Goal: Task Accomplishment & Management: Manage account settings

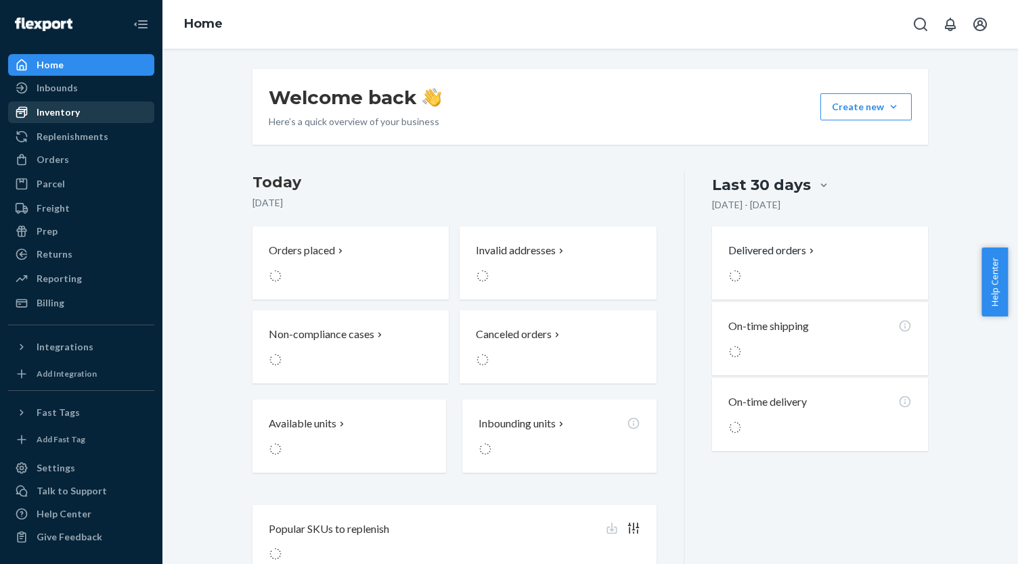
click at [112, 108] on div "Inventory" at bounding box center [80, 112] width 143 height 19
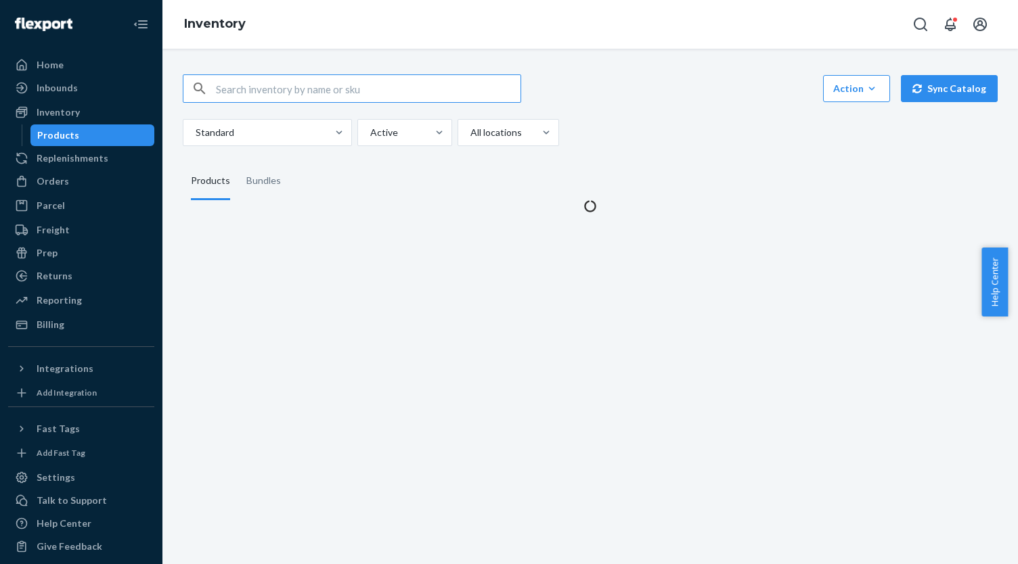
click at [280, 91] on input "text" at bounding box center [368, 88] width 305 height 27
type input "IF_2EC2920E"
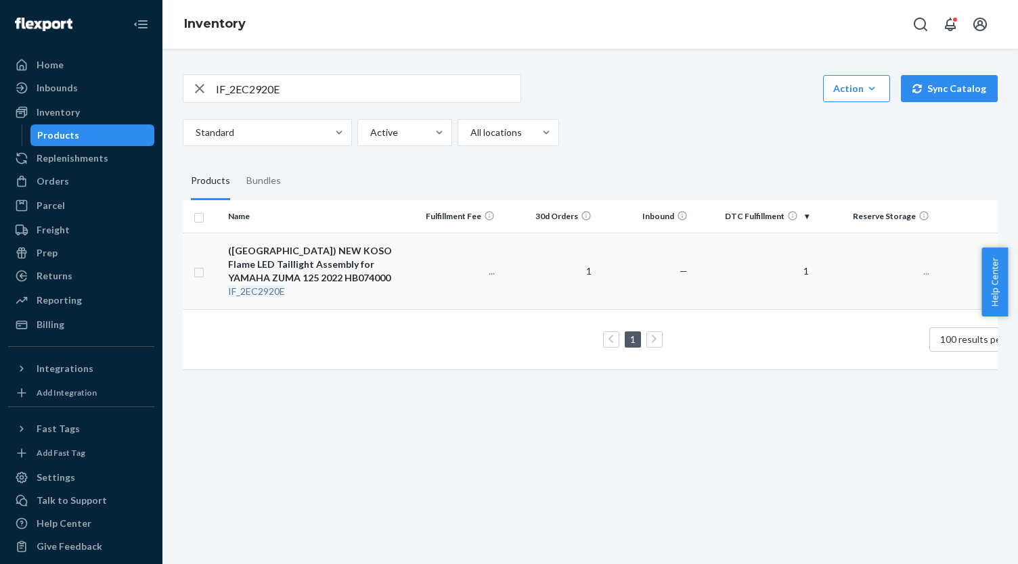
click at [332, 263] on div "([GEOGRAPHIC_DATA]) NEW KOSO Flame LED Taillight Assembly for YAMAHA ZUMA 125 2…" at bounding box center [313, 264] width 170 height 41
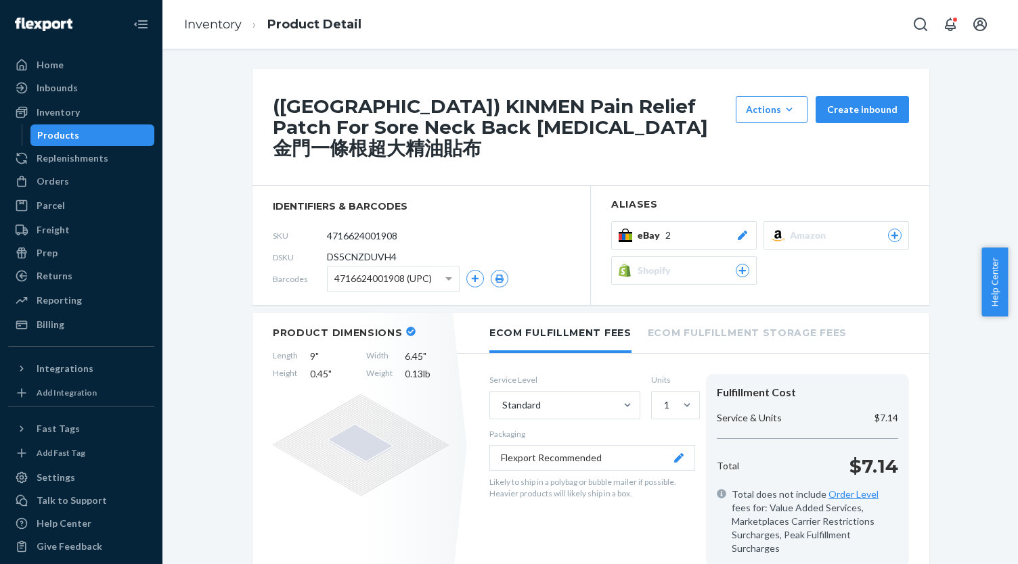
click at [700, 229] on div "eBay 2" at bounding box center [693, 236] width 112 height 14
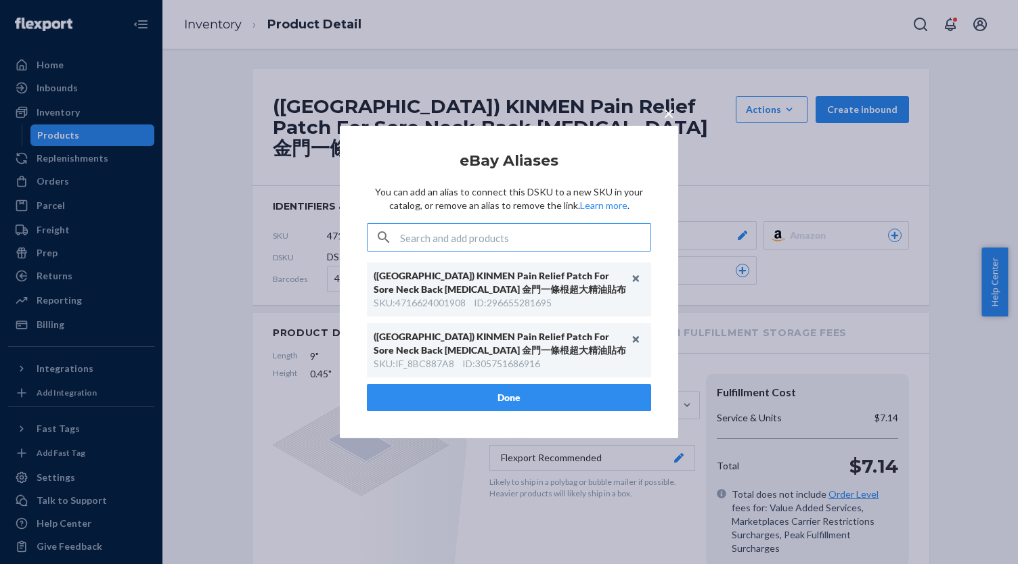
type input "IF_5B1D3465"
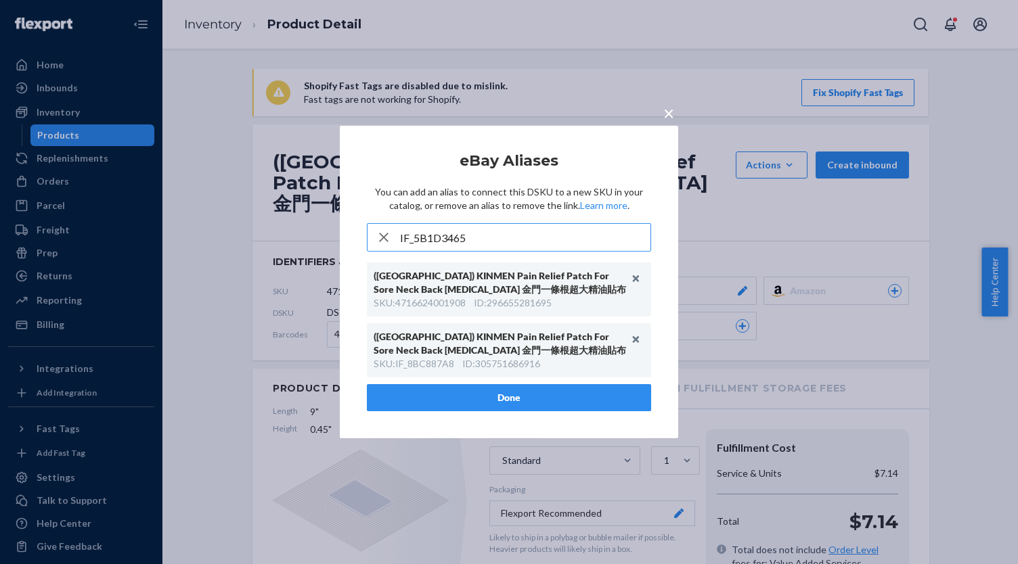
click at [674, 108] on button "×" at bounding box center [668, 111] width 19 height 24
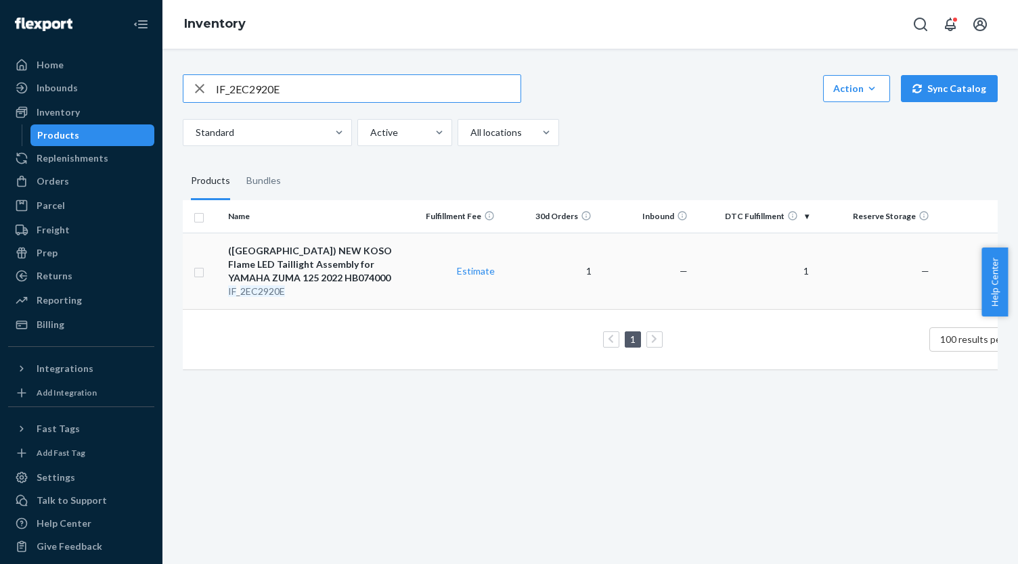
click at [282, 252] on div "([GEOGRAPHIC_DATA]) NEW KOSO Flame LED Taillight Assembly for YAMAHA ZUMA 125 2…" at bounding box center [313, 264] width 170 height 41
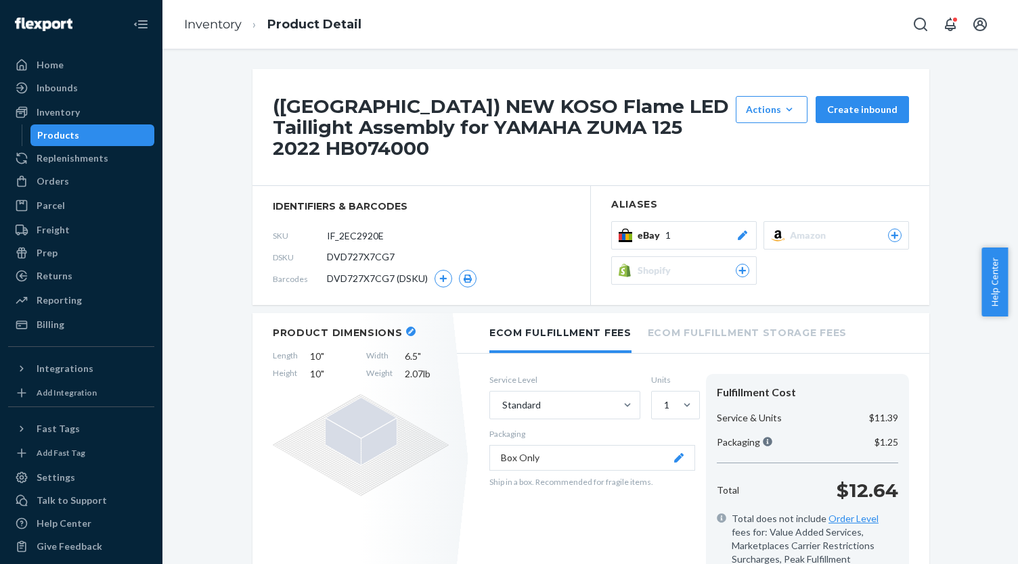
click at [735, 208] on div "([GEOGRAPHIC_DATA]) NEW KOSO Flame LED Taillight Assembly for YAMAHA ZUMA 125 2…" at bounding box center [590, 187] width 677 height 236
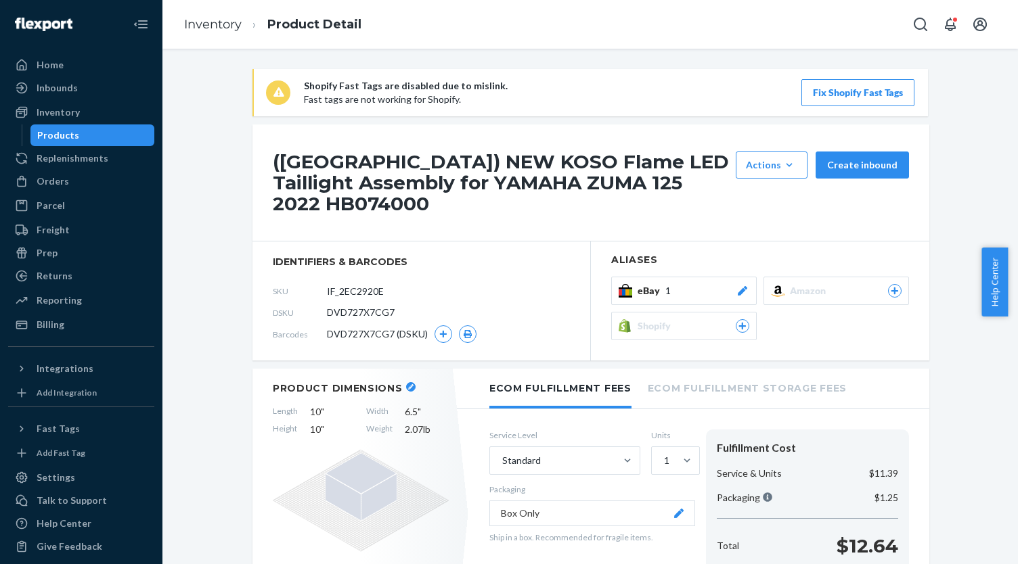
click at [719, 277] on button "eBay 1" at bounding box center [683, 291] width 145 height 28
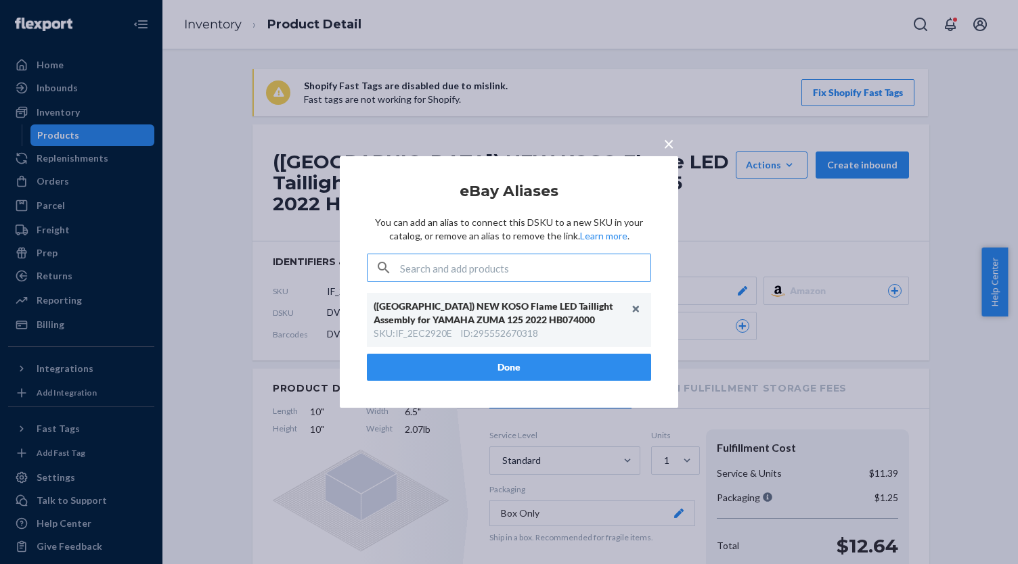
type input "IF_5B1D3465"
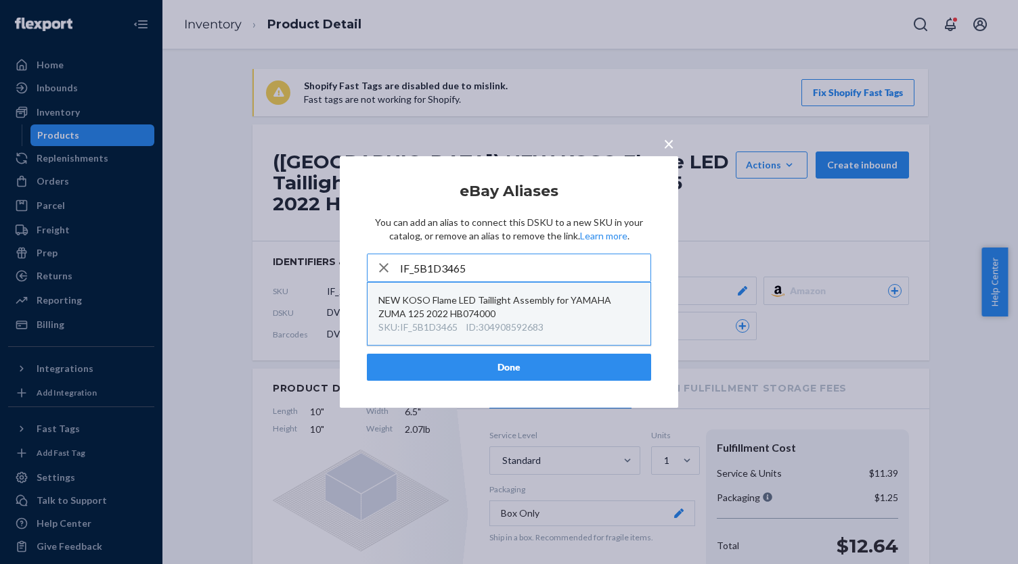
click at [532, 306] on div "NEW KOSO Flame LED Taillight Assembly for YAMAHA ZUMA 125 2022 HB074000" at bounding box center [508, 307] width 261 height 27
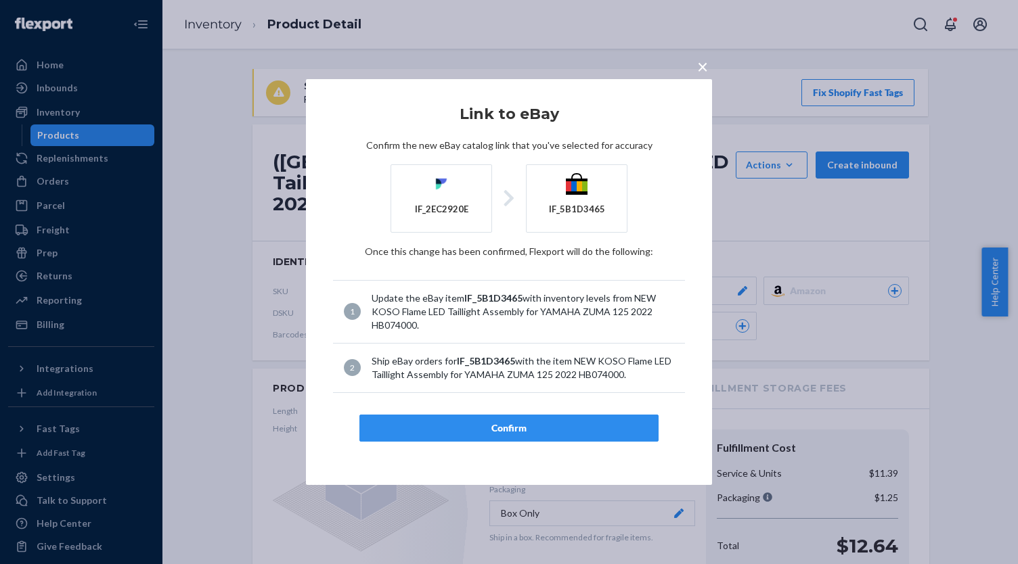
click at [539, 422] on div "Confirm" at bounding box center [509, 429] width 276 height 14
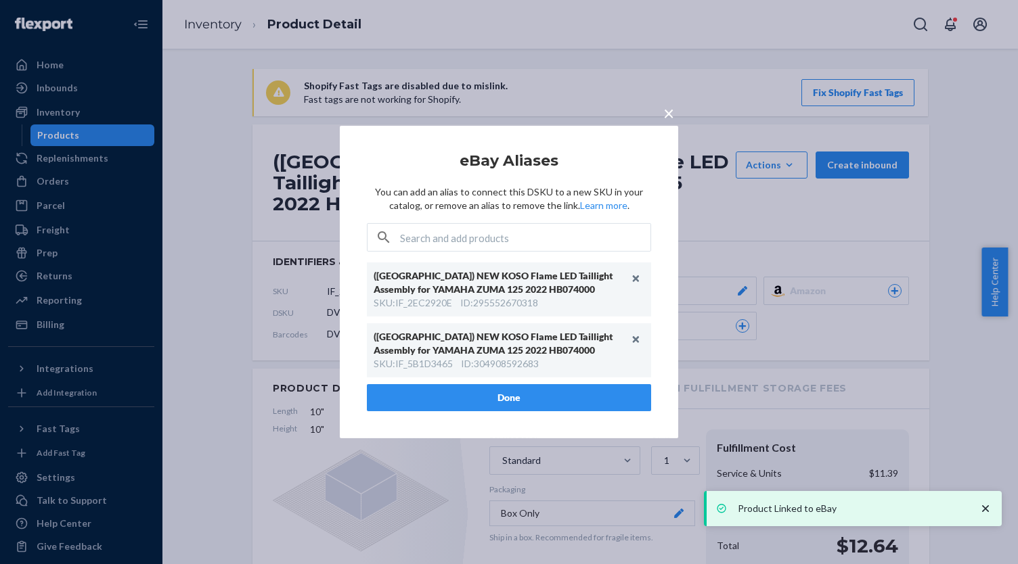
click at [483, 395] on button "Done" at bounding box center [509, 397] width 284 height 27
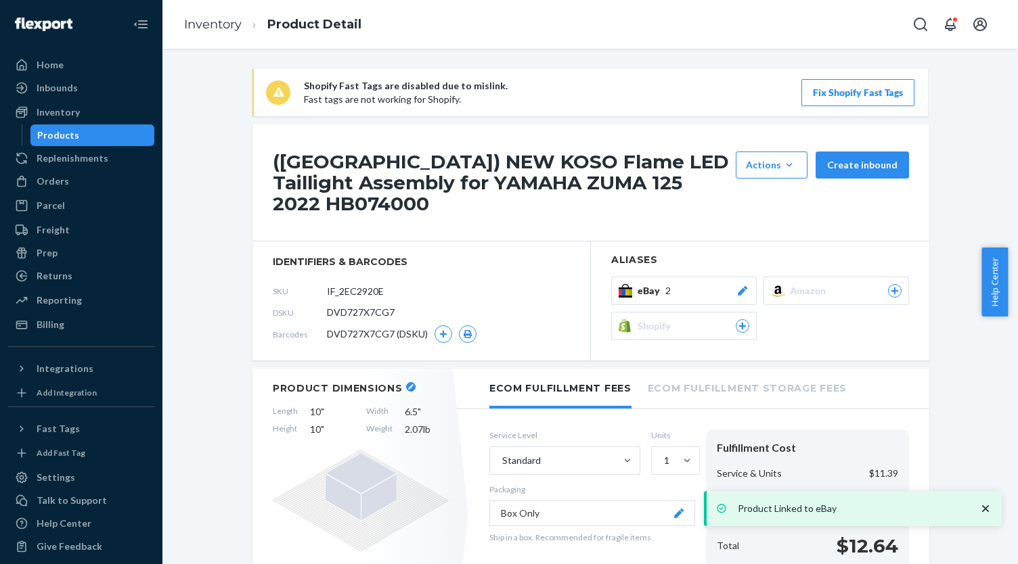
click at [103, 141] on div "Products" at bounding box center [93, 135] width 122 height 19
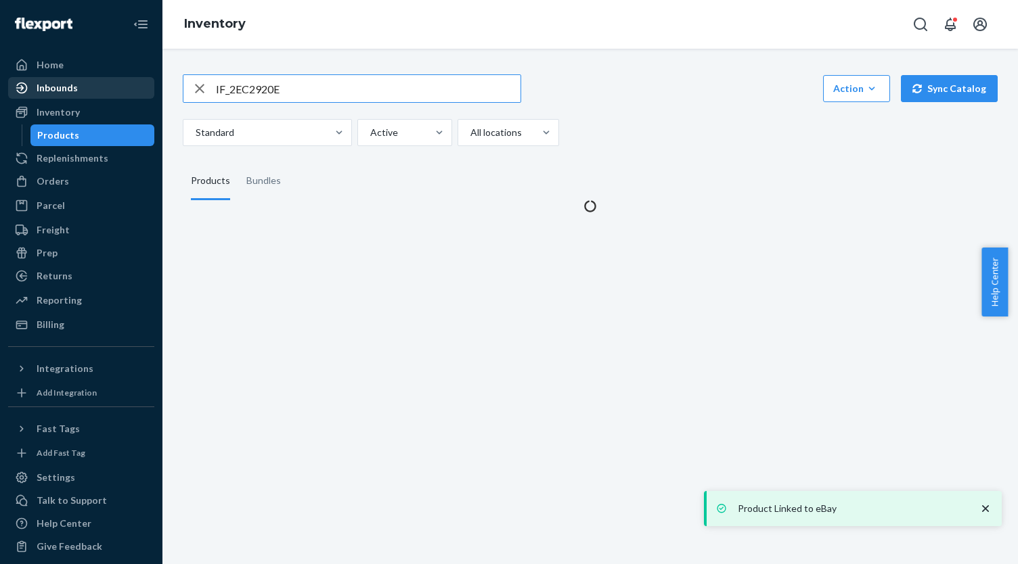
drag, startPoint x: 142, startPoint y: 91, endPoint x: 133, endPoint y: 89, distance: 9.6
click at [134, 90] on div "Home Inbounds Shipping Plans Problems Inventory Products Replenishments Orders …" at bounding box center [509, 282] width 1018 height 564
type input "IF_0150085F"
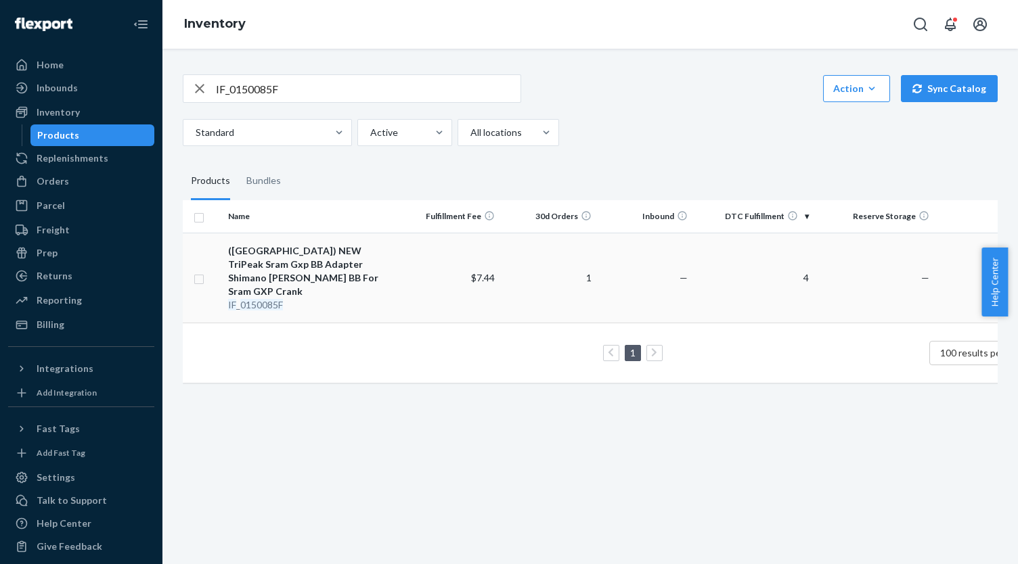
click at [366, 258] on div "([GEOGRAPHIC_DATA]) NEW TriPeak Sram Gxp BB Adapter Shimano [PERSON_NAME] BB Fo…" at bounding box center [313, 271] width 170 height 54
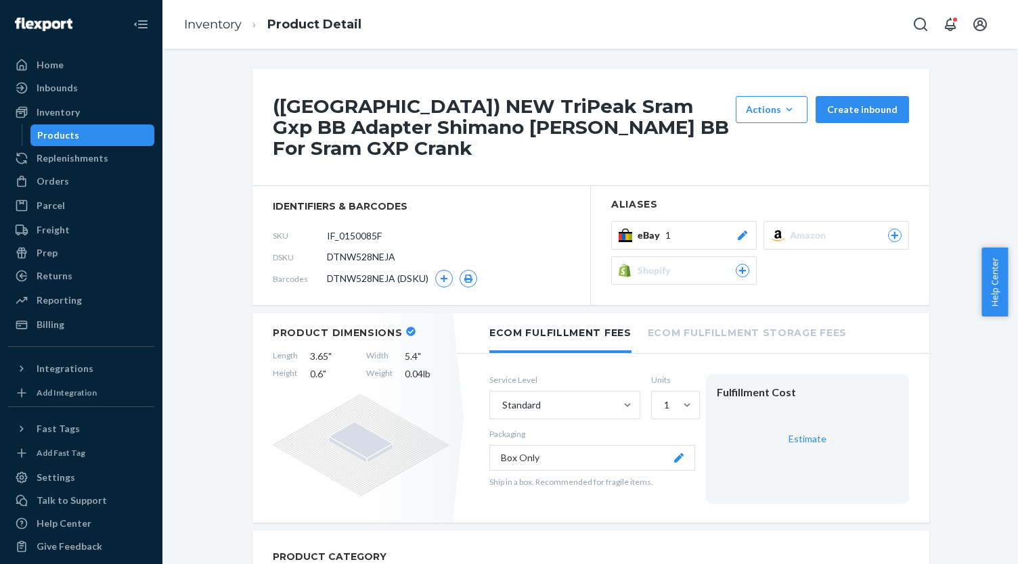
click at [715, 229] on div "eBay 1" at bounding box center [693, 236] width 112 height 14
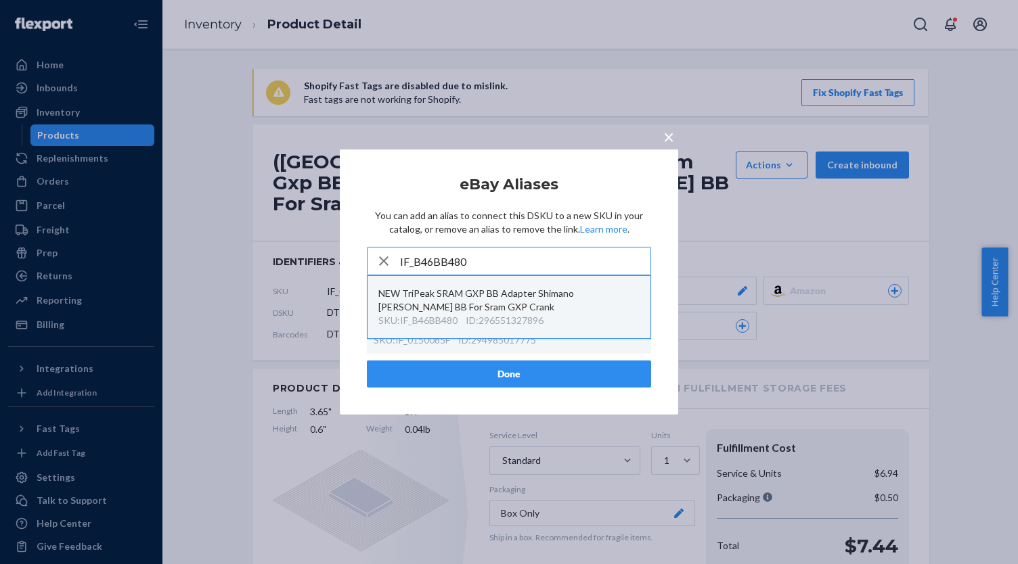
type input "IF_B46BB480"
click at [522, 312] on div "NEW TriPeak SRAM GXP BB Adapter Shimano [PERSON_NAME] BB For Sram GXP Crank" at bounding box center [508, 300] width 261 height 27
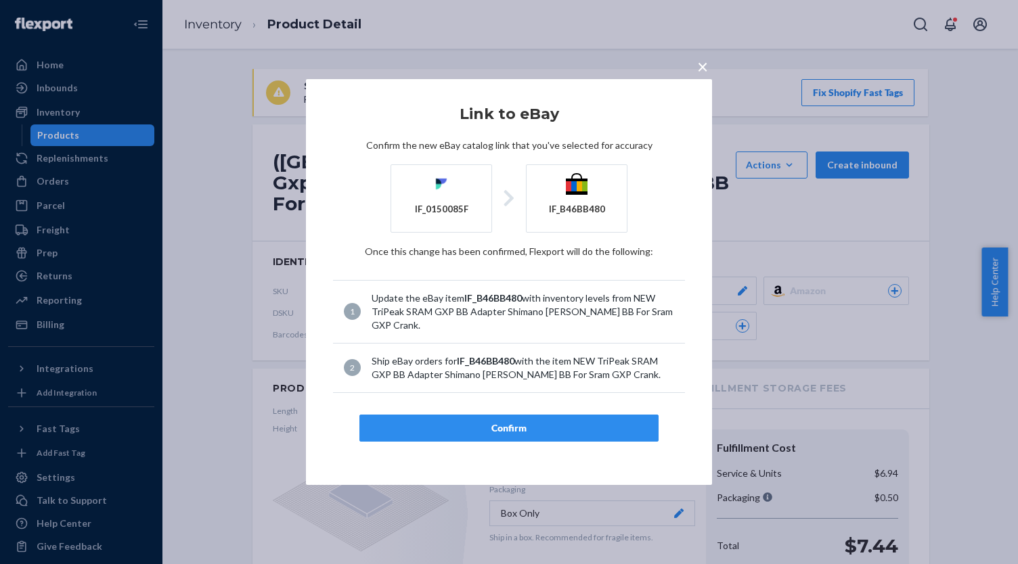
click at [532, 422] on div "Confirm" at bounding box center [509, 429] width 276 height 14
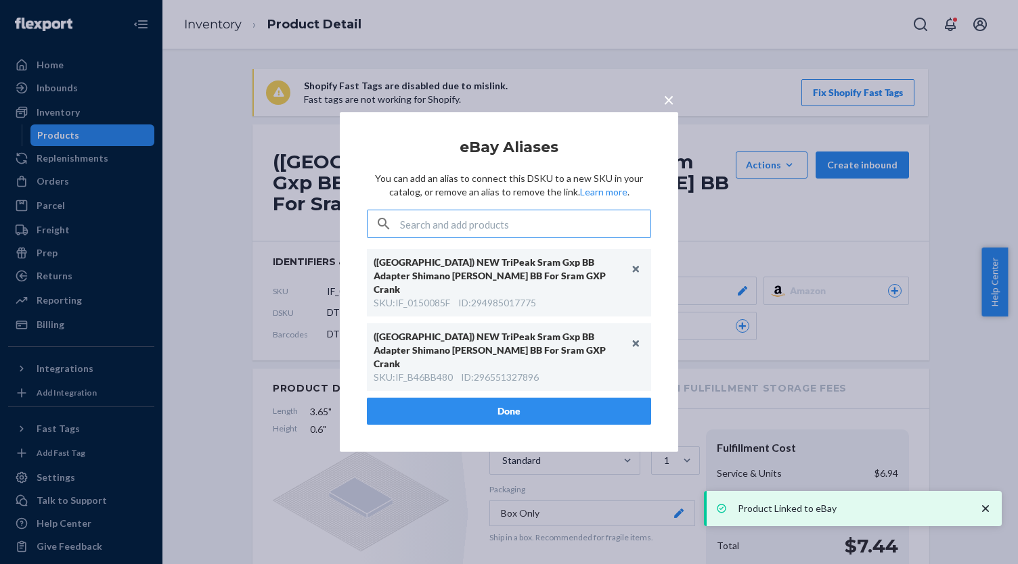
click at [530, 398] on button "Done" at bounding box center [509, 411] width 284 height 27
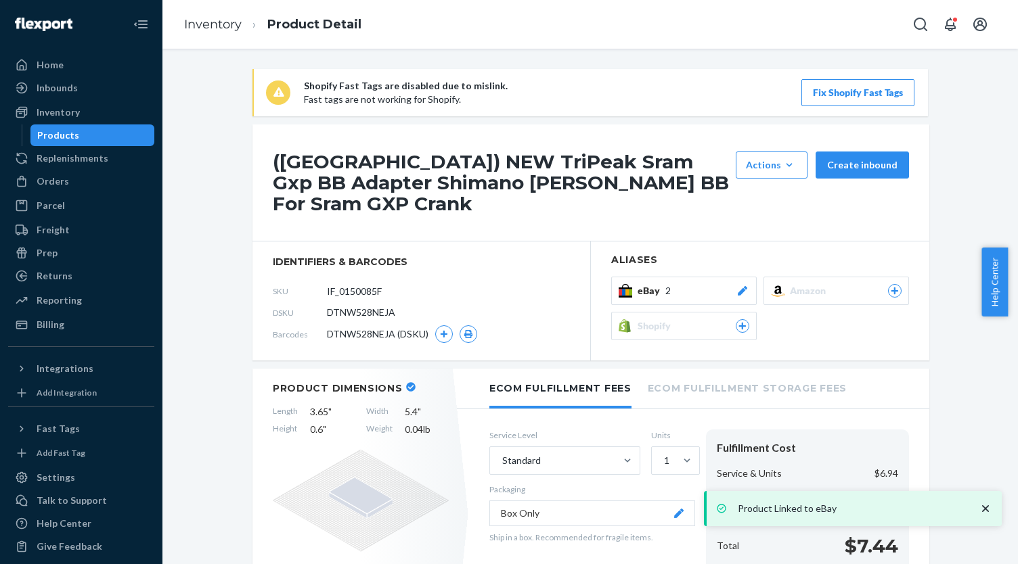
click at [66, 136] on div "Products" at bounding box center [58, 136] width 42 height 14
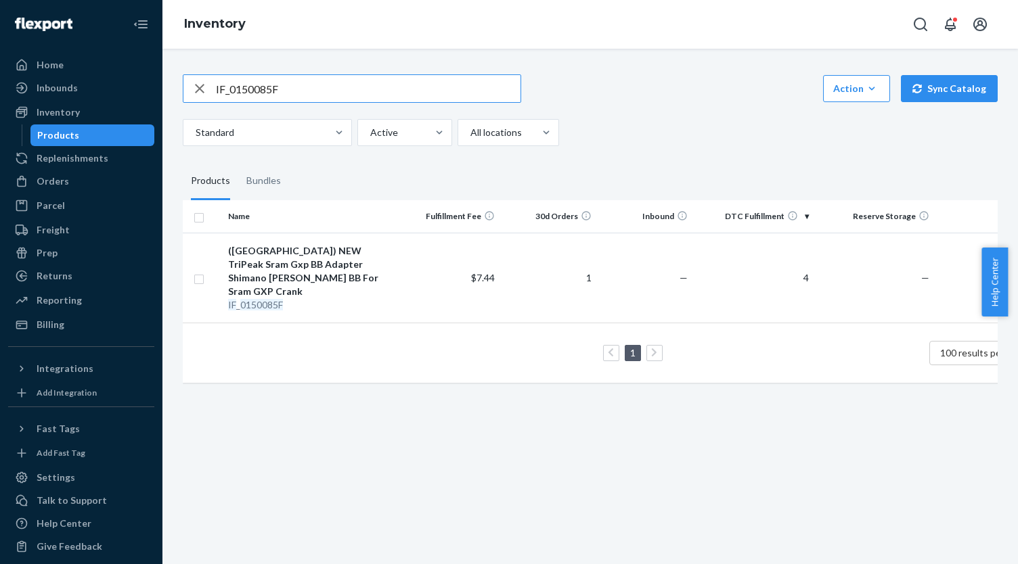
click at [254, 87] on input "IF_0150085F" at bounding box center [368, 88] width 305 height 27
paste input "4713699041860"
type input "4713699041860"
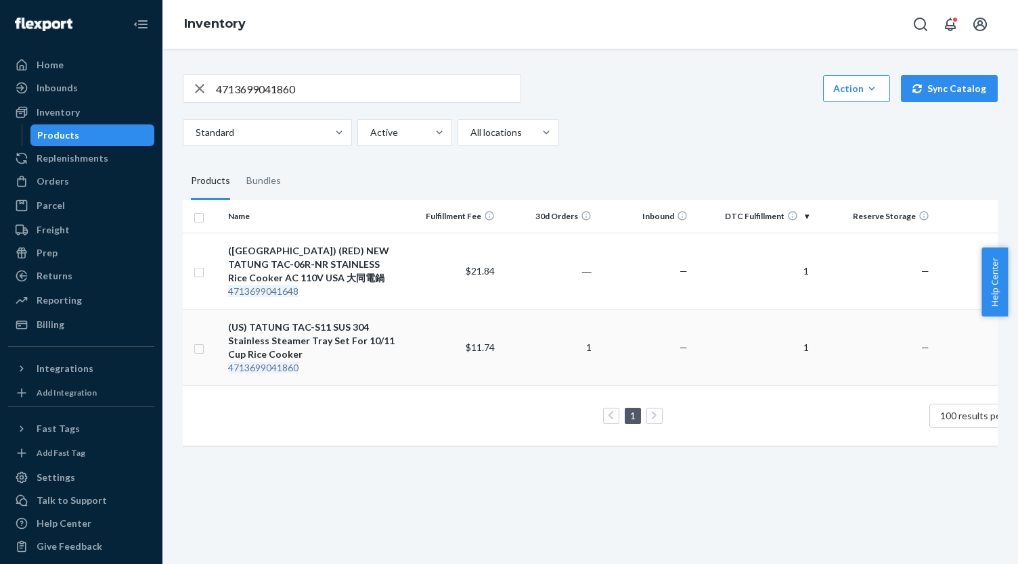
click at [338, 327] on div "(US) TATUNG TAC-S11 SUS 304 Stainless Steamer Tray Set For 10/11 Cup Rice Cooker" at bounding box center [313, 341] width 170 height 41
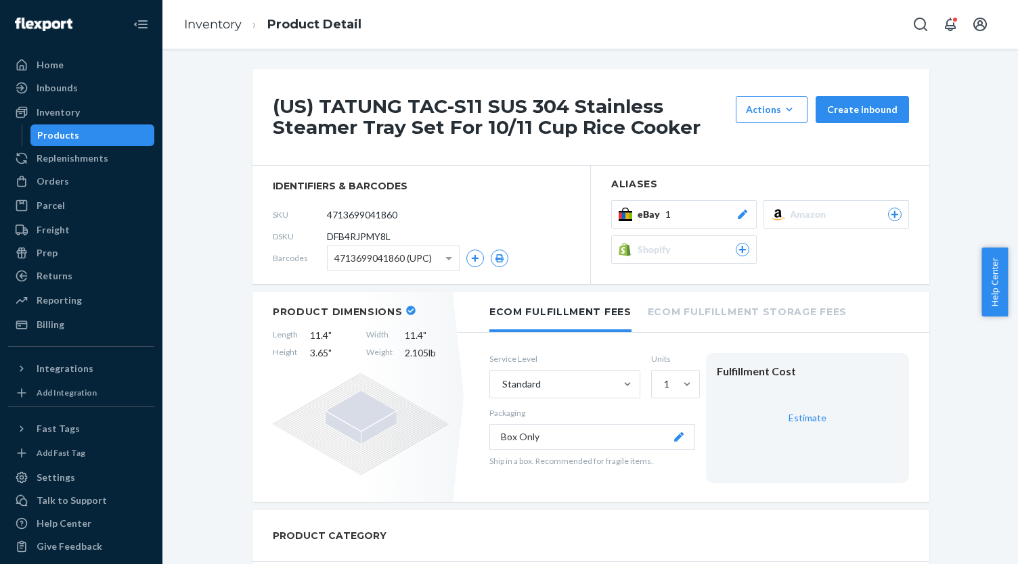
click at [695, 212] on div "eBay 1" at bounding box center [693, 215] width 112 height 14
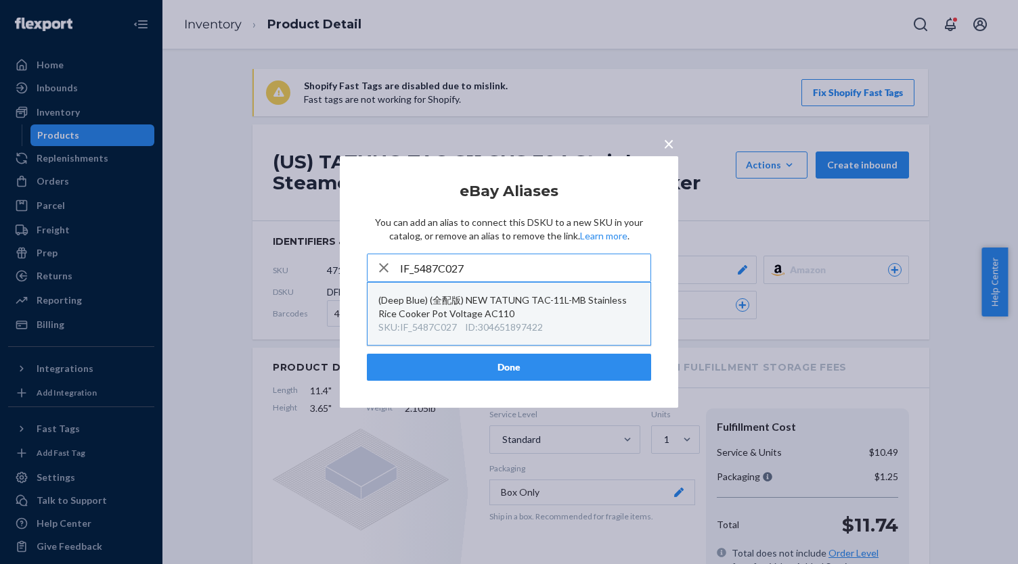
type input "IF_5487C027"
click at [543, 311] on div "(Deep Blue) (全配版) NEW TATUNG TAC-11L-MB Stainless Rice Cooker Pot Voltage AC110" at bounding box center [508, 307] width 261 height 27
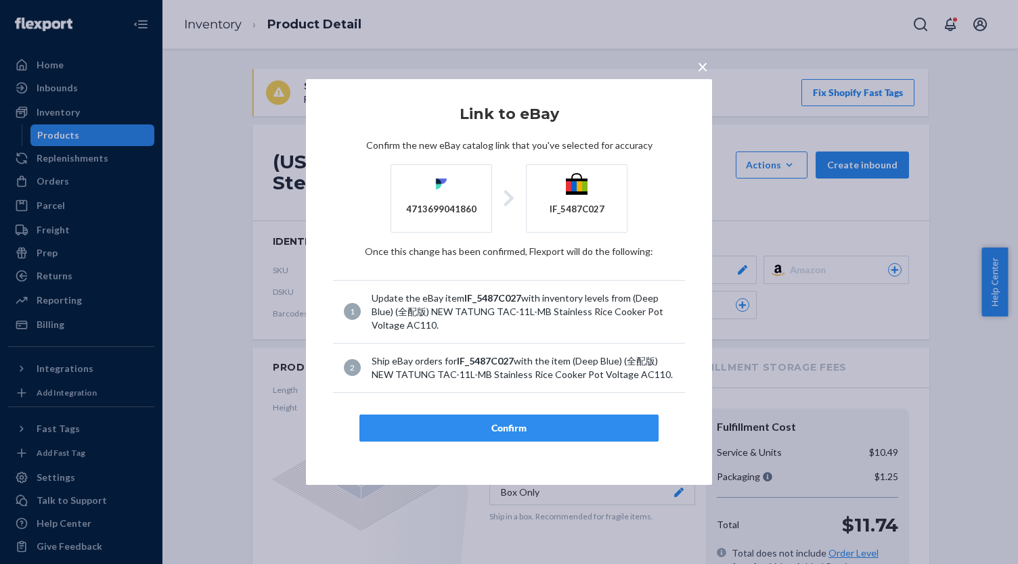
click at [697, 65] on span "×" at bounding box center [702, 66] width 11 height 23
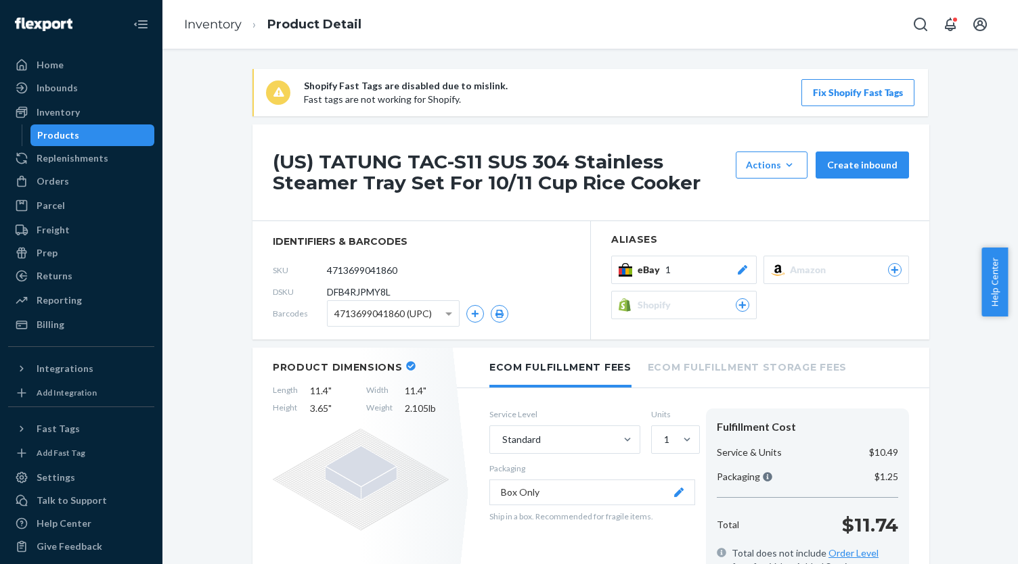
click at [637, 274] on span "eBay" at bounding box center [651, 270] width 28 height 14
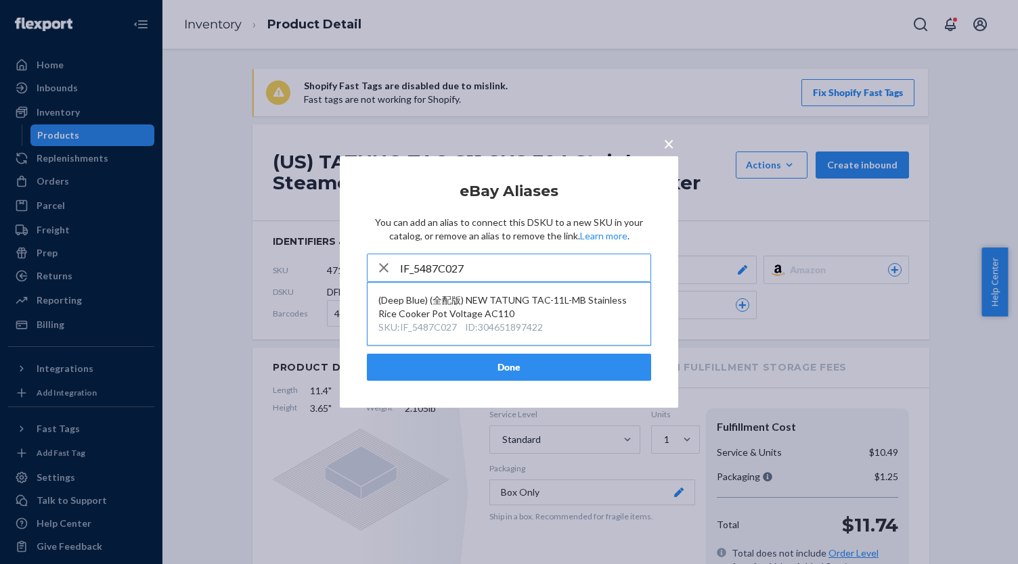
type input "IF_5487C027"
click at [671, 148] on span "×" at bounding box center [668, 143] width 11 height 23
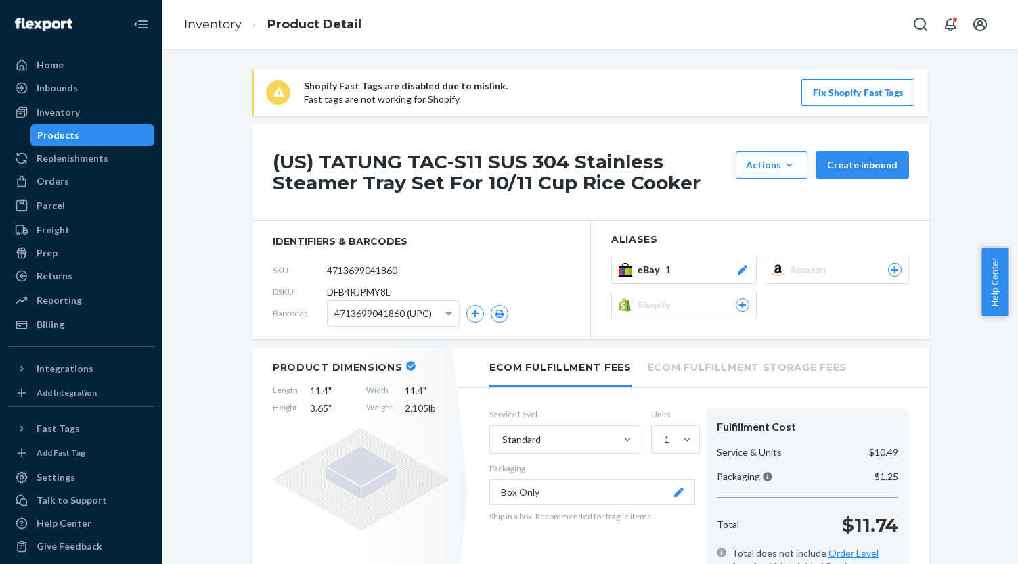
click at [627, 281] on button "eBay 1" at bounding box center [683, 270] width 145 height 28
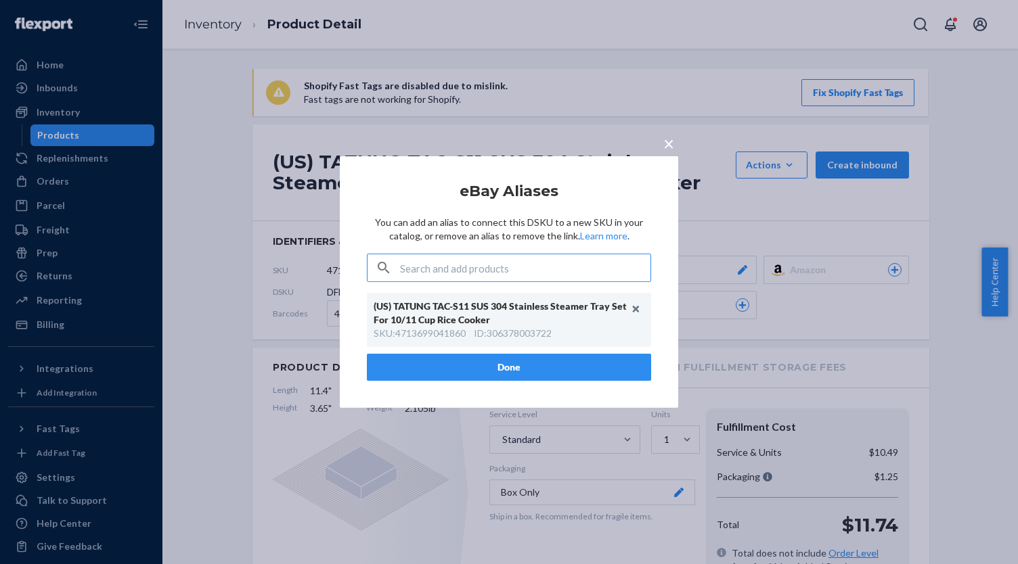
paste input "IF_5487C027"
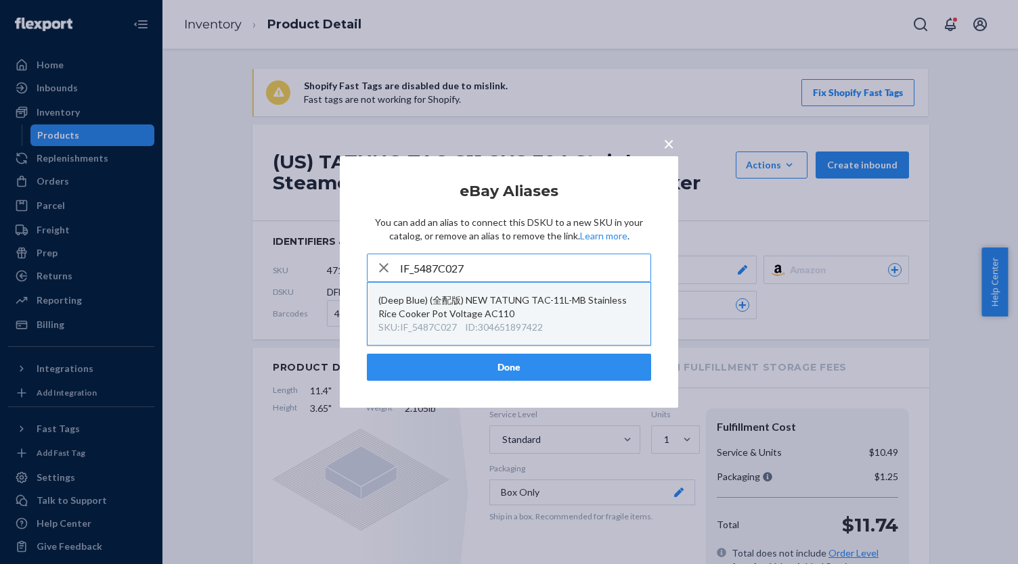
type input "IF_5487C027"
click at [489, 312] on div "(Deep Blue) (全配版) NEW TATUNG TAC-11L-MB Stainless Rice Cooker Pot Voltage AC110" at bounding box center [508, 307] width 261 height 27
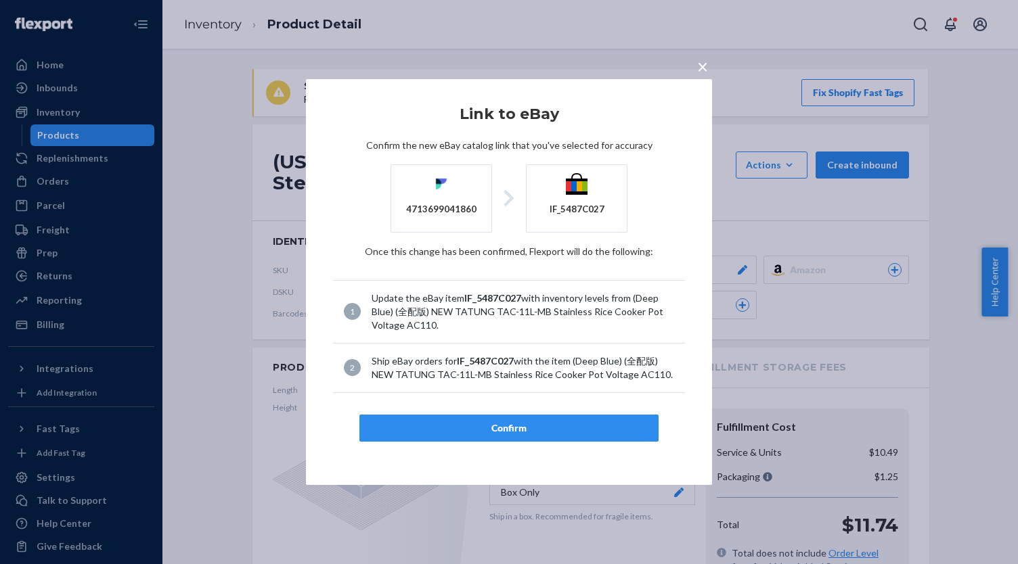
click at [526, 415] on button "Confirm" at bounding box center [508, 428] width 299 height 27
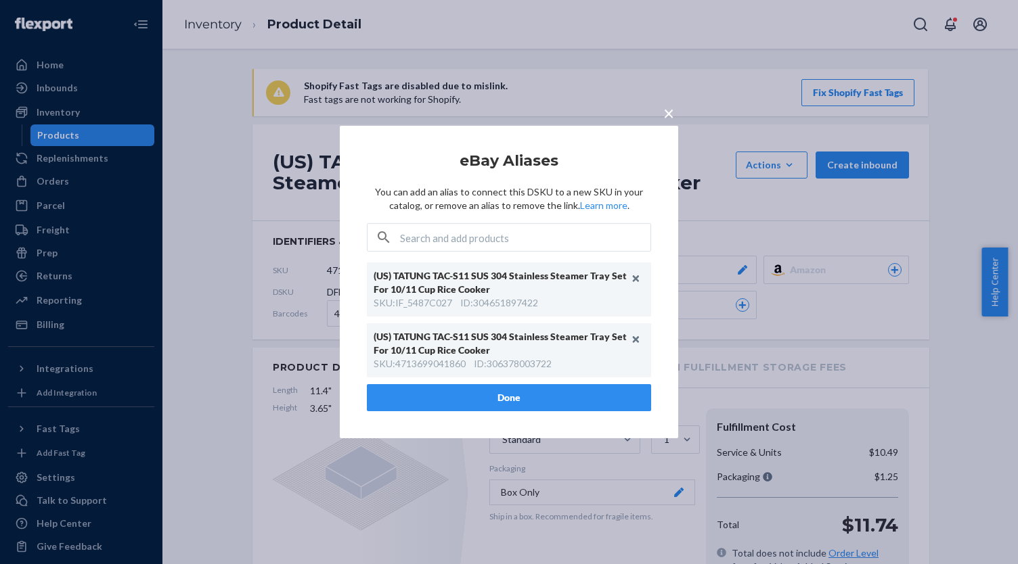
drag, startPoint x: 491, startPoint y: 390, endPoint x: 468, endPoint y: 378, distance: 25.7
click at [492, 390] on button "Done" at bounding box center [509, 397] width 284 height 27
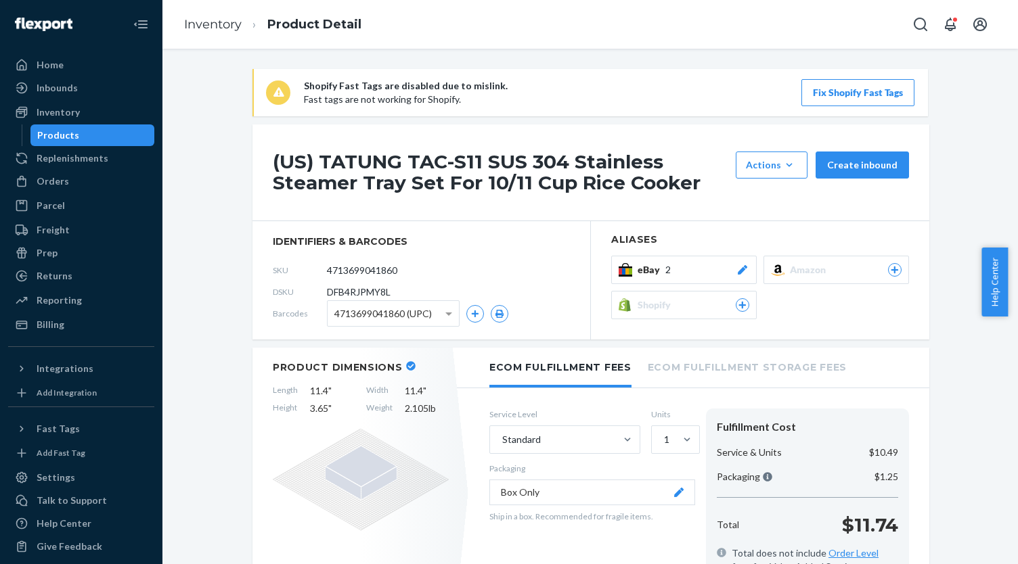
click at [115, 136] on div "Products" at bounding box center [93, 135] width 122 height 19
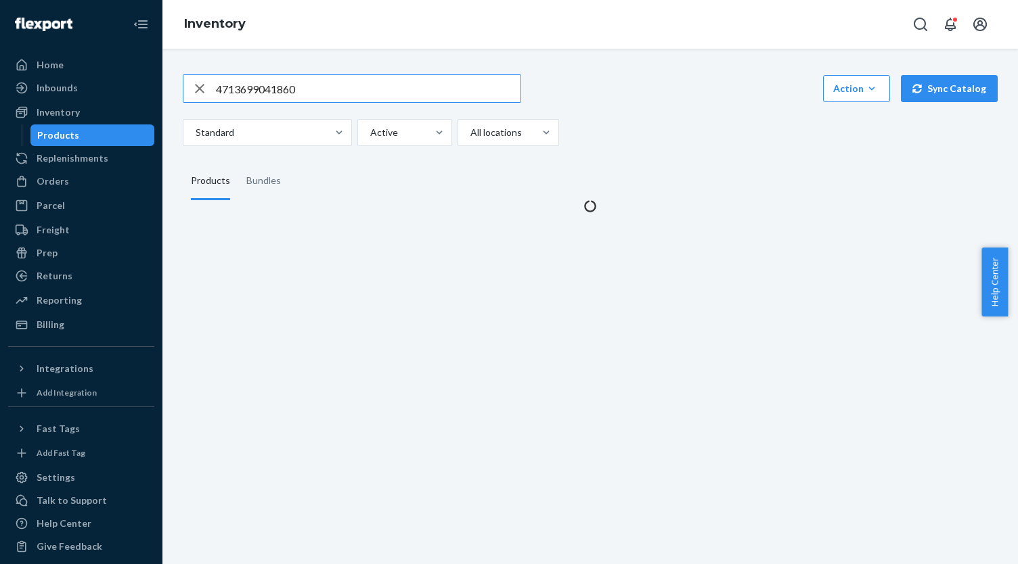
click at [310, 89] on input "4713699041860" at bounding box center [368, 88] width 305 height 27
click at [309, 89] on input "4713699041860" at bounding box center [368, 88] width 305 height 27
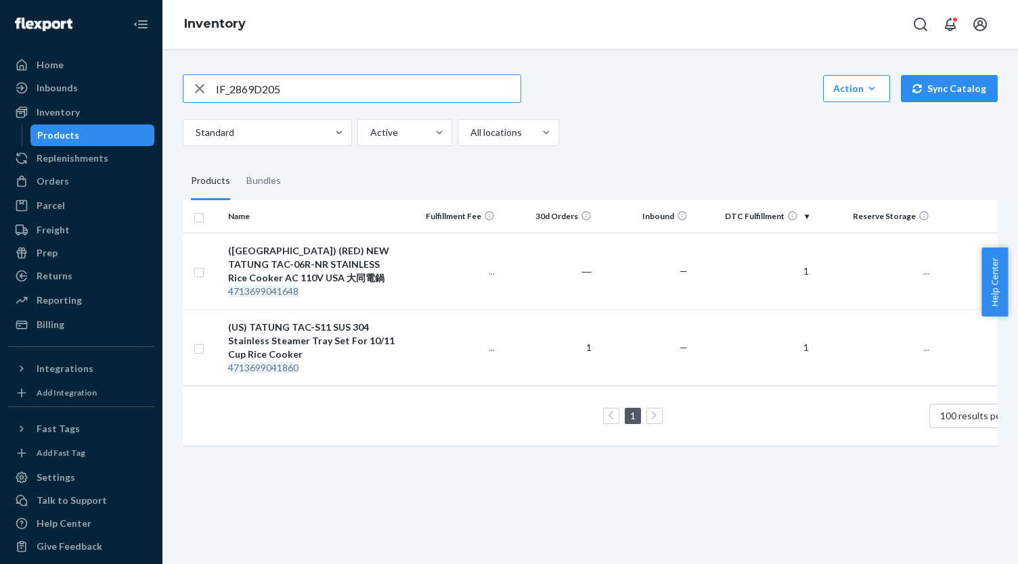
type input "IF_2869D205"
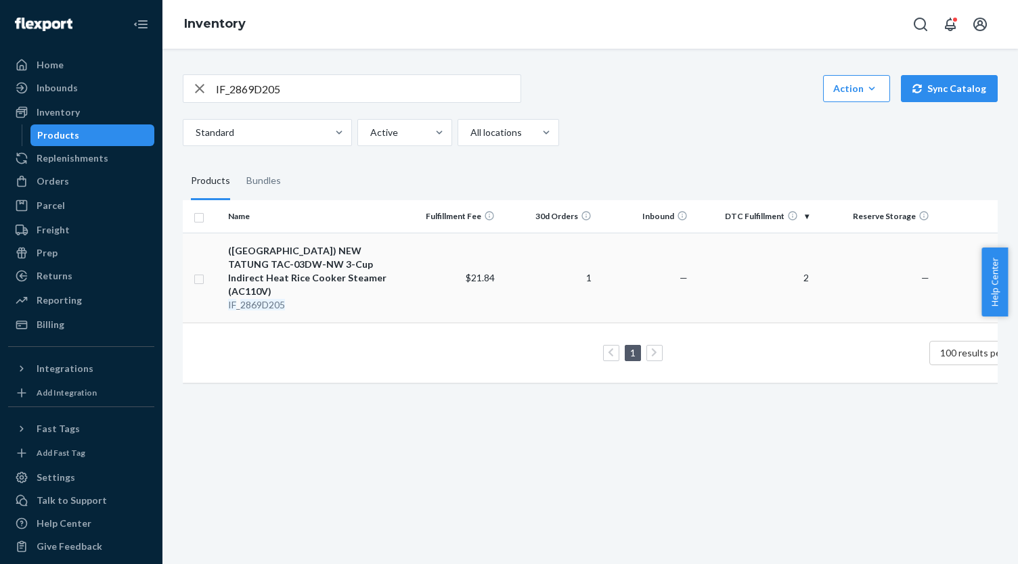
click at [359, 247] on div "([GEOGRAPHIC_DATA]) NEW TATUNG TAC-03DW-NW 3-Cup Indirect Heat Rice Cooker Stea…" at bounding box center [313, 271] width 170 height 54
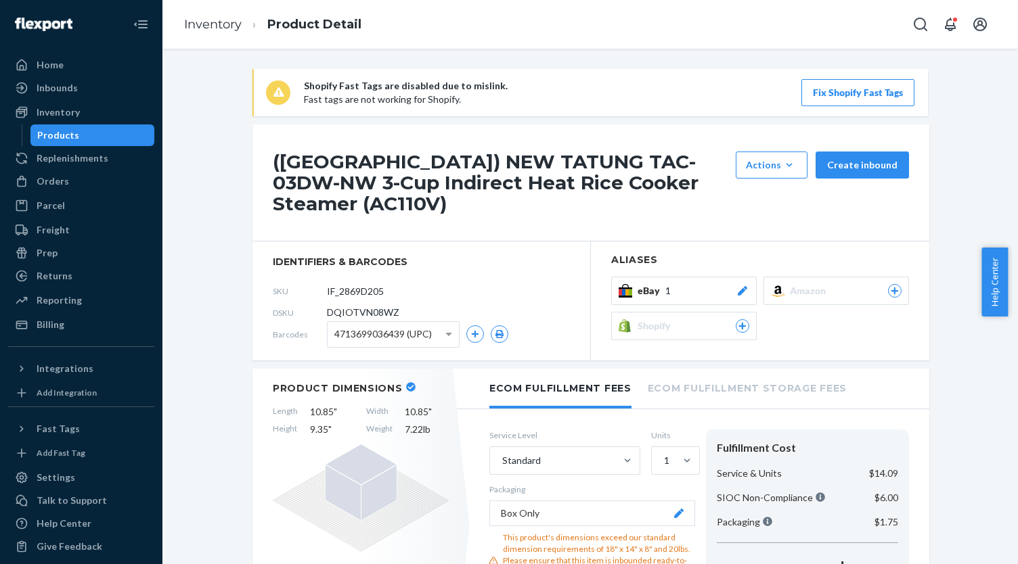
click at [692, 282] on button "eBay 1" at bounding box center [683, 291] width 145 height 28
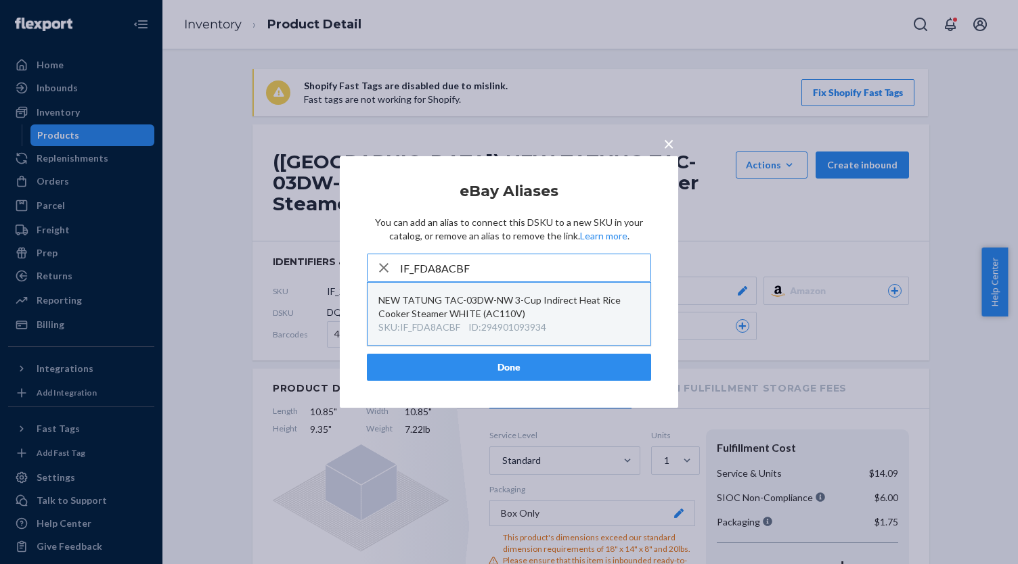
type input "IF_FDA8ACBF"
click at [541, 311] on div "NEW TATUNG TAC-03DW-NW 3-Cup Indirect Heat Rice Cooker Steamer WHITE (AC110V)" at bounding box center [508, 307] width 261 height 27
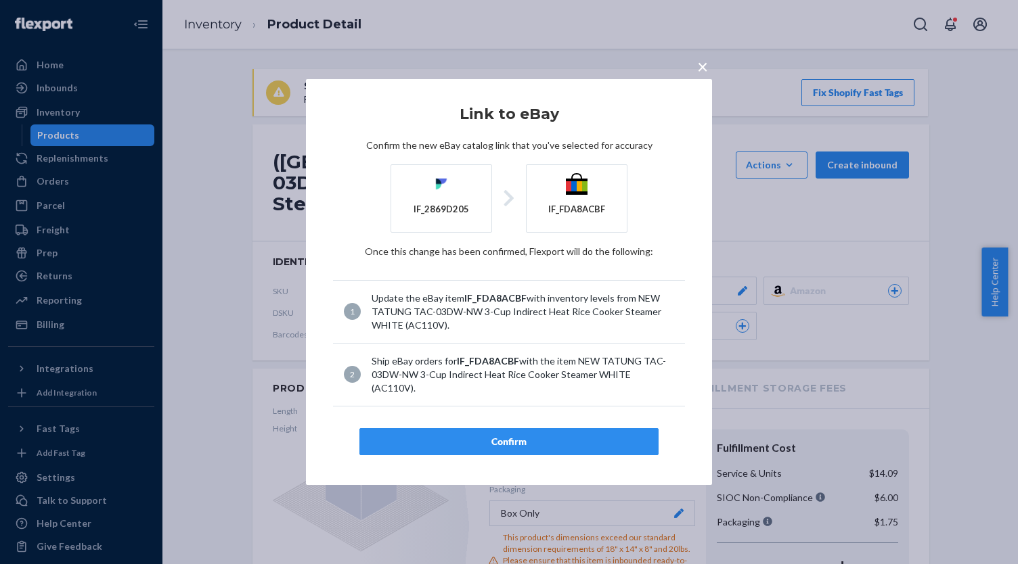
click at [541, 428] on button "Confirm" at bounding box center [508, 441] width 299 height 27
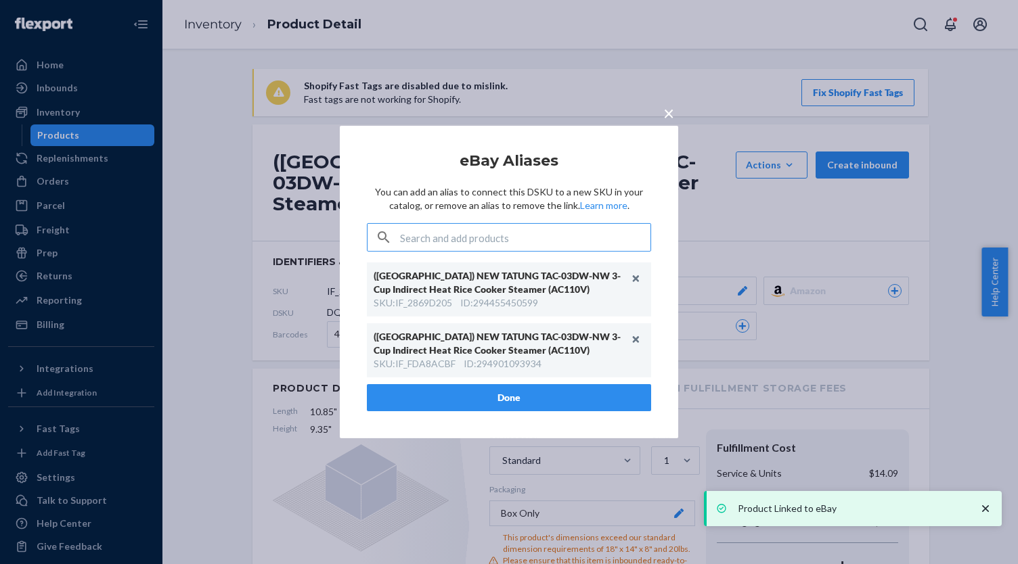
click at [485, 396] on button "Done" at bounding box center [509, 397] width 284 height 27
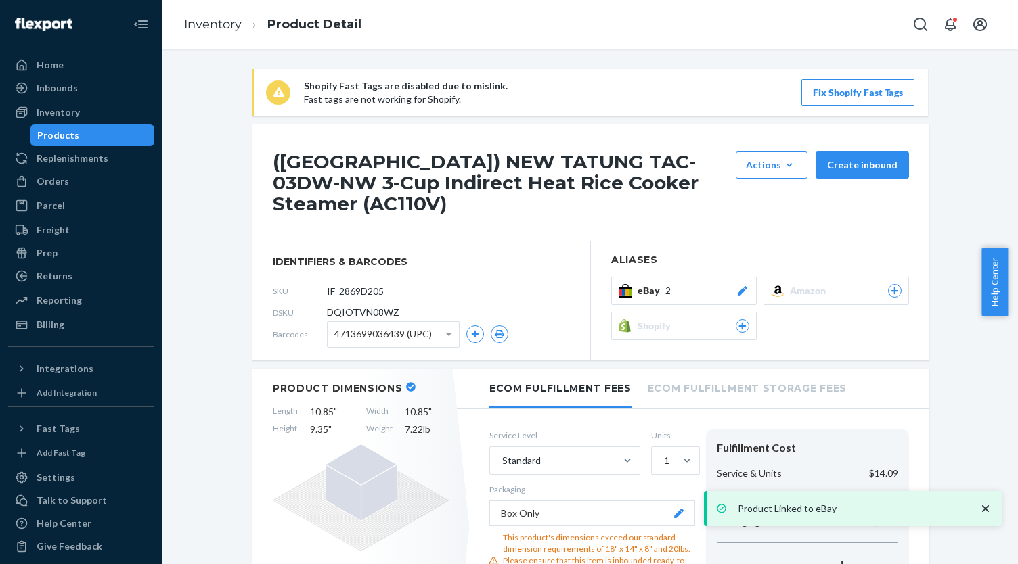
click at [114, 141] on div "Products" at bounding box center [93, 135] width 122 height 19
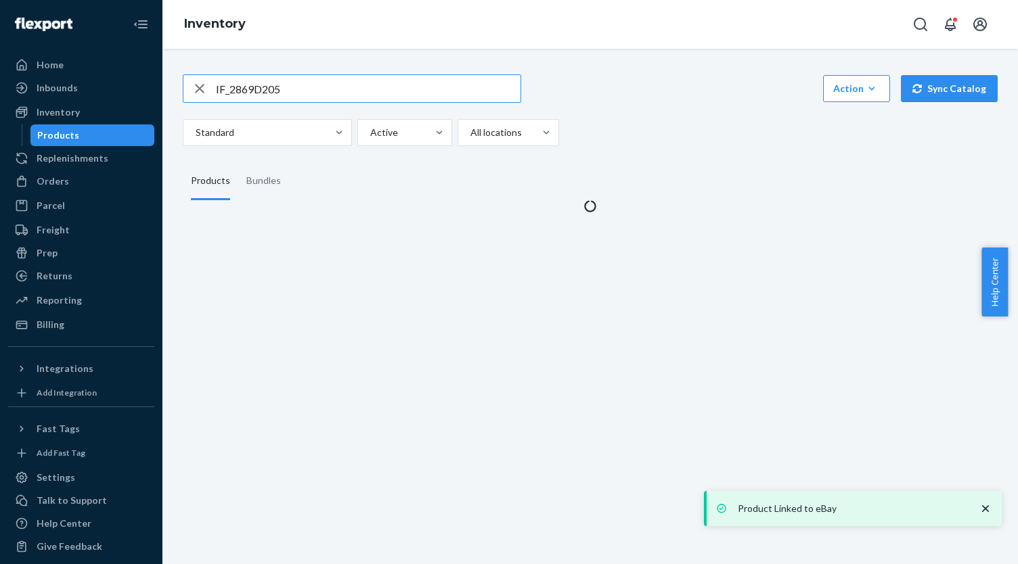
click at [329, 90] on input "IF_2869D205" at bounding box center [368, 88] width 305 height 27
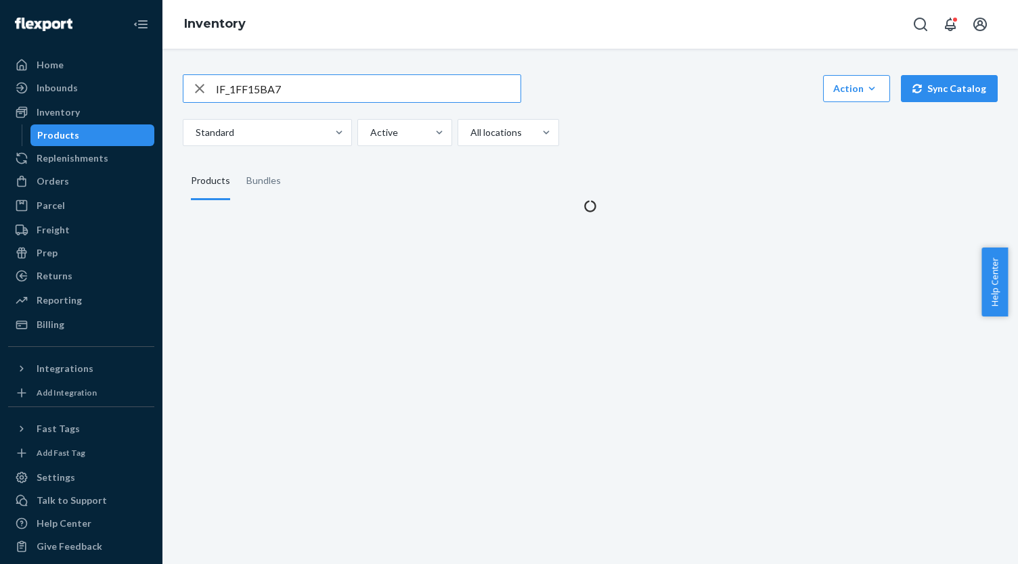
type input "IF_1FF15BA7"
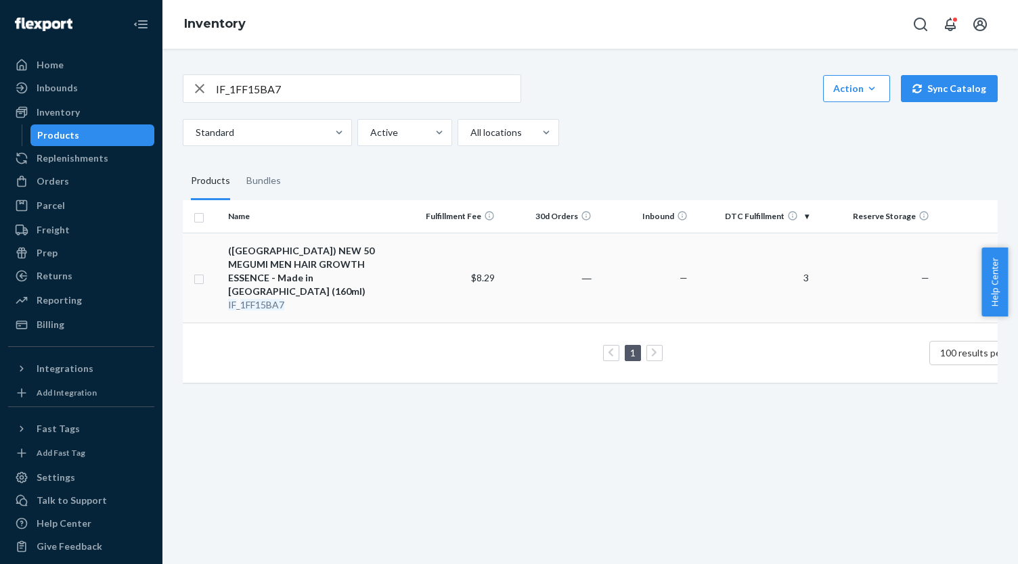
click at [332, 256] on div "([GEOGRAPHIC_DATA]) NEW 50 MEGUMI MEN HAIR GROWTH ESSENCE - Made in [GEOGRAPHIC…" at bounding box center [313, 271] width 170 height 54
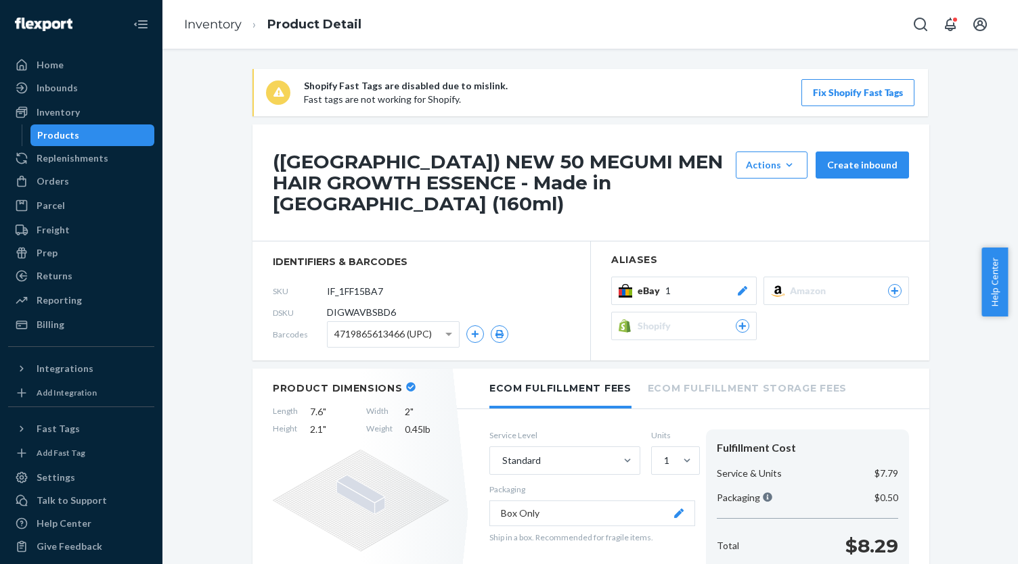
click at [710, 217] on div "([GEOGRAPHIC_DATA]) NEW 50 MEGUMI MEN HAIR GROWTH ESSENCE - Made in [GEOGRAPHIC…" at bounding box center [590, 183] width 677 height 117
click at [708, 284] on div "eBay 1" at bounding box center [693, 291] width 112 height 14
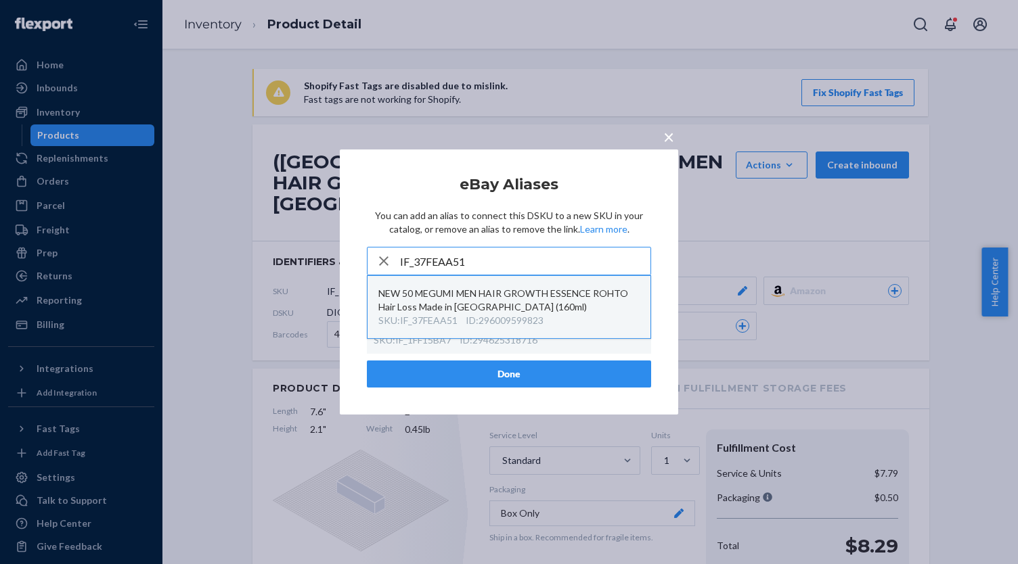
type input "IF_37FEAA51"
click at [545, 314] on div "NEW 50 MEGUMI MEN HAIR GROWTH ESSENCE ROHTO Hair Loss Made in [GEOGRAPHIC_DATA]…" at bounding box center [508, 300] width 261 height 27
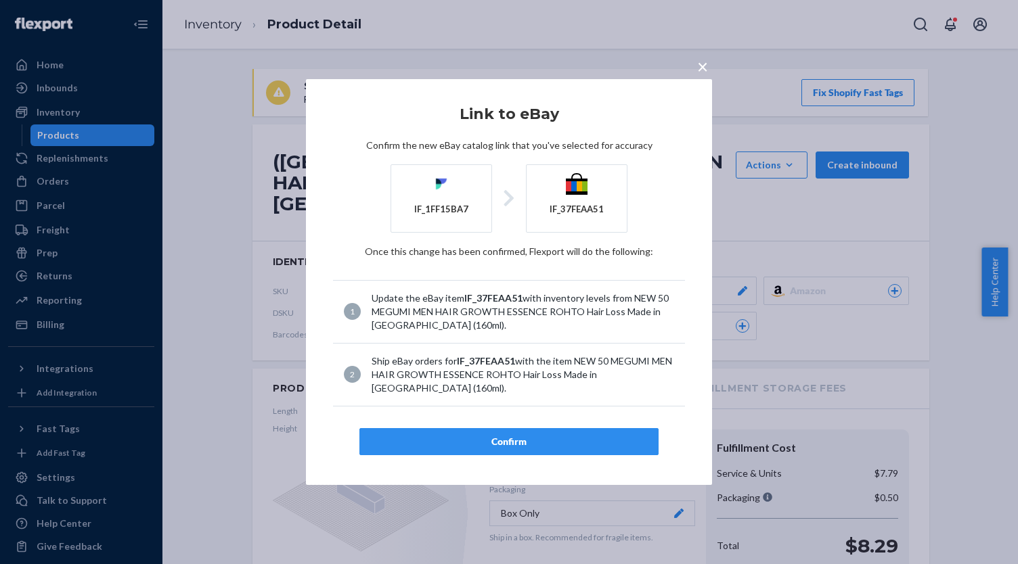
click at [554, 435] on div "Confirm" at bounding box center [509, 442] width 276 height 14
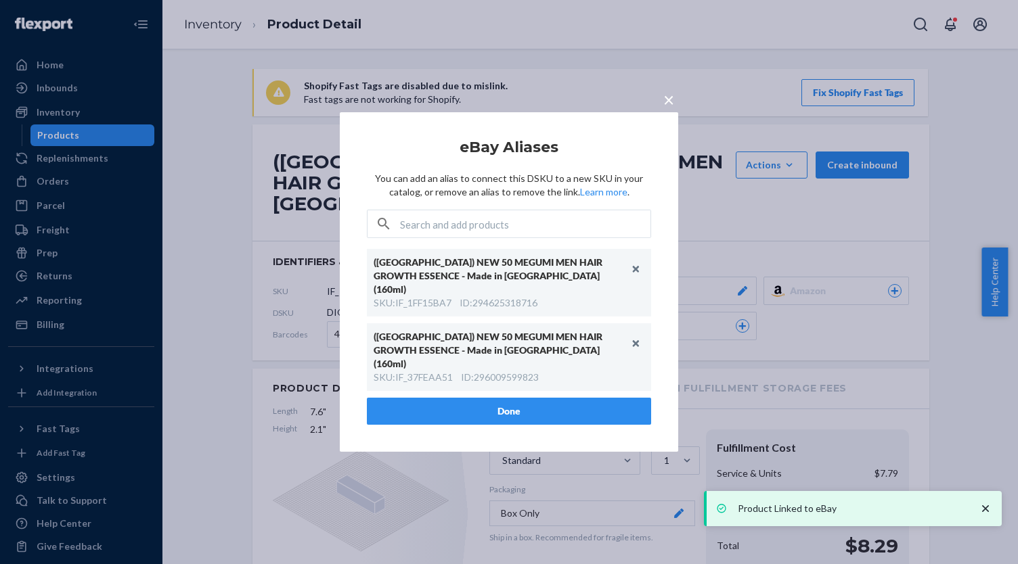
click at [547, 398] on button "Done" at bounding box center [509, 411] width 284 height 27
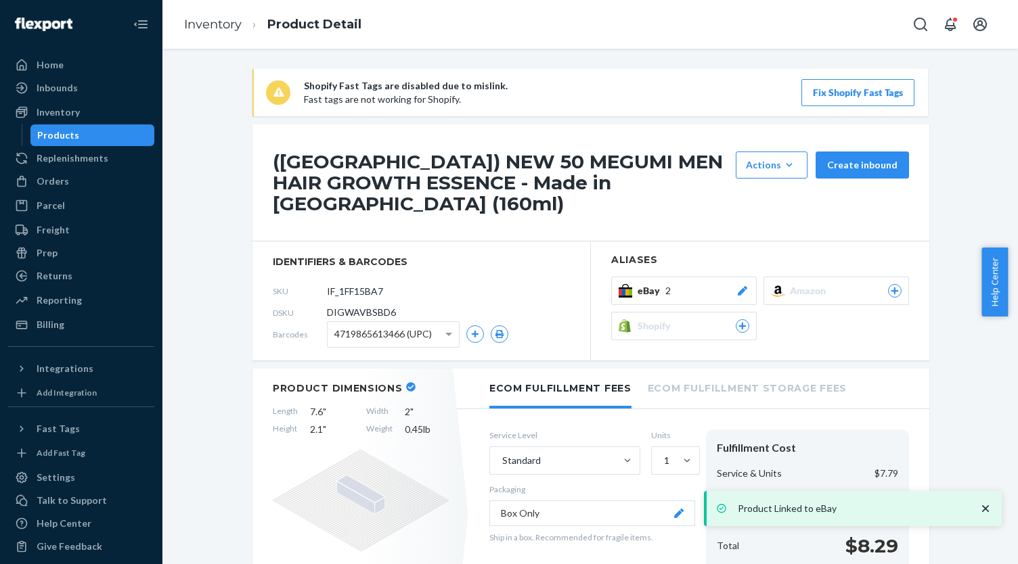
drag, startPoint x: 87, startPoint y: 137, endPoint x: 150, endPoint y: 118, distance: 65.5
click at [87, 137] on div "Products" at bounding box center [93, 135] width 122 height 19
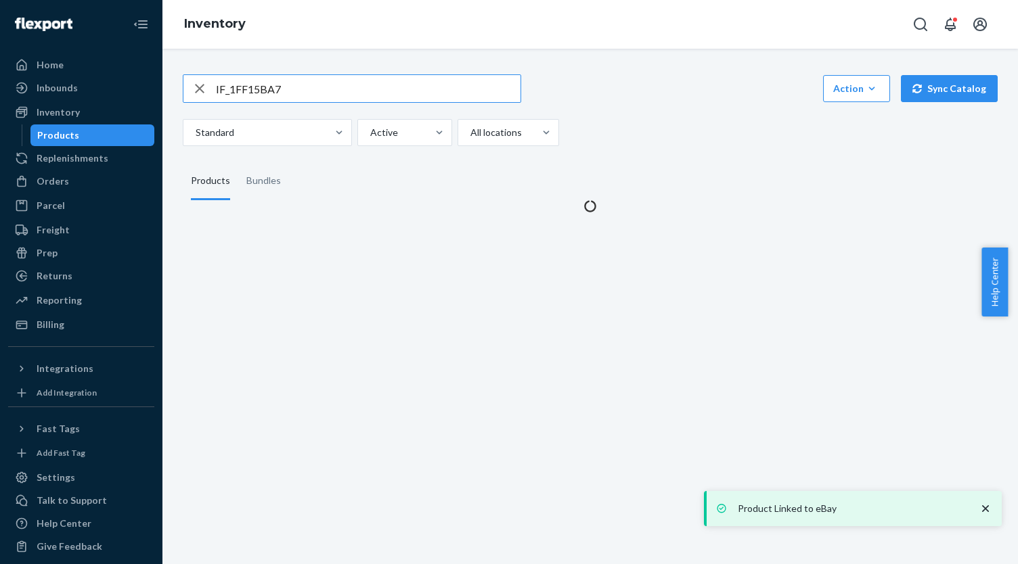
click at [355, 91] on input "IF_1FF15BA7" at bounding box center [368, 88] width 305 height 27
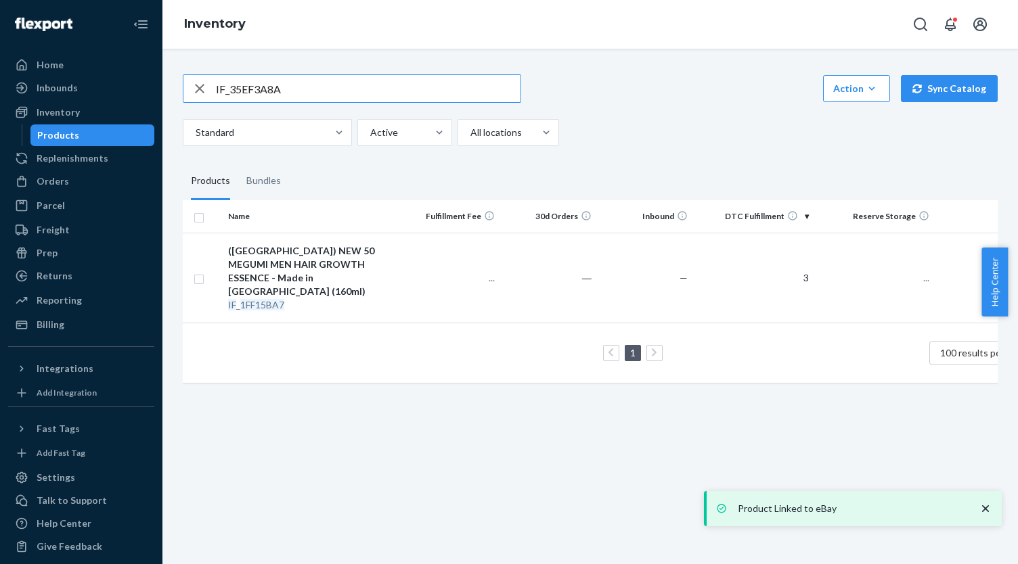
type input "IF_35EF3A8A"
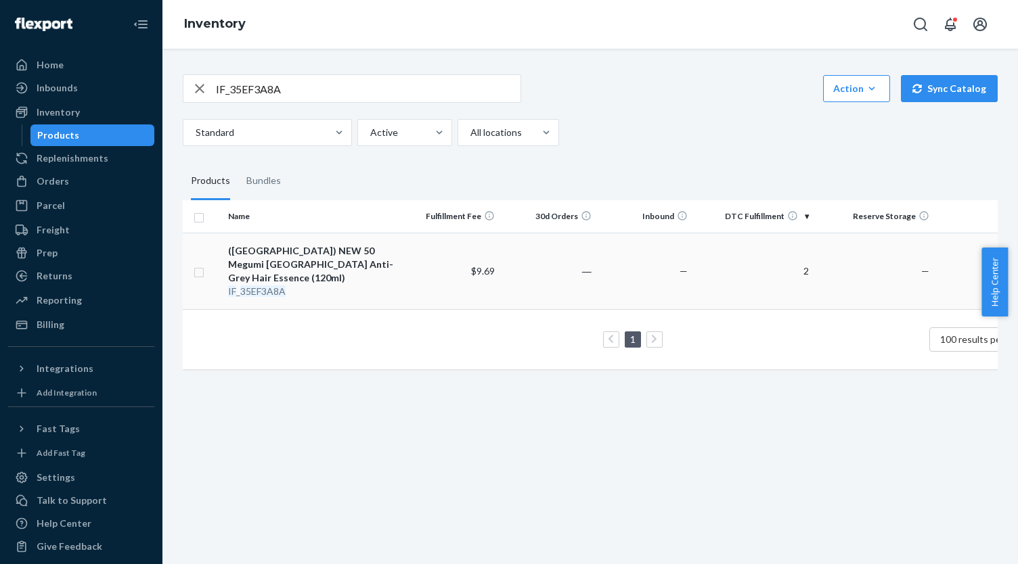
click at [334, 251] on div "([GEOGRAPHIC_DATA]) NEW 50 Megumi [GEOGRAPHIC_DATA] Anti-Grey Hair Essence (120…" at bounding box center [313, 264] width 170 height 41
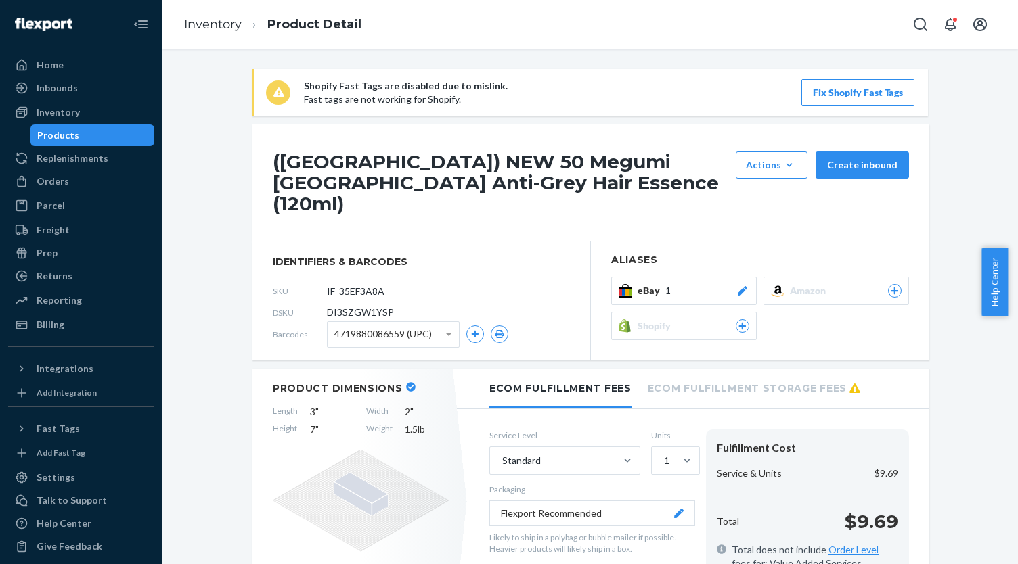
click at [702, 284] on div "eBay 1" at bounding box center [693, 291] width 112 height 14
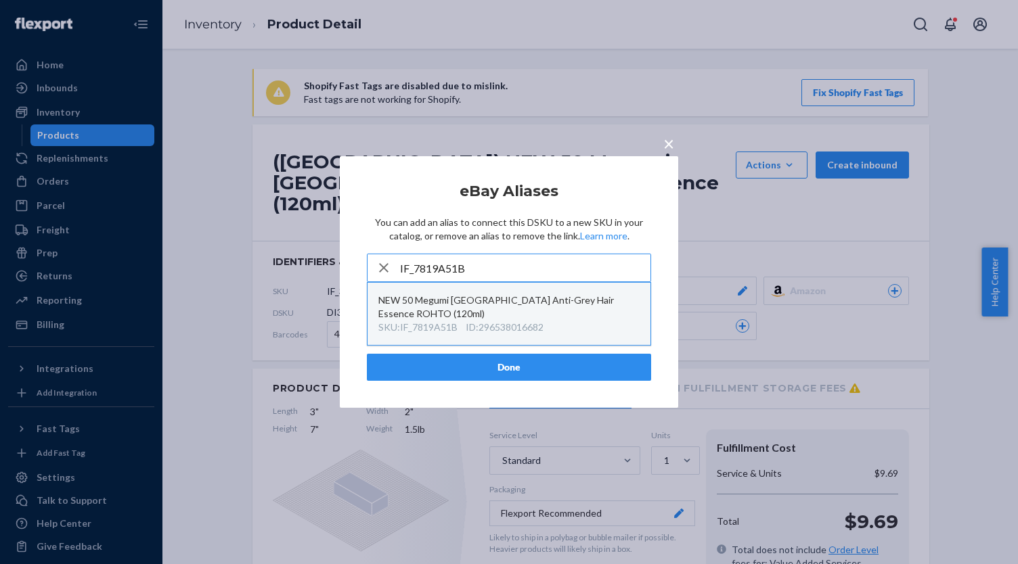
type input "IF_7819A51B"
click at [529, 312] on div "NEW 50 Megumi [GEOGRAPHIC_DATA] Anti-Grey Hair Essence ROHTO (120ml)" at bounding box center [508, 307] width 261 height 27
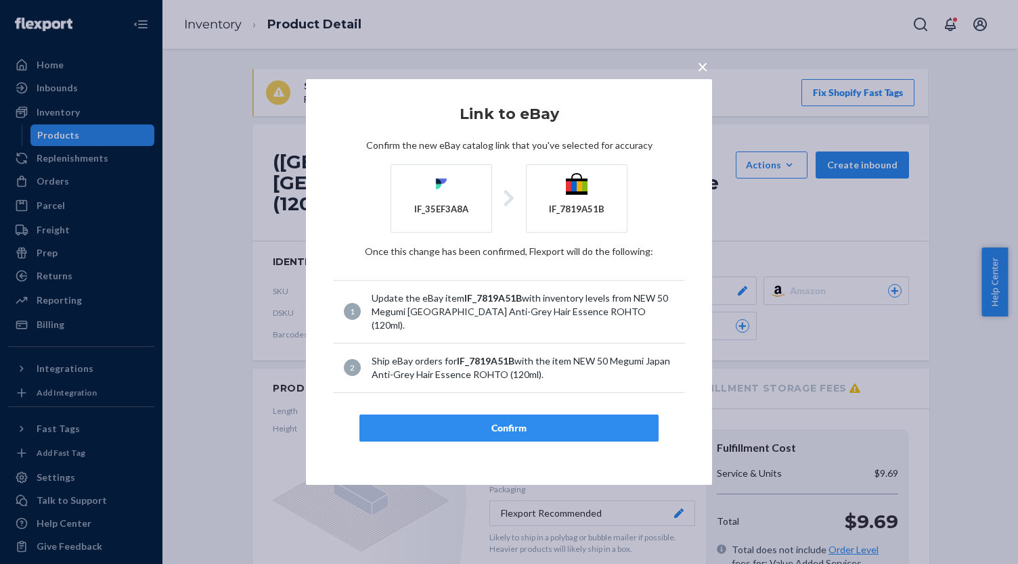
click at [526, 422] on div "Confirm" at bounding box center [509, 429] width 276 height 14
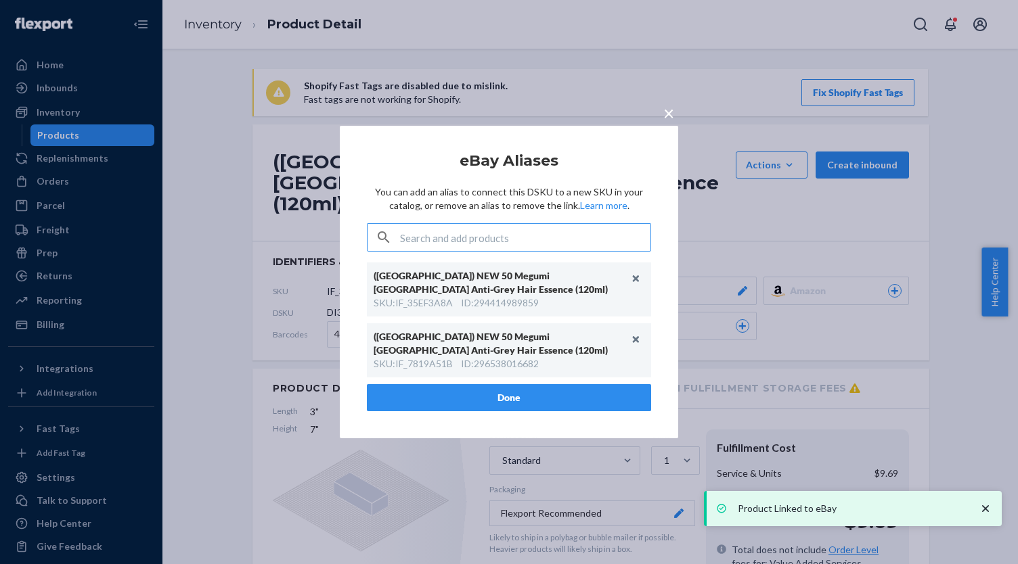
click at [442, 384] on button "Done" at bounding box center [509, 397] width 284 height 27
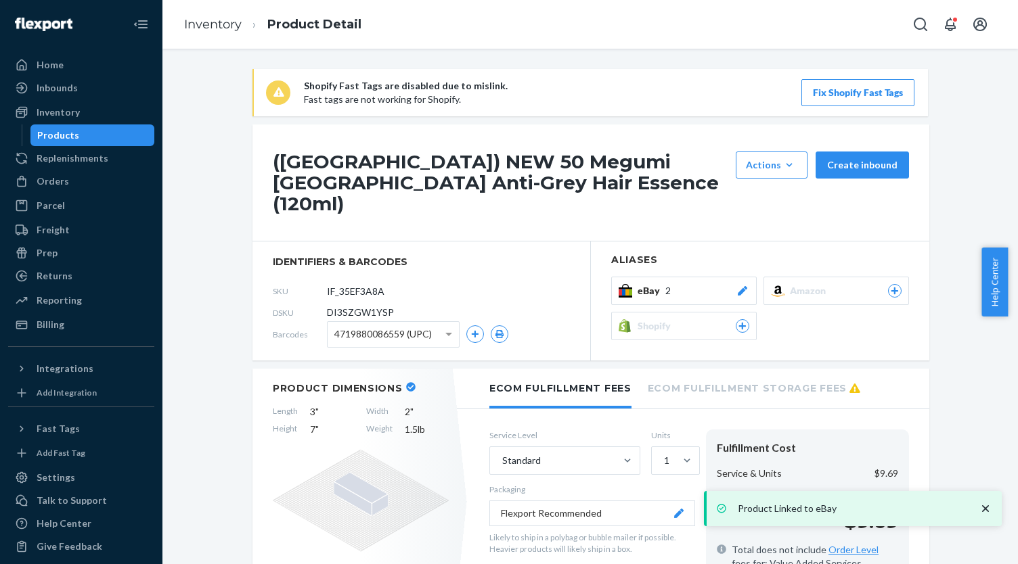
click at [126, 137] on div "Products" at bounding box center [93, 135] width 122 height 19
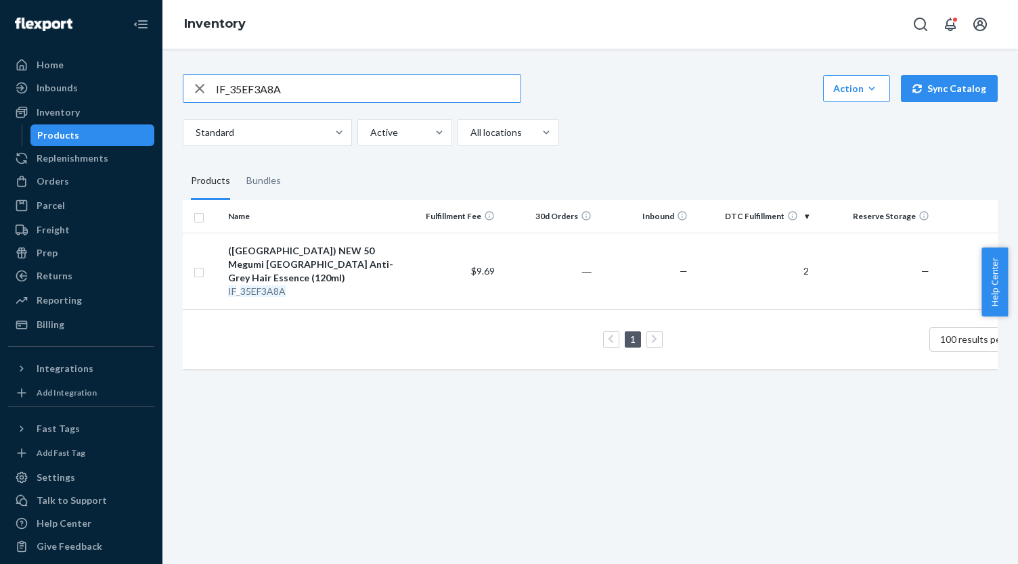
click at [267, 90] on input "IF_35EF3A8A" at bounding box center [368, 88] width 305 height 27
paste input "IF_4075531B"
type input "IF_4075531B"
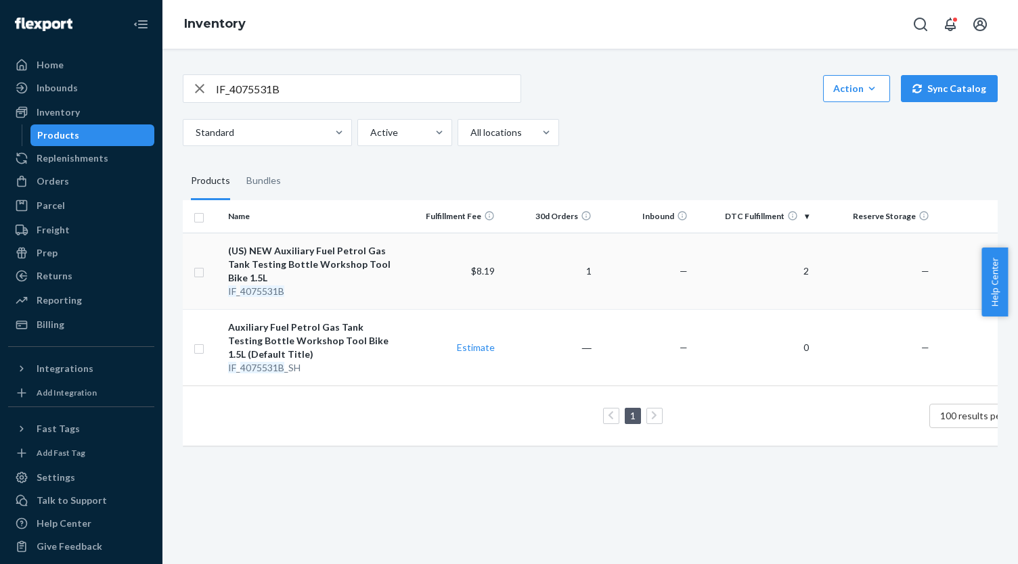
click at [336, 252] on div "(US) NEW Auxiliary Fuel Petrol Gas Tank Testing Bottle Workshop Tool Bike 1.5L" at bounding box center [313, 264] width 170 height 41
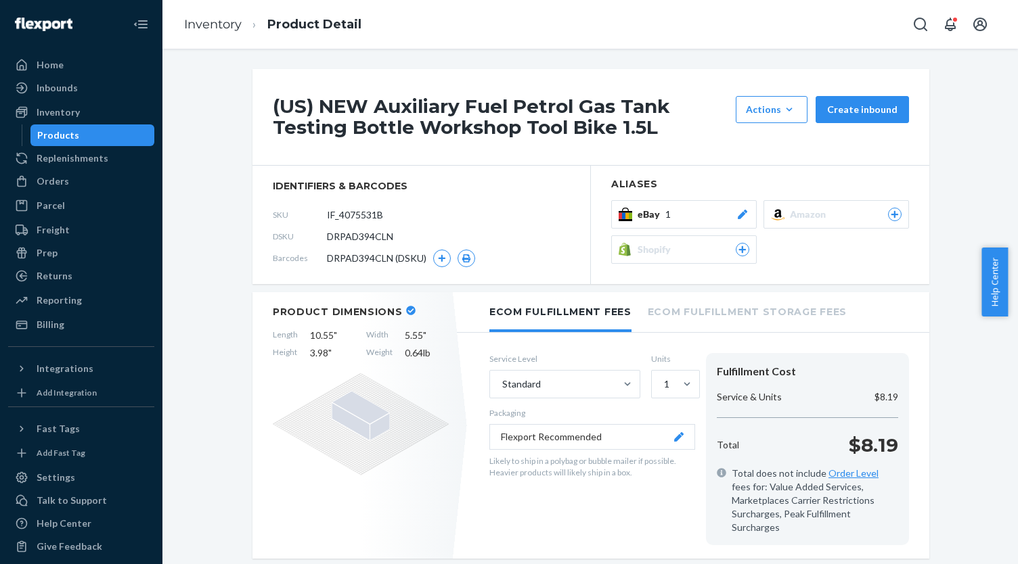
click at [719, 166] on div "([GEOGRAPHIC_DATA]) NEW Auxiliary Fuel Petrol Gas Tank Testing Bottle Workshop …" at bounding box center [590, 117] width 677 height 97
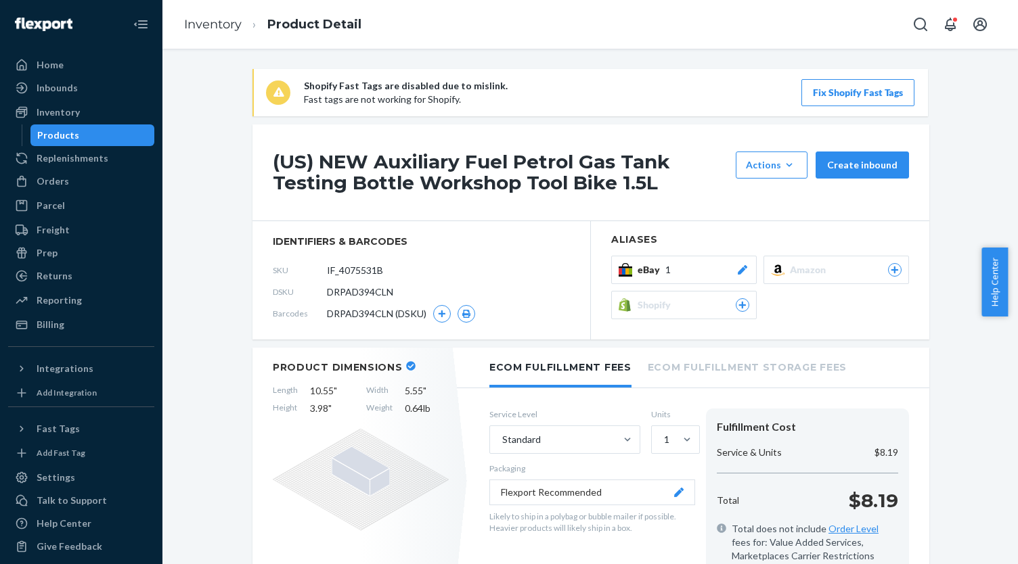
click at [715, 261] on button "eBay 1" at bounding box center [683, 270] width 145 height 28
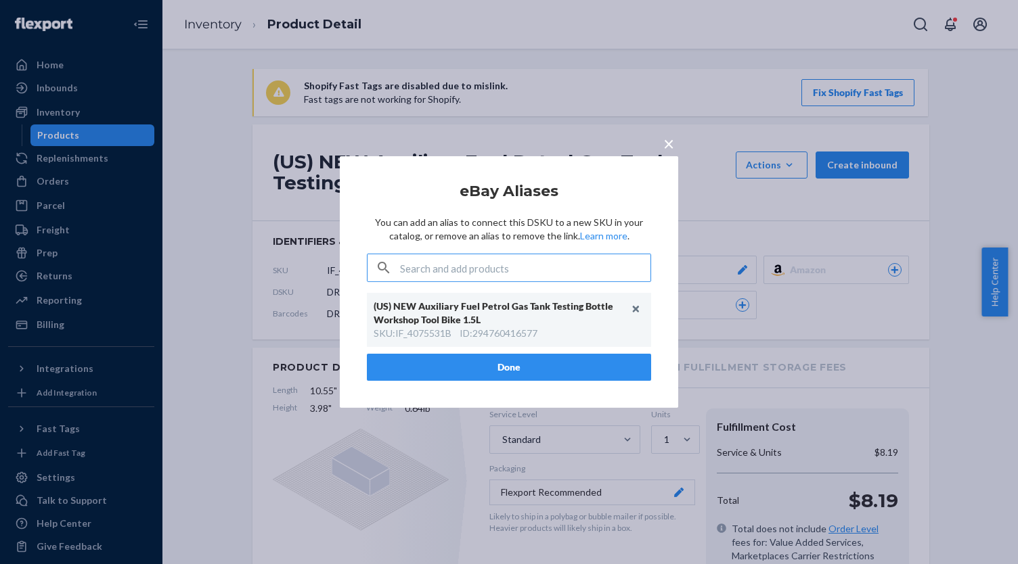
type input "IF_AF1C2018-1"
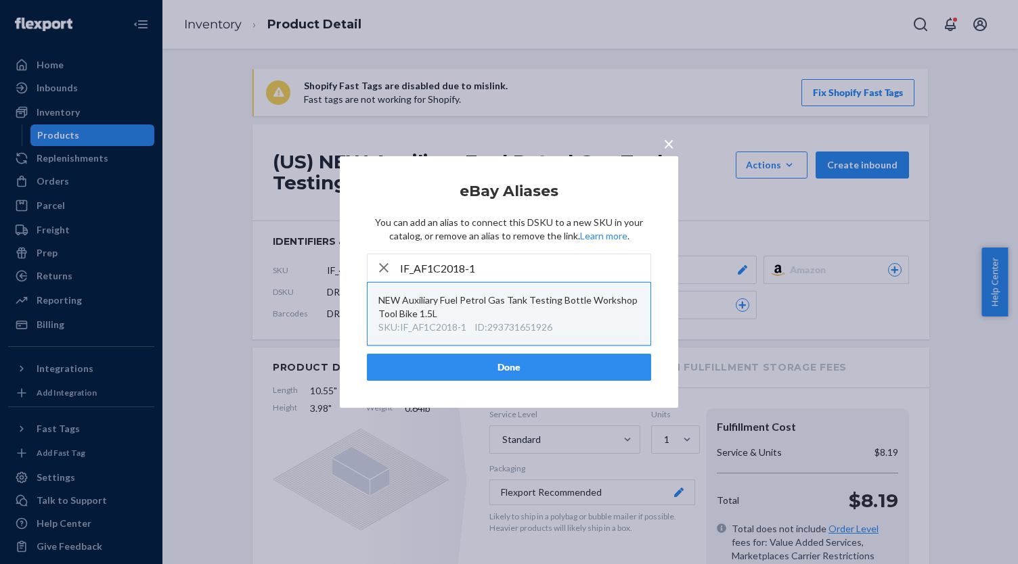
click at [551, 312] on div "NEW Auxiliary Fuel Petrol Gas Tank Testing Bottle Workshop Tool Bike 1.5L" at bounding box center [508, 307] width 261 height 27
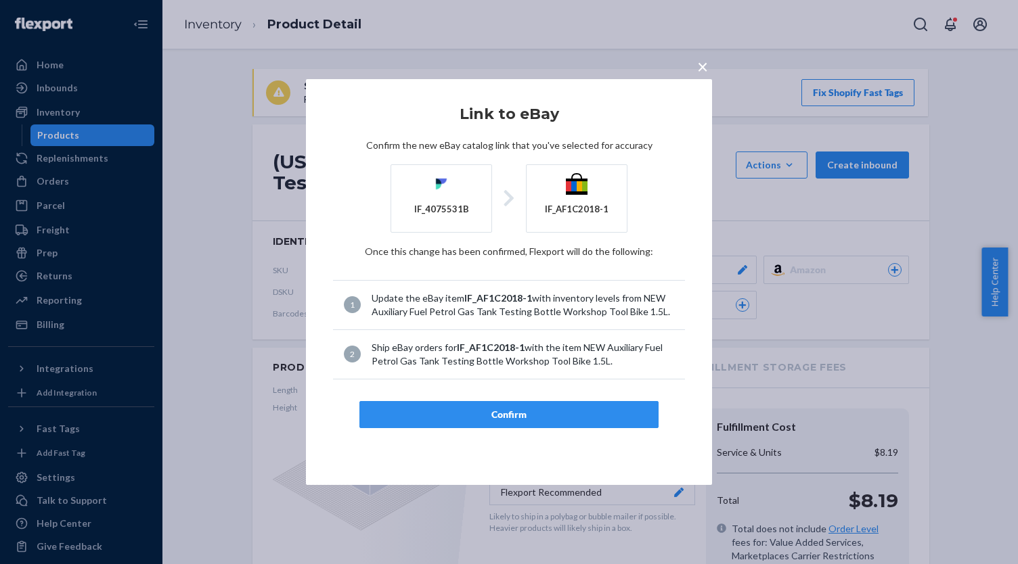
click at [549, 422] on button "Confirm" at bounding box center [508, 414] width 299 height 27
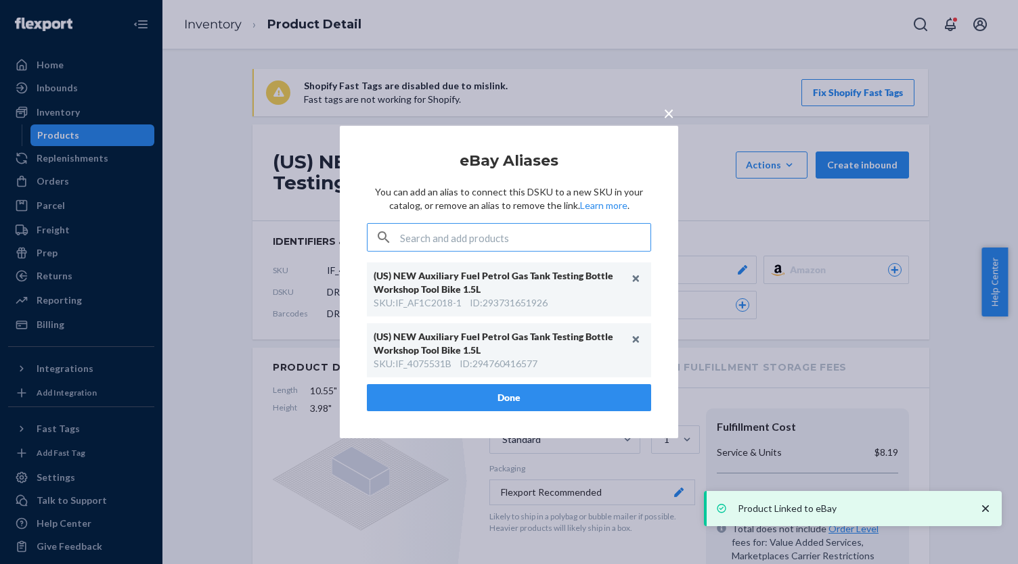
click at [453, 392] on button "Done" at bounding box center [509, 397] width 284 height 27
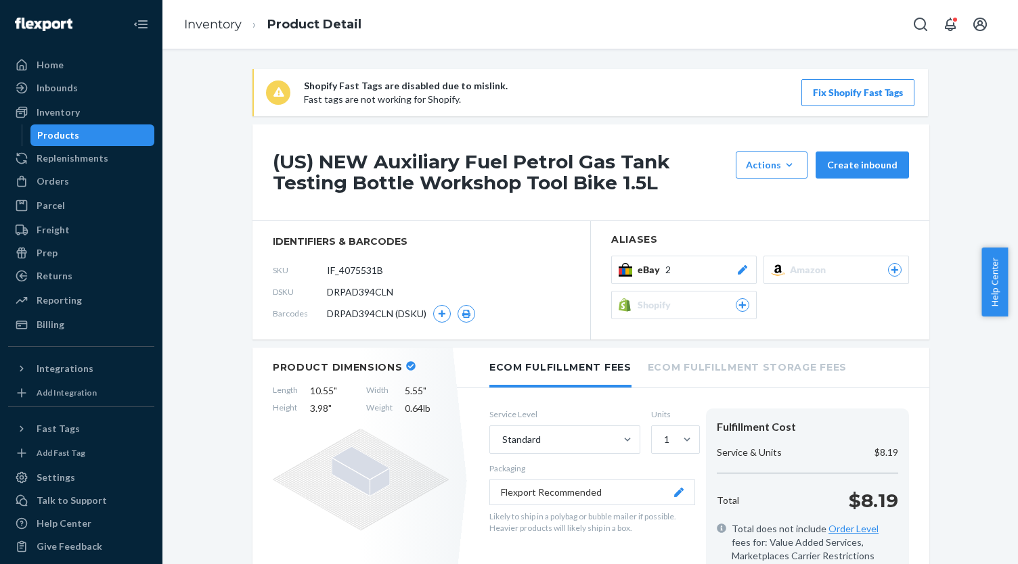
click at [108, 143] on div "Products" at bounding box center [93, 135] width 122 height 19
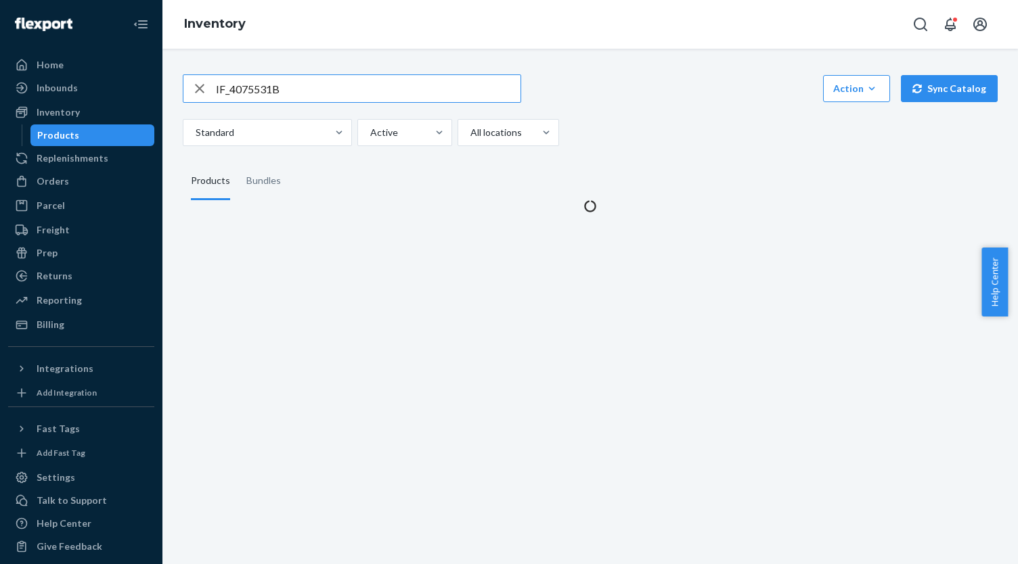
click at [317, 85] on input "IF_4075531B" at bounding box center [368, 88] width 305 height 27
type input "IF_8D2D8857"
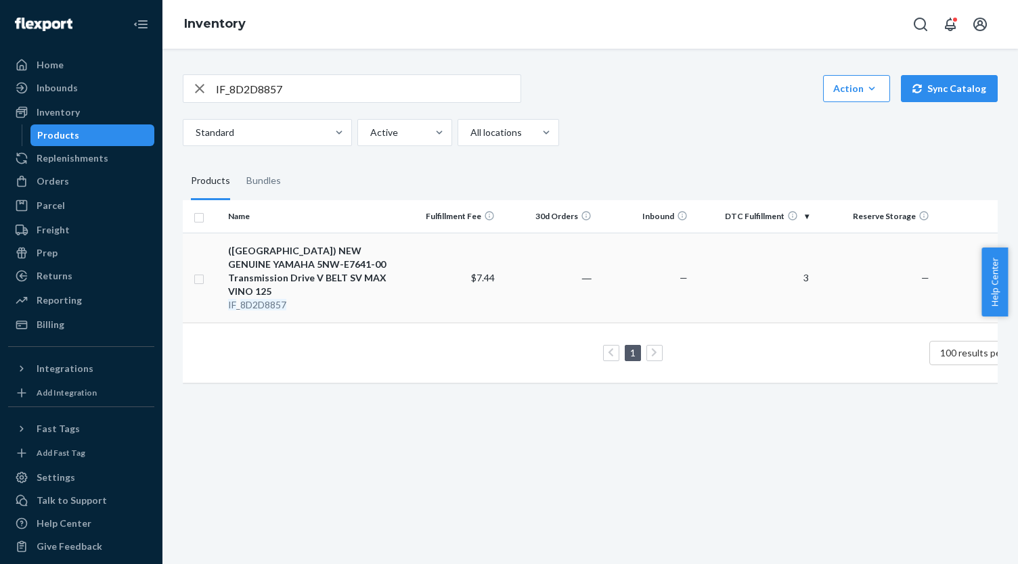
click at [668, 262] on td "—" at bounding box center [645, 278] width 97 height 90
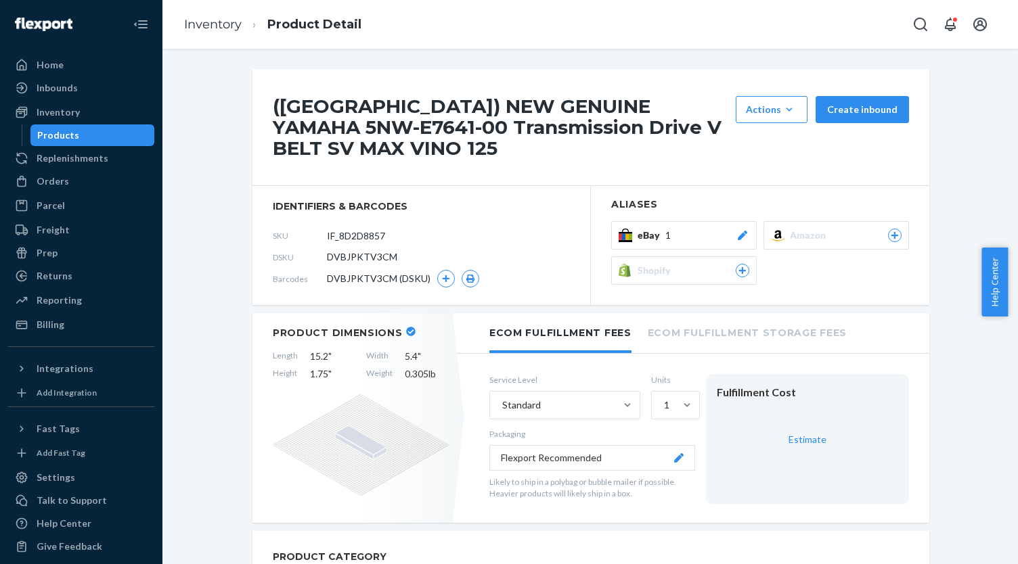
click at [698, 229] on div "eBay 1" at bounding box center [693, 236] width 112 height 14
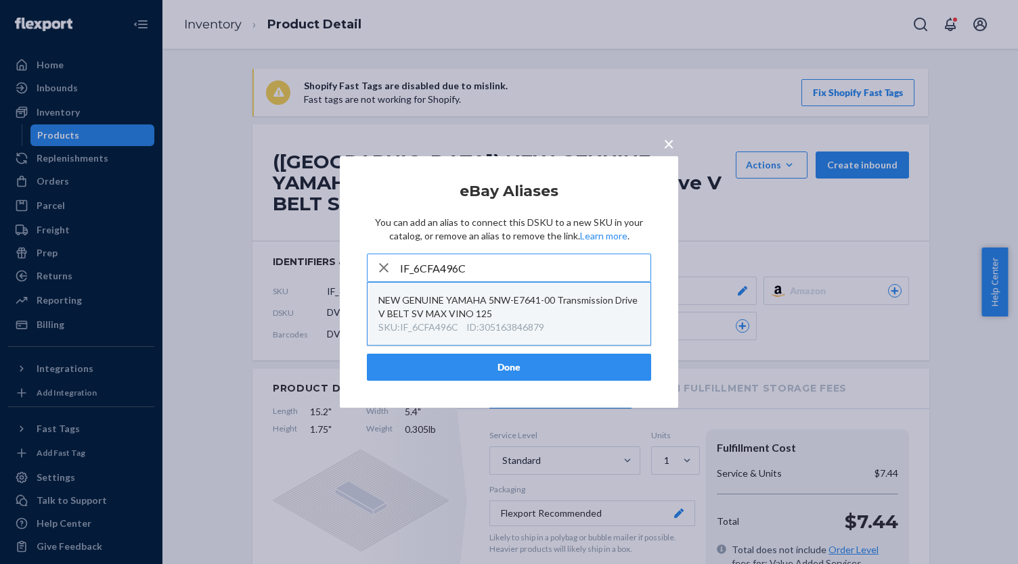
type input "IF_6CFA496C"
click at [543, 317] on div "NEW GENUINE YAMAHA 5NW-E7641-00 Transmission Drive V BELT SV MAX VINO 125" at bounding box center [508, 307] width 261 height 27
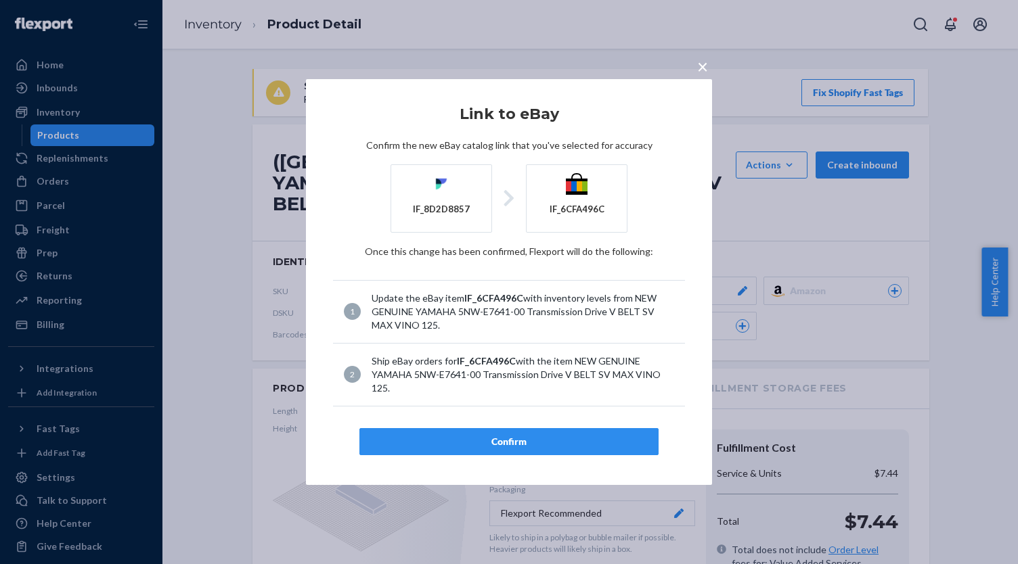
click at [538, 424] on article "Link to eBay Confirm the new eBay catalog link that you've selected for accurac…" at bounding box center [509, 280] width 352 height 349
click at [539, 430] on button "Confirm" at bounding box center [508, 441] width 299 height 27
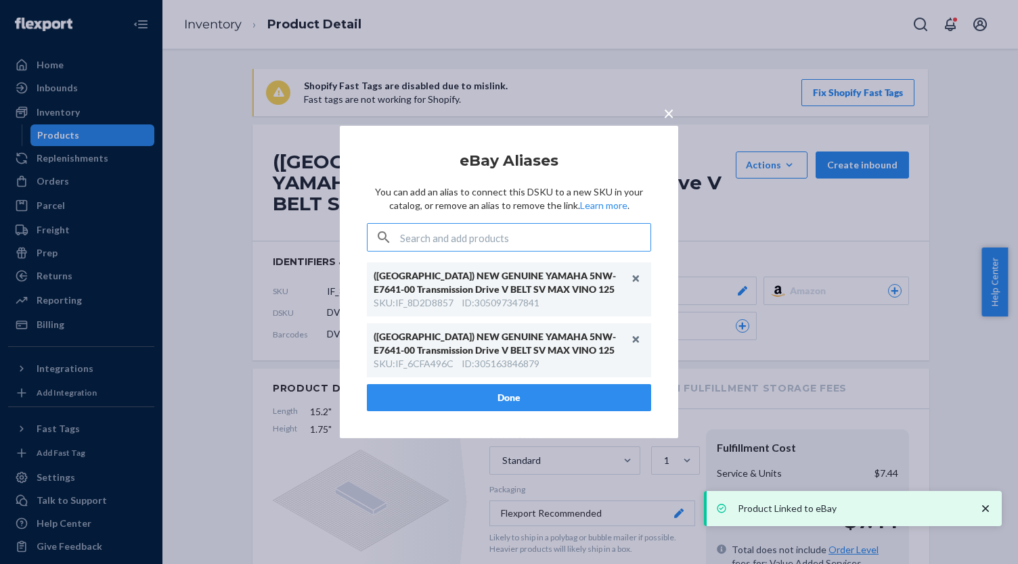
click at [436, 396] on button "Done" at bounding box center [509, 397] width 284 height 27
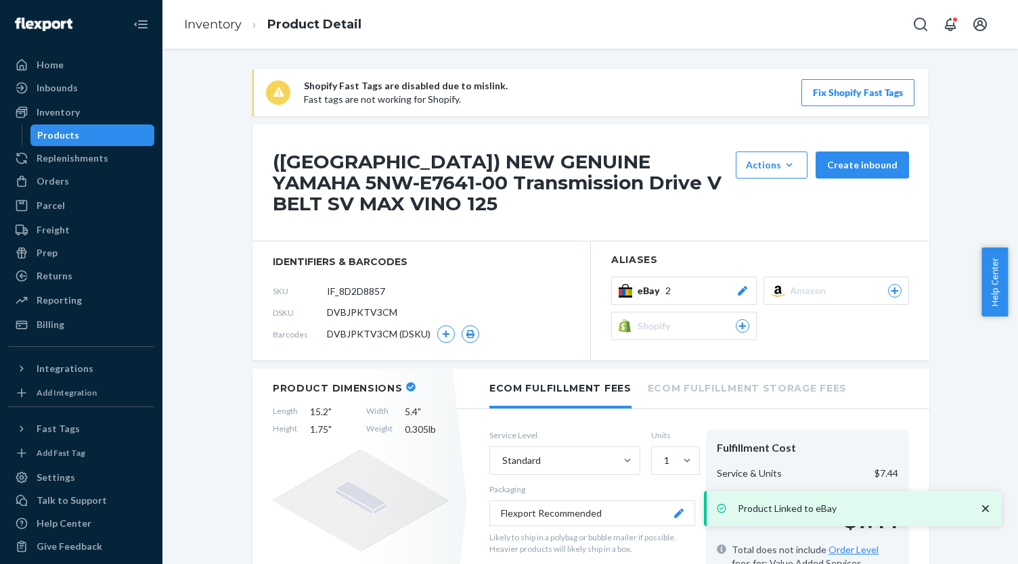
click at [122, 140] on div "Products" at bounding box center [93, 135] width 122 height 19
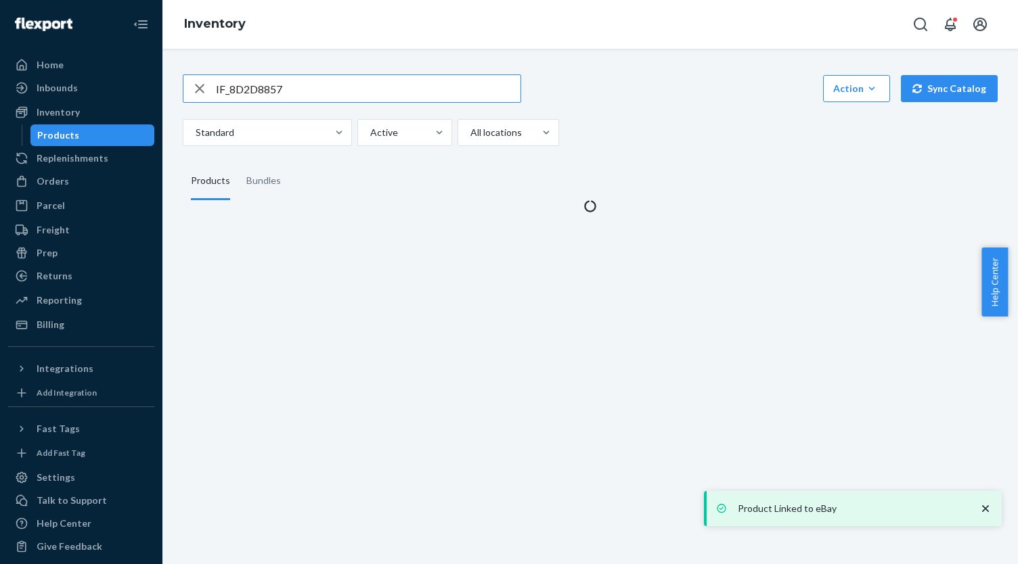
click at [388, 93] on input "IF_8D2D8857" at bounding box center [368, 88] width 305 height 27
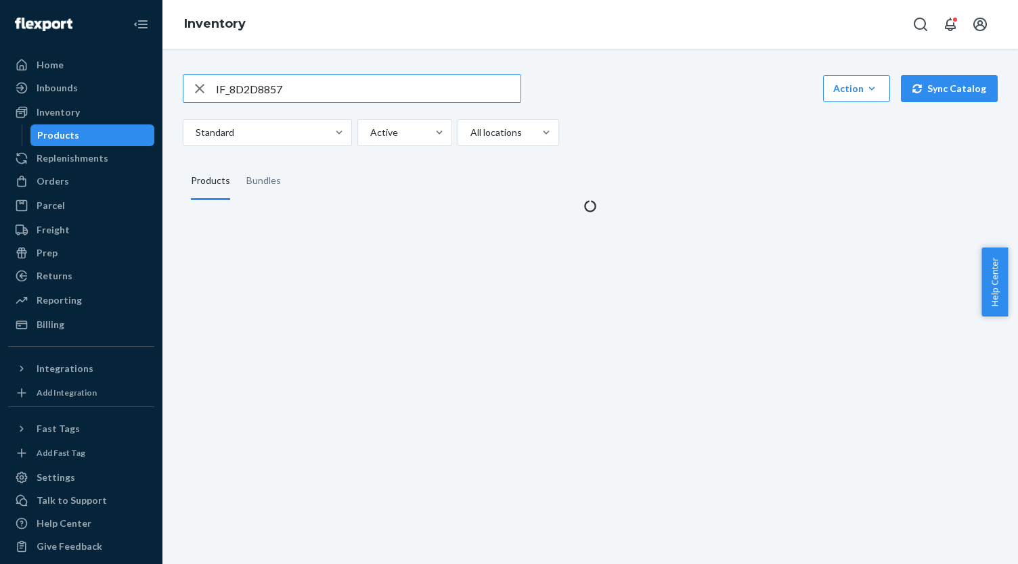
click at [388, 93] on input "IF_8D2D8857" at bounding box center [368, 88] width 305 height 27
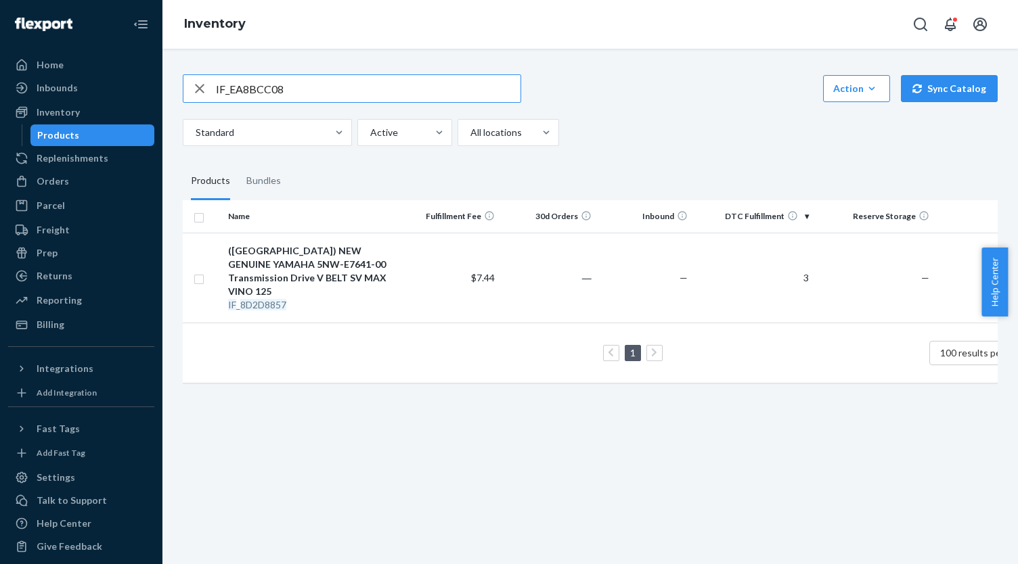
type input "IF_EA8BCC08"
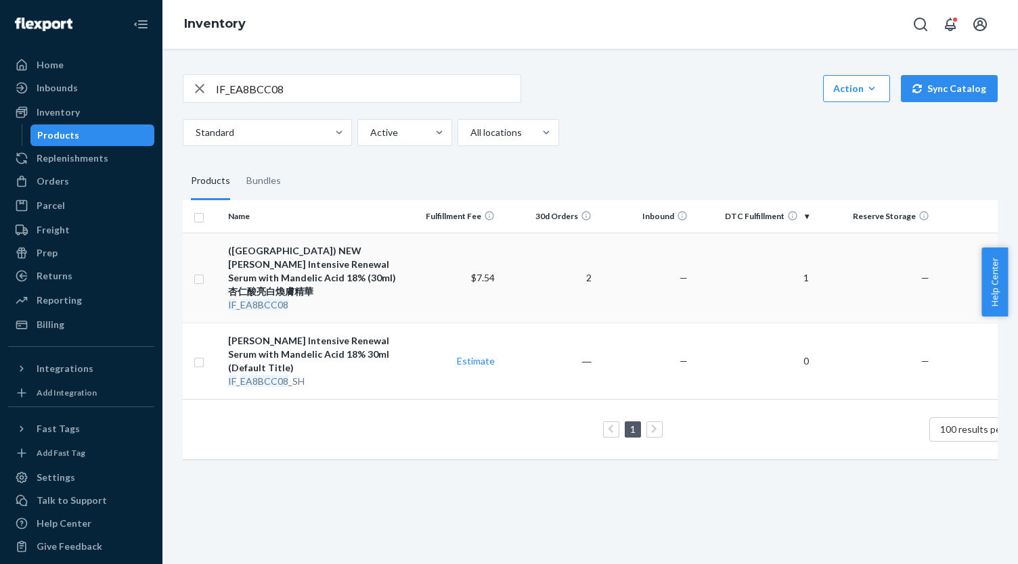
click at [357, 254] on div "([GEOGRAPHIC_DATA]) NEW [PERSON_NAME] Intensive Renewal Serum with Mandelic Aci…" at bounding box center [313, 271] width 170 height 54
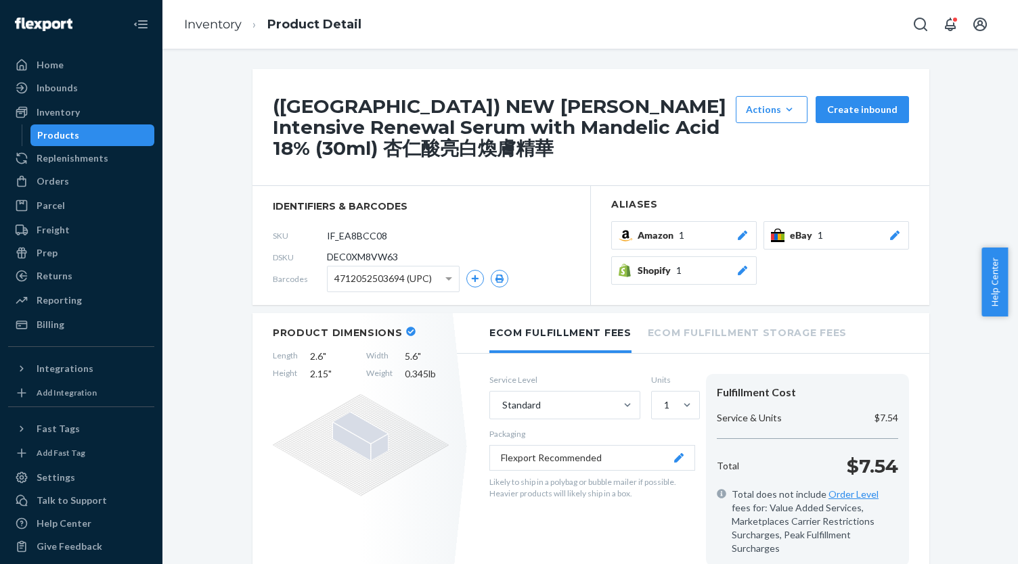
click at [817, 240] on span "1" at bounding box center [819, 236] width 5 height 14
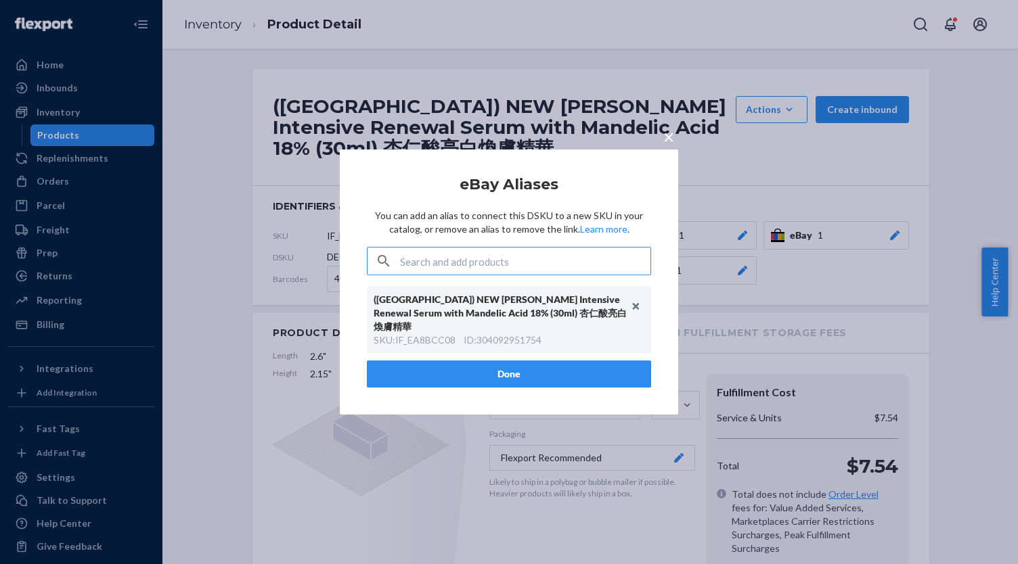
click at [478, 275] on input "text" at bounding box center [525, 261] width 250 height 27
paste input "IF_70197A75"
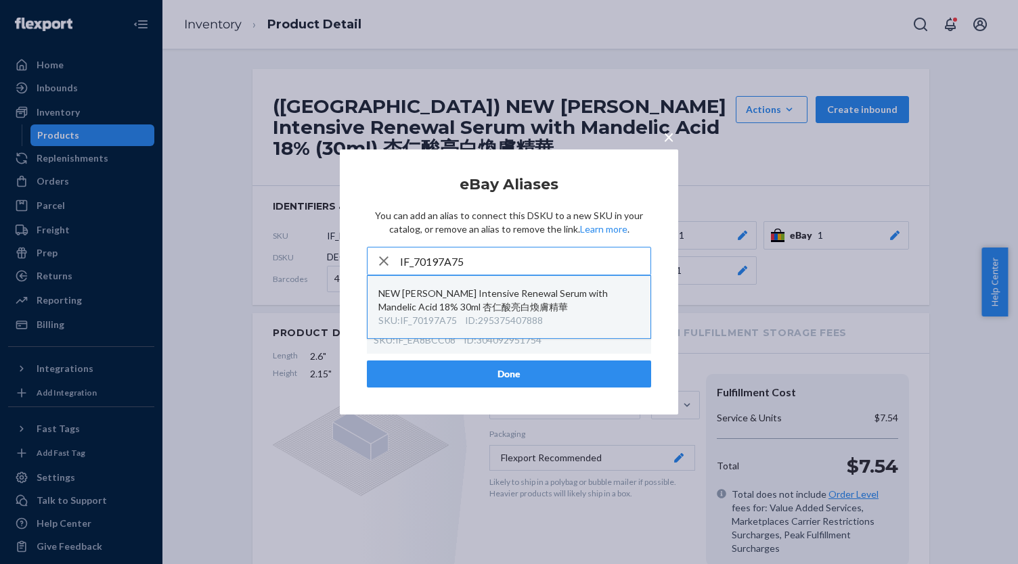
type input "IF_70197A75"
click at [491, 305] on div "NEW [PERSON_NAME] Intensive Renewal Serum with Mandelic Acid 18% 30ml 杏仁酸亮白煥膚精華" at bounding box center [508, 300] width 261 height 27
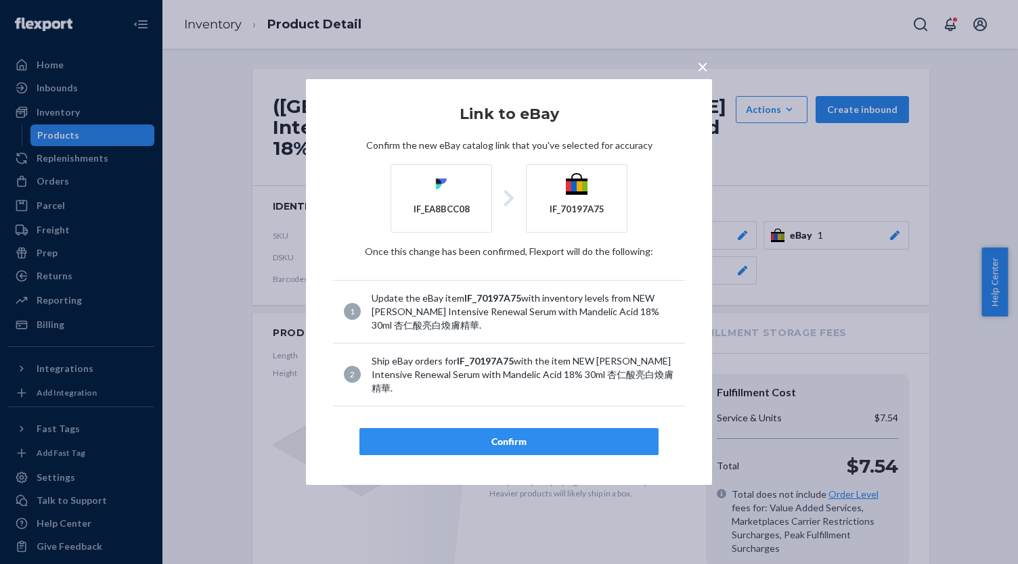
click at [518, 435] on div "Confirm" at bounding box center [509, 442] width 276 height 14
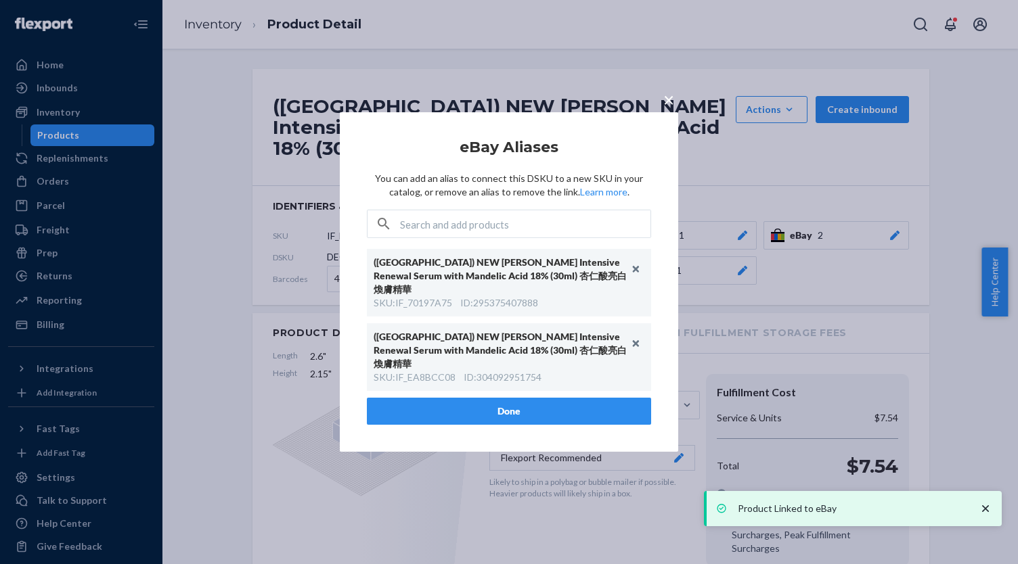
click at [430, 412] on div "× eBay Aliases You can add an alias to connect this DSKU to a new SKU in your c…" at bounding box center [509, 282] width 338 height 340
click at [427, 401] on button "Done" at bounding box center [509, 411] width 284 height 27
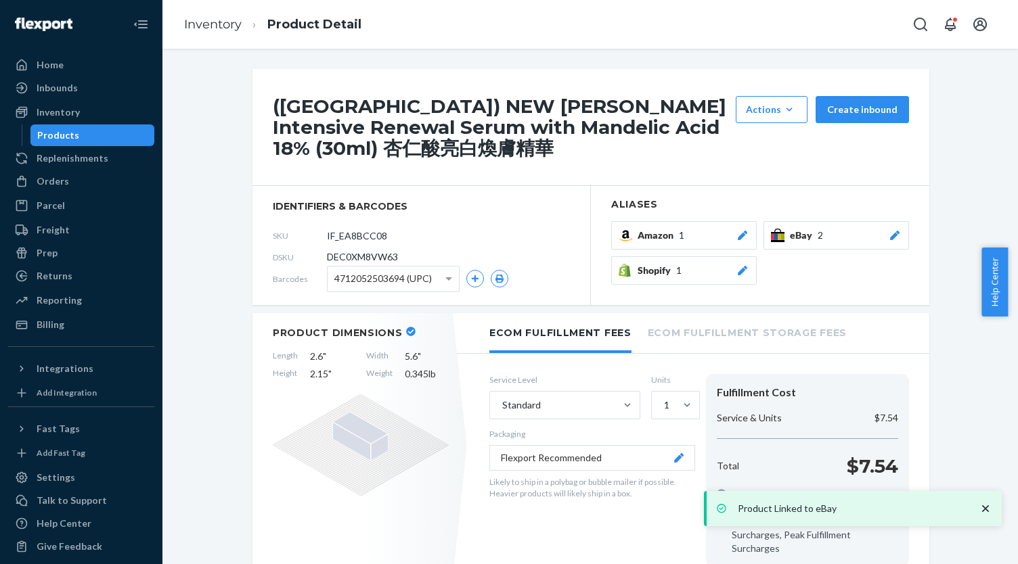
click at [114, 136] on div "Products" at bounding box center [93, 135] width 122 height 19
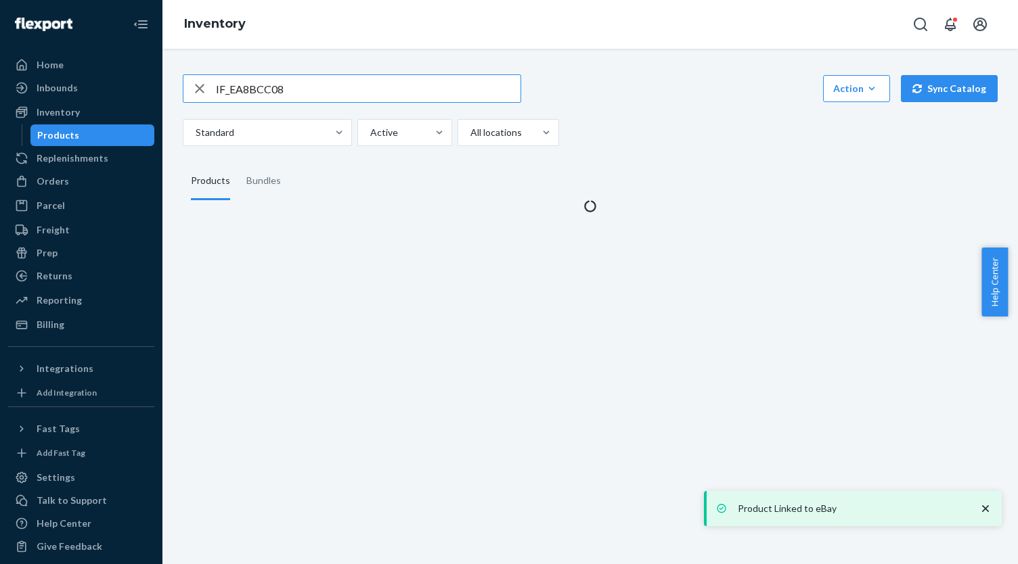
click at [353, 95] on input "IF_EA8BCC08" at bounding box center [368, 88] width 305 height 27
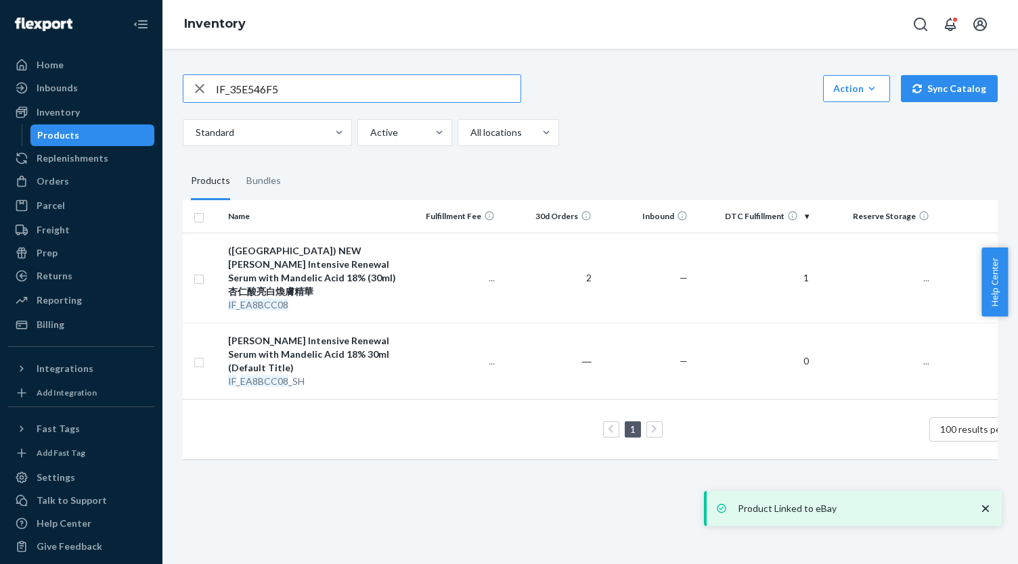
type input "IF_35E546F5"
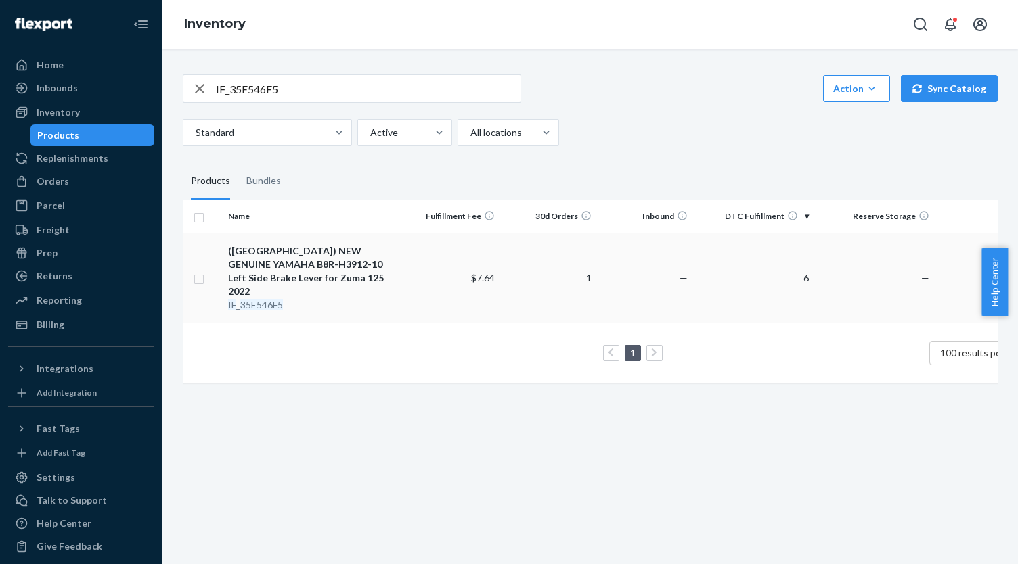
click at [356, 256] on div "([GEOGRAPHIC_DATA]) NEW GENUINE YAMAHA B8R-H3912-10 Left Side Brake Lever for Z…" at bounding box center [313, 271] width 170 height 54
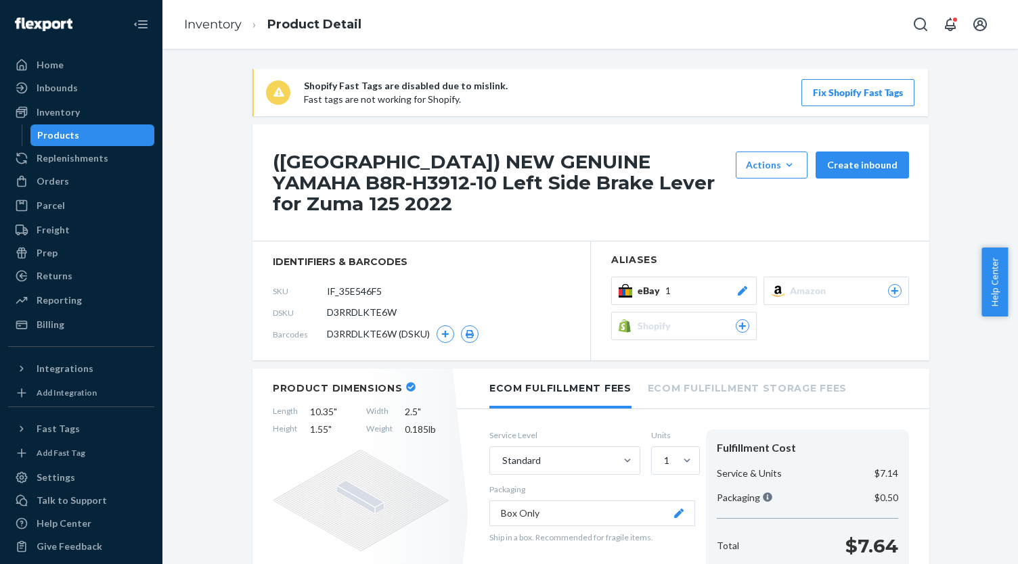
click at [725, 277] on button "eBay 1" at bounding box center [683, 291] width 145 height 28
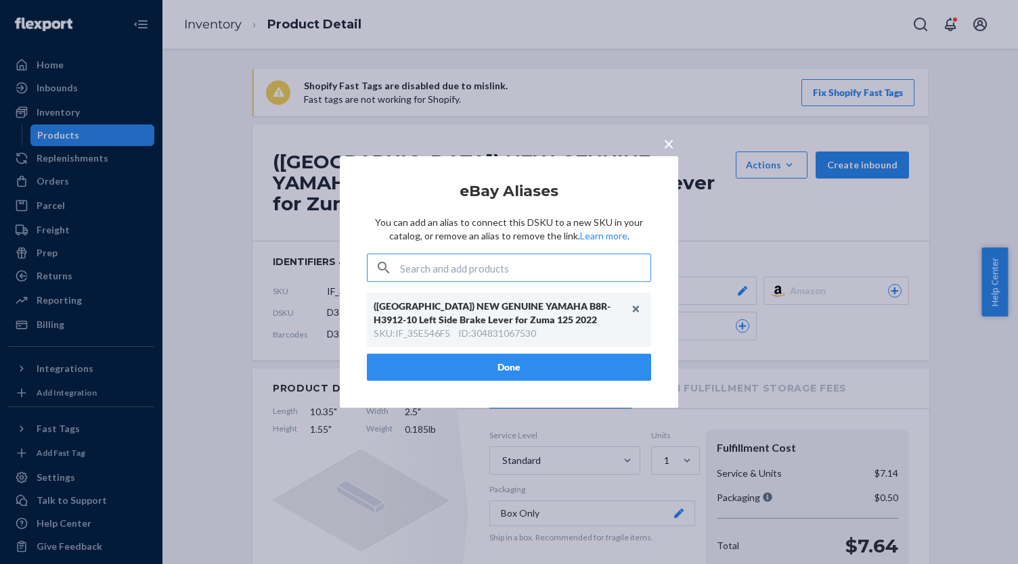
type input "IF_6AB94C31"
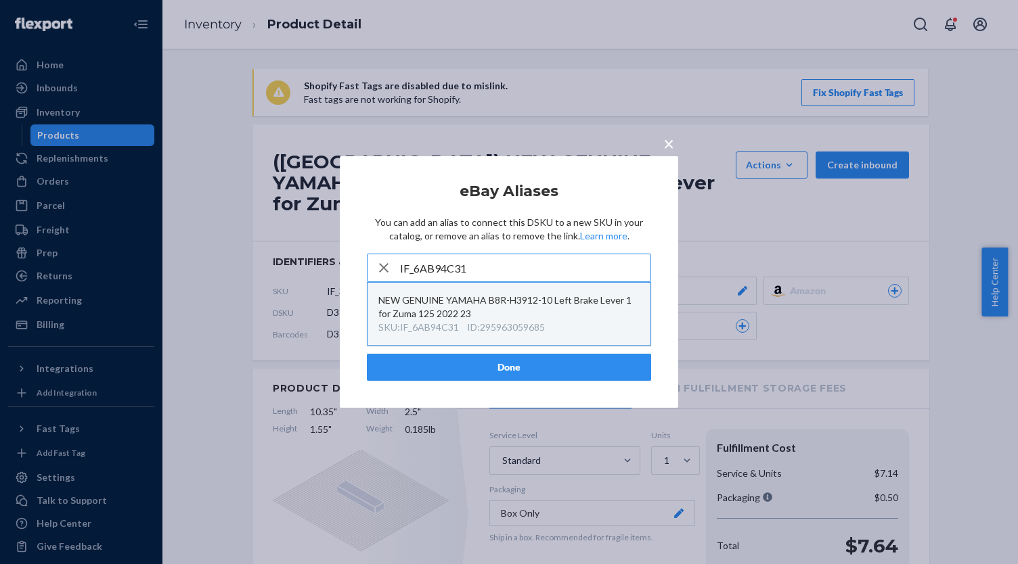
click at [547, 301] on div "NEW GENUINE YAMAHA B8R-H3912-10 Left Brake Lever 1 for Zuma 125 2022 23" at bounding box center [508, 307] width 261 height 27
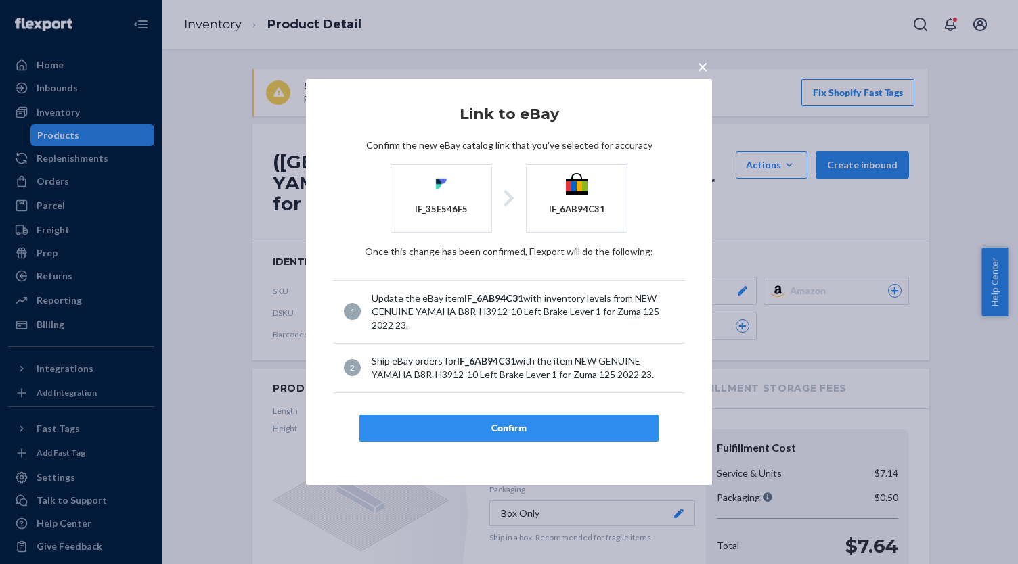
click at [544, 424] on div "Confirm" at bounding box center [509, 429] width 276 height 14
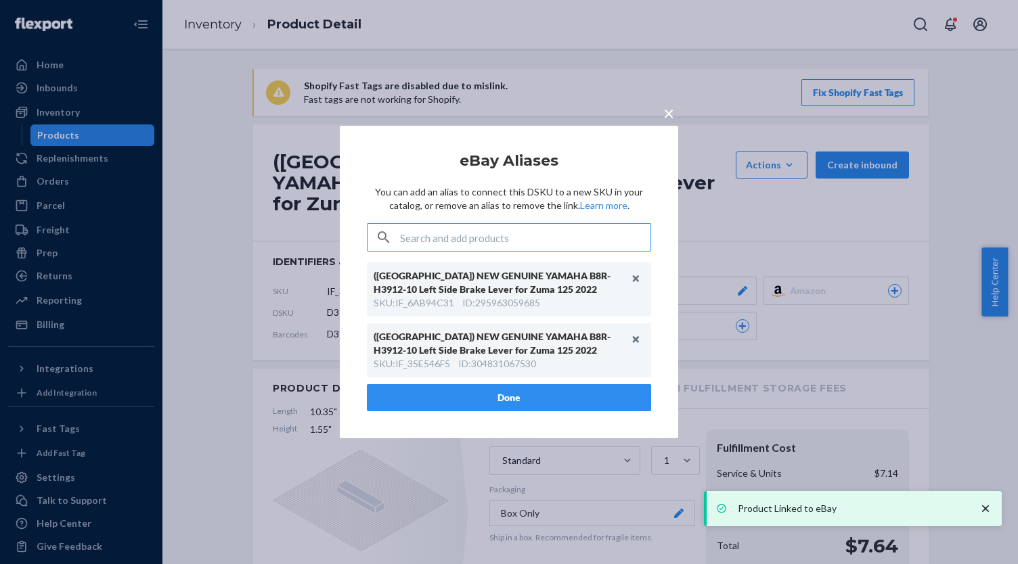
click at [547, 397] on button "Done" at bounding box center [509, 397] width 284 height 27
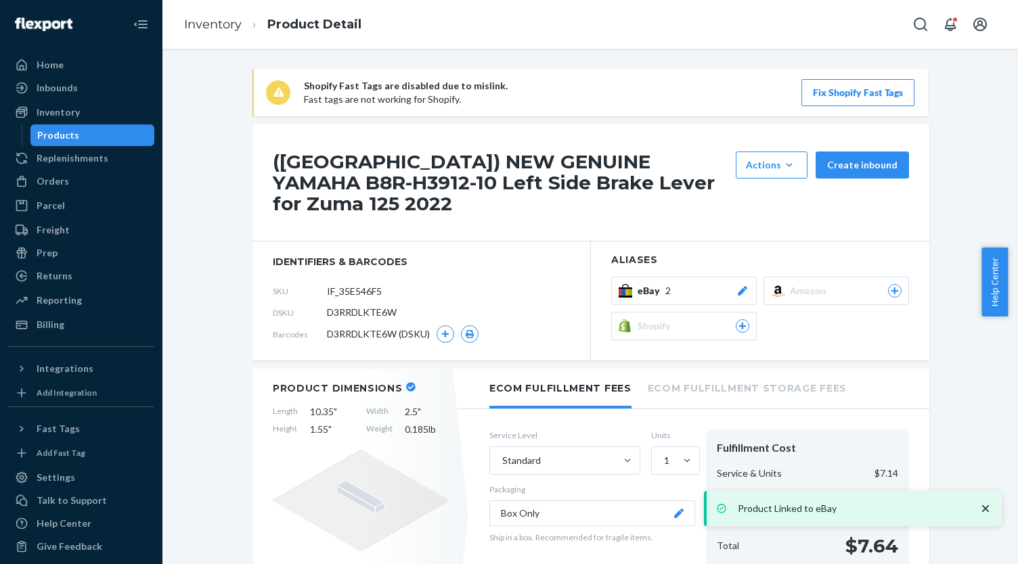
click at [115, 133] on div "Products" at bounding box center [93, 135] width 122 height 19
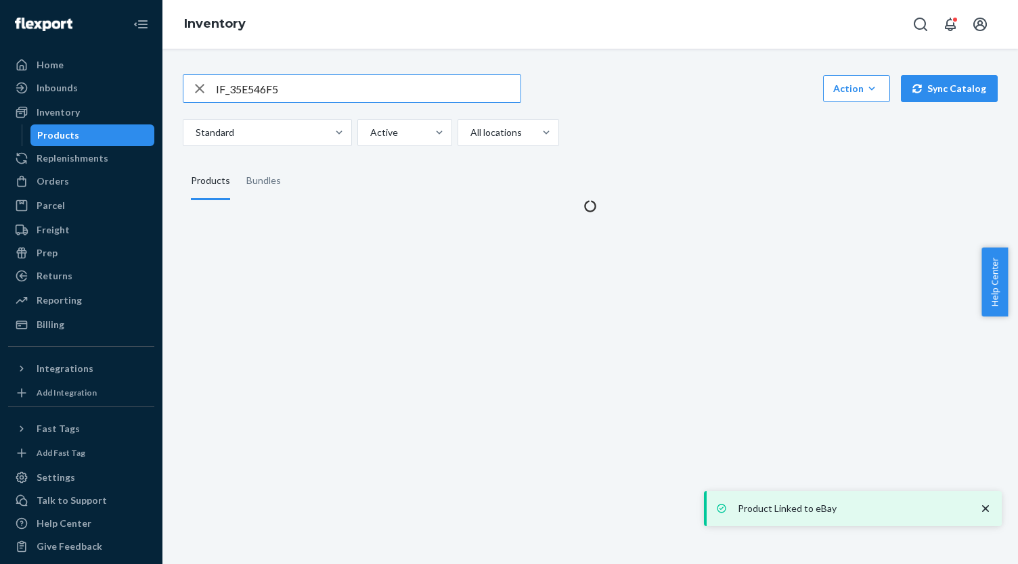
click at [321, 93] on input "IF_35E546F5" at bounding box center [368, 88] width 305 height 27
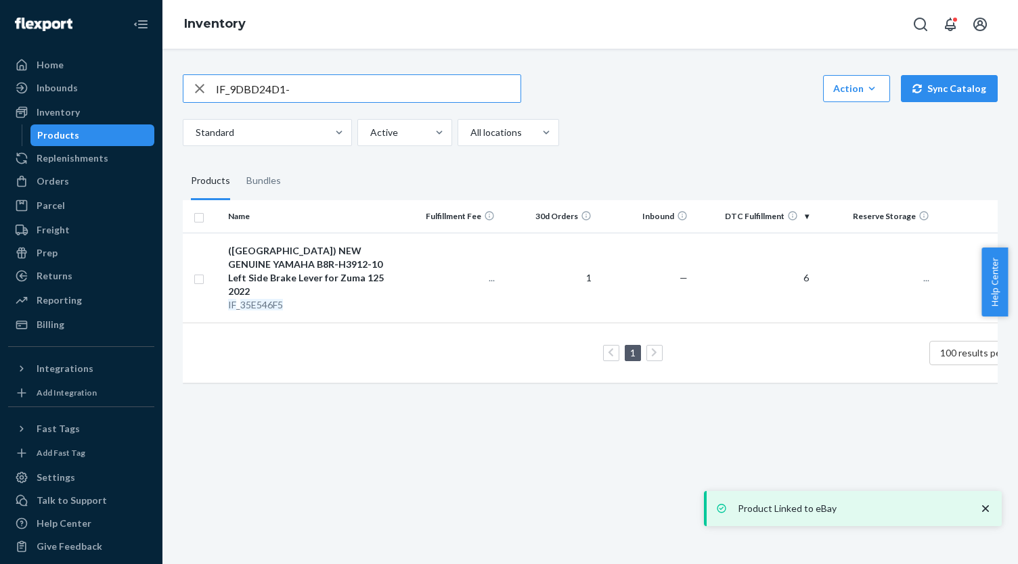
type input "IF_9DBD24D1-"
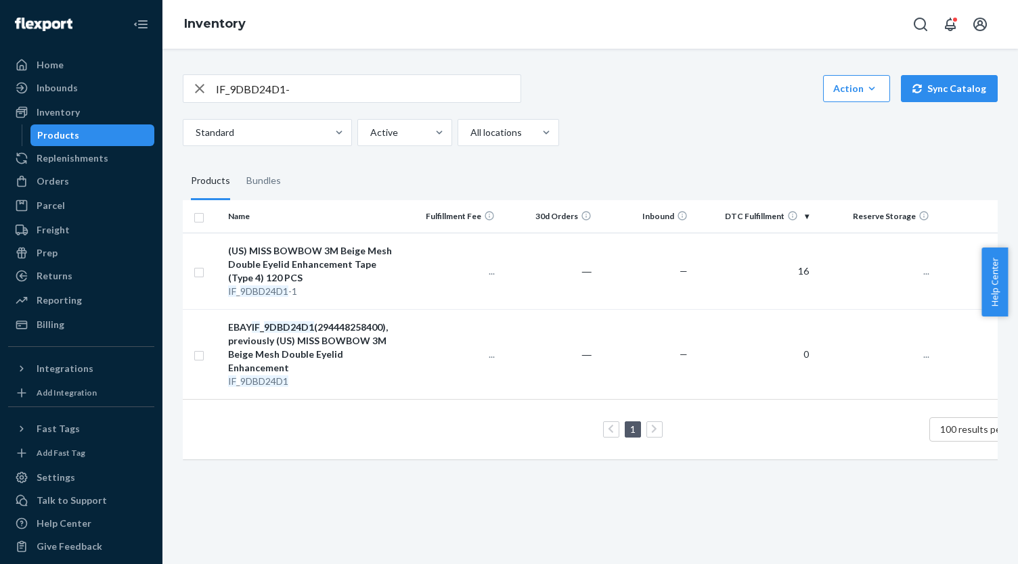
click at [306, 83] on input "IF_9DBD24D1-" at bounding box center [368, 88] width 305 height 27
click at [304, 258] on div "(US) ​MISS BOWBOW 3M Beige Mesh Double Eyelid Enhancement Tape (Type 4) 120 PCS" at bounding box center [313, 264] width 170 height 41
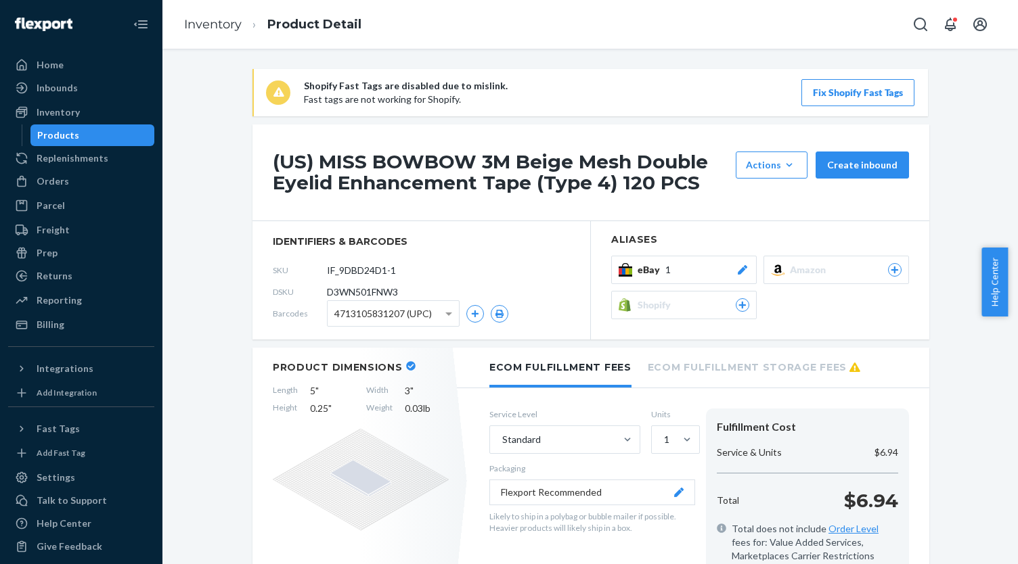
click at [728, 270] on div "eBay 1" at bounding box center [693, 270] width 112 height 14
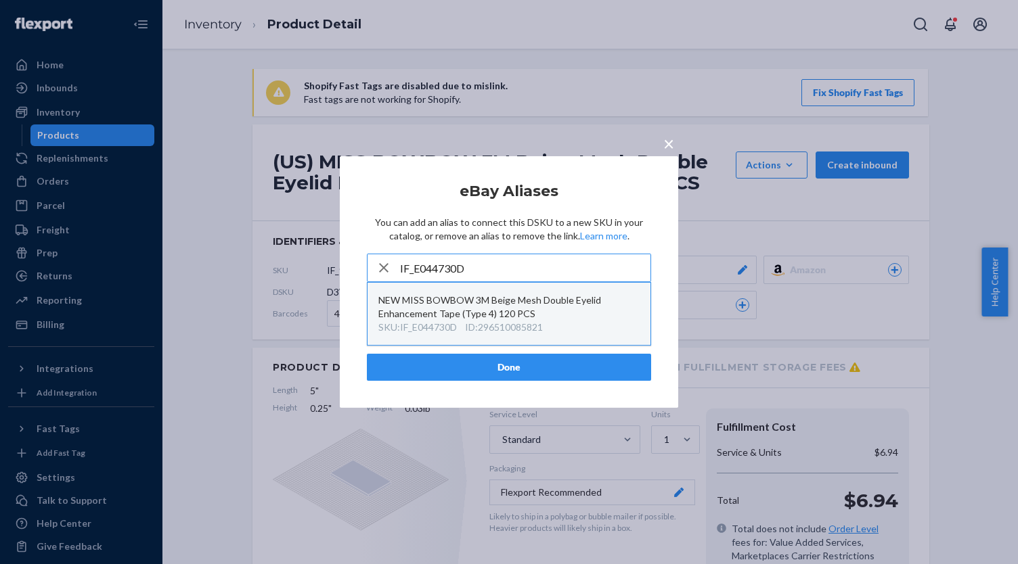
type input "IF_E044730D"
click at [539, 309] on div "NEW ​MISS BOWBOW 3M Beige Mesh Double Eyelid Enhancement Tape (Type 4) 120 PCS" at bounding box center [508, 307] width 261 height 27
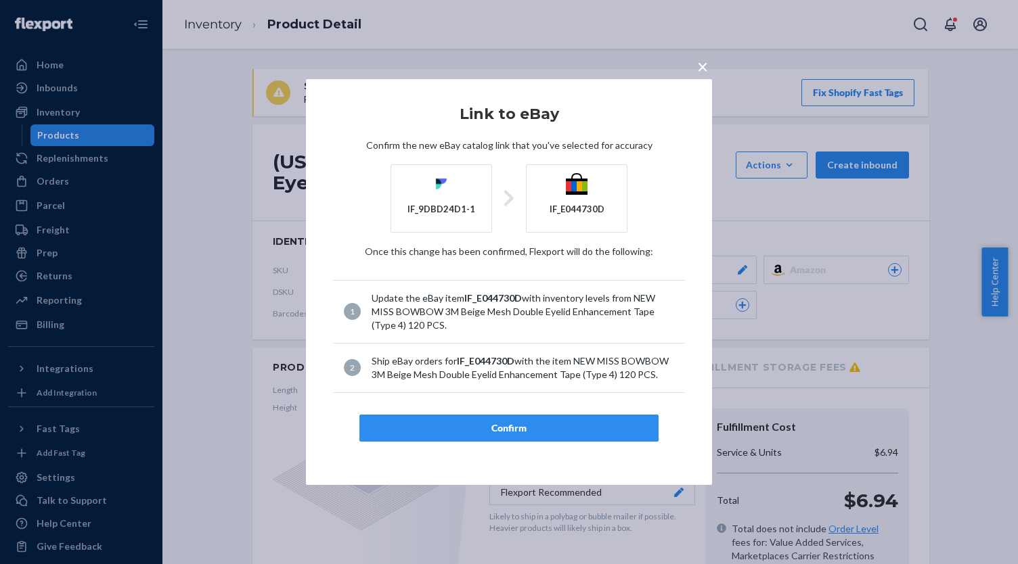
click at [541, 417] on button "Confirm" at bounding box center [508, 428] width 299 height 27
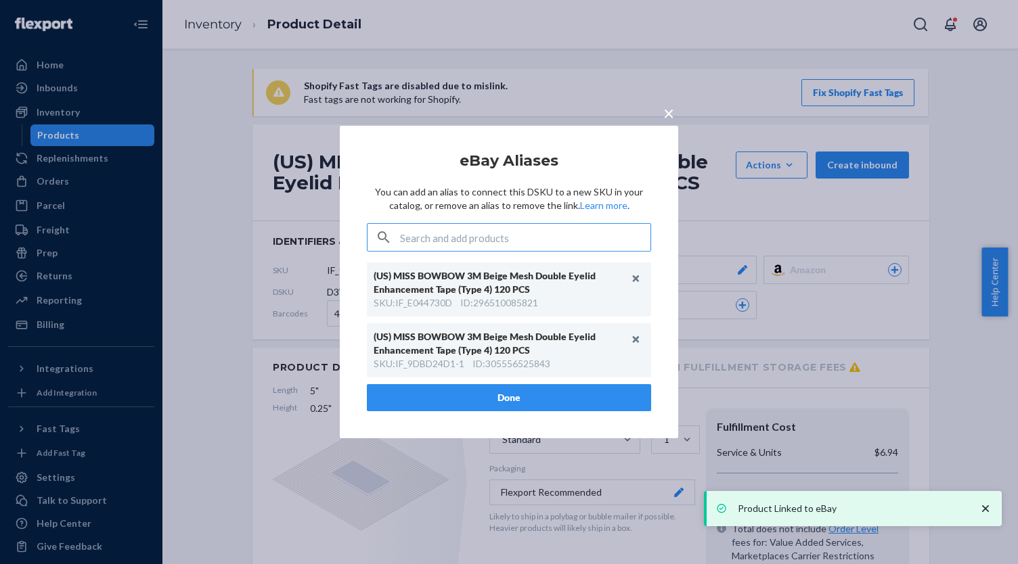
click at [543, 401] on button "Done" at bounding box center [509, 397] width 284 height 27
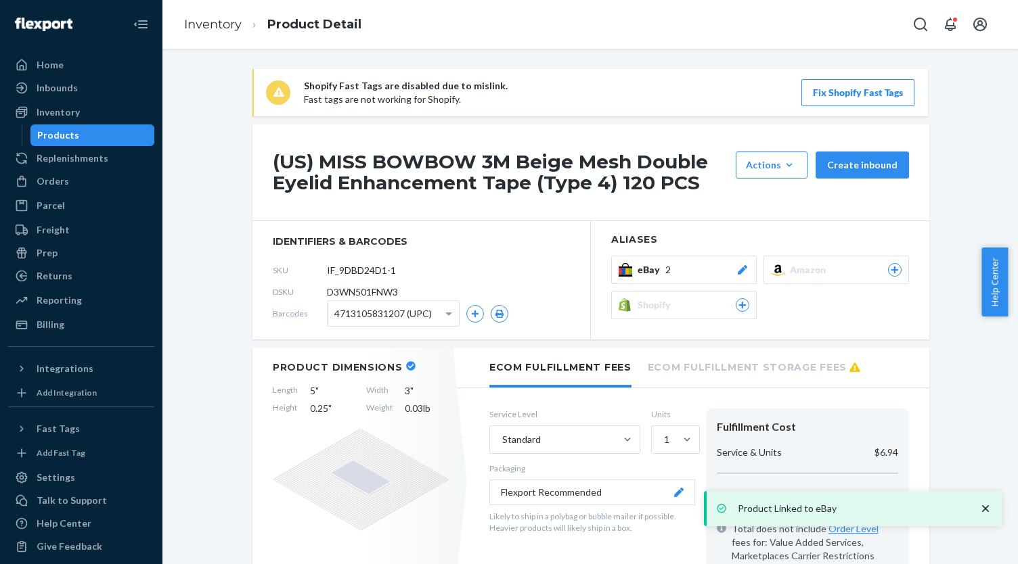
drag, startPoint x: 104, startPoint y: 135, endPoint x: 128, endPoint y: 129, distance: 24.5
click at [104, 135] on div "Products" at bounding box center [93, 135] width 122 height 19
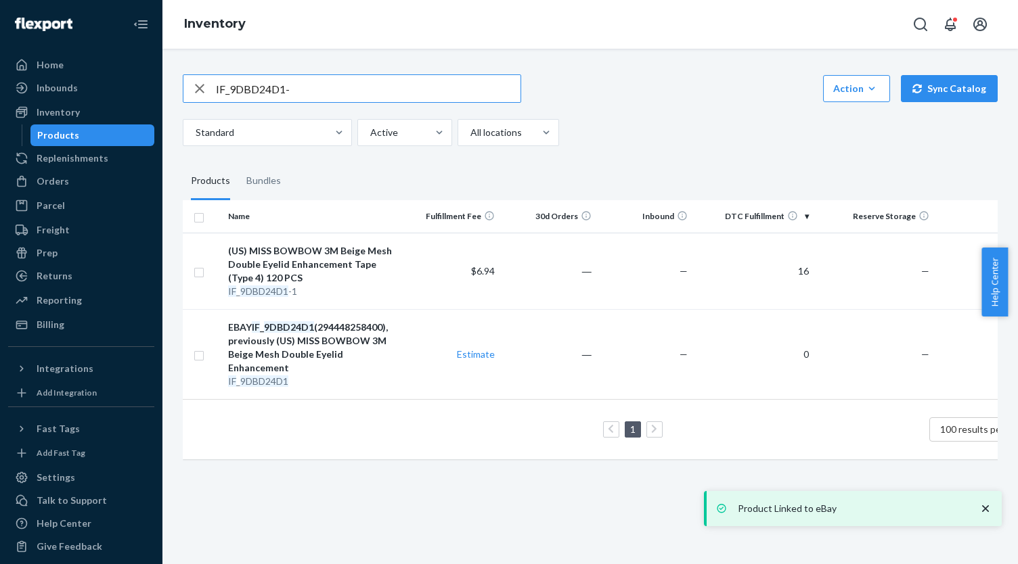
click at [261, 78] on input "IF_9DBD24D1-" at bounding box center [368, 88] width 305 height 27
paste input "IF_83D511BB"
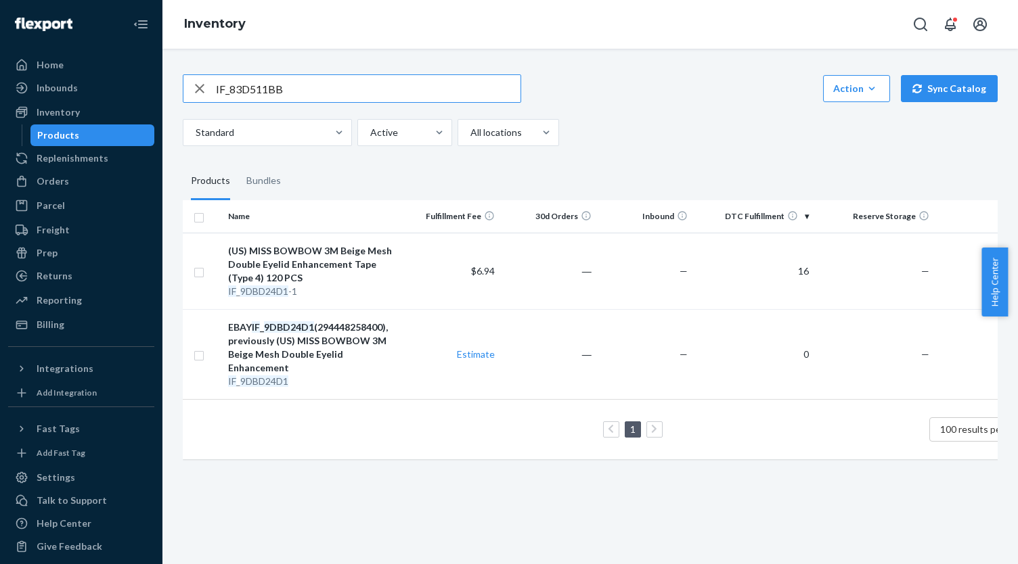
type input "IF_83D511BB"
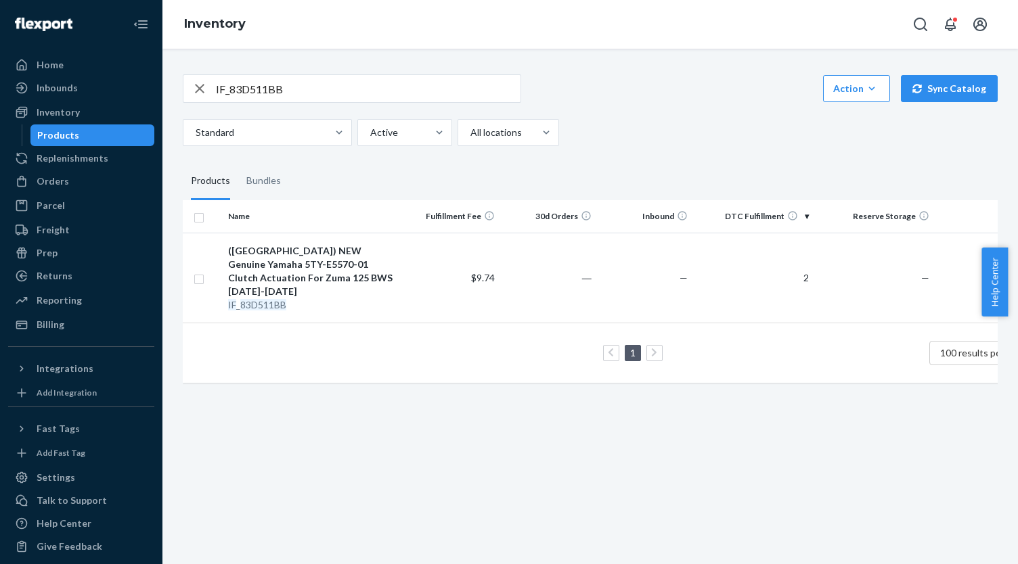
click at [261, 246] on div "([GEOGRAPHIC_DATA]) NEW Genuine Yamaha 5TY-E5570-01 Clutch Actuation For Zuma 1…" at bounding box center [313, 271] width 170 height 54
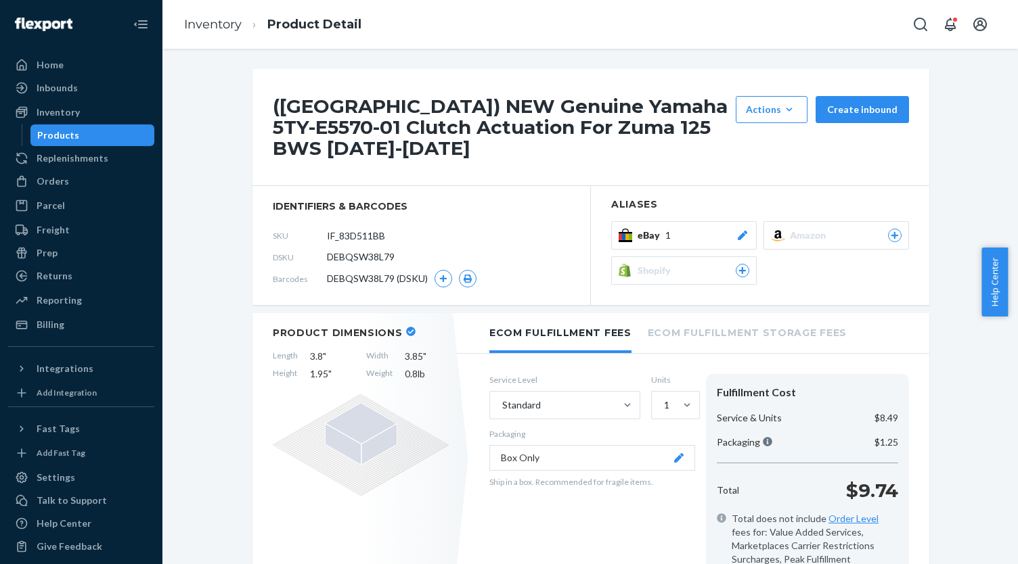
click at [720, 229] on div "eBay 1" at bounding box center [693, 236] width 112 height 14
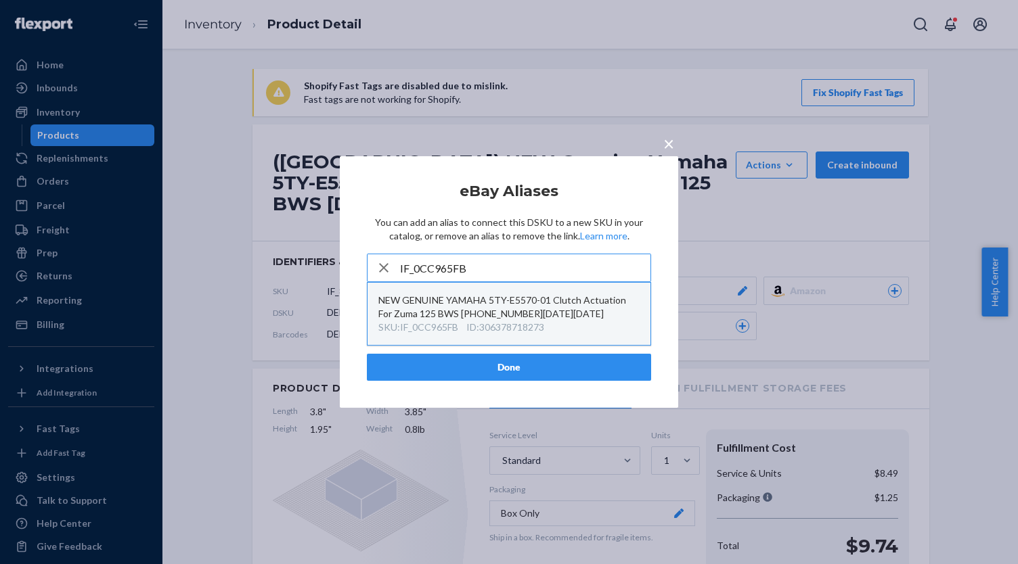
type input "IF_0CC965FB"
click at [541, 308] on div "NEW GENUINE YAMAHA 5TY-E5570-01 Clutch Actuation For Zuma 125 BWS [PHONE_NUMBER…" at bounding box center [508, 307] width 261 height 27
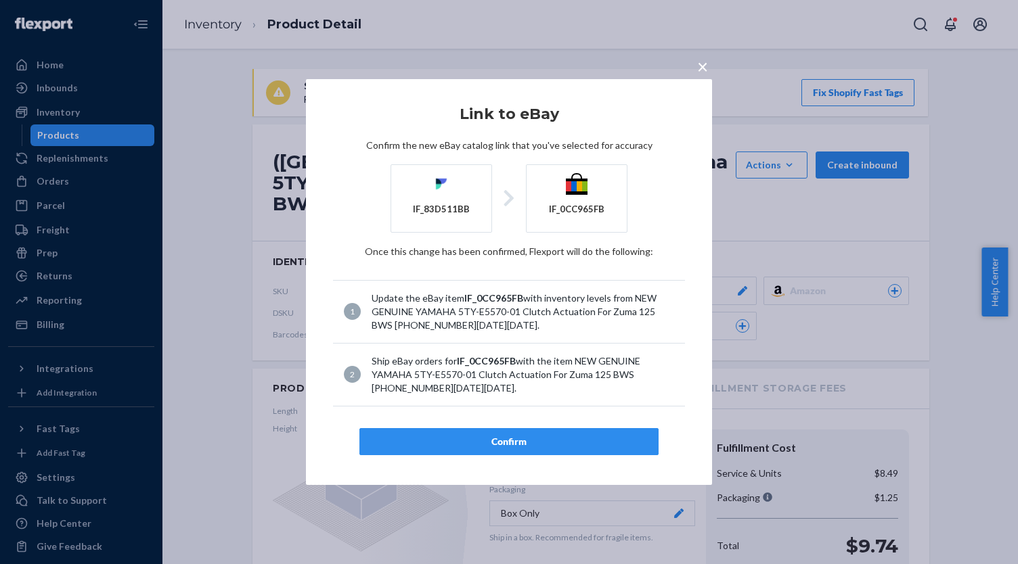
click at [565, 432] on button "Confirm" at bounding box center [508, 441] width 299 height 27
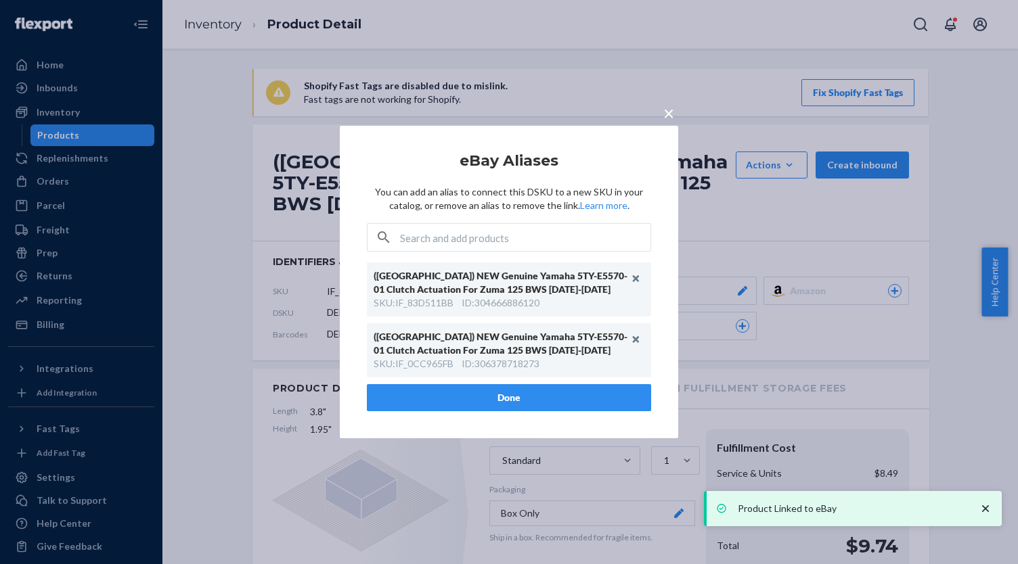
click at [589, 390] on button "Done" at bounding box center [509, 397] width 284 height 27
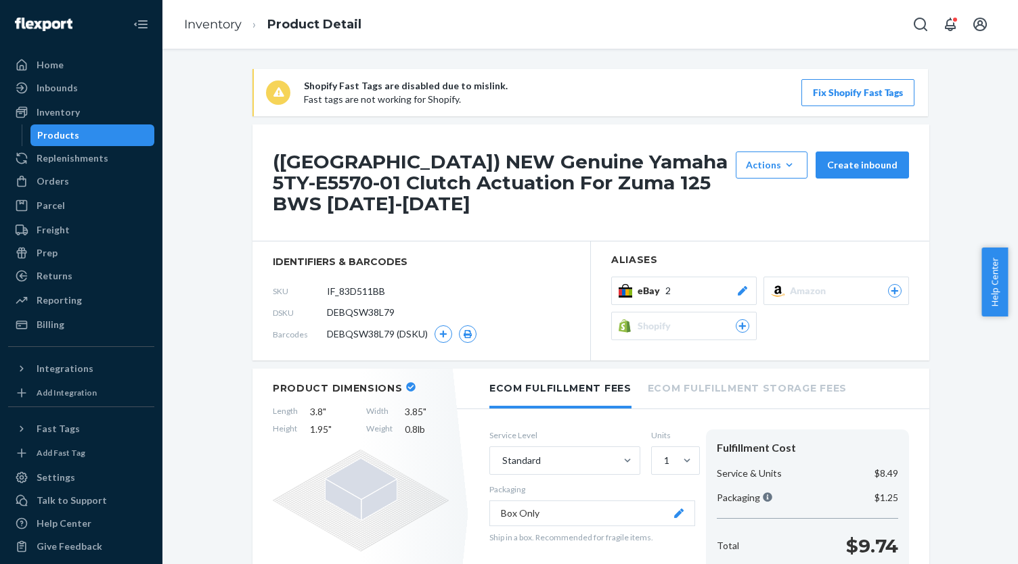
click at [123, 132] on div "Products" at bounding box center [93, 135] width 122 height 19
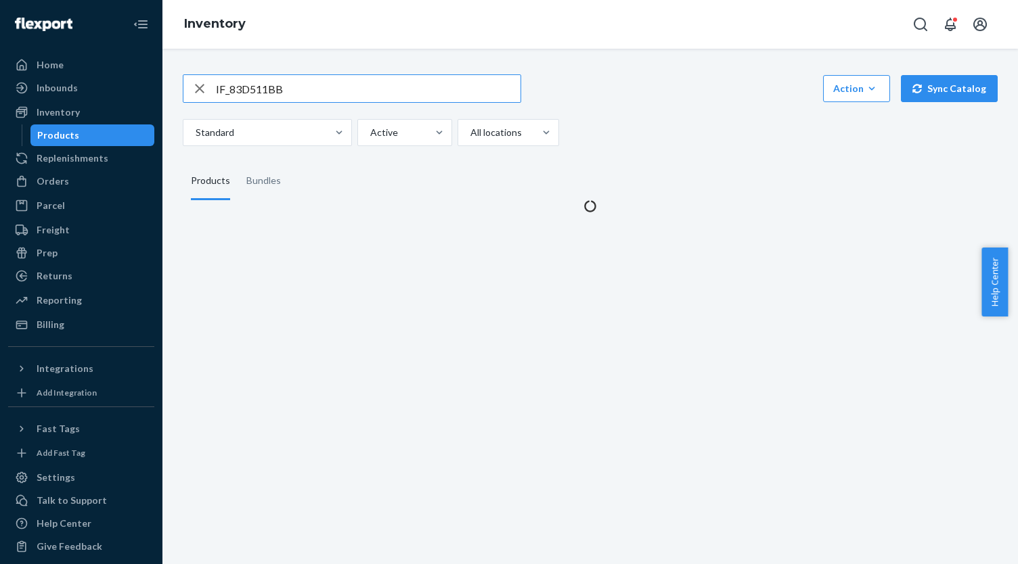
click at [267, 89] on input "IF_83D511BB" at bounding box center [368, 88] width 305 height 27
type input "4713095061752"
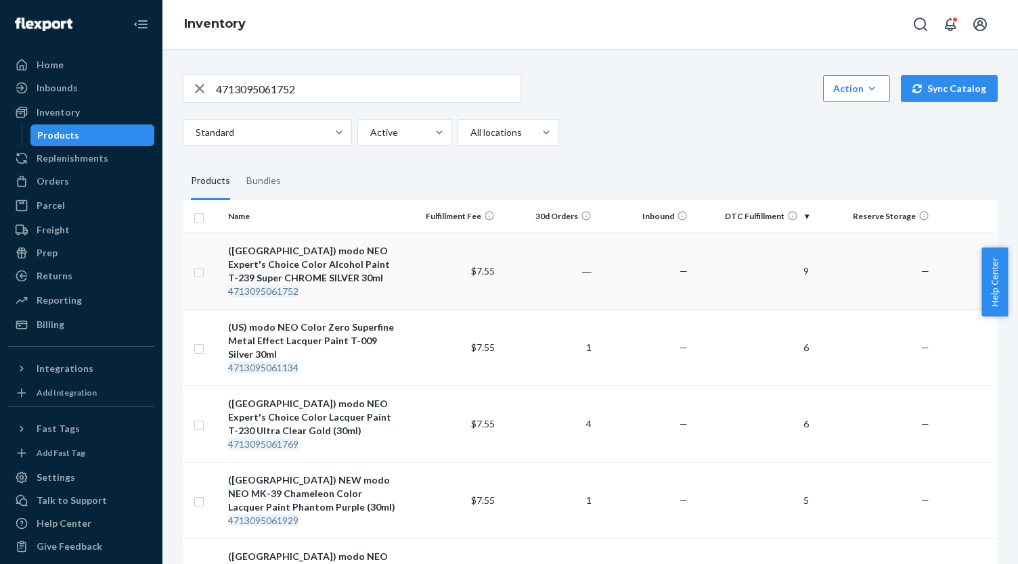
click at [363, 259] on div "([GEOGRAPHIC_DATA]) modo NEO Expert's Choice Color Alcohol Paint T-239 Super CH…" at bounding box center [313, 264] width 170 height 41
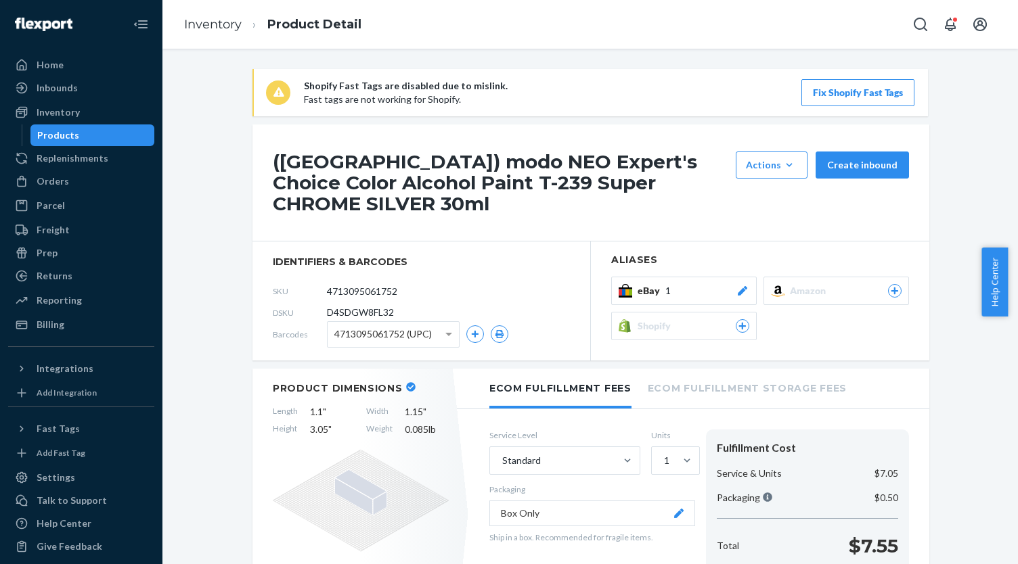
click at [688, 211] on div "([GEOGRAPHIC_DATA]) modo NEO Expert's Choice Color Alcohol Paint T-239 Super CH…" at bounding box center [590, 183] width 677 height 117
click at [700, 284] on div "eBay 1" at bounding box center [693, 291] width 112 height 14
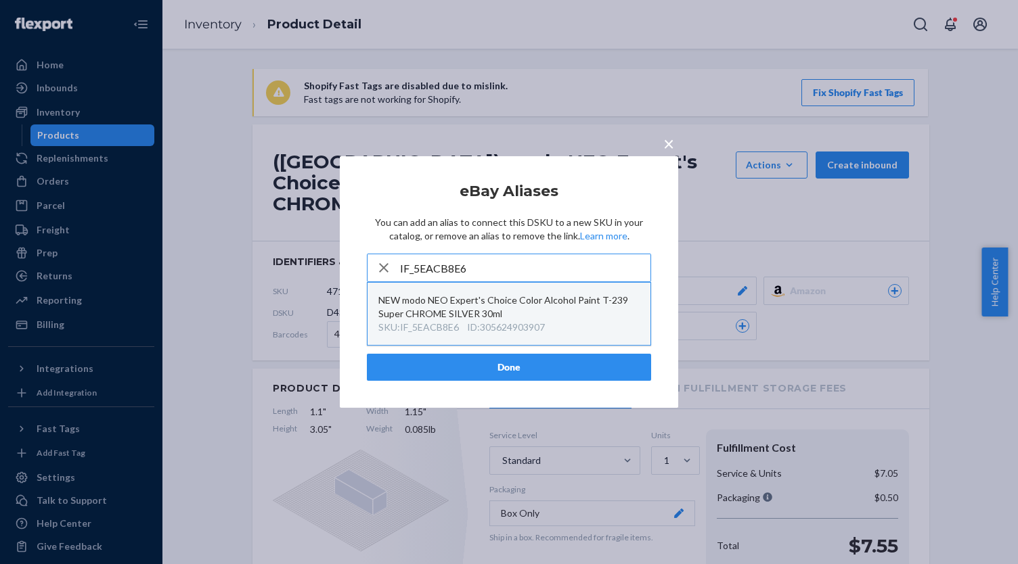
type input "IF_5EACB8E6"
click at [545, 309] on div "NEW modo NEO Expert's Choice Color Alcohol Paint T-239 Super CHROME SILVER 30ml" at bounding box center [508, 307] width 261 height 27
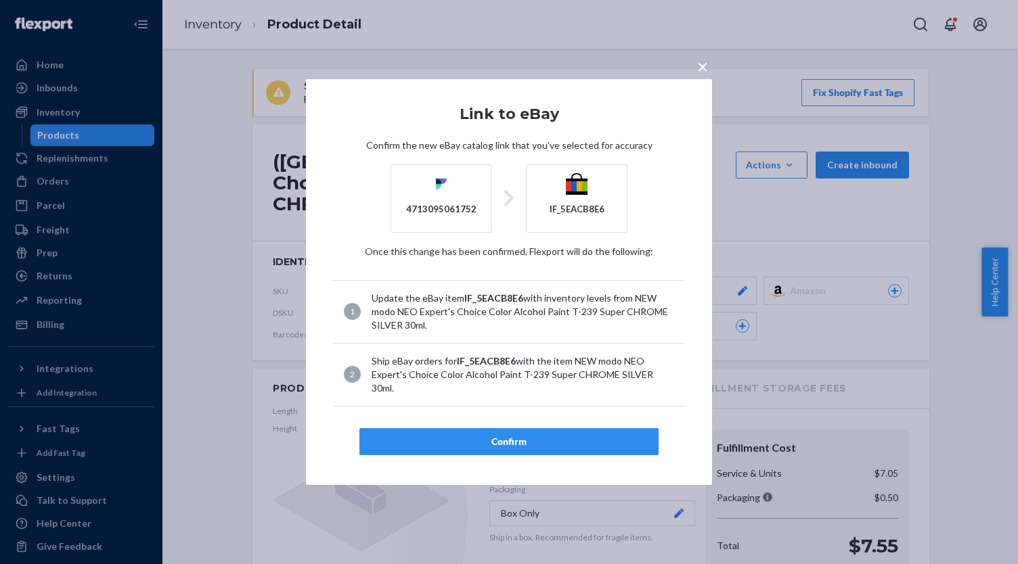
click at [538, 435] on div "Confirm" at bounding box center [509, 442] width 276 height 14
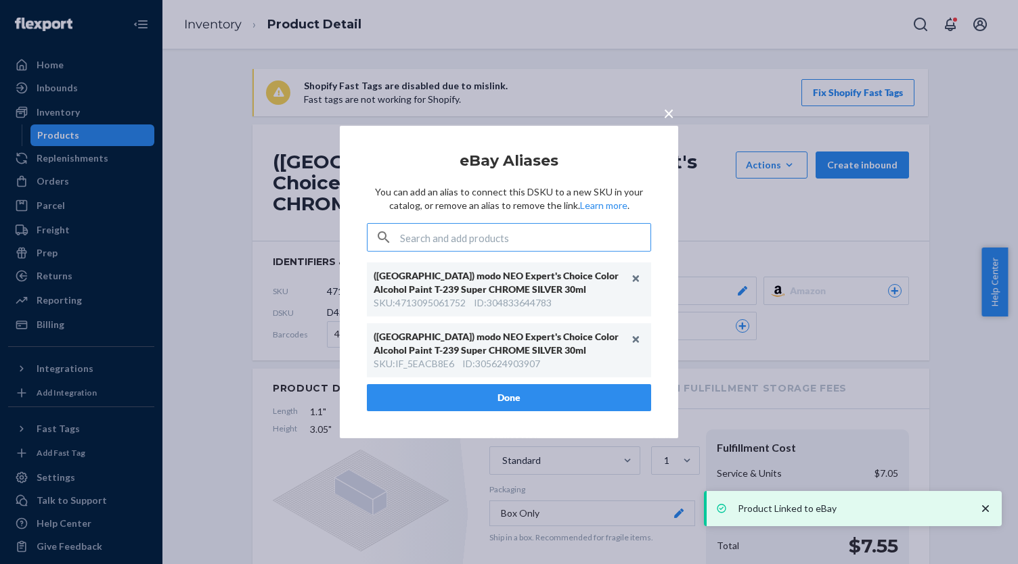
click at [528, 396] on button "Done" at bounding box center [509, 397] width 284 height 27
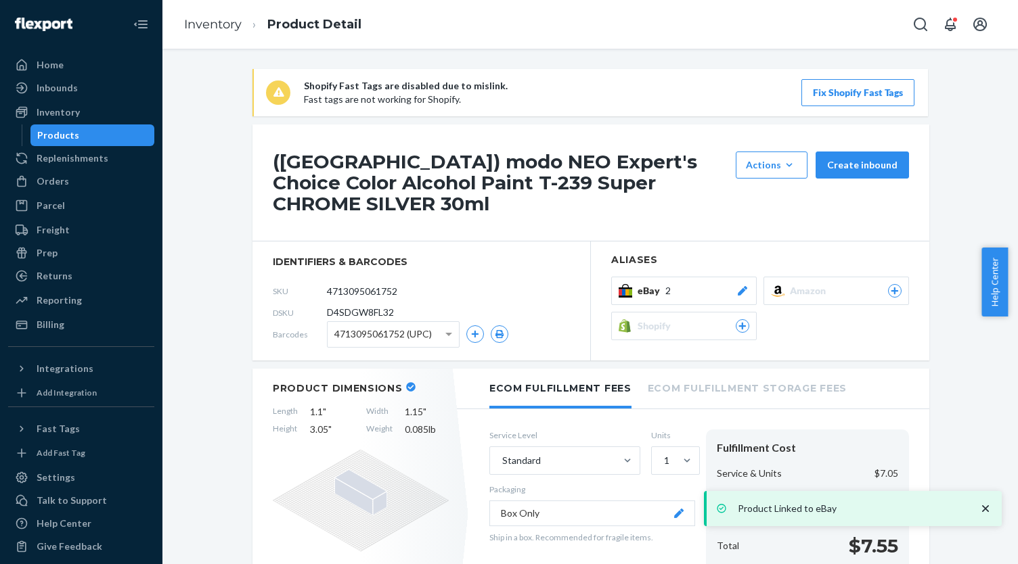
click at [87, 136] on div "Products" at bounding box center [93, 135] width 122 height 19
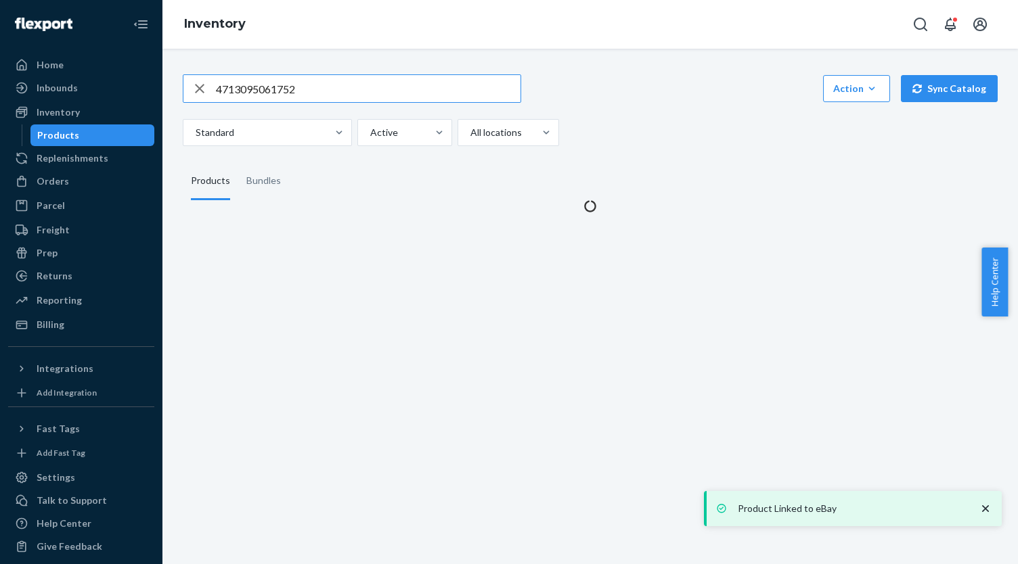
click at [303, 95] on input "4713095061752" at bounding box center [368, 88] width 305 height 27
click at [302, 95] on input "4713095061752" at bounding box center [368, 88] width 305 height 27
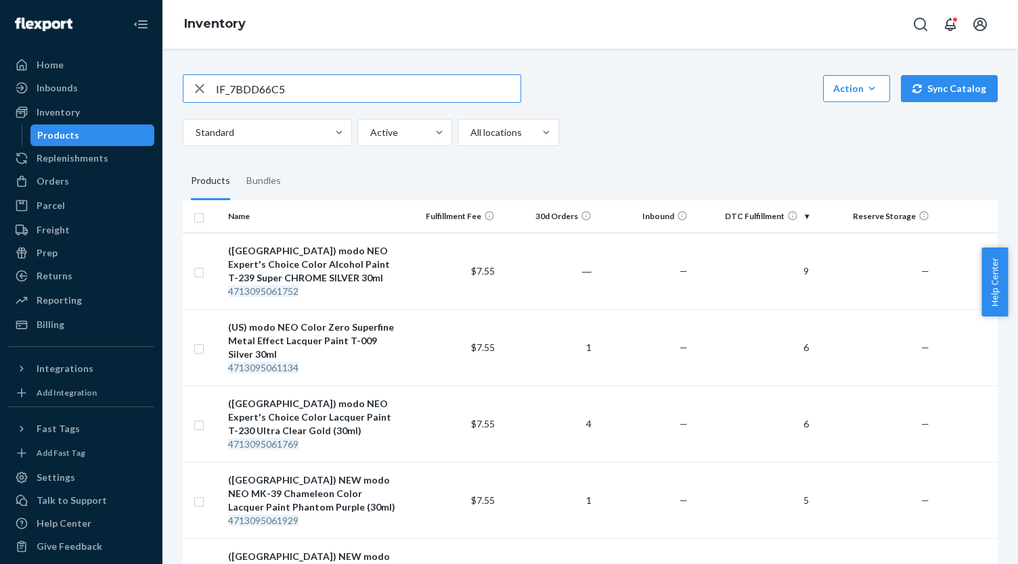
type input "IF_7BDD66C5"
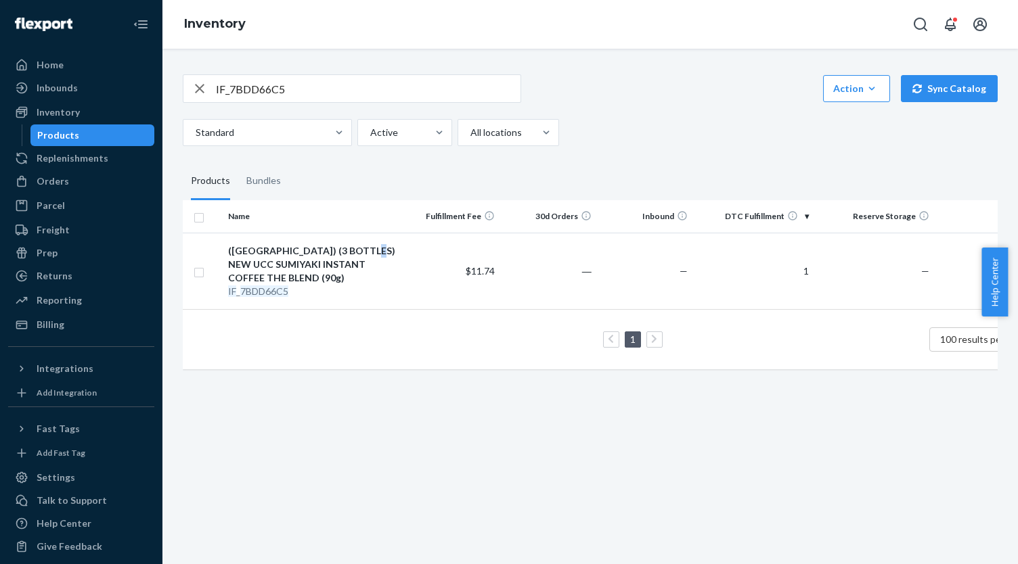
click at [371, 254] on div "([GEOGRAPHIC_DATA]) (3 BOTTLES) NEW UCC SUMIYAKI INSTANT COFFEE THE BLEND (90g)" at bounding box center [313, 264] width 170 height 41
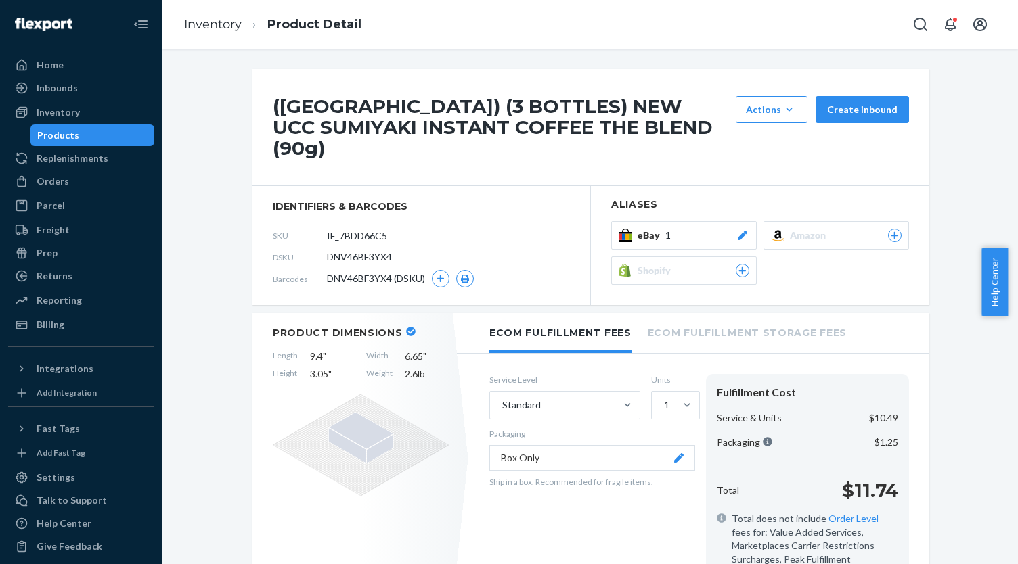
click at [723, 209] on div "([GEOGRAPHIC_DATA]) (3 BOTTLES) NEW UCC SUMIYAKI INSTANT COFFEE THE BLEND (90g)…" at bounding box center [590, 187] width 677 height 236
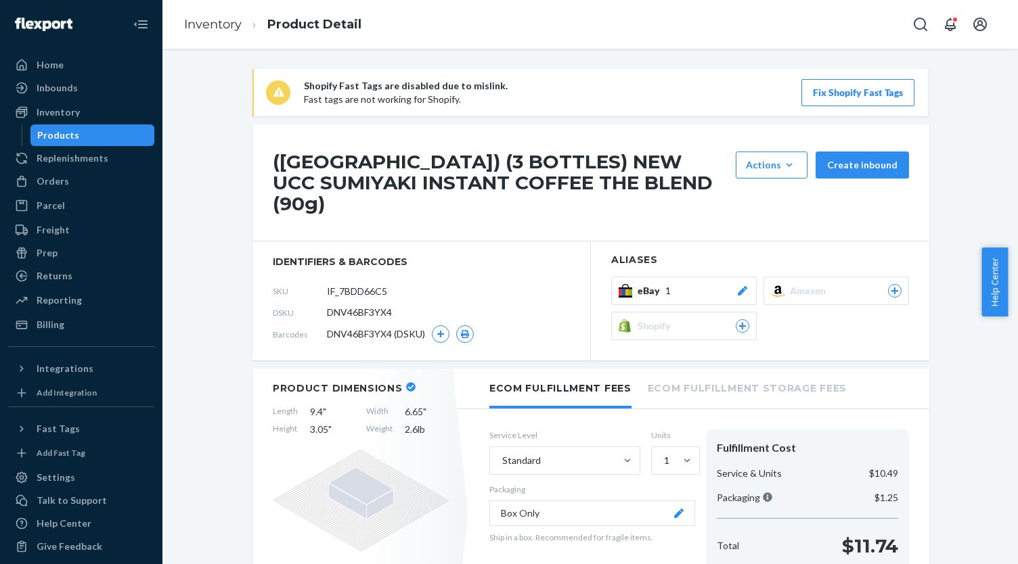
click at [723, 284] on div "eBay 1" at bounding box center [693, 291] width 112 height 14
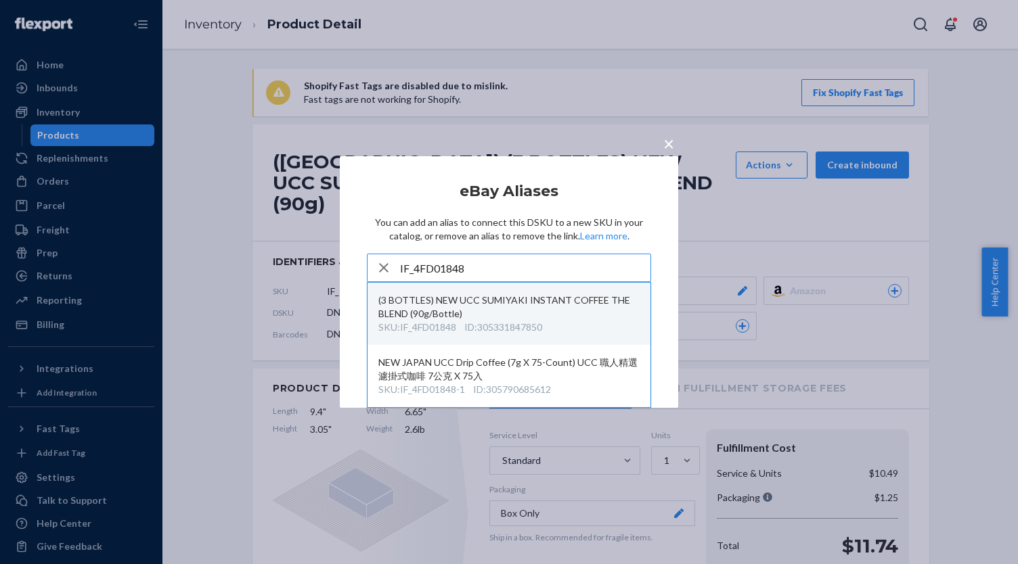
type input "IF_4FD01848"
click at [529, 313] on div "(3 BOTTLES) NEW UCC SUMIYAKI INSTANT COFFEE THE BLEND (90g/Bottle)" at bounding box center [508, 307] width 261 height 27
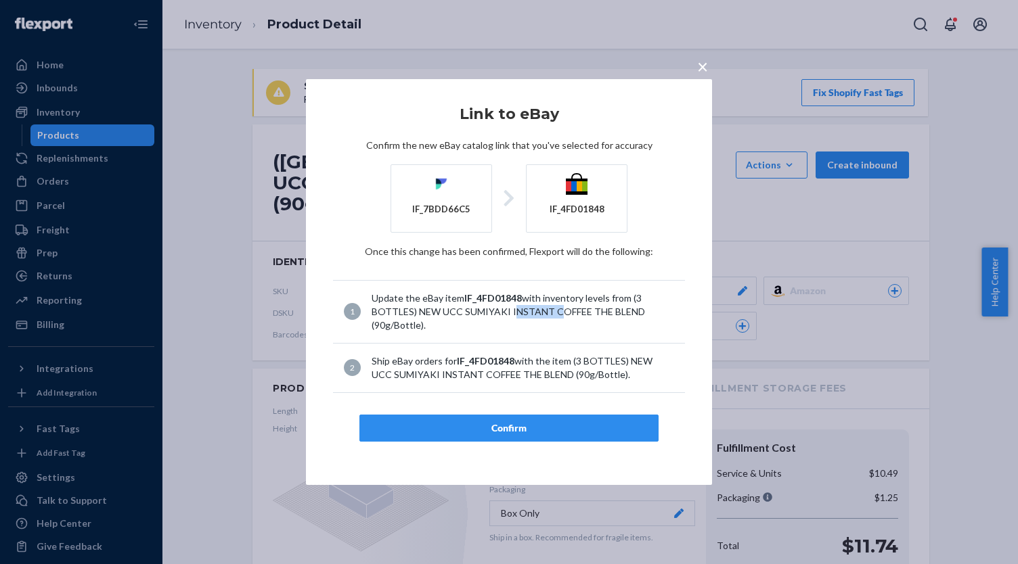
click at [529, 313] on div "Update the eBay item IF_4FD01848 with inventory levels from (3 BOTTLES) NEW UCC…" at bounding box center [522, 312] width 302 height 41
click at [550, 309] on div "Update the eBay item IF_4FD01848 with inventory levels from (3 BOTTLES) NEW UCC…" at bounding box center [522, 312] width 302 height 41
click at [551, 426] on div "Confirm" at bounding box center [509, 429] width 276 height 14
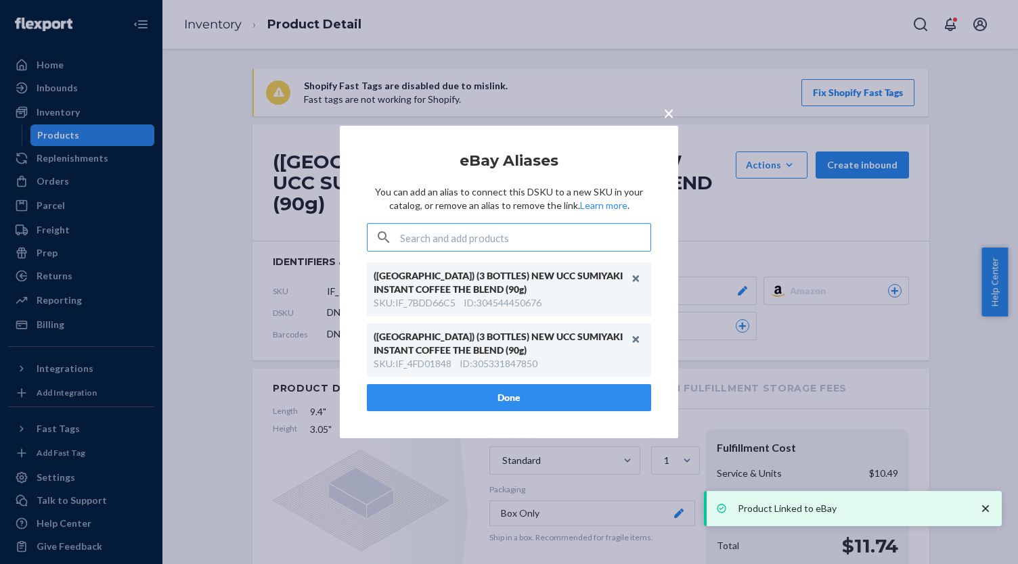
drag, startPoint x: 577, startPoint y: 395, endPoint x: 575, endPoint y: 365, distance: 30.5
click at [577, 396] on button "Done" at bounding box center [509, 397] width 284 height 27
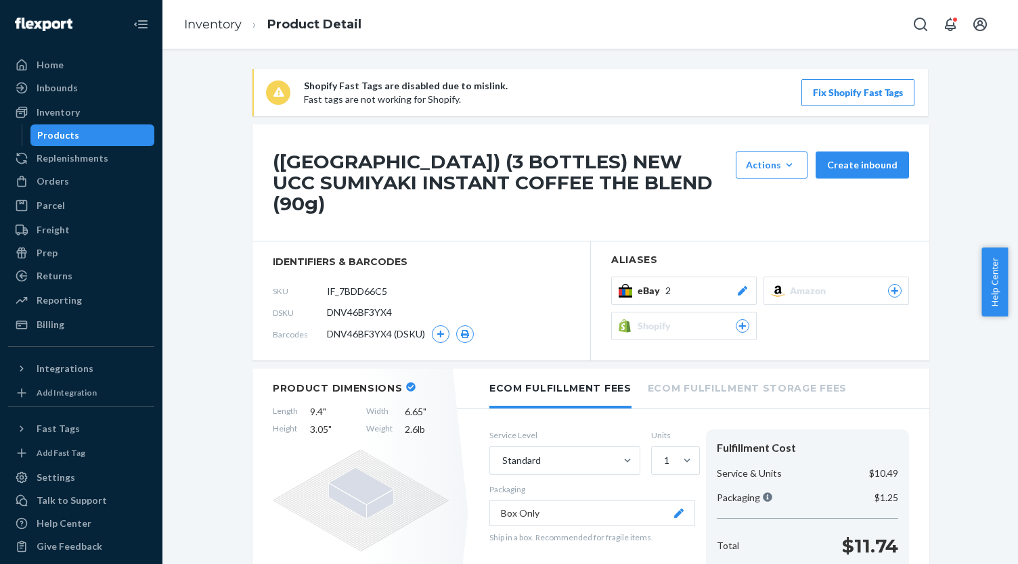
click at [111, 137] on div "Products" at bounding box center [93, 135] width 122 height 19
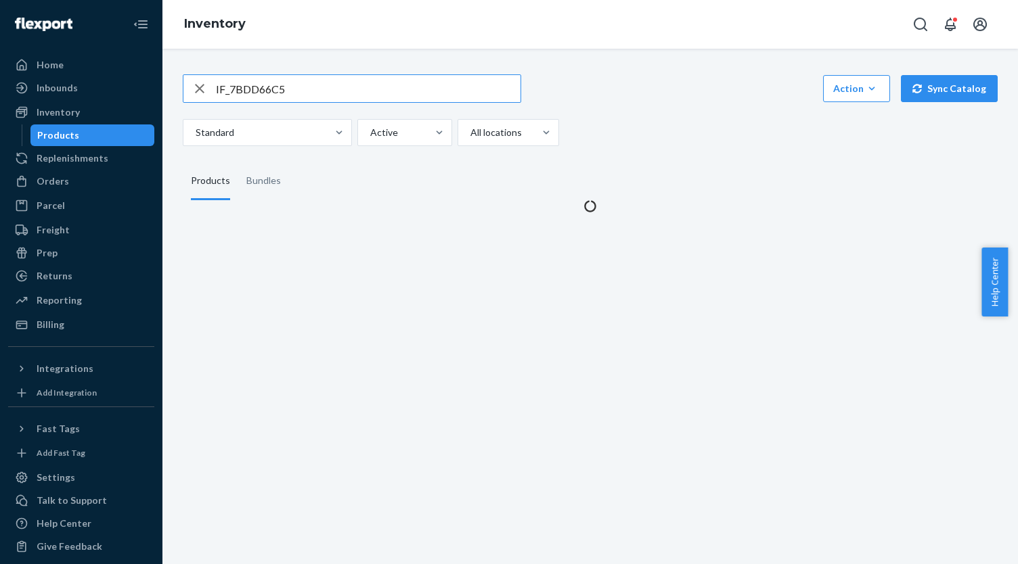
click at [348, 91] on input "IF_7BDD66C5" at bounding box center [368, 88] width 305 height 27
type input "IF_E05C3202"
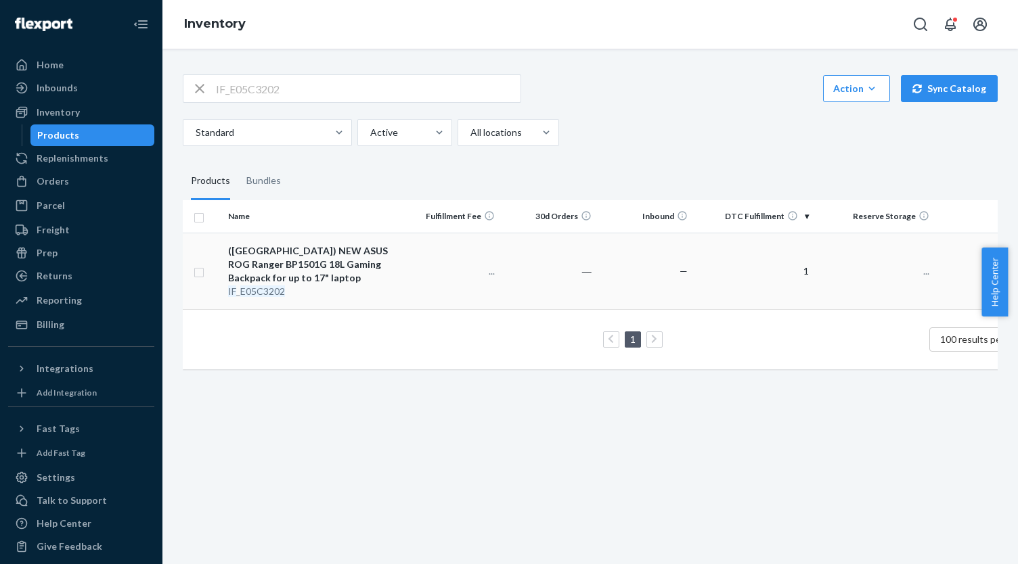
click at [384, 264] on div "([GEOGRAPHIC_DATA]) NEW ASUS ROG Ranger BP1501G 18L Gaming Backpack for up to 1…" at bounding box center [313, 264] width 170 height 41
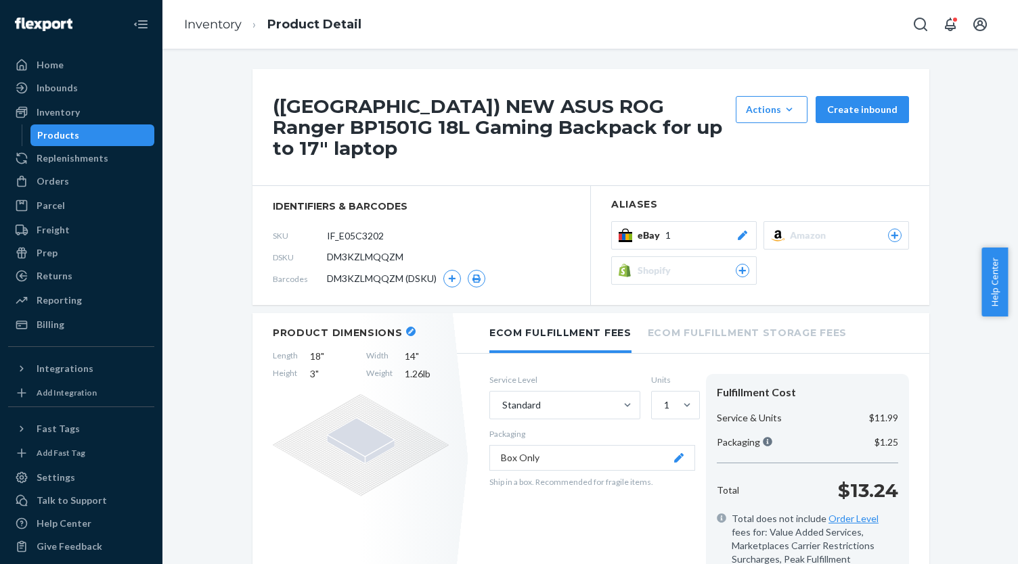
click at [696, 229] on div "eBay 1" at bounding box center [693, 236] width 112 height 14
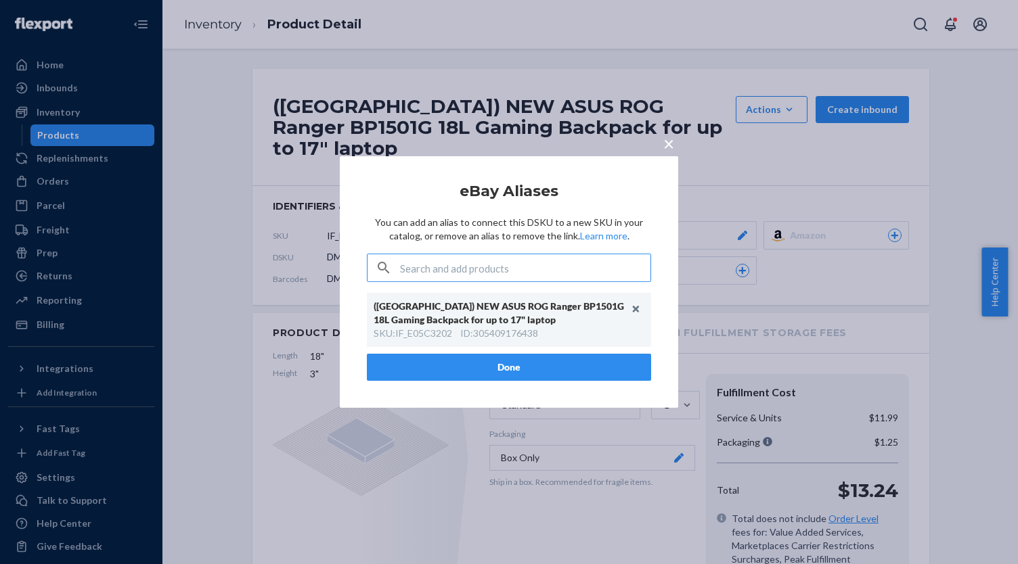
type input "IF_DF040FDC"
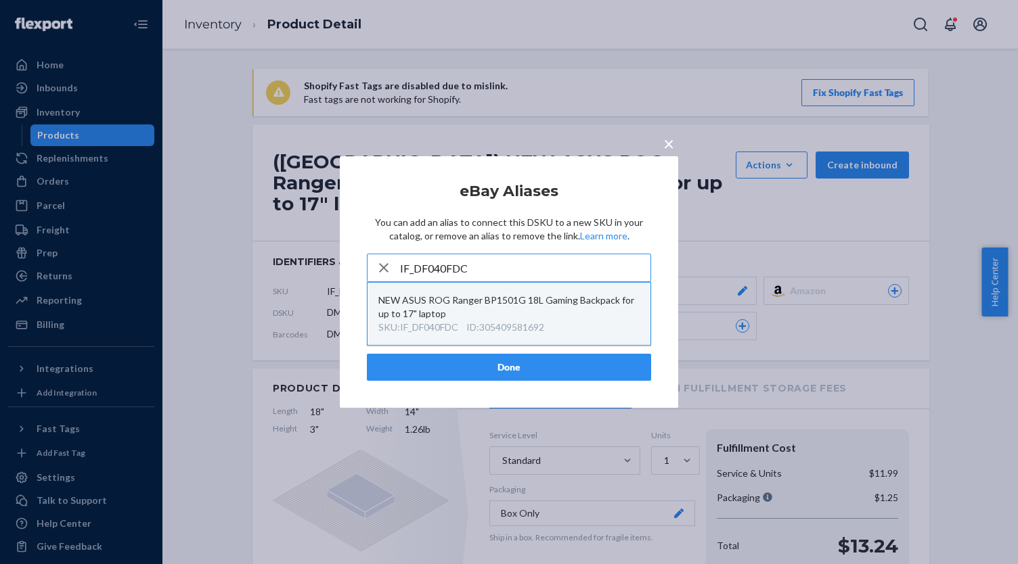
click at [528, 308] on div "NEW ASUS ROG Ranger BP1501G 18L Gaming Backpack for up to 17" laptop" at bounding box center [508, 307] width 261 height 27
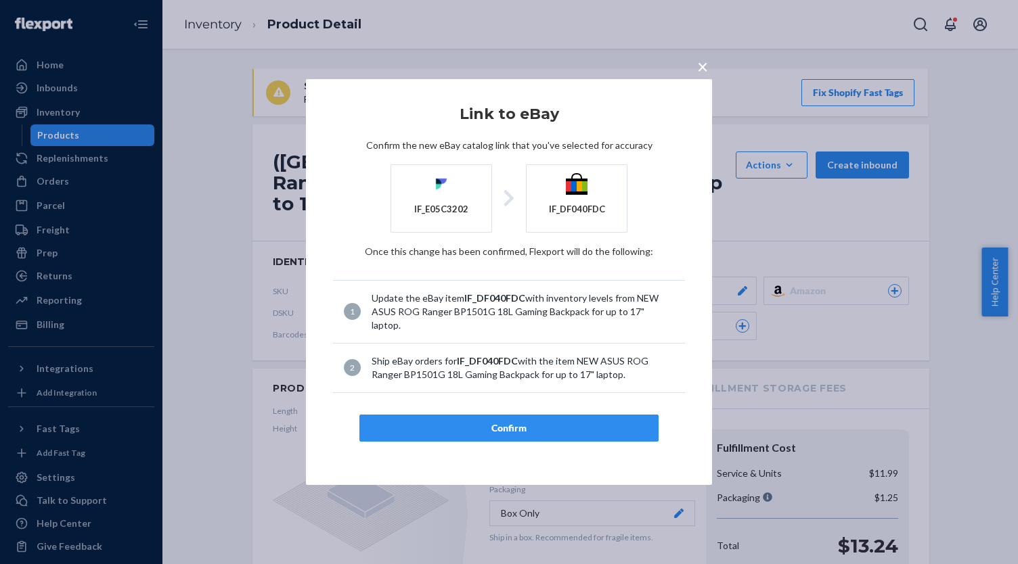
click at [539, 422] on div "Confirm" at bounding box center [509, 429] width 276 height 14
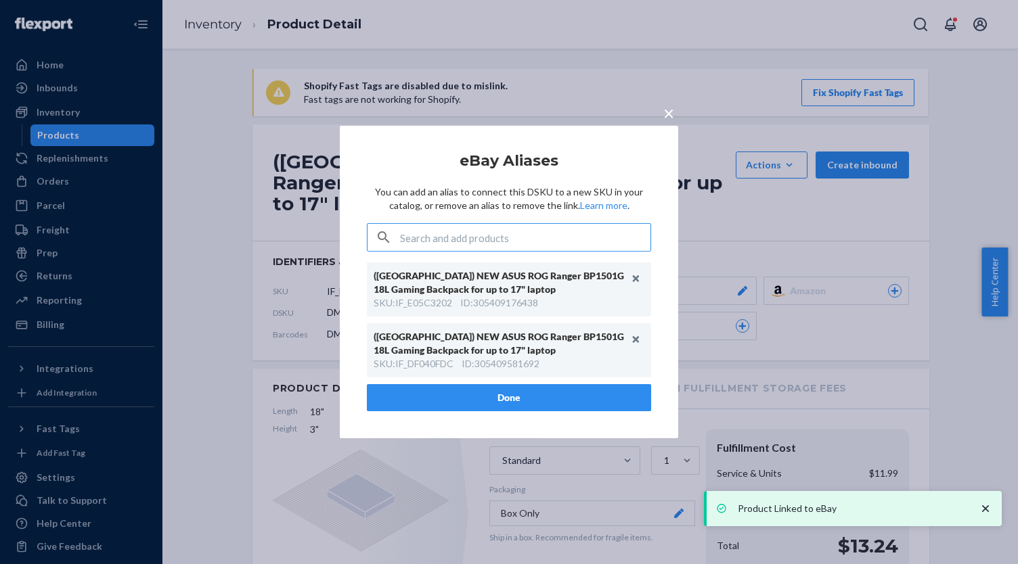
click at [516, 399] on button "Done" at bounding box center [509, 397] width 284 height 27
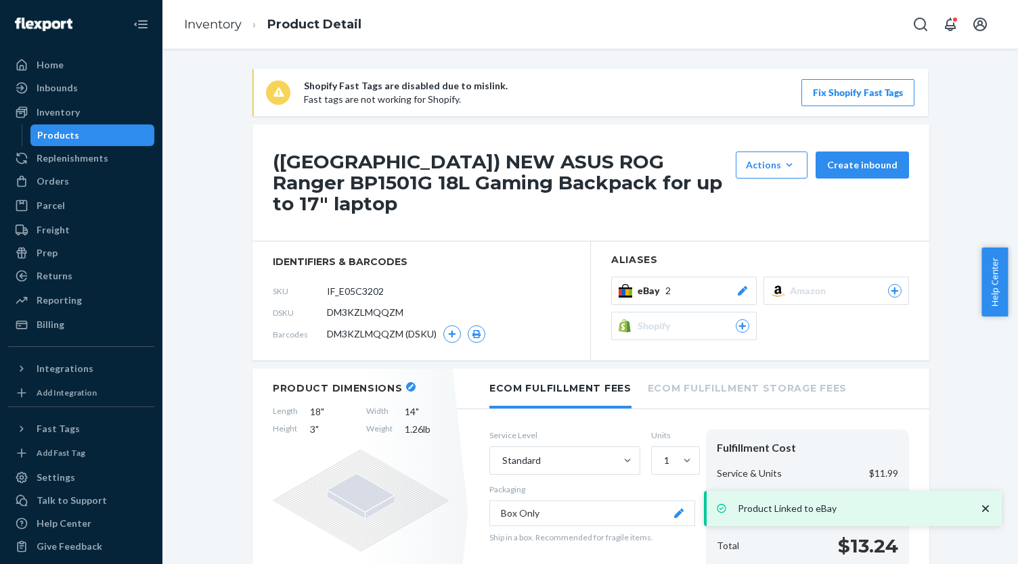
click at [121, 137] on div "Products" at bounding box center [93, 135] width 122 height 19
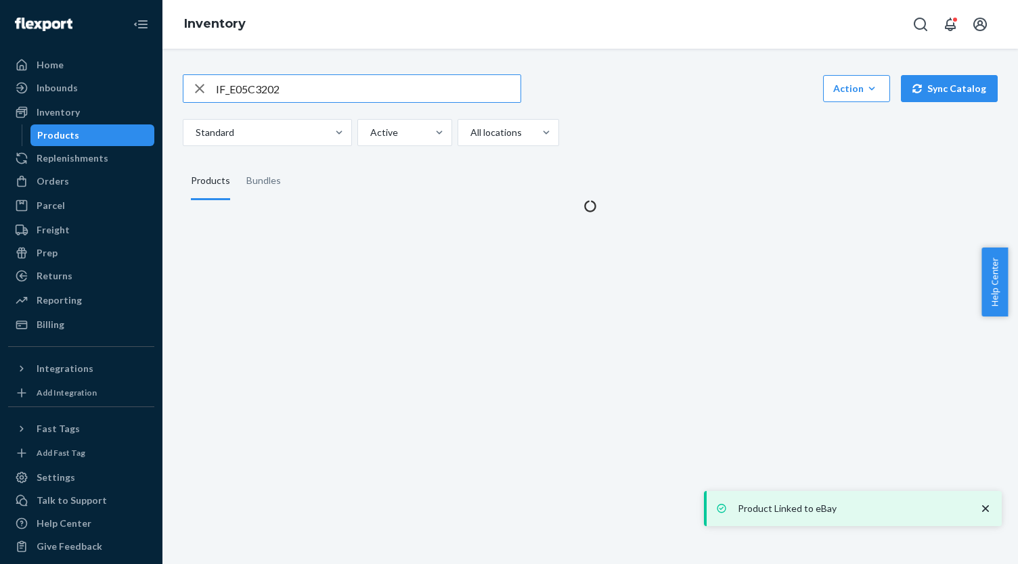
click at [252, 89] on input "IF_E05C3202" at bounding box center [368, 88] width 305 height 27
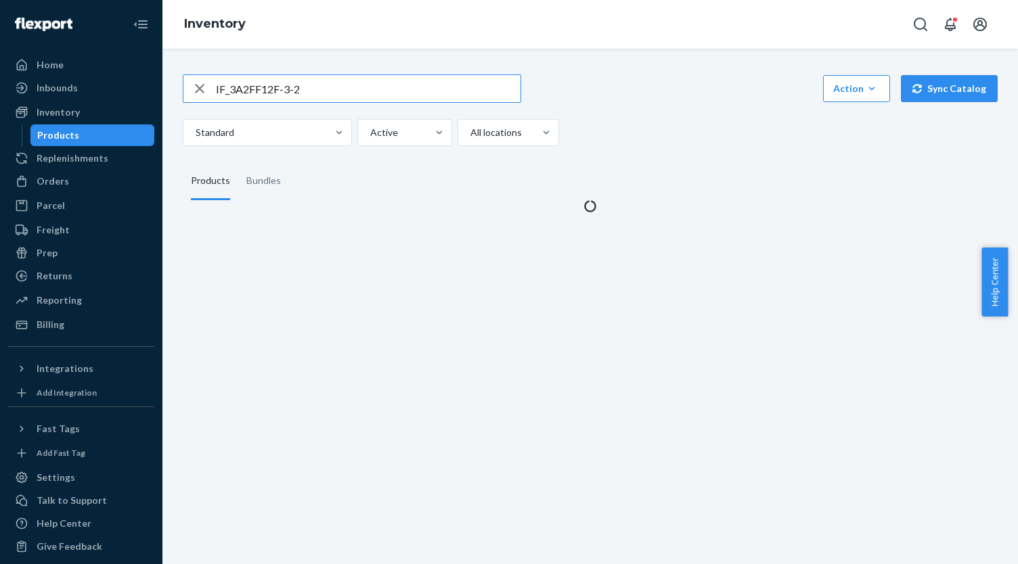
type input "IF_3A2FF12F-3-2"
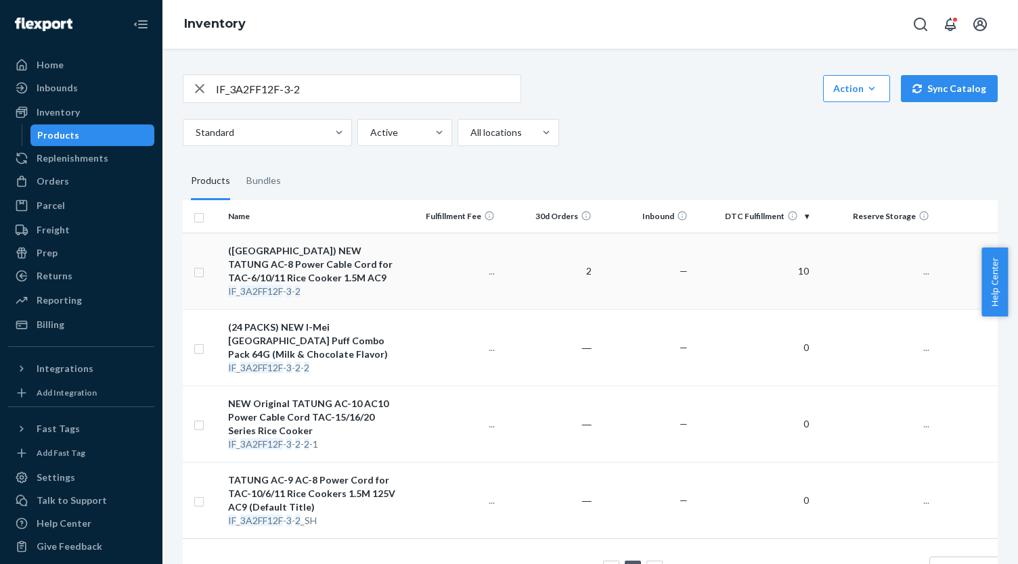
click at [353, 261] on div "([GEOGRAPHIC_DATA]) NEW TATUNG AC-8 Power Cable Cord for TAC-6/10/11 Rice Cooke…" at bounding box center [313, 264] width 170 height 41
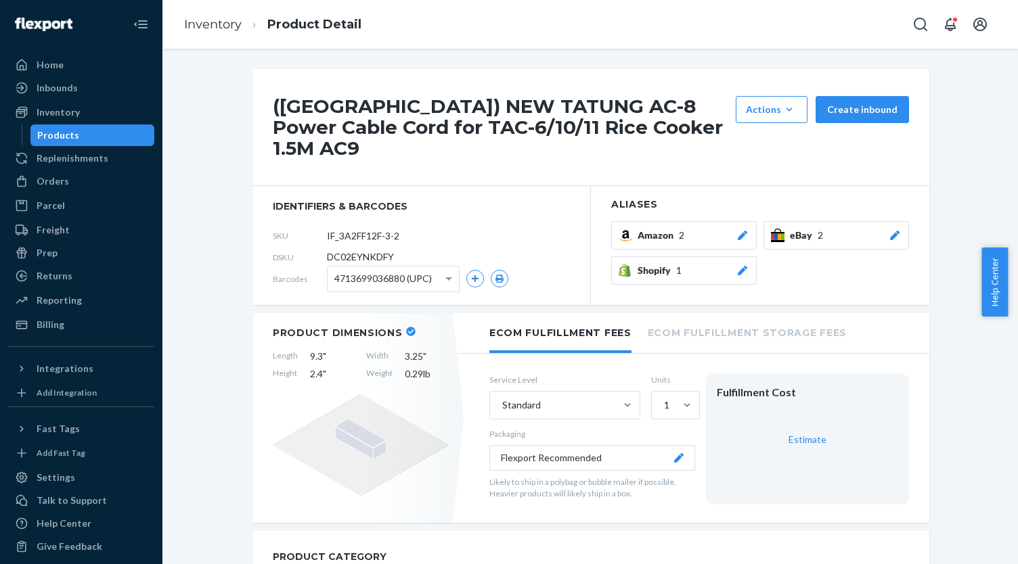
click at [817, 229] on span "2" at bounding box center [819, 236] width 5 height 14
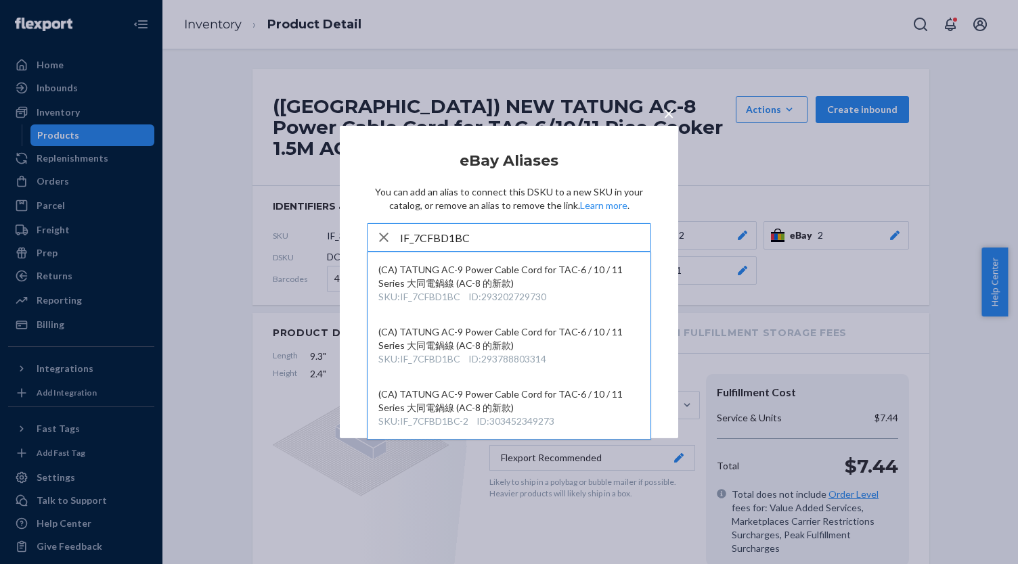
type input "IF_7CFBD1BC"
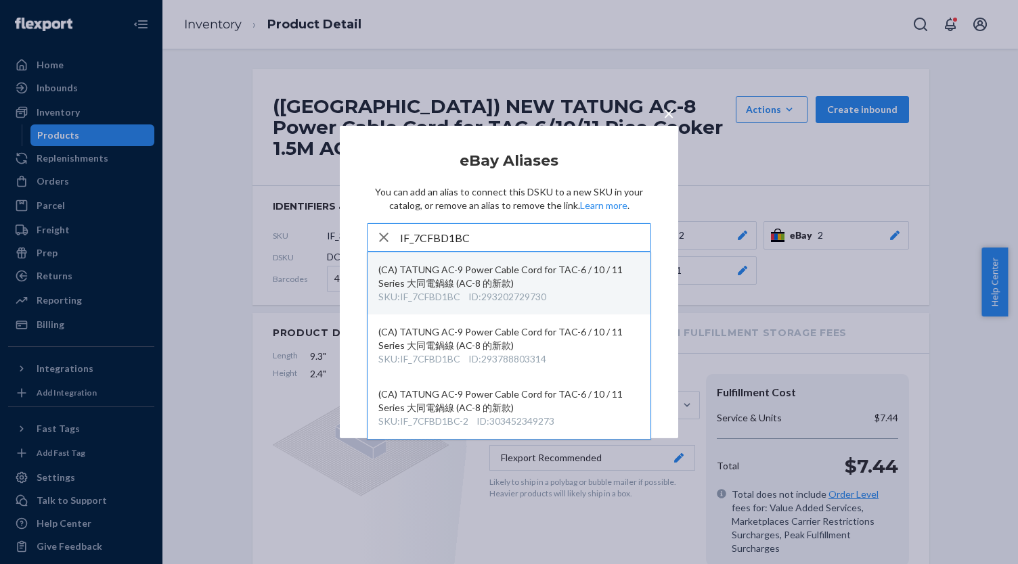
click at [566, 290] on div "SKU : IF_7CFBD1BC ID : 293202729730" at bounding box center [508, 297] width 261 height 14
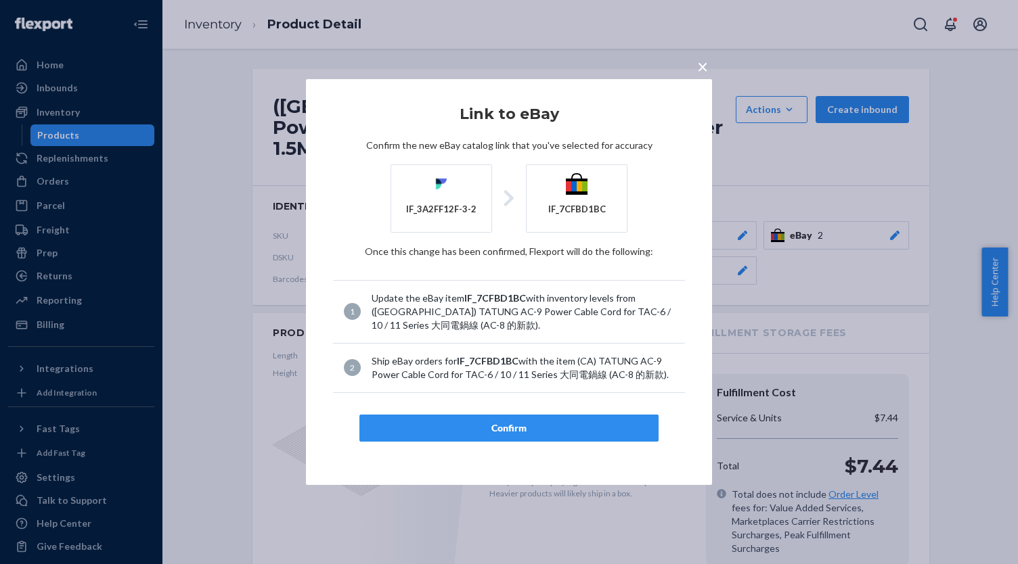
click at [556, 424] on div "Confirm" at bounding box center [509, 429] width 276 height 14
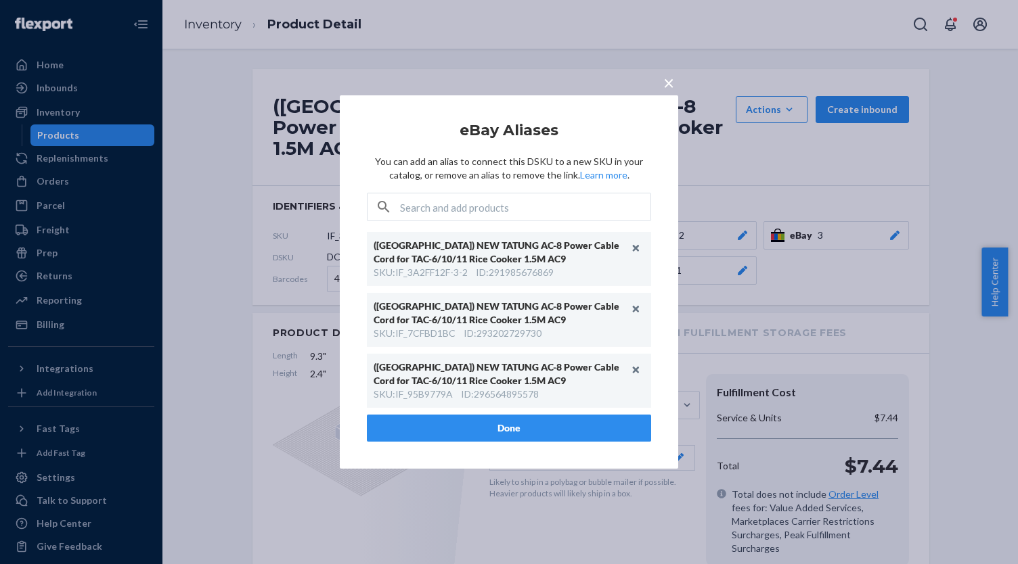
click at [533, 424] on button "Done" at bounding box center [509, 428] width 284 height 27
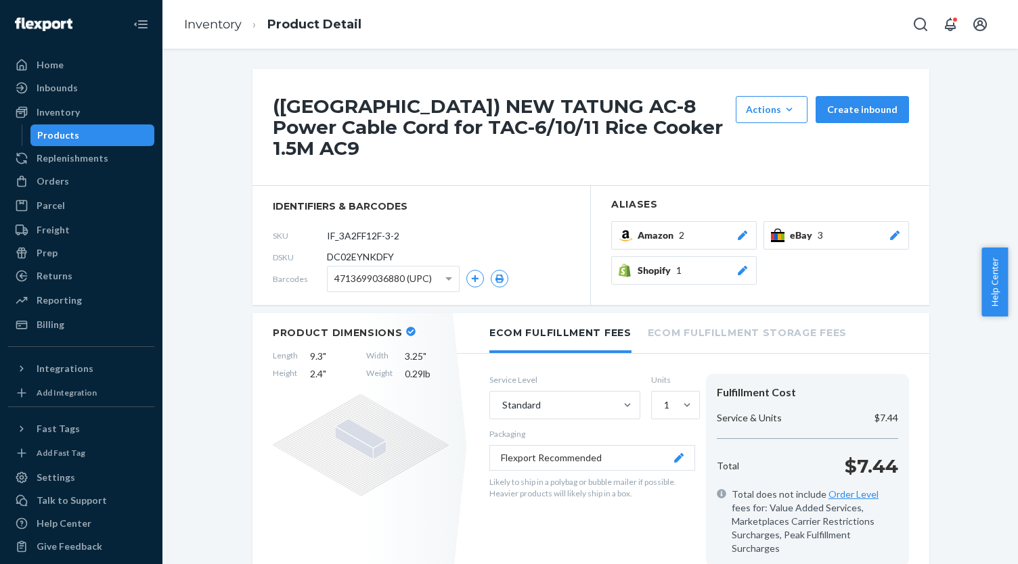
click at [63, 139] on div "Products" at bounding box center [58, 136] width 42 height 14
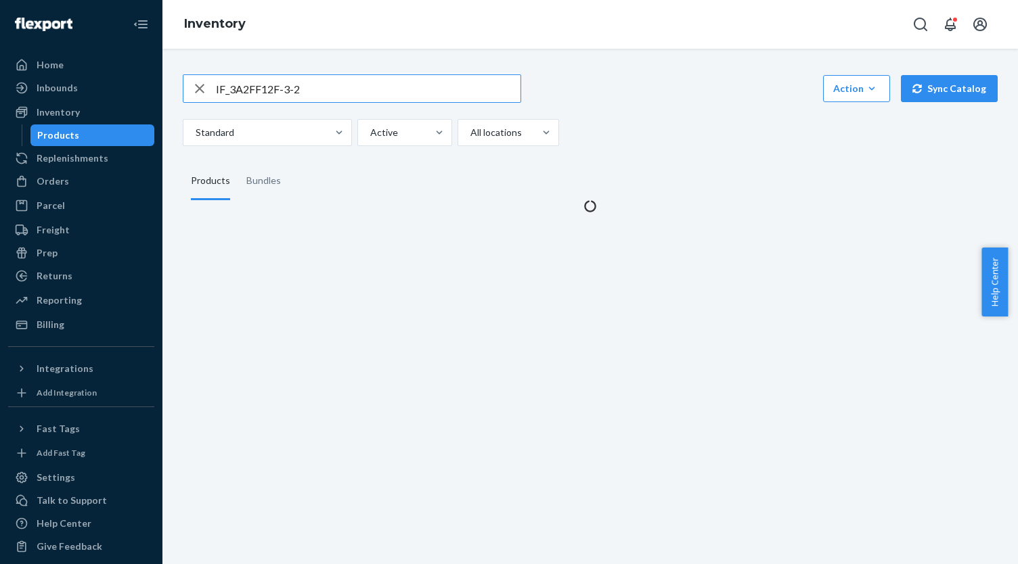
click at [290, 84] on input "IF_3A2FF12F-3-2" at bounding box center [368, 88] width 305 height 27
drag, startPoint x: 290, startPoint y: 84, endPoint x: 342, endPoint y: 87, distance: 52.9
click at [290, 83] on input "IF_3A2FF12F-3-2" at bounding box center [368, 88] width 305 height 27
type input "IF_65AABA16"
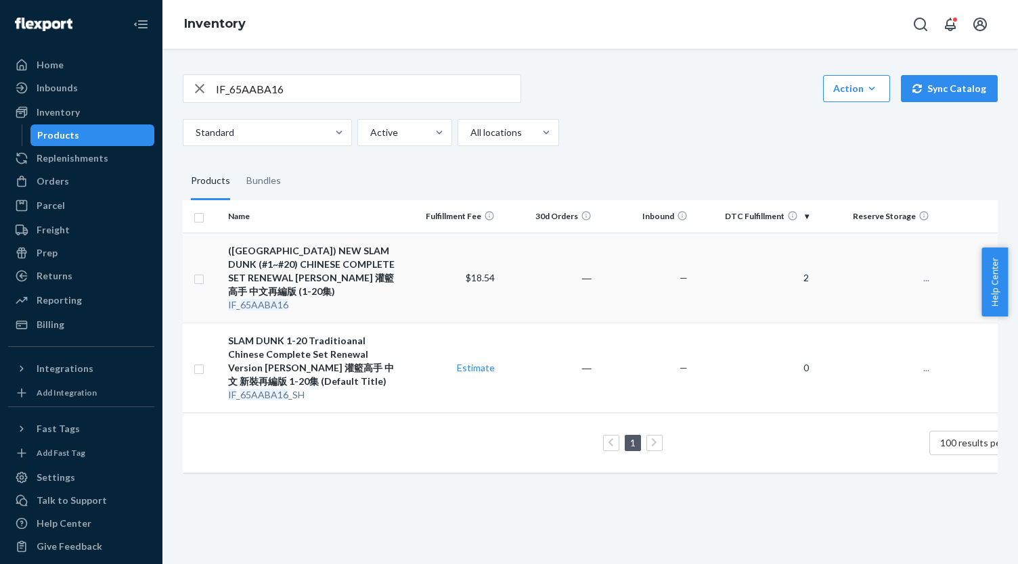
click at [318, 265] on div "([GEOGRAPHIC_DATA]) NEW SLAM DUNK (#1~#20) CHINESE COMPLETE SET RENEWAL [PERSON…" at bounding box center [313, 271] width 170 height 54
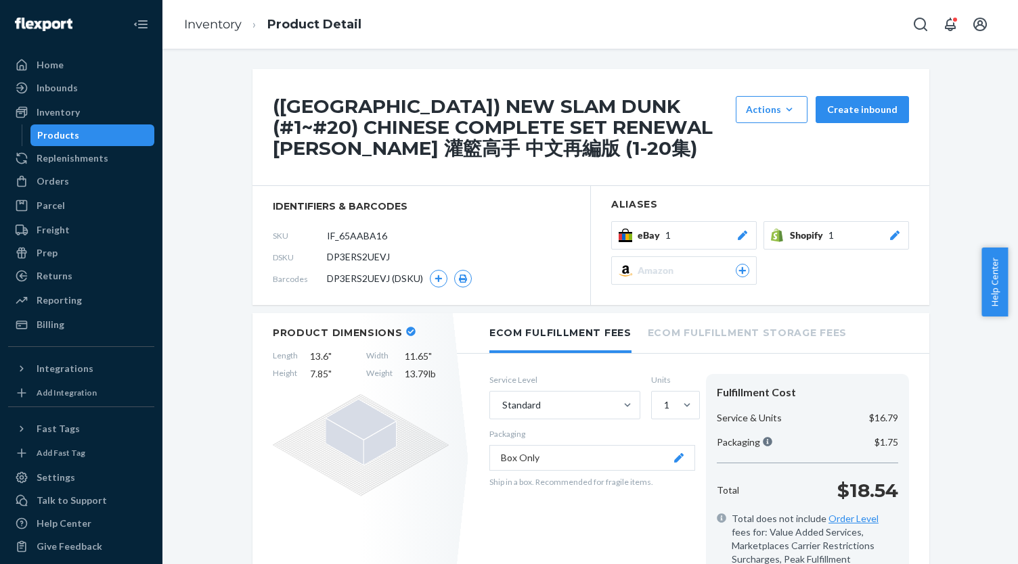
click at [704, 230] on div "eBay 1" at bounding box center [693, 236] width 112 height 14
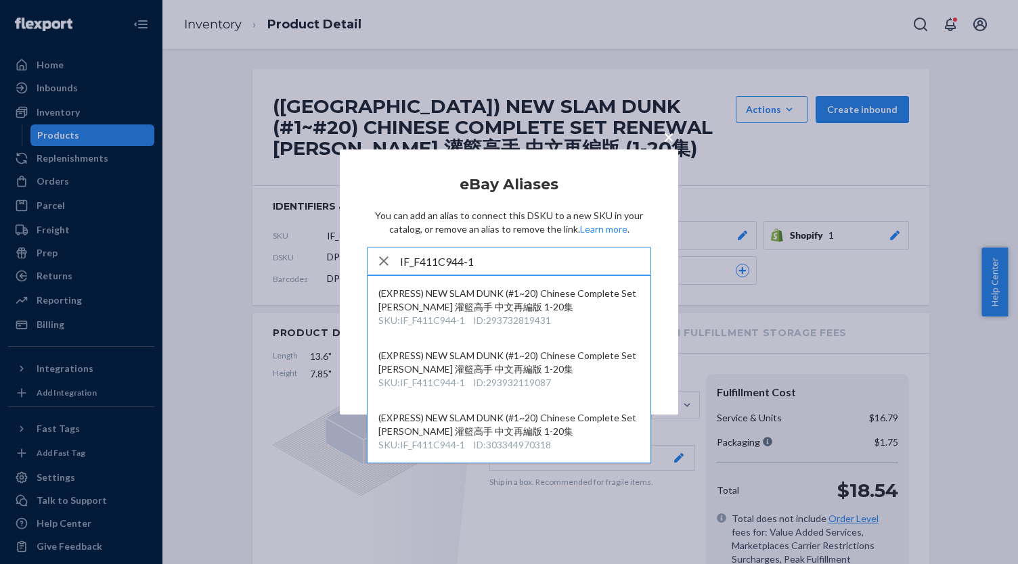
type input "IF_F411C944-1"
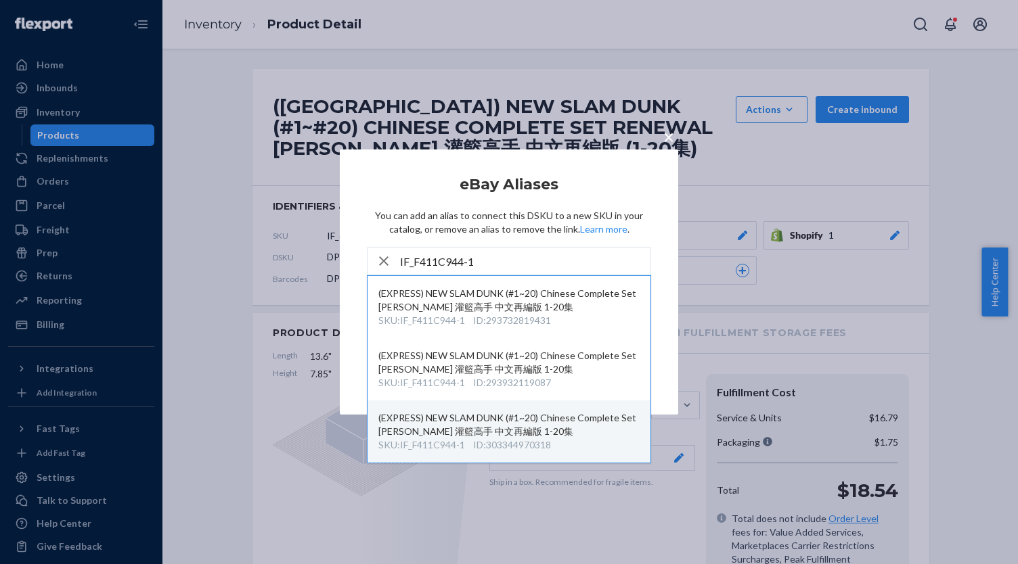
click at [575, 425] on div "(EXPRESS) NEW SLAM DUNK (#1~20) Chinese Complete Set [PERSON_NAME] 灌籃高手 中文再編版 1…" at bounding box center [508, 424] width 261 height 27
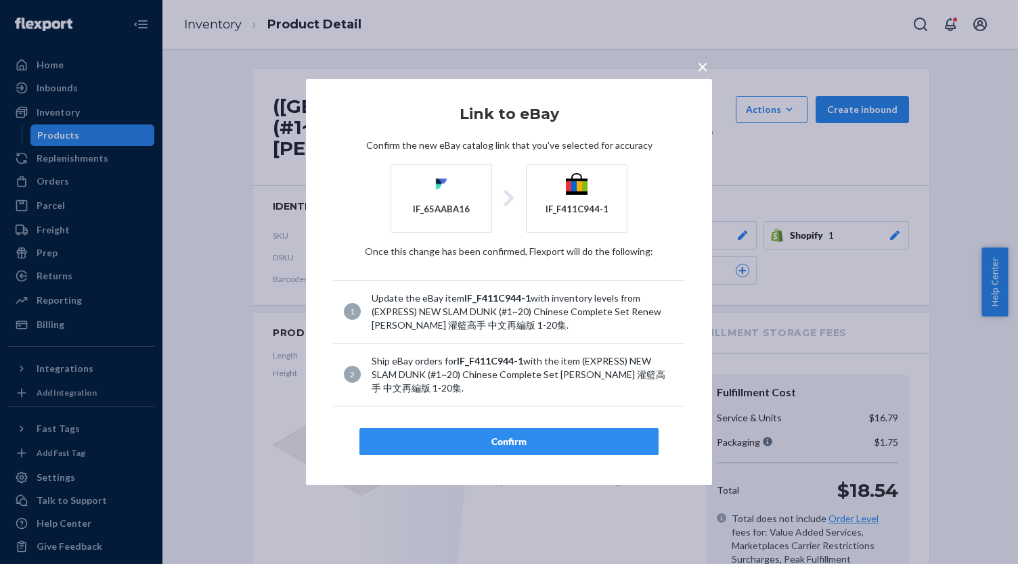
click at [540, 431] on button "Confirm" at bounding box center [508, 441] width 299 height 27
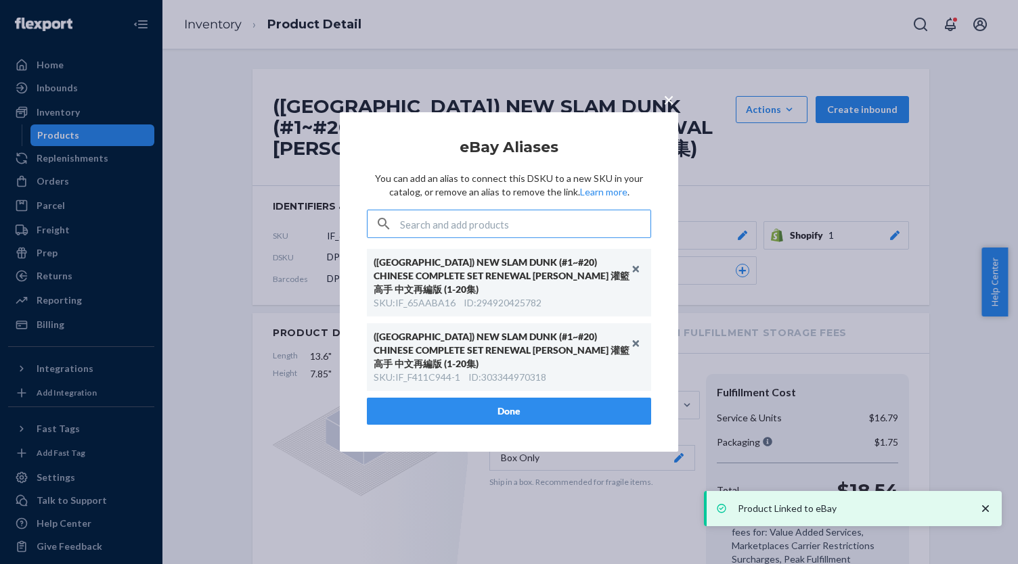
click at [478, 222] on article "eBay Aliases You can add an alias to connect this DSKU to a new SKU in your cat…" at bounding box center [509, 282] width 284 height 286
click at [484, 236] on input "text" at bounding box center [525, 223] width 250 height 27
paste input "IF_B1F965B8"
type input "IF_B1F965B8"
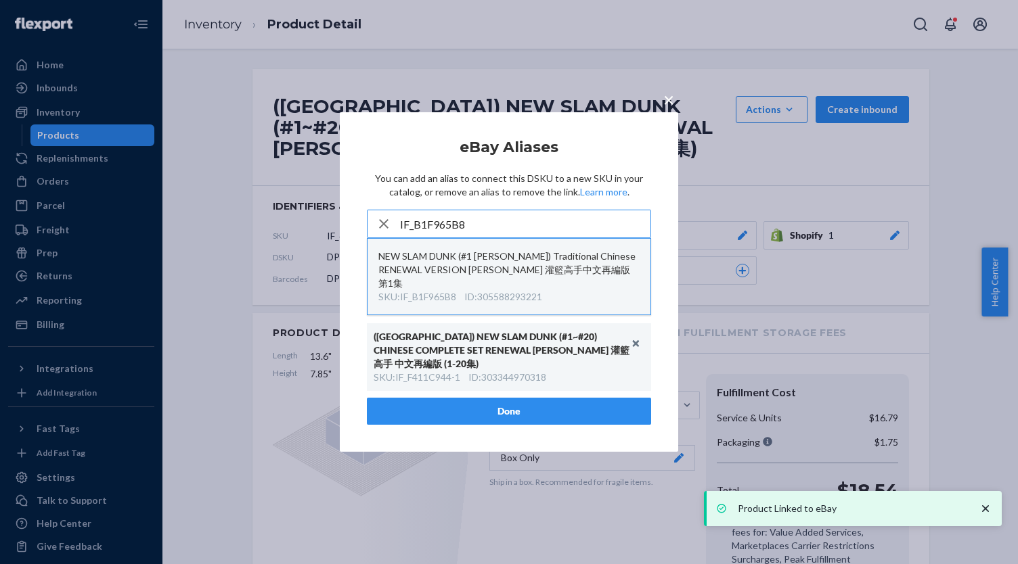
click at [537, 277] on div "NEW SLAM DUNK (#1 [PERSON_NAME]) Traditional Chinese RENEWAL VERSION [PERSON_NA…" at bounding box center [508, 270] width 261 height 41
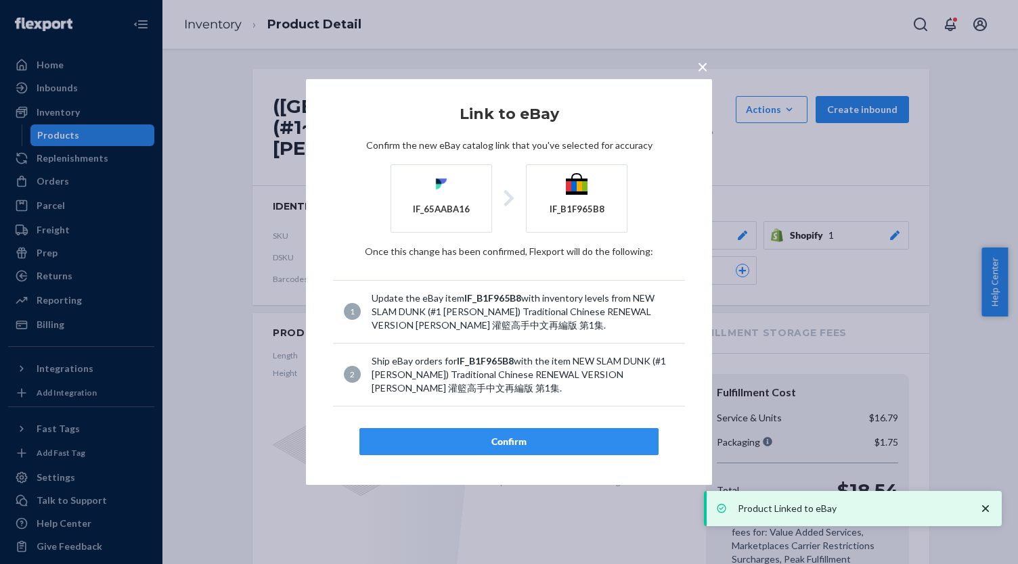
click at [553, 445] on div "Confirm" at bounding box center [509, 442] width 276 height 14
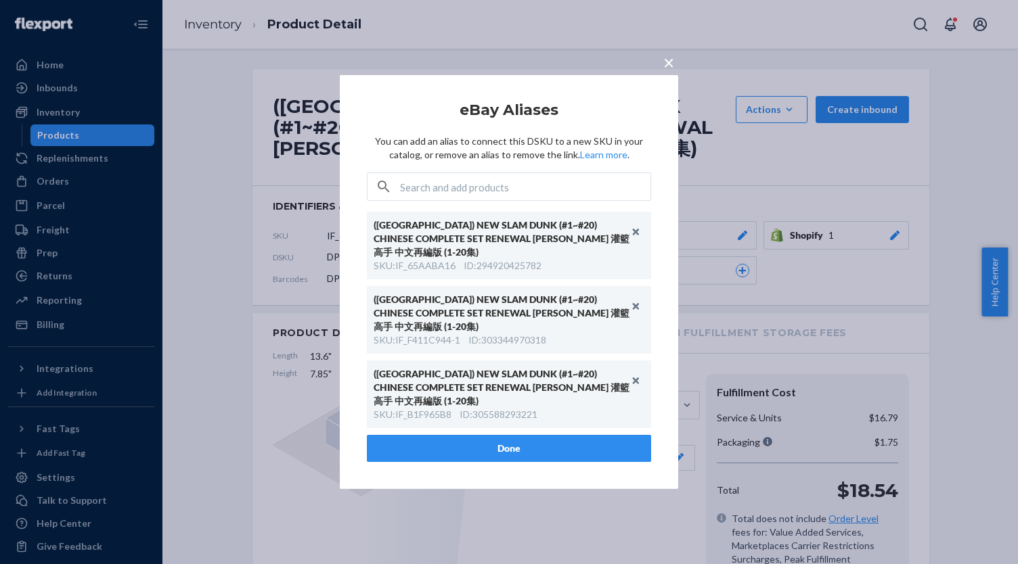
click at [597, 438] on button "Done" at bounding box center [509, 448] width 284 height 27
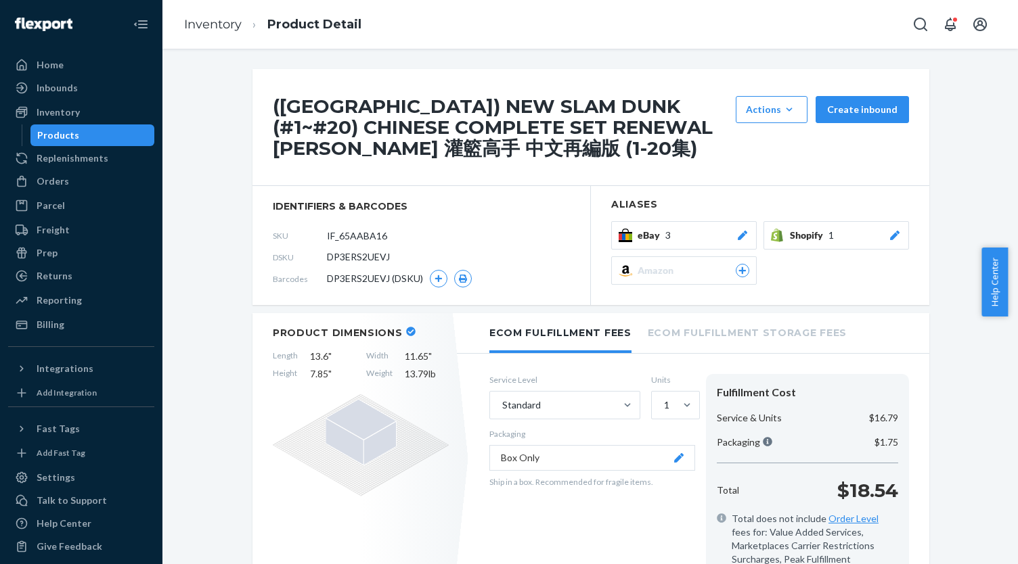
click at [121, 129] on div "Products" at bounding box center [93, 135] width 122 height 19
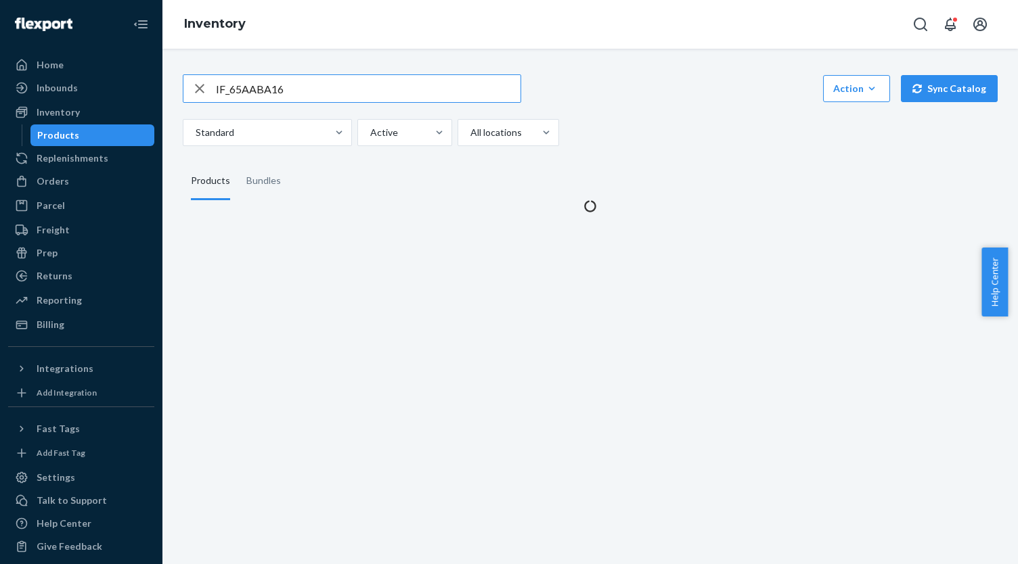
click at [356, 90] on input "IF_65AABA16" at bounding box center [368, 88] width 305 height 27
type input "9786263619579"
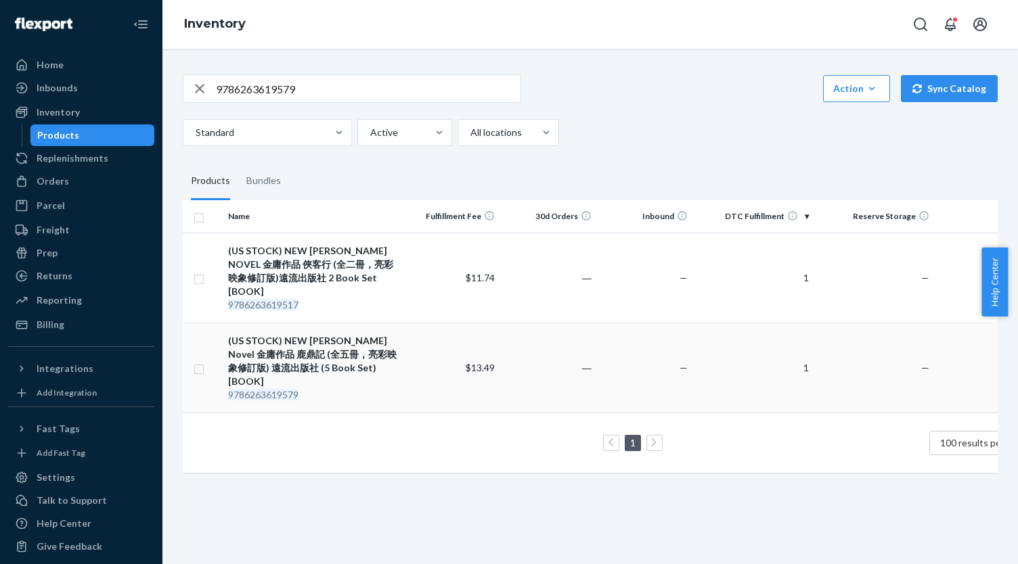
click at [354, 334] on div "(US STOCK) NEW [PERSON_NAME] Novel 金庸作品 鹿鼎記 (全五冊，亮彩映象修訂版) 遠流出版社 (5 Book Set) [B…" at bounding box center [313, 361] width 170 height 54
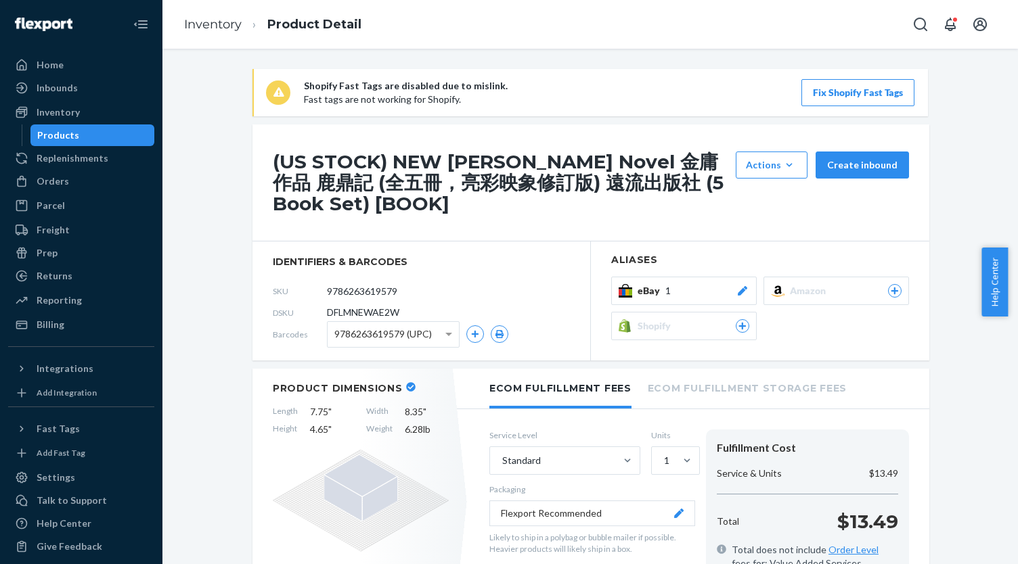
click at [702, 279] on button "eBay 1" at bounding box center [683, 291] width 145 height 28
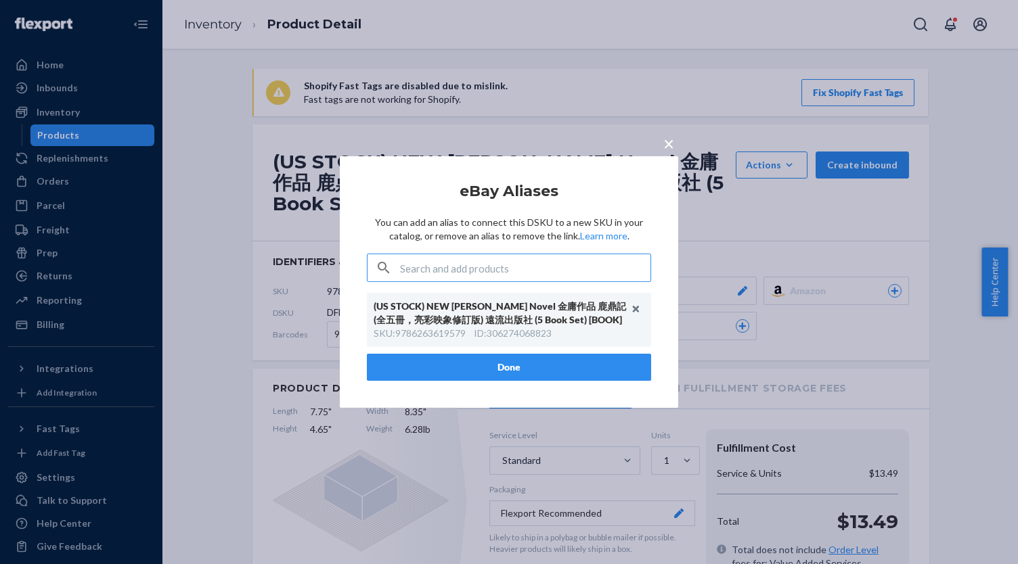
type input "IF_8C73AD8B"
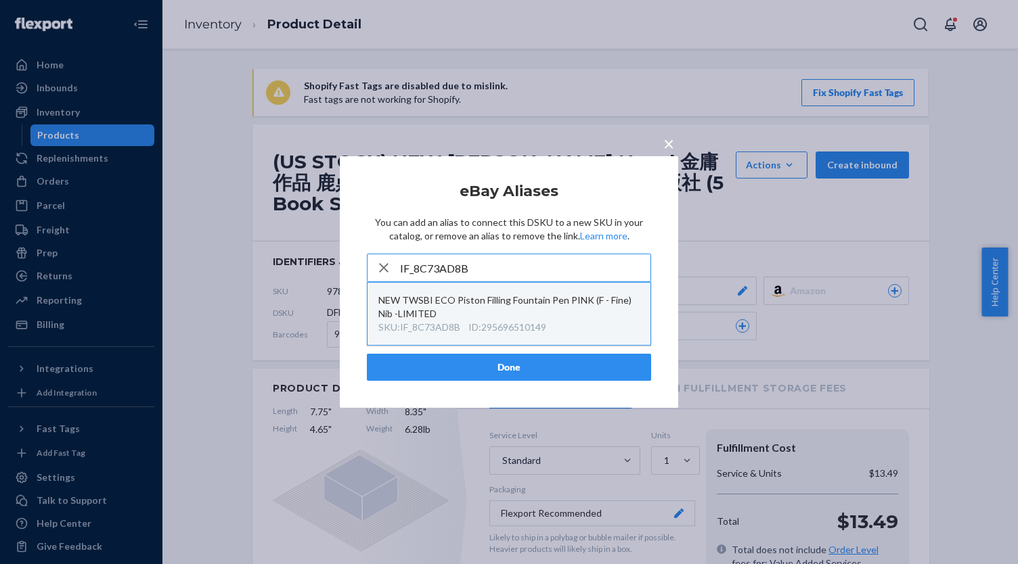
click at [560, 310] on div "NEW TWSBI ECO Piston Filling Fountain Pen PINK (F - Fine) Nib -LIMITED" at bounding box center [508, 307] width 261 height 27
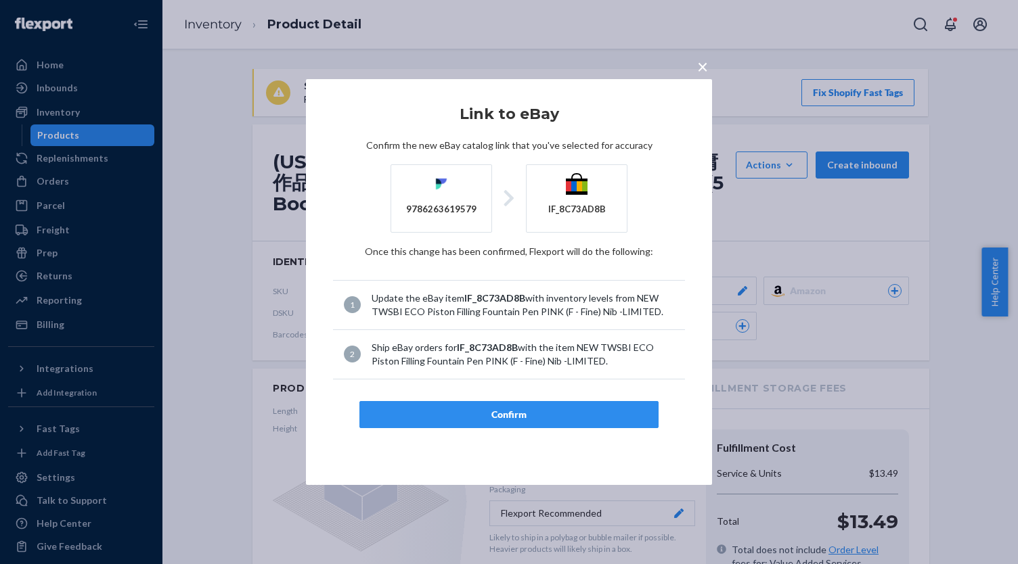
click at [698, 74] on span "×" at bounding box center [702, 66] width 11 height 23
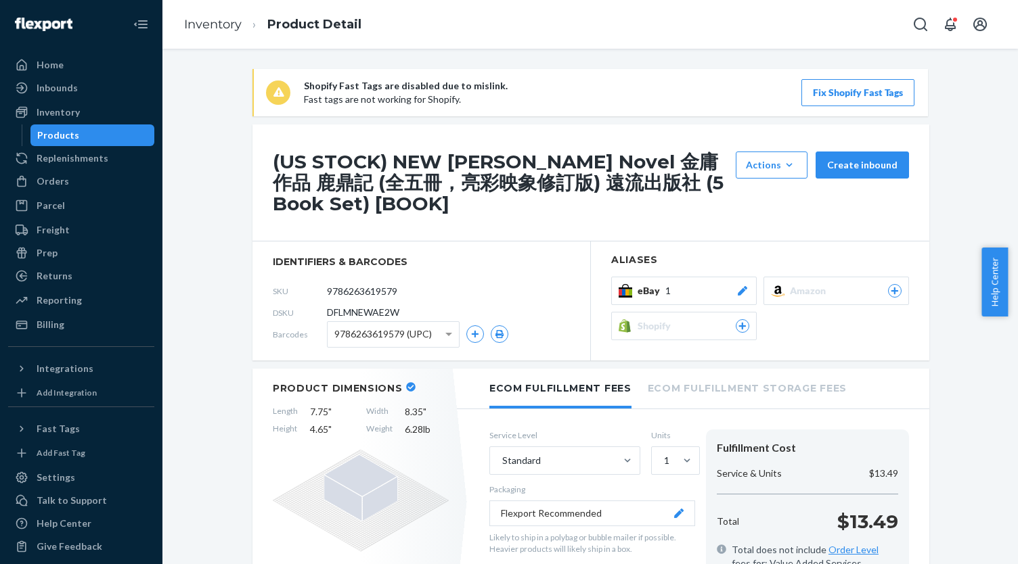
click at [701, 64] on div "Shopify Fast Tags are disabled due to mislink. Fast tags are not working for Sh…" at bounding box center [589, 307] width 855 height 516
click at [729, 288] on div "eBay 1" at bounding box center [693, 291] width 112 height 14
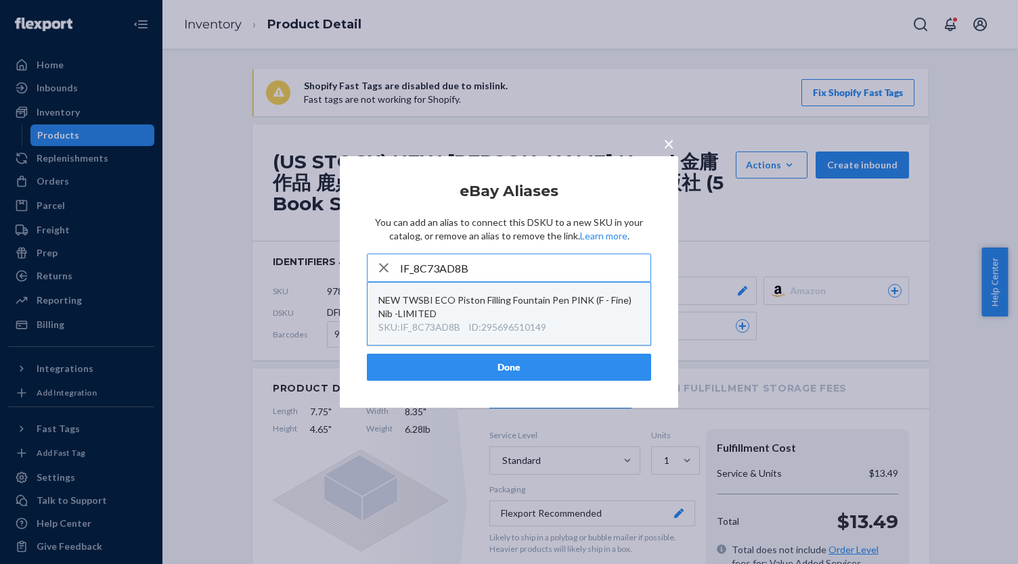
type input "IF_8C73AD8B"
click at [587, 313] on div "NEW TWSBI ECO Piston Filling Fountain Pen PINK (F - Fine) Nib -LIMITED" at bounding box center [508, 307] width 261 height 27
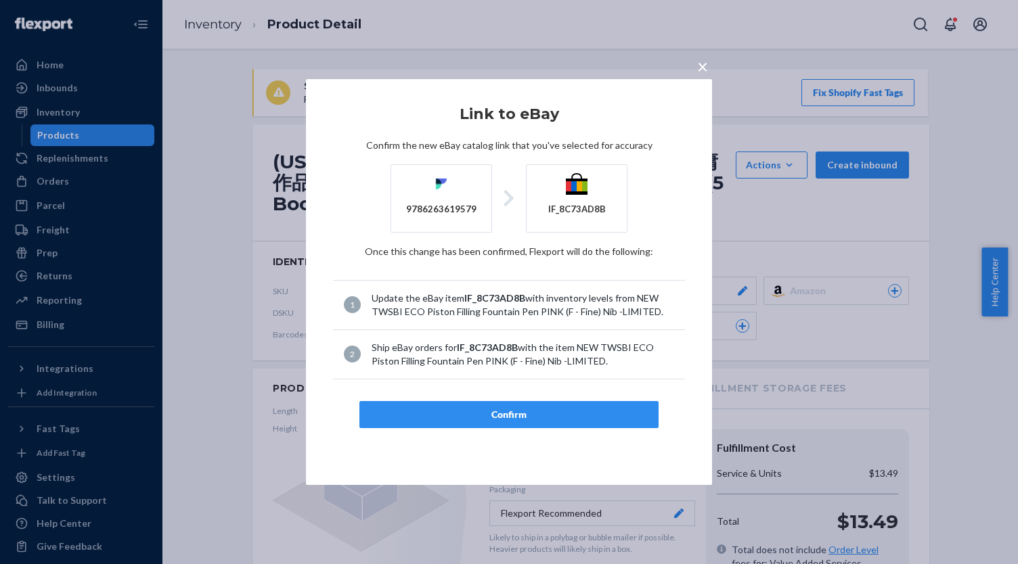
click at [565, 411] on div "Confirm" at bounding box center [509, 415] width 276 height 14
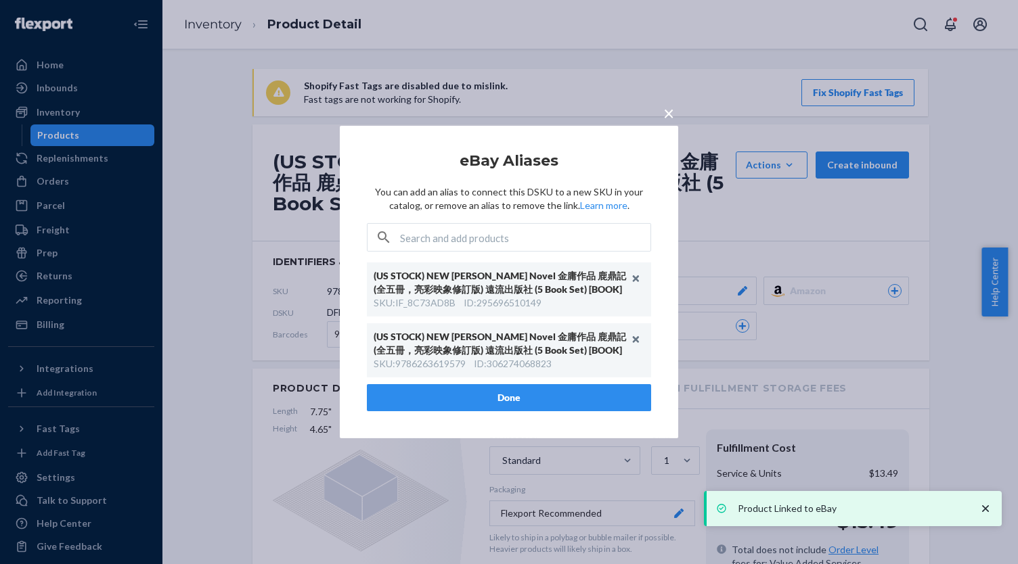
click at [478, 404] on button "Done" at bounding box center [509, 397] width 284 height 27
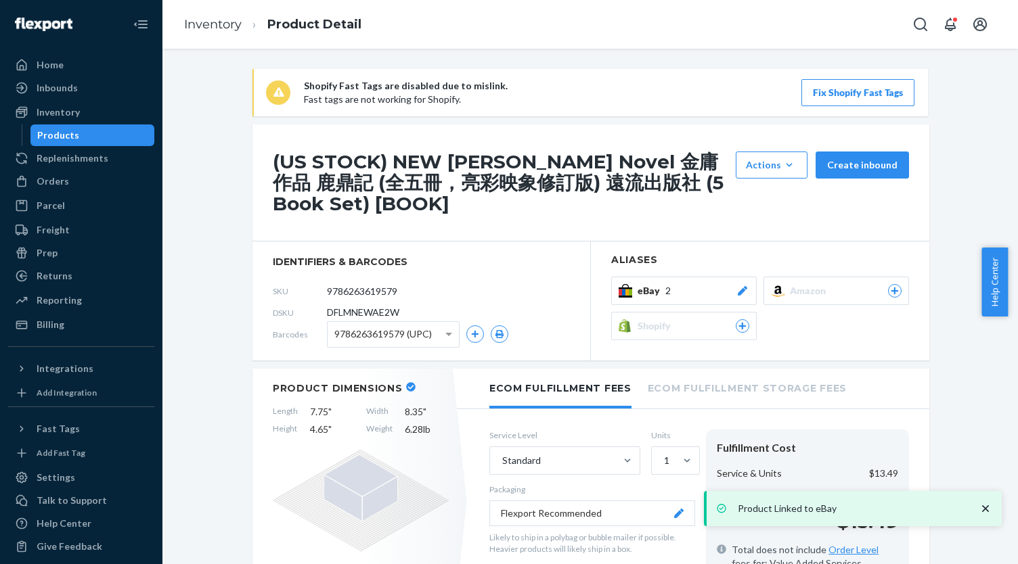
click at [114, 138] on div "Products" at bounding box center [93, 135] width 122 height 19
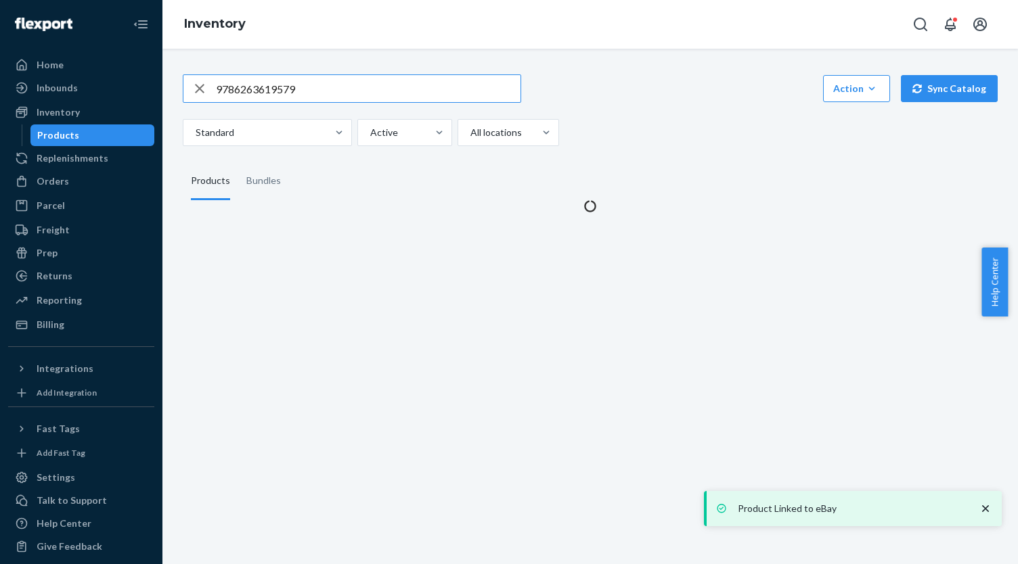
click at [297, 97] on input "9786263619579" at bounding box center [368, 88] width 305 height 27
click at [296, 97] on input "9786263619579" at bounding box center [368, 88] width 305 height 27
type input "9786263613188"
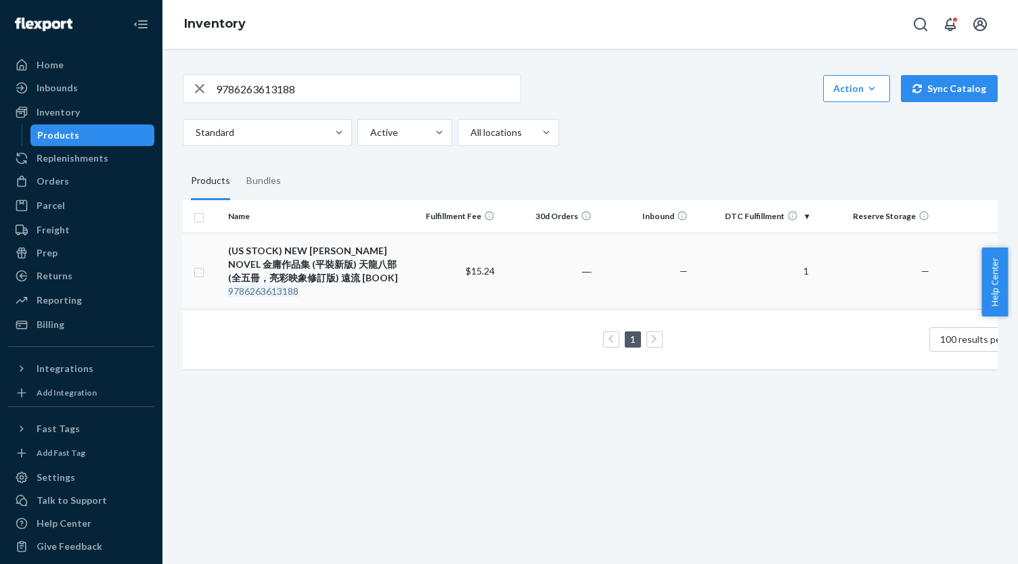
click at [369, 264] on div "(US STOCK) NEW [PERSON_NAME] NOVEL 金庸作品集 (平裝新版) 天龍八部 (全五冊，亮彩映象修訂版) 遠流 [BOOK]" at bounding box center [313, 264] width 170 height 41
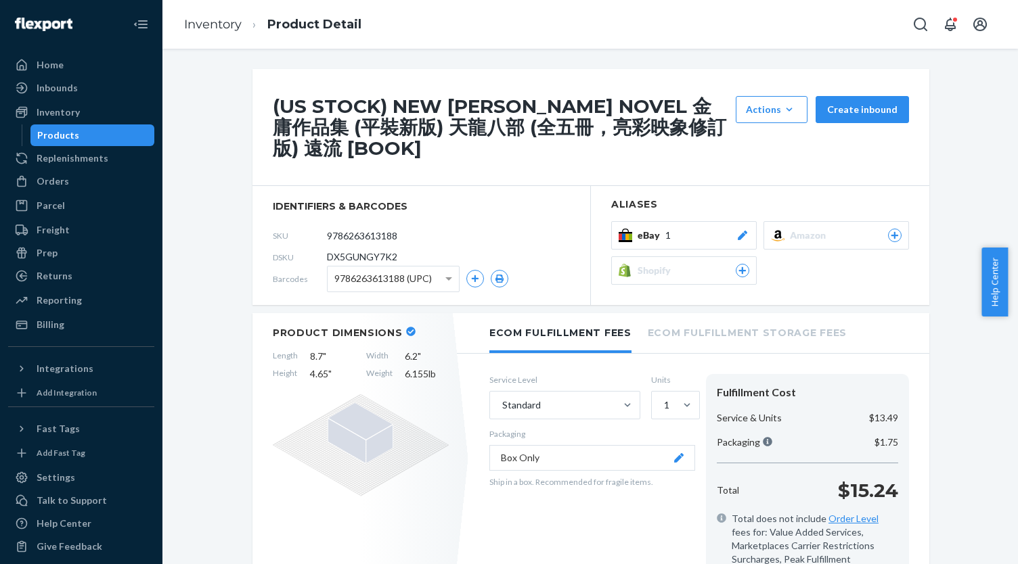
click at [710, 186] on div "(US STOCK) NEW [PERSON_NAME] NOVEL 金庸作品集 (平裝新版) 天龍八部 (全五冊，亮彩映象修訂版) 遠流 [BOOK] Ac…" at bounding box center [590, 127] width 677 height 117
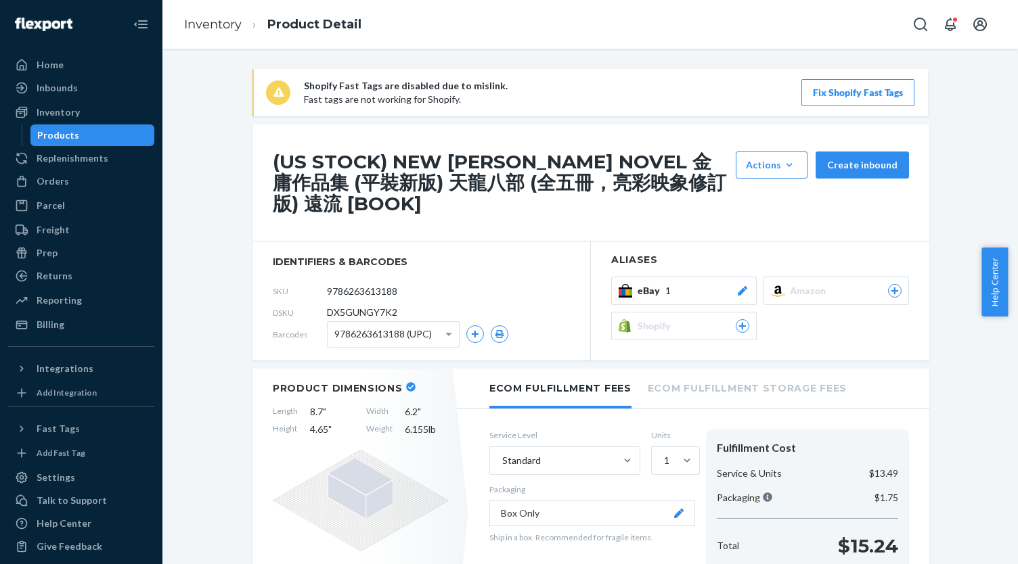
click at [698, 288] on div "eBay 1" at bounding box center [693, 291] width 112 height 14
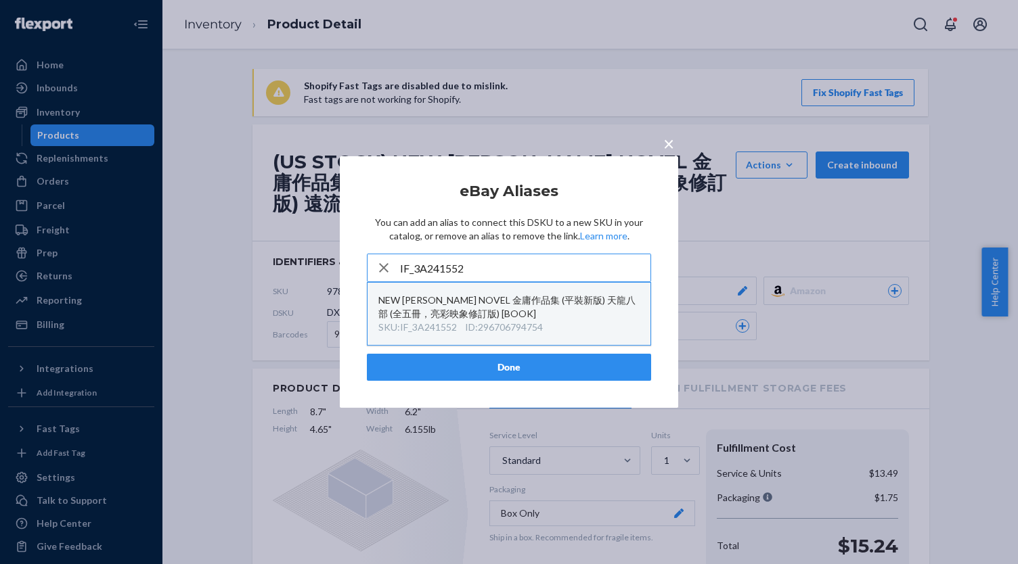
type input "IF_3A241552"
click at [526, 301] on div "NEW [PERSON_NAME] NOVEL 金庸作品集 (平裝新版) 天龍八部 (全五冊，亮彩映象修訂版) [BOOK]" at bounding box center [508, 307] width 261 height 27
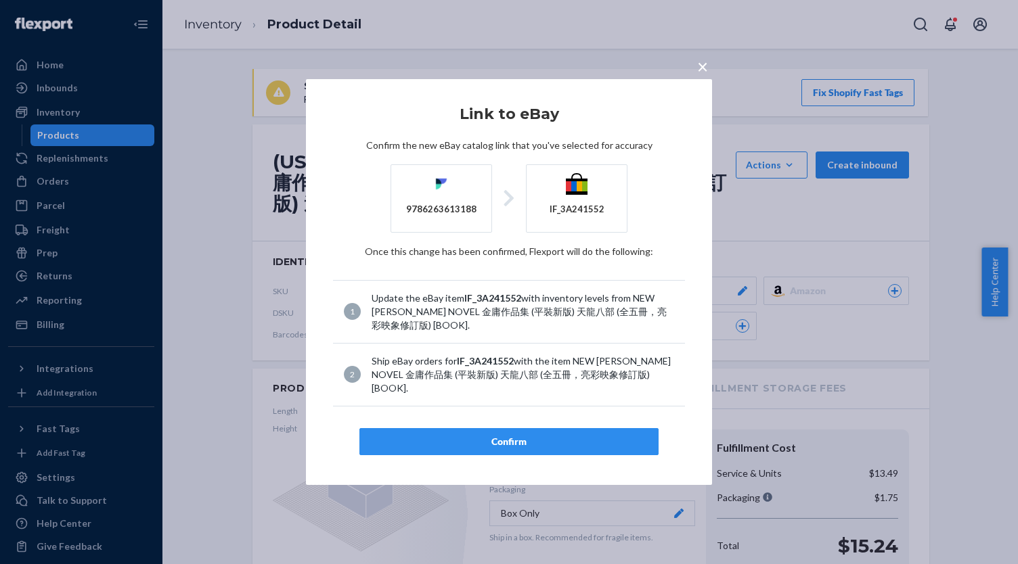
click at [552, 430] on button "Confirm" at bounding box center [508, 441] width 299 height 27
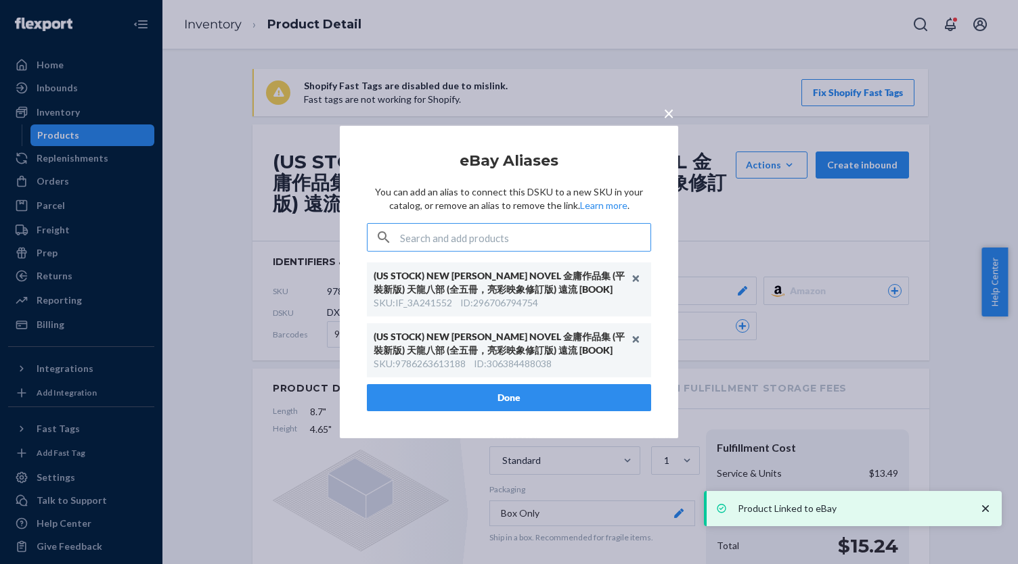
click at [479, 394] on button "Done" at bounding box center [509, 397] width 284 height 27
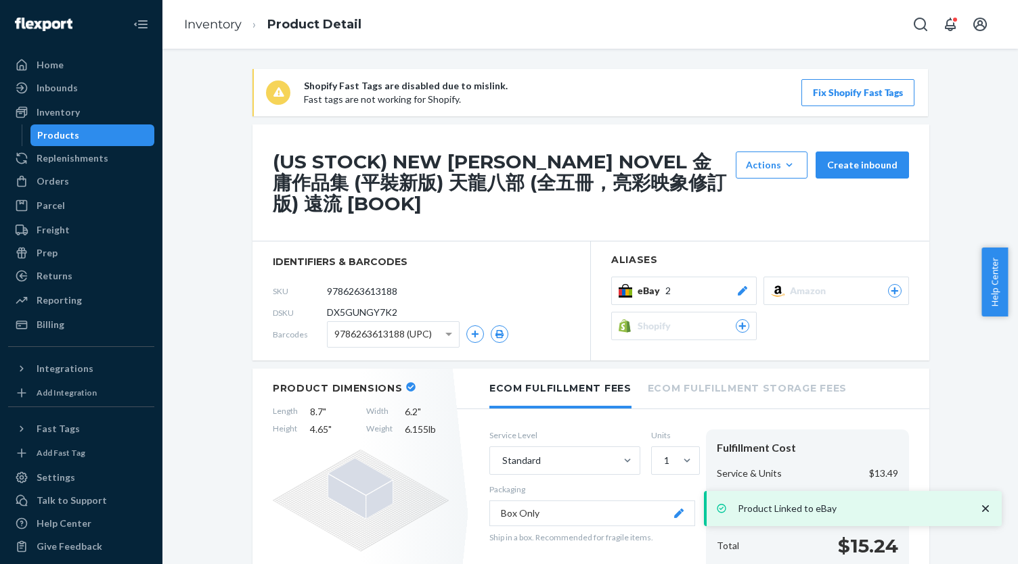
click at [115, 131] on div "Products" at bounding box center [93, 135] width 122 height 19
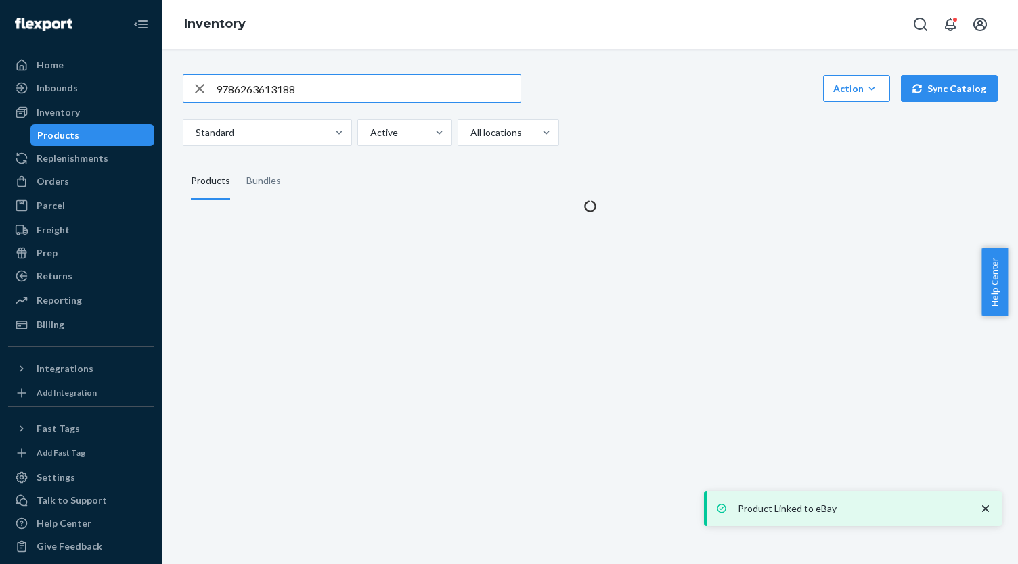
click at [299, 96] on input "9786263613188" at bounding box center [368, 88] width 305 height 27
type input "9789570850321"
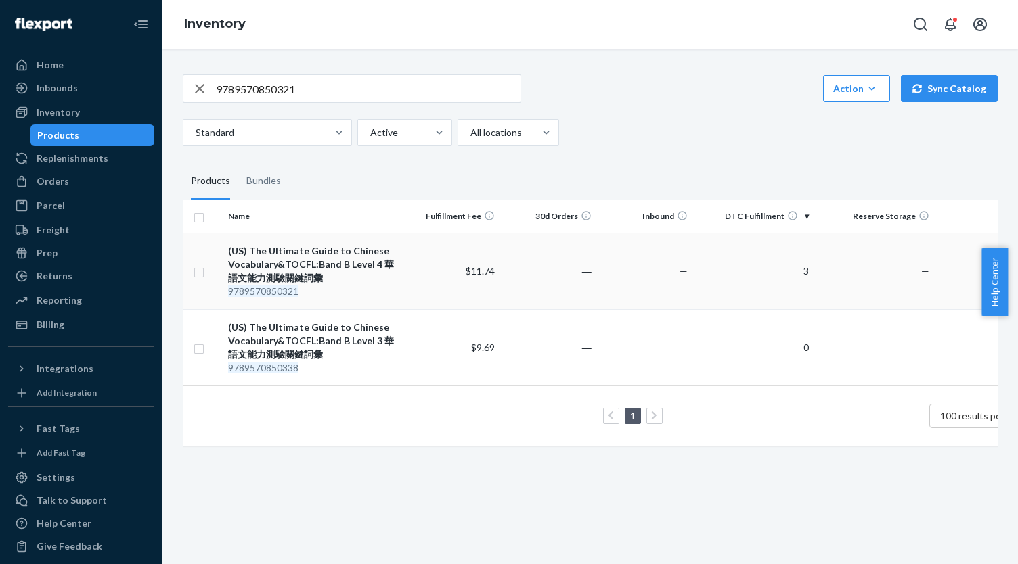
click at [357, 262] on div "(US) The Ultimate Guide to Chinese Vocabulary&TOCFL:Band B Level 4 華語文能力測驗關鍵詞彙" at bounding box center [313, 264] width 170 height 41
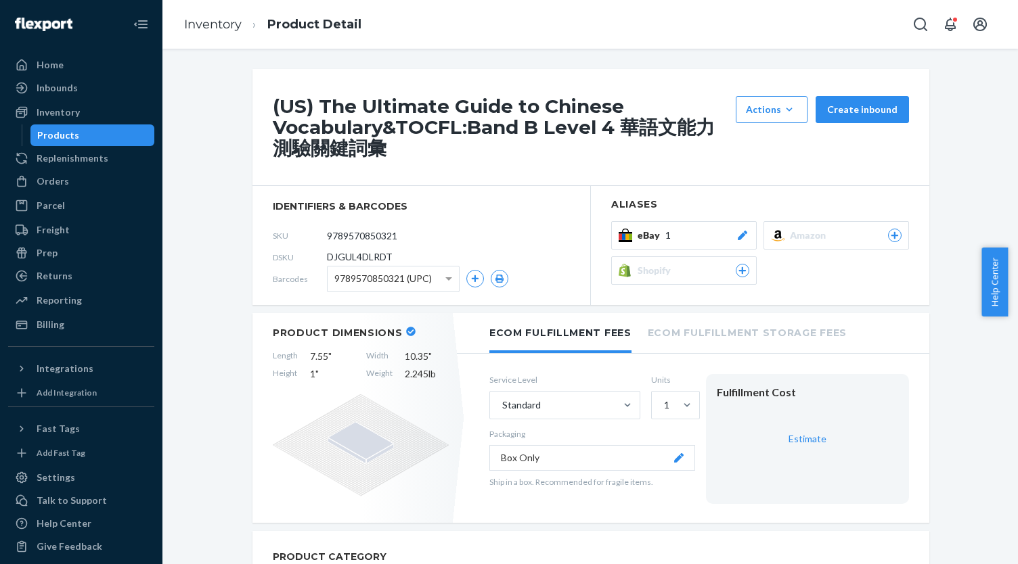
click at [688, 250] on div "eBay 1 Amazon Shopify" at bounding box center [760, 256] width 298 height 70
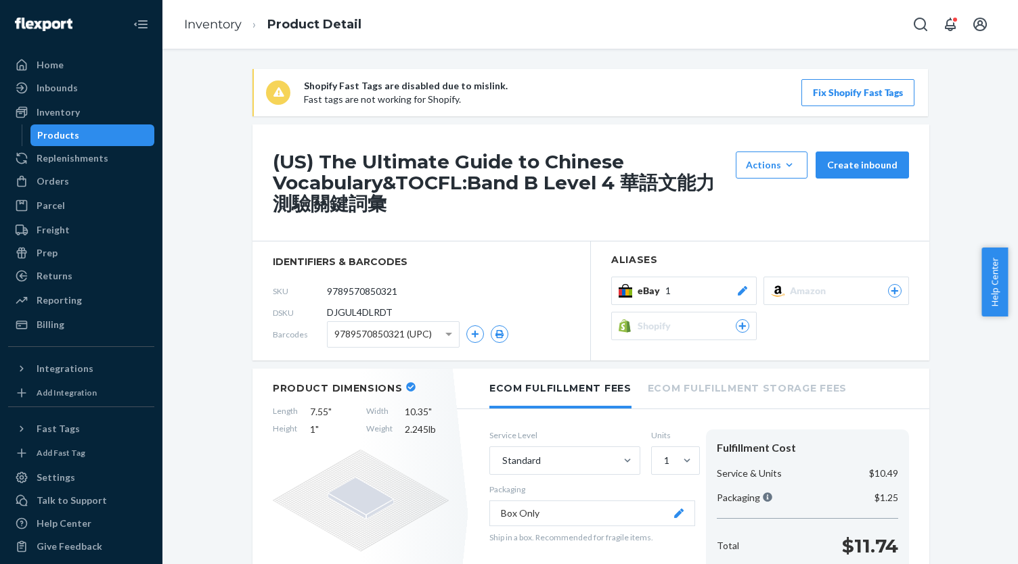
click at [688, 242] on section "Aliases eBay 1 Amazon Shopify" at bounding box center [760, 301] width 338 height 118
click at [686, 289] on div "eBay 1" at bounding box center [693, 291] width 112 height 14
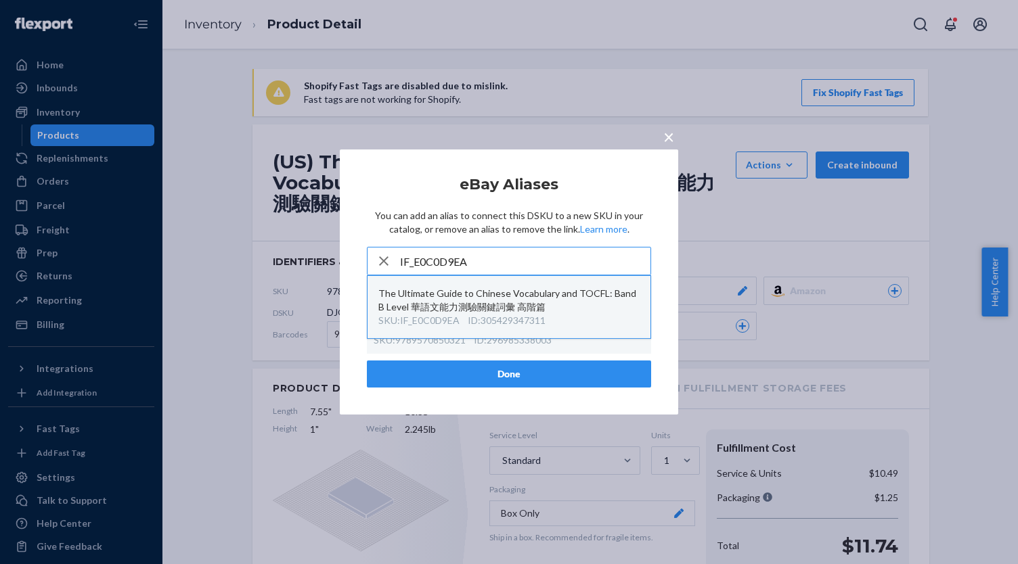
type input "IF_E0C0D9EA"
click at [549, 300] on div "The Ultimate Guide to Chinese Vocabulary and TOCFL: Band B Level 華語文能力測驗關鍵詞彙 高階篇" at bounding box center [508, 300] width 261 height 27
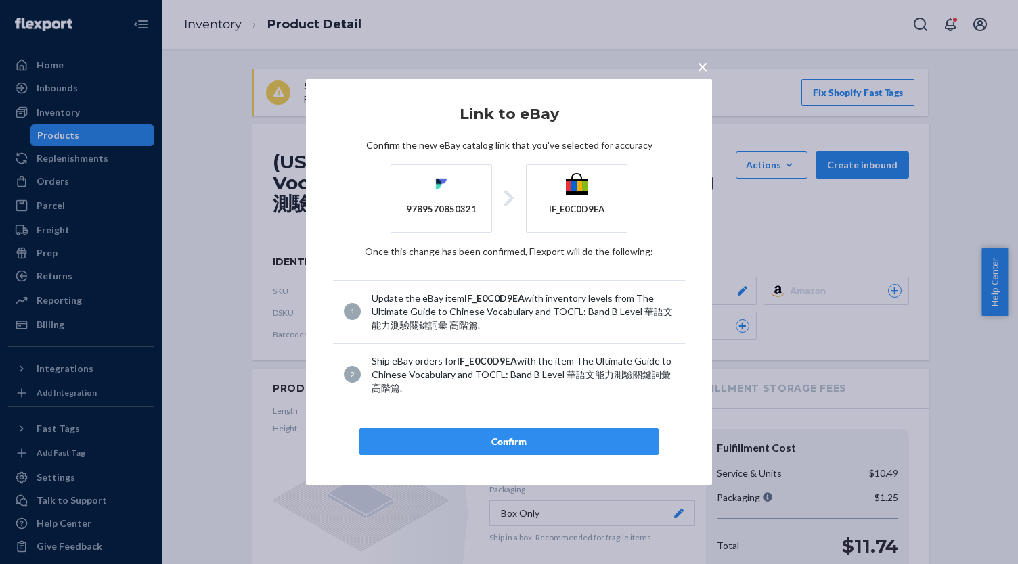
click at [546, 441] on div "Confirm" at bounding box center [509, 442] width 276 height 14
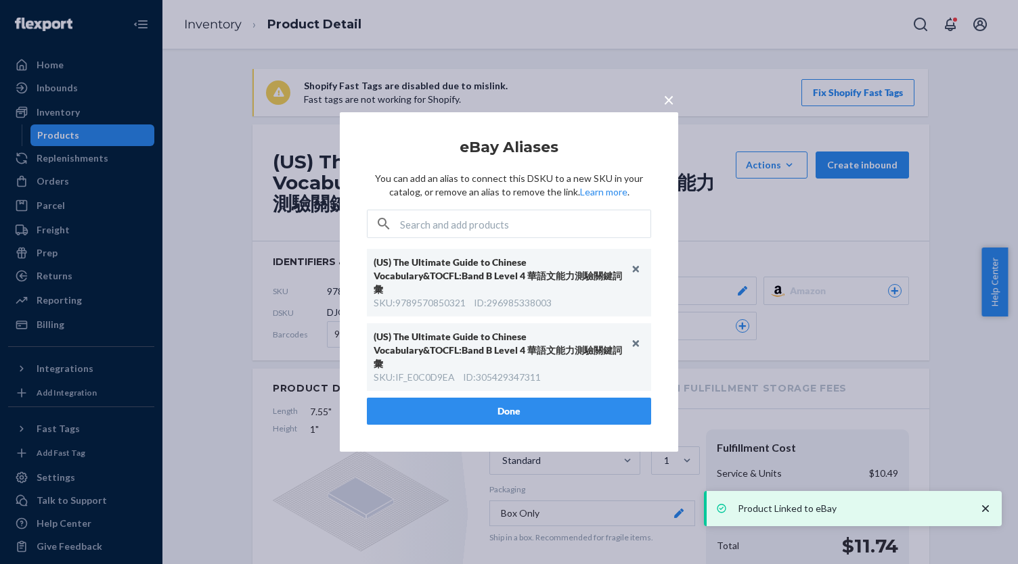
click at [472, 401] on button "Done" at bounding box center [509, 411] width 284 height 27
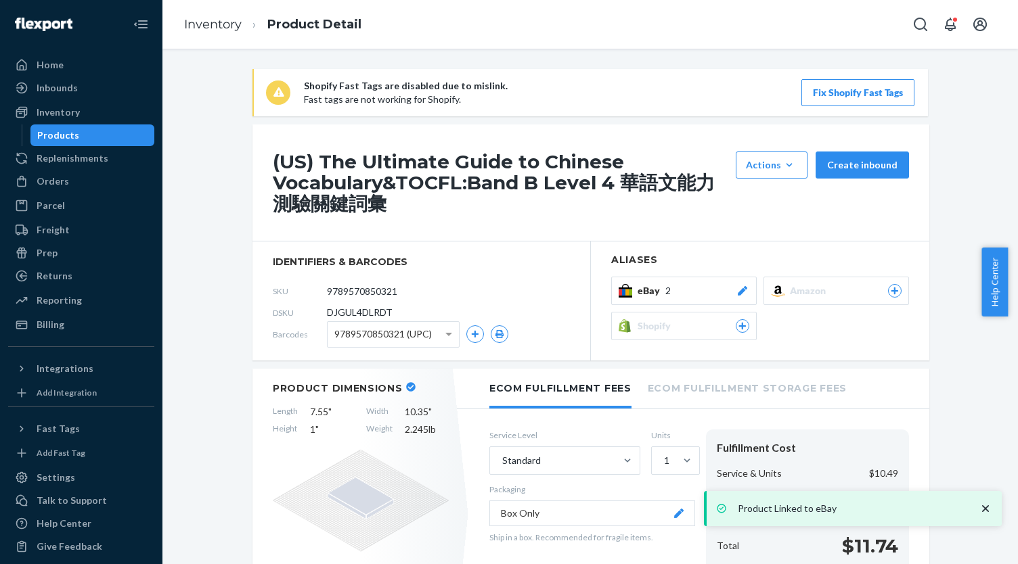
click at [95, 132] on div "Products" at bounding box center [93, 135] width 122 height 19
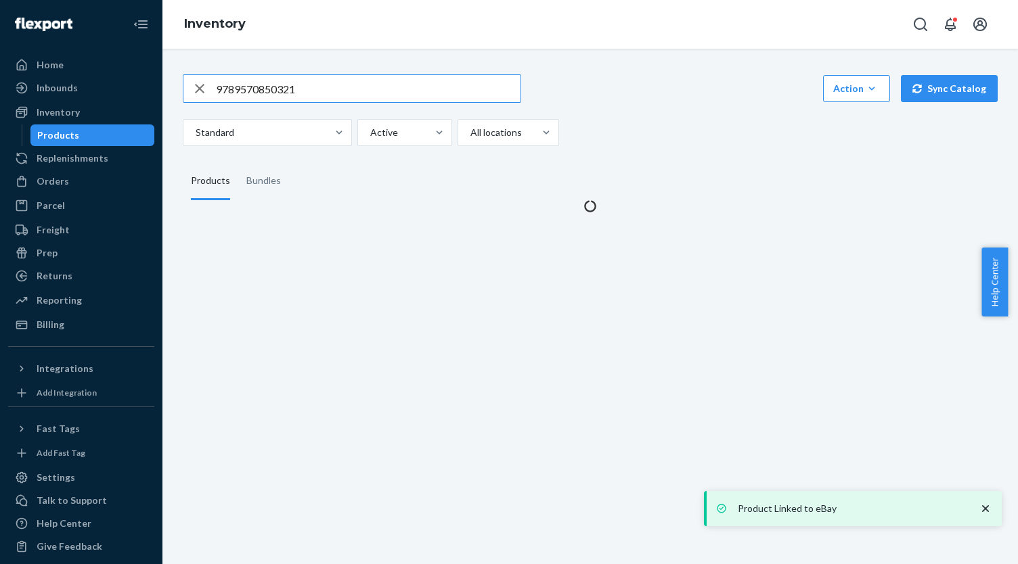
click at [300, 81] on input "9789570850321" at bounding box center [368, 88] width 305 height 27
type input "4902806134322"
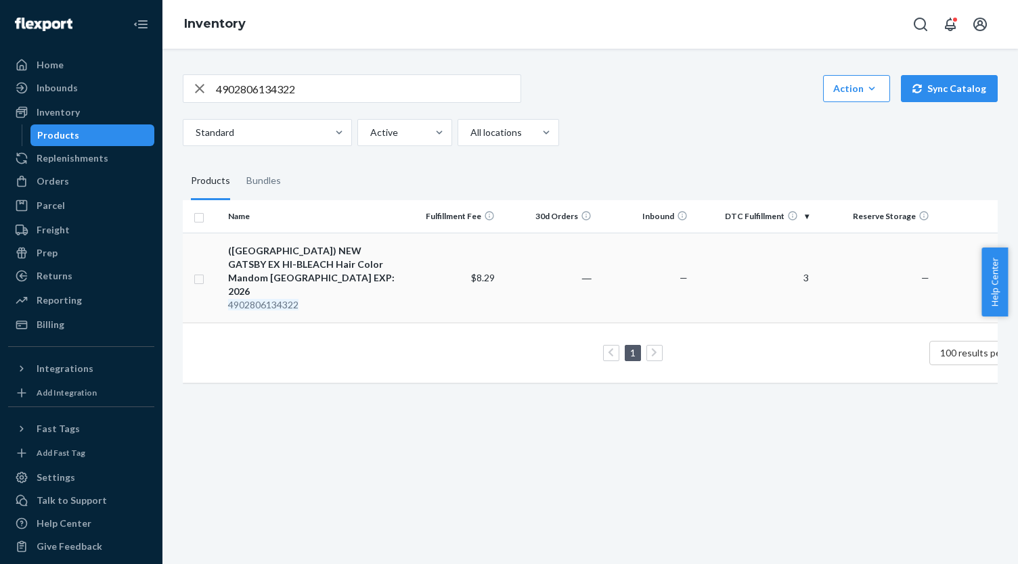
click at [321, 240] on td "([GEOGRAPHIC_DATA]) NEW GATSBY EX HI-BLEACH Hair Color Mandom [GEOGRAPHIC_DATA]…" at bounding box center [313, 278] width 181 height 90
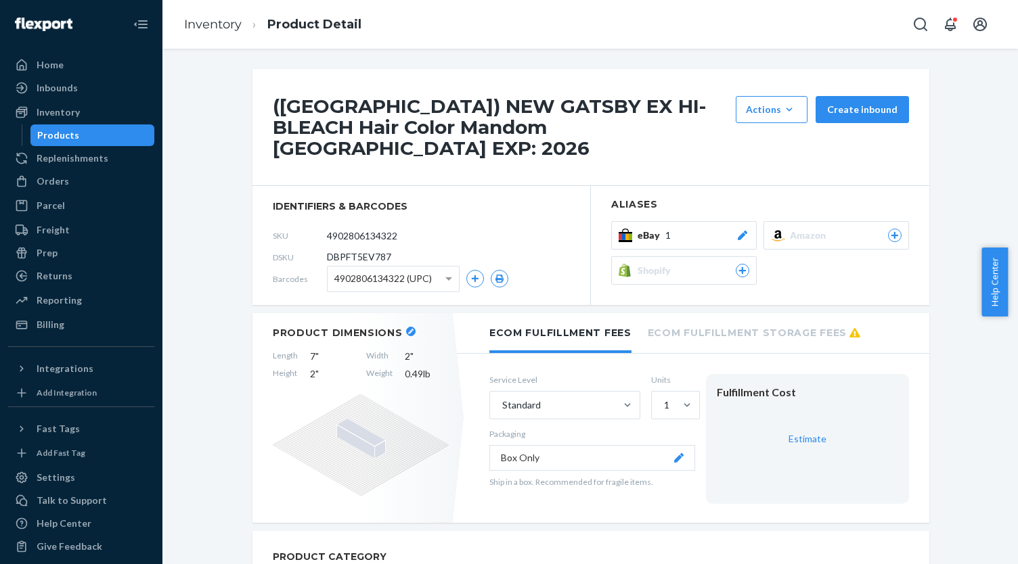
click at [706, 229] on div "eBay 1" at bounding box center [693, 236] width 112 height 14
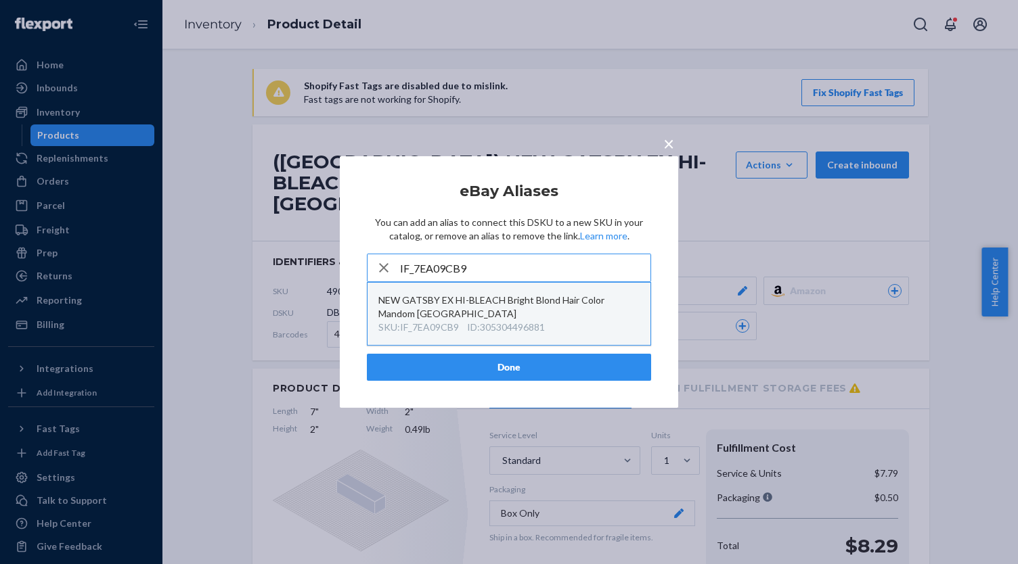
type input "IF_7EA09CB9"
click at [520, 303] on div "NEW GATSBY EX HI-BLEACH Bright Blond Hair Color Mandom [GEOGRAPHIC_DATA]" at bounding box center [508, 307] width 261 height 27
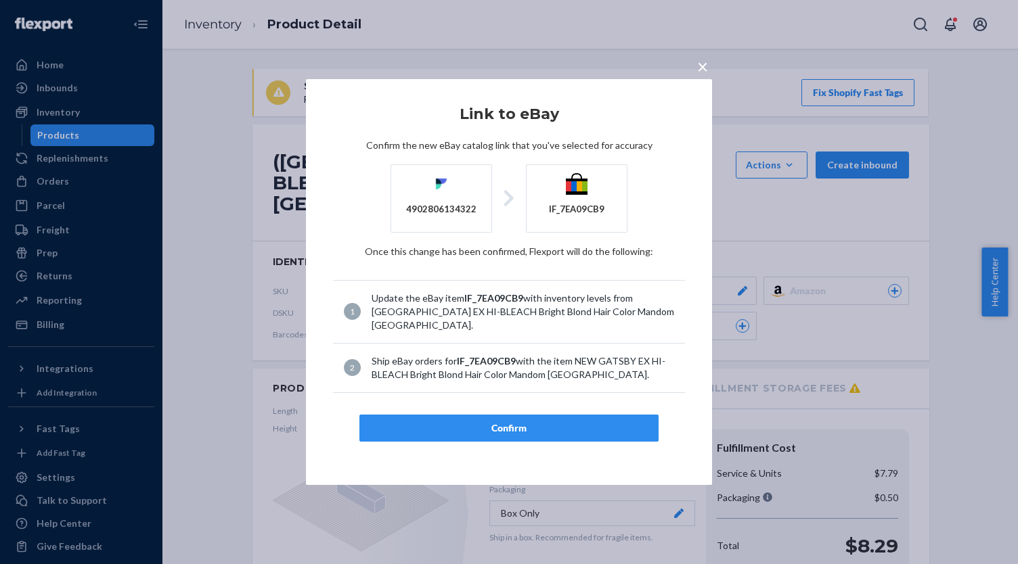
click at [546, 422] on div "Confirm" at bounding box center [509, 429] width 276 height 14
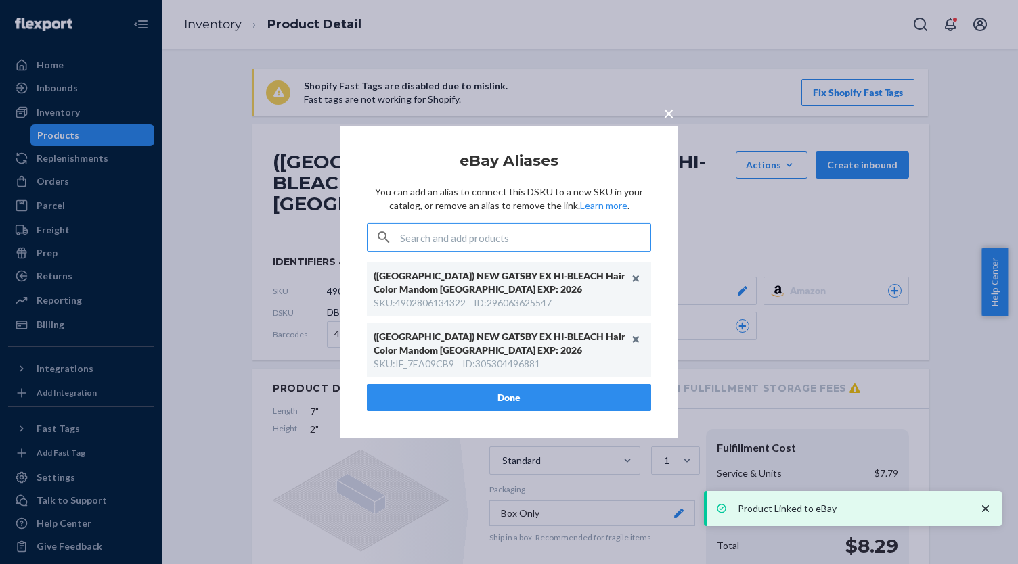
click at [418, 392] on button "Done" at bounding box center [509, 397] width 284 height 27
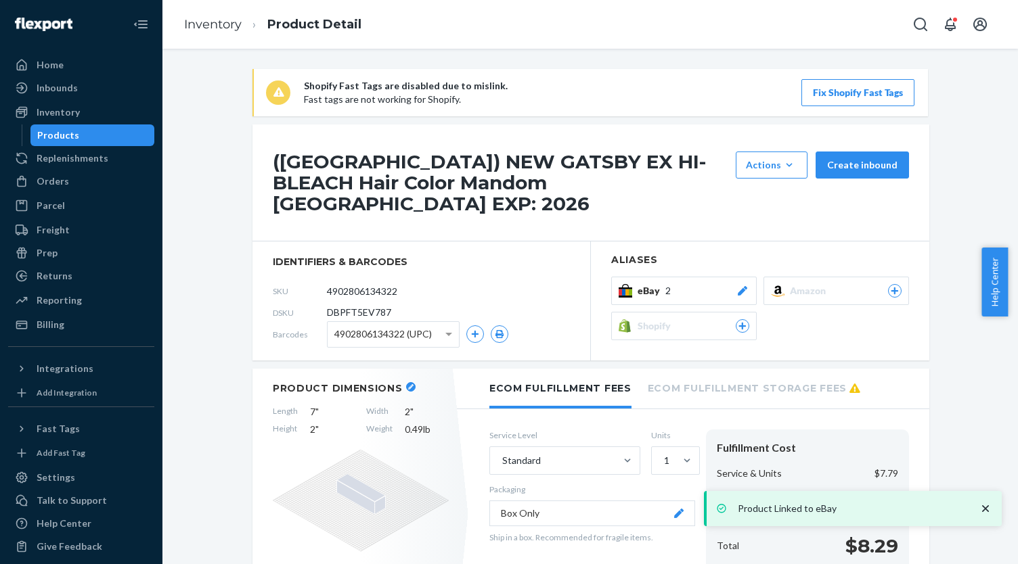
click at [93, 135] on div "Products" at bounding box center [93, 135] width 122 height 19
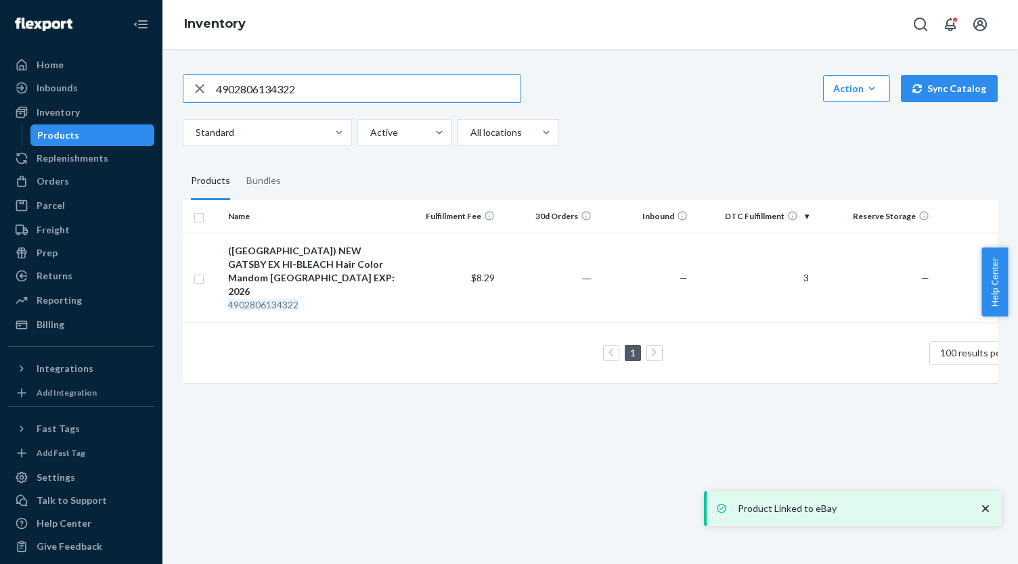
click at [271, 81] on input "4902806134322" at bounding box center [368, 88] width 305 height 27
paste input "IF_FFBE94BC"
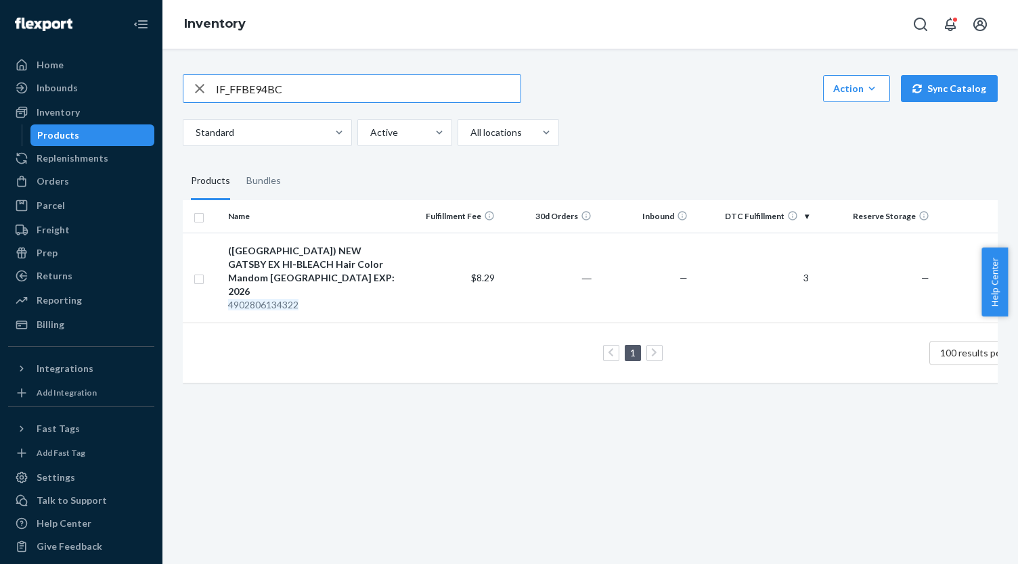
type input "IF_FFBE94BC"
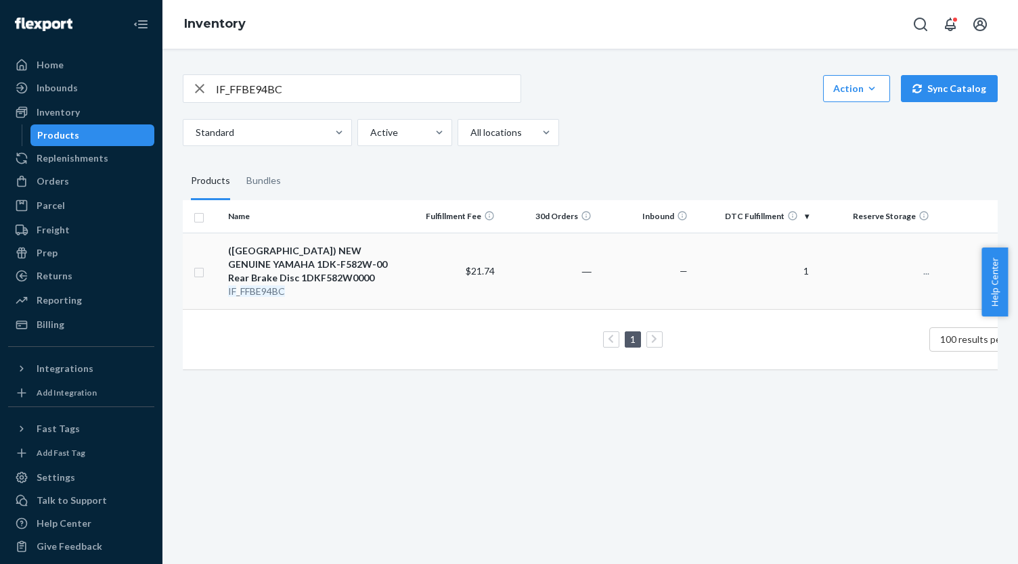
click at [353, 252] on div "([GEOGRAPHIC_DATA]) NEW GENUINE YAMAHA 1DK-F582W-00 Rear Brake Disc 1DKF582W0000" at bounding box center [313, 264] width 170 height 41
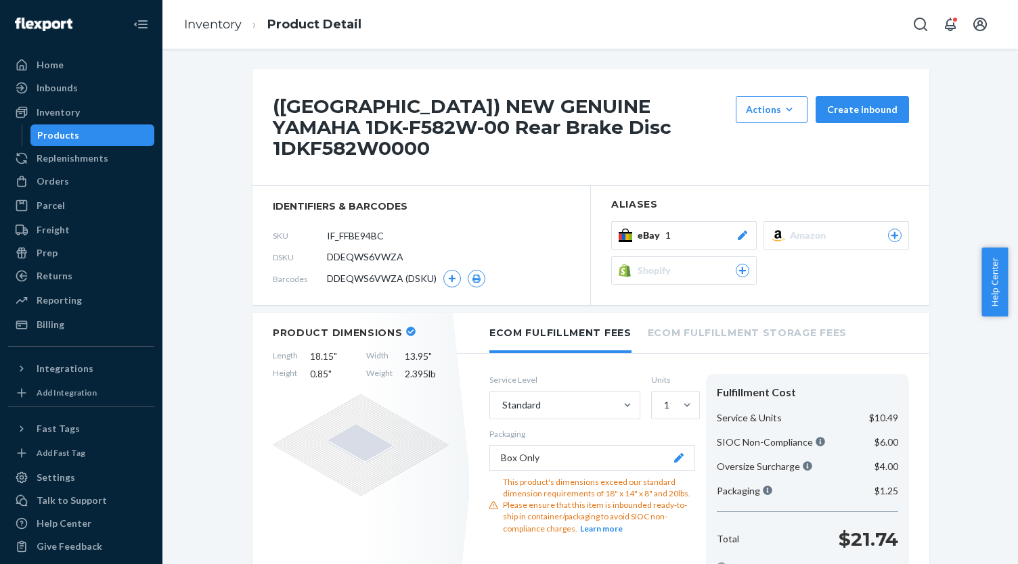
click at [698, 208] on div "([GEOGRAPHIC_DATA]) NEW GENUINE YAMAHA 1DK-F582W-00 Rear Brake Disc 1DKF582W000…" at bounding box center [590, 187] width 677 height 236
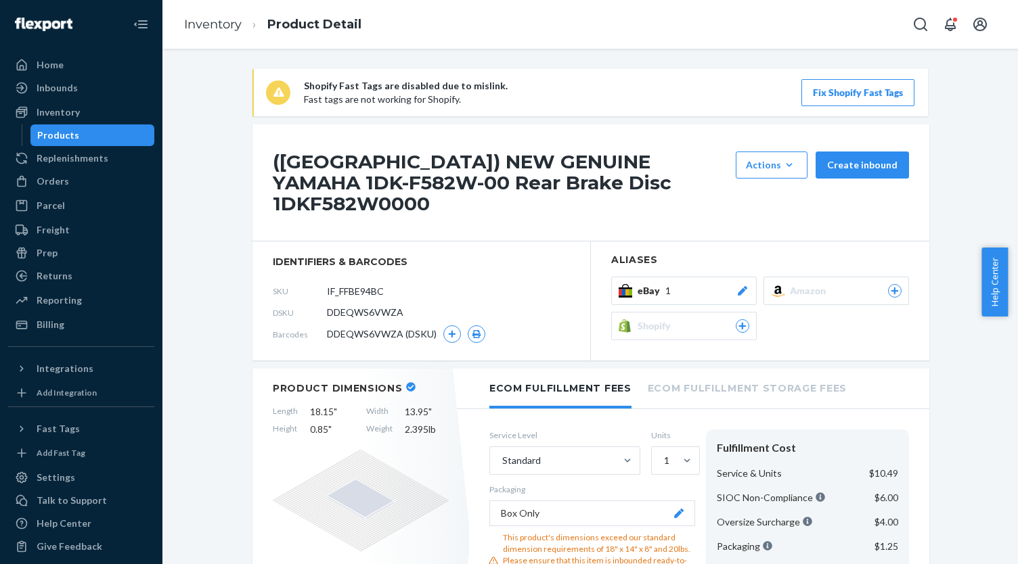
click at [693, 277] on button "eBay 1" at bounding box center [683, 291] width 145 height 28
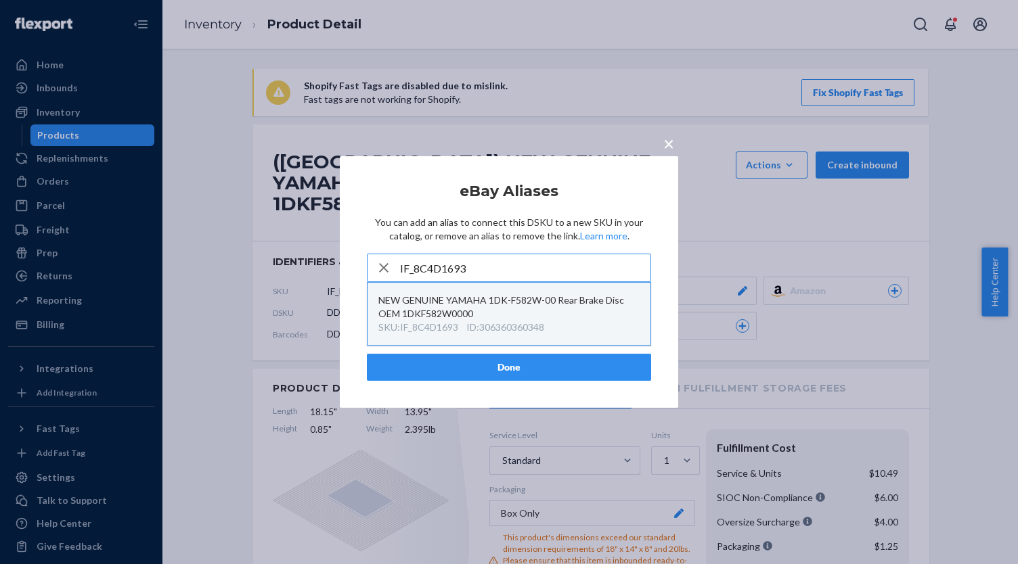
type input "IF_8C4D1693"
click at [525, 313] on div "NEW GENUINE YAMAHA 1DK-F582W-00 Rear Brake Disc OEM 1DKF582W0000" at bounding box center [508, 307] width 261 height 27
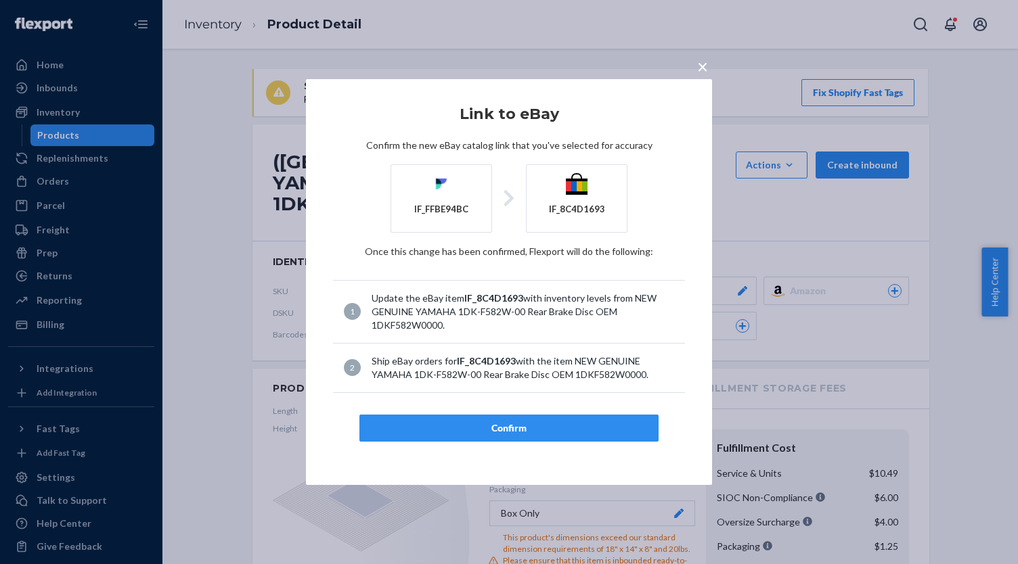
click at [549, 422] on div "Confirm" at bounding box center [509, 429] width 276 height 14
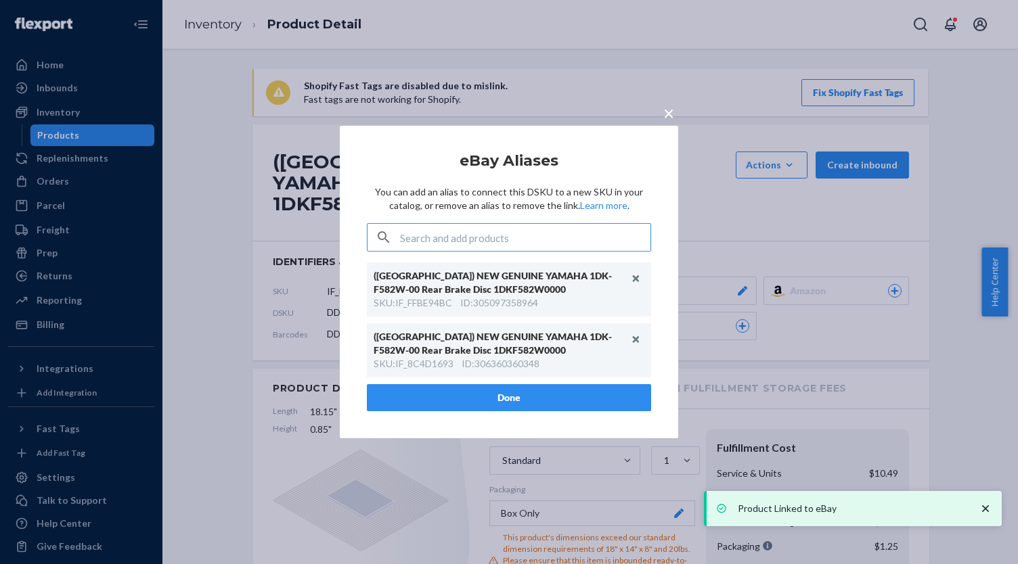
click at [447, 394] on button "Done" at bounding box center [509, 397] width 284 height 27
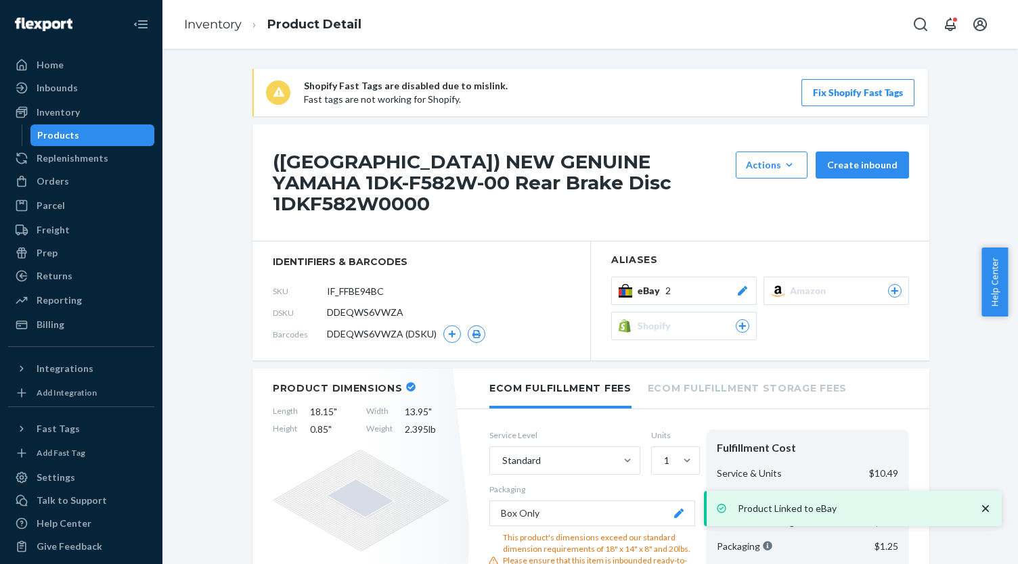
click at [127, 142] on div "Products" at bounding box center [93, 135] width 122 height 19
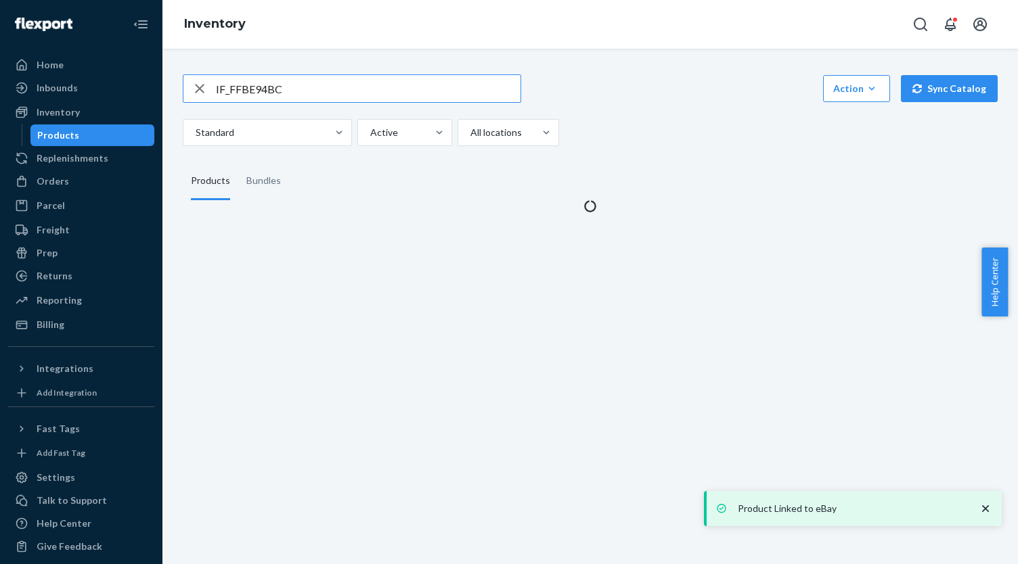
click at [321, 91] on input "IF_FFBE94BC" at bounding box center [368, 88] width 305 height 27
click at [320, 91] on input "IF_FFBE94BC" at bounding box center [368, 88] width 305 height 27
type input "IF_A9F16B54"
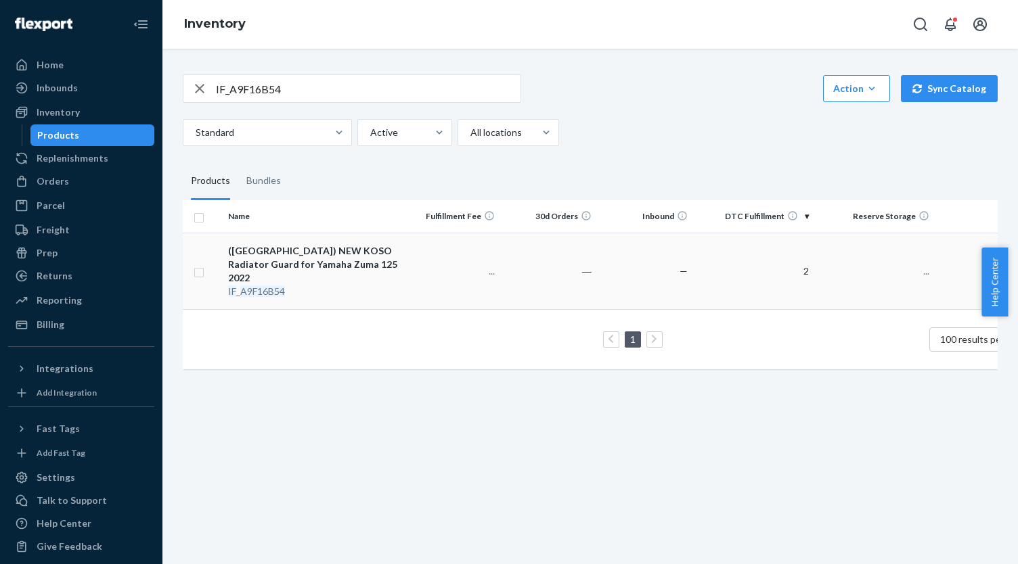
click at [340, 247] on div "([GEOGRAPHIC_DATA]) NEW KOSO Radiator Guard for Yamaha Zuma 125 2022" at bounding box center [313, 264] width 170 height 41
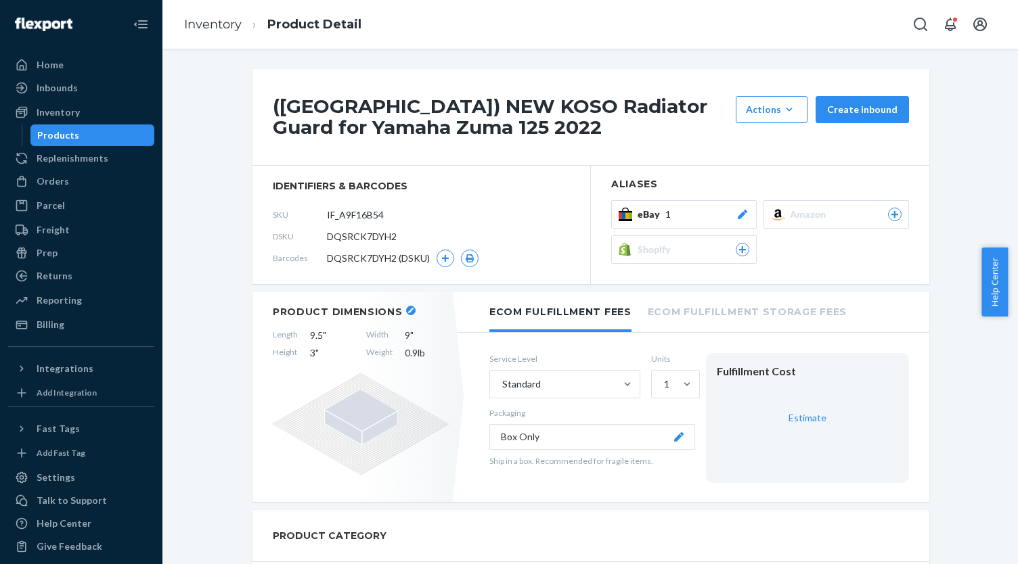
click at [749, 220] on button "eBay 1" at bounding box center [683, 214] width 145 height 28
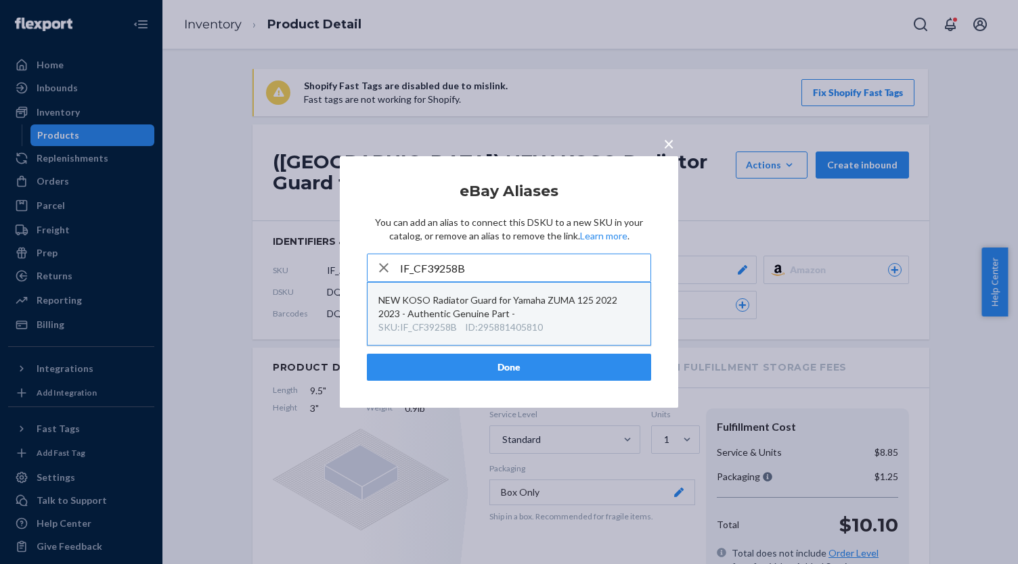
type input "IF_CF39258B"
click at [556, 294] on div "NEW KOSO Radiator Guard for Yamaha ZUMA 125 2022 2023 - Authentic Genuine Part -" at bounding box center [508, 307] width 261 height 27
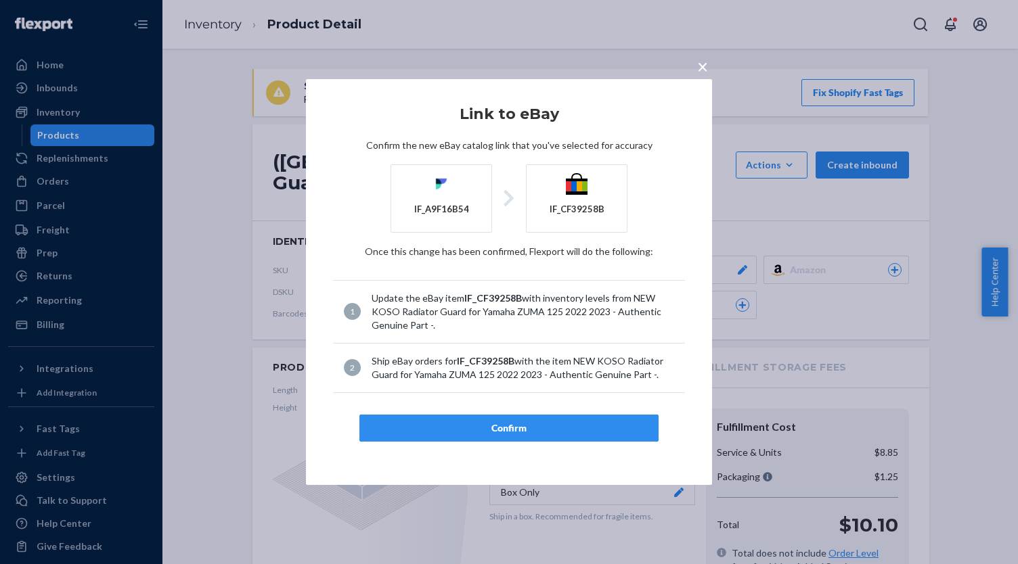
click at [539, 430] on div "Confirm" at bounding box center [509, 429] width 276 height 14
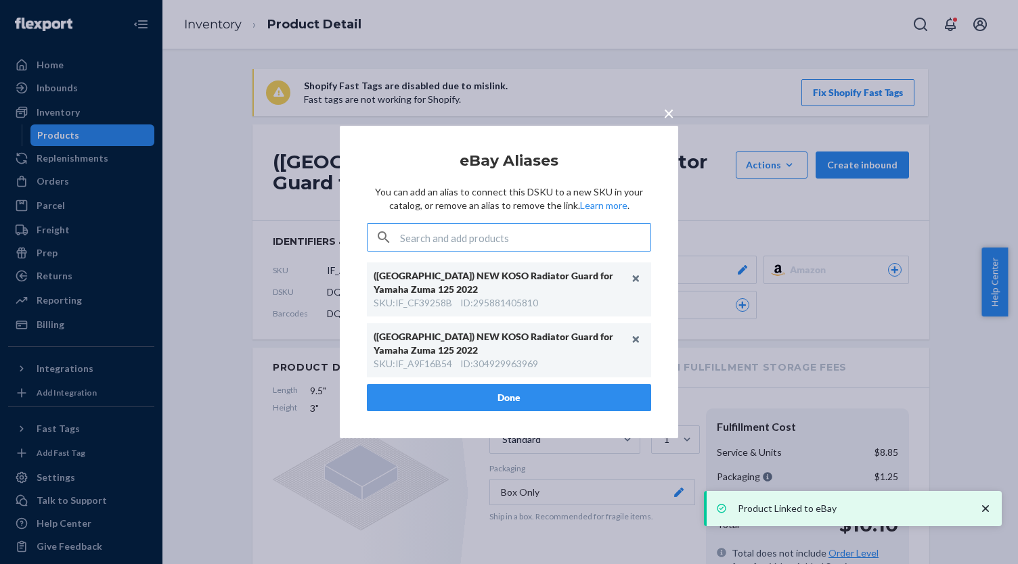
click at [435, 397] on button "Done" at bounding box center [509, 397] width 284 height 27
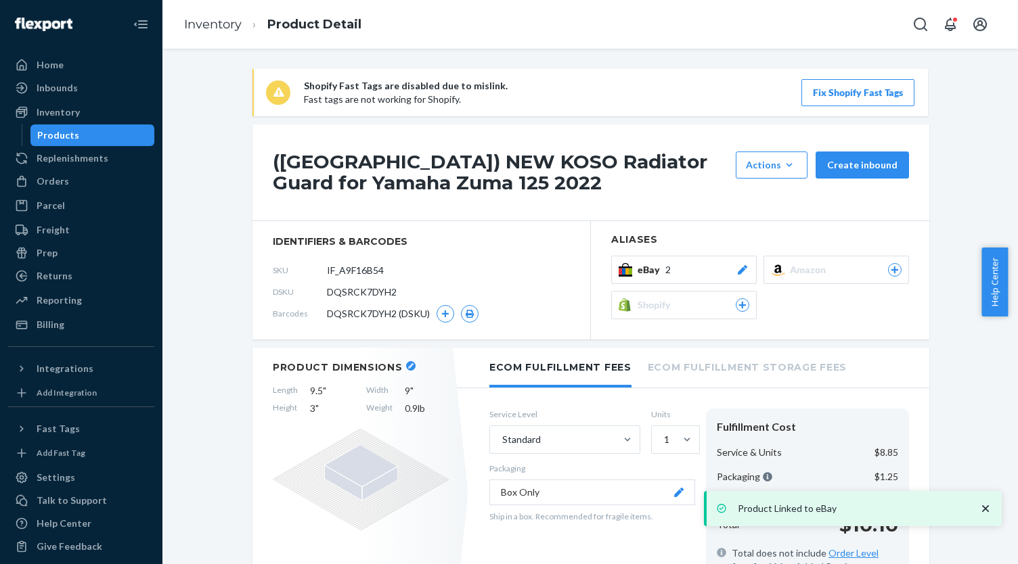
drag, startPoint x: 120, startPoint y: 139, endPoint x: 133, endPoint y: 141, distance: 13.8
click at [120, 139] on div "Products" at bounding box center [93, 135] width 122 height 19
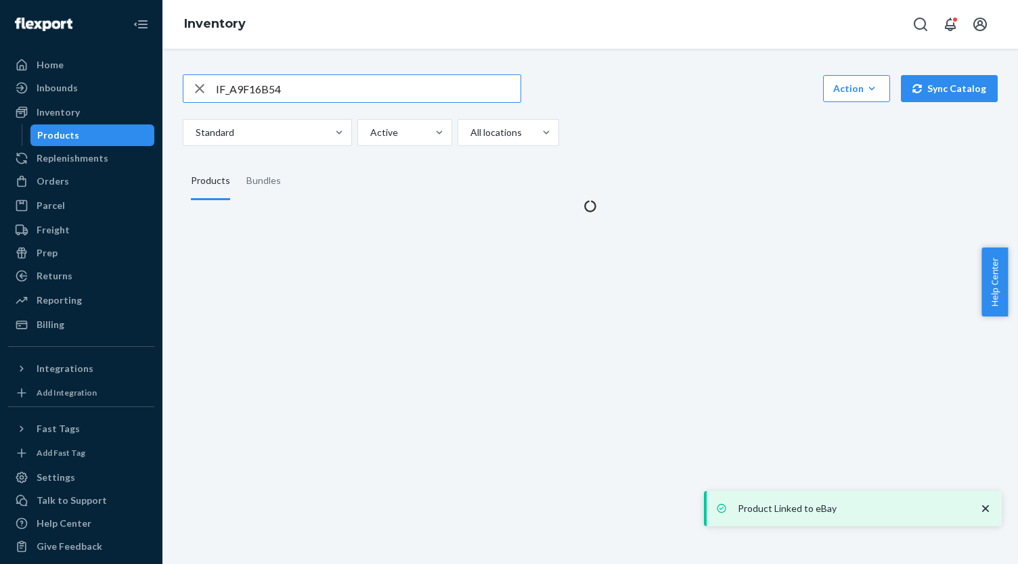
click at [315, 90] on input "IF_A9F16B54" at bounding box center [368, 88] width 305 height 27
type input "IF_9DA124F2"
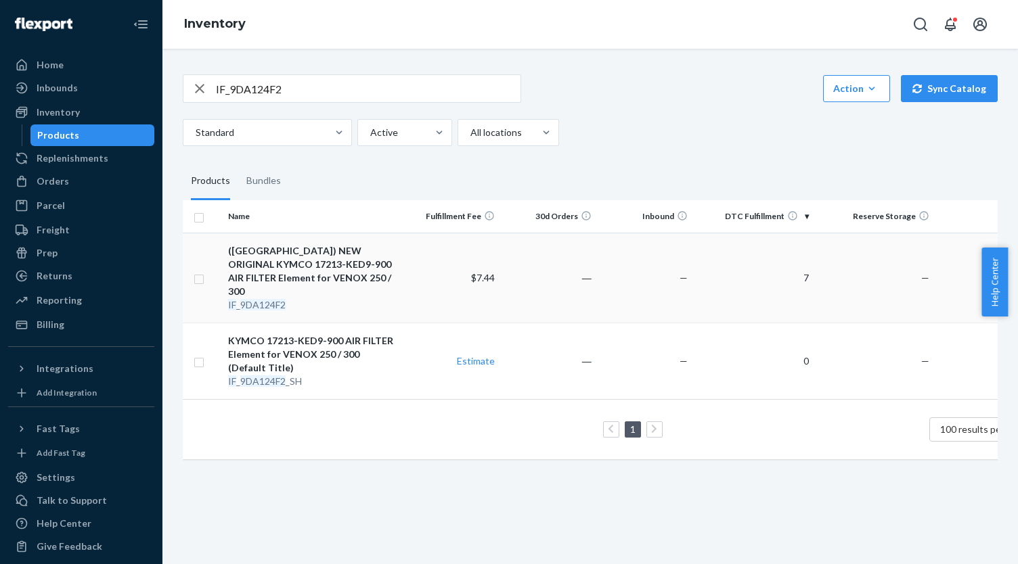
click at [343, 269] on div "([GEOGRAPHIC_DATA]) NEW ORIGINAL KYMCO 17213-KED9-900 AIR FILTER Element for VE…" at bounding box center [313, 271] width 170 height 54
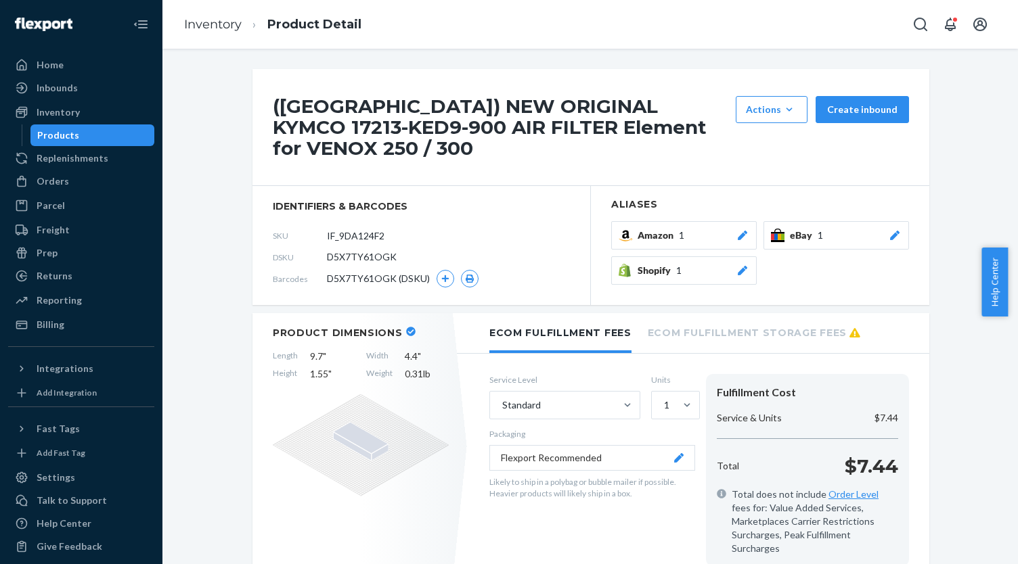
click at [824, 229] on div "eBay 1" at bounding box center [846, 236] width 112 height 14
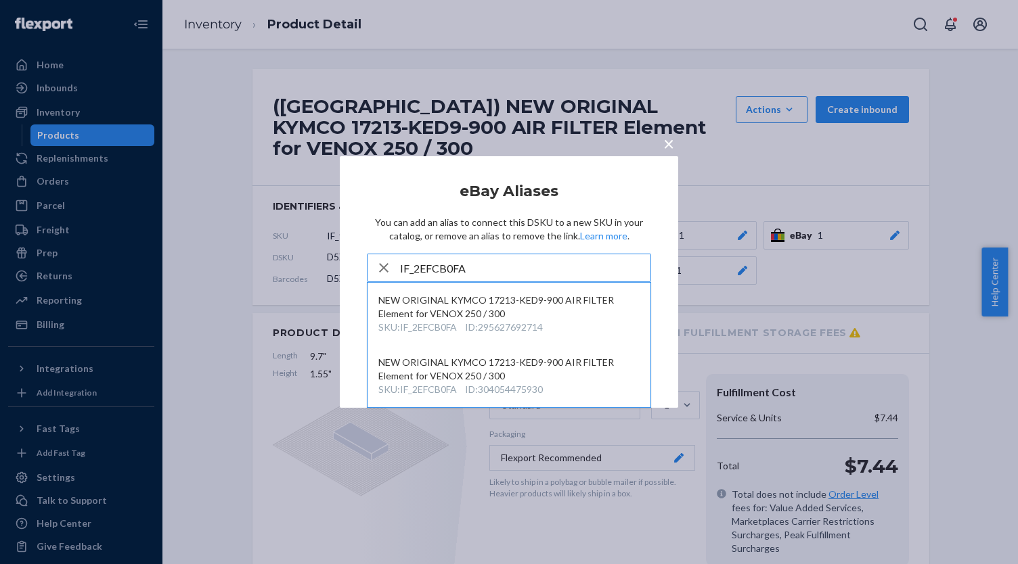
type input "IF_2EFCB0FA"
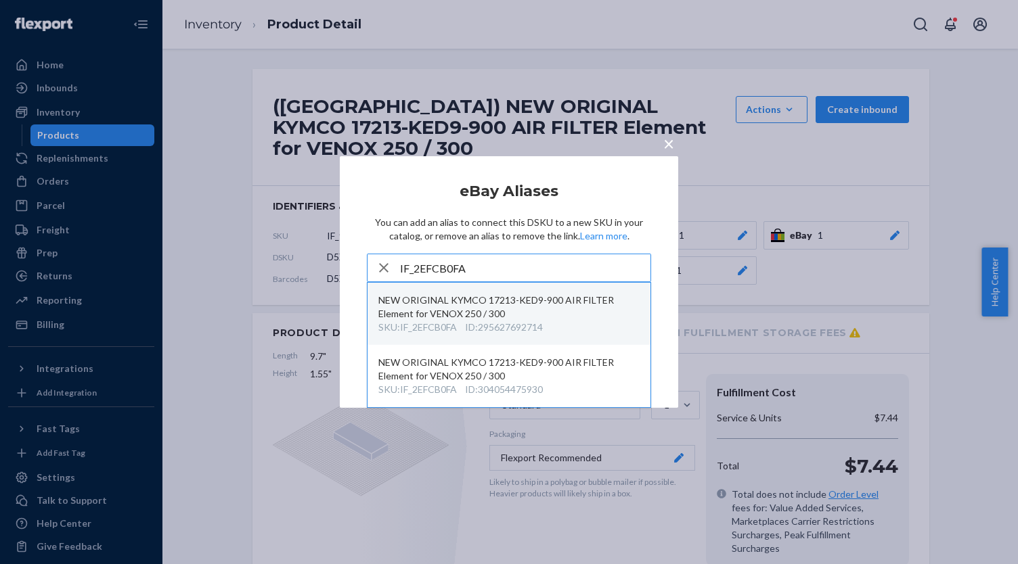
click at [543, 307] on div "NEW ORIGINAL KYMCO 17213-KED9-900 AIR FILTER Element for VENOX 250 / 300" at bounding box center [508, 307] width 261 height 27
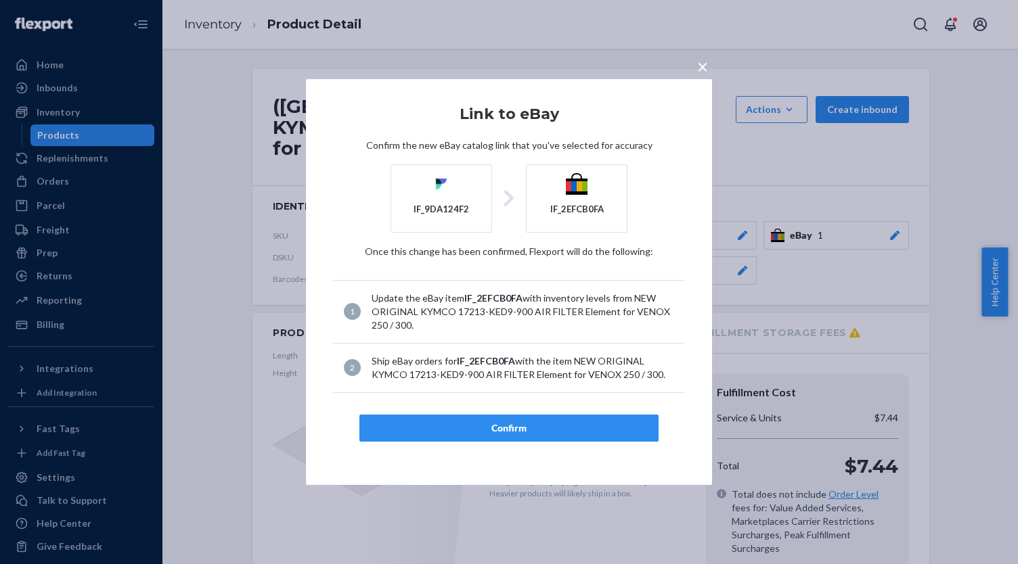
click at [564, 429] on div "Confirm" at bounding box center [509, 429] width 276 height 14
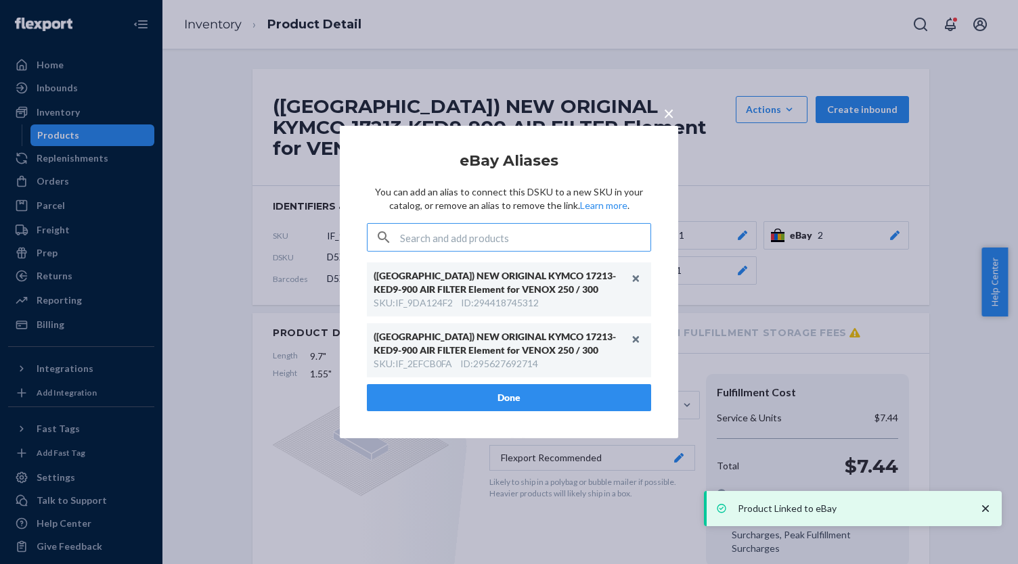
click at [593, 395] on button "Done" at bounding box center [509, 397] width 284 height 27
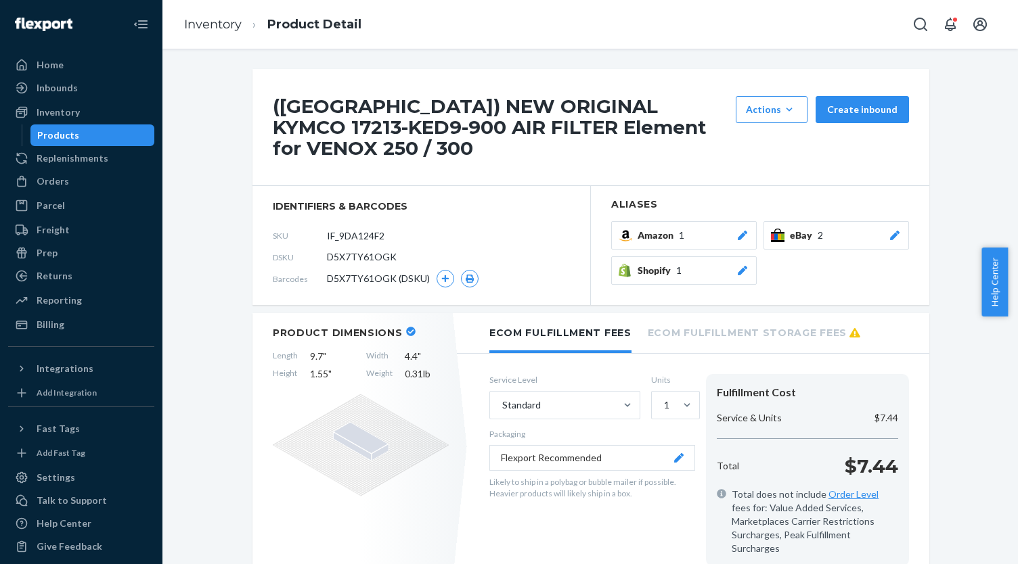
click at [123, 139] on div "Products" at bounding box center [93, 135] width 122 height 19
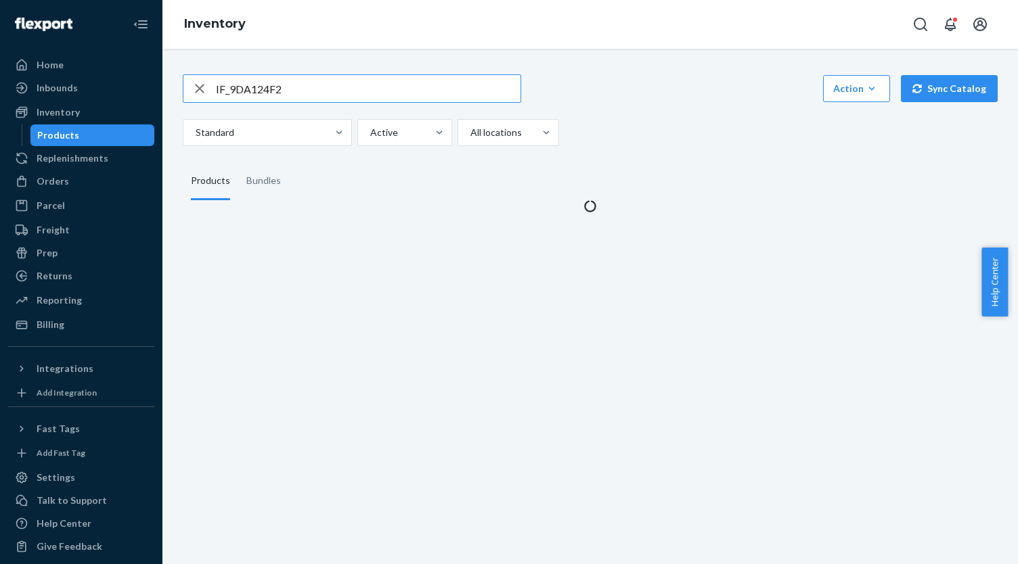
click at [303, 86] on input "IF_9DA124F2" at bounding box center [368, 88] width 305 height 27
click at [302, 85] on input "IF_9DA124F2" at bounding box center [368, 88] width 305 height 27
type input "IF_78EB4C30"
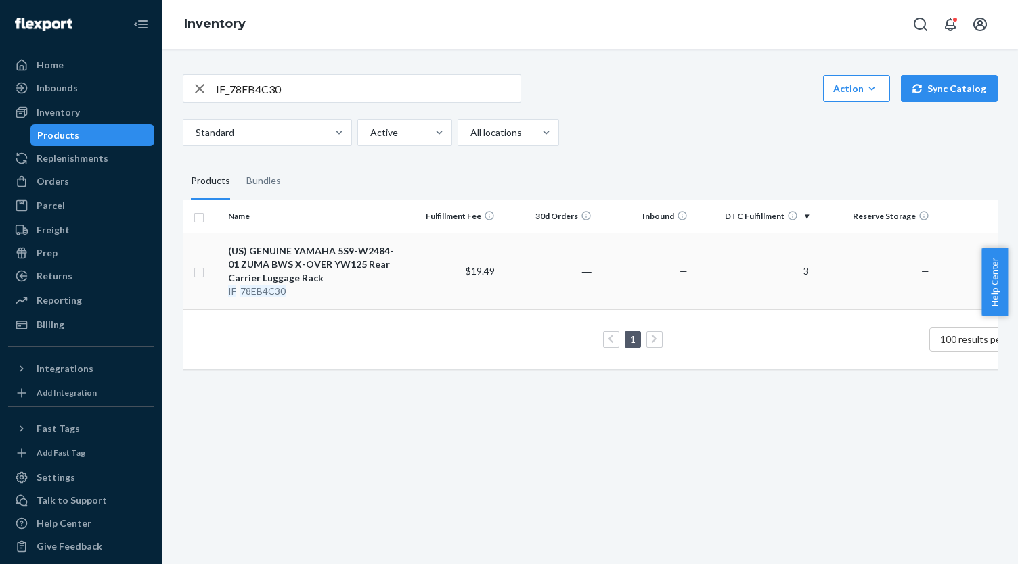
click at [348, 249] on div "(US) GENUINE YAMAHA 5S9-W2484-01 ZUMA BWS X-OVER YW125 Rear Carrier Luggage Rack" at bounding box center [313, 264] width 170 height 41
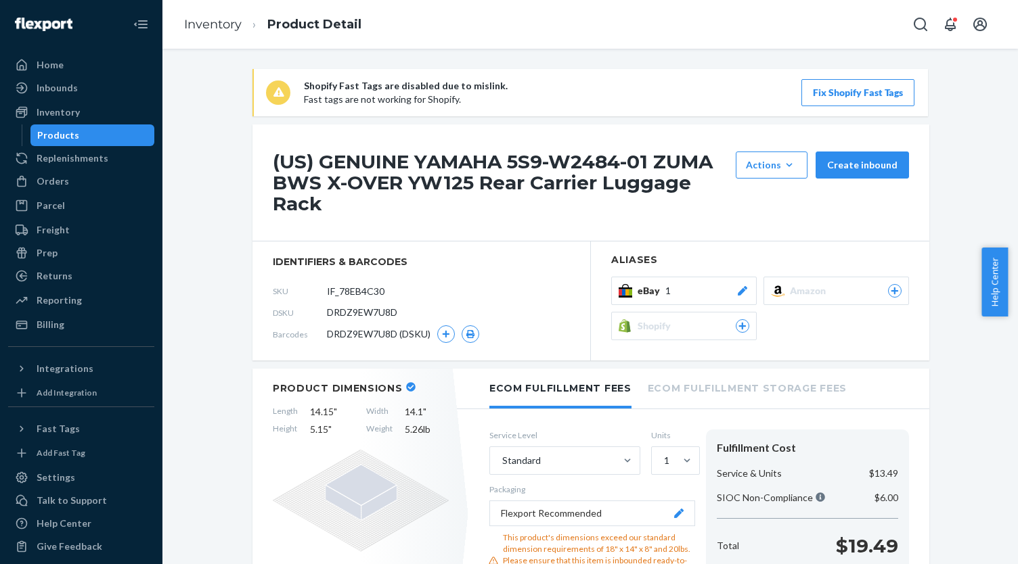
click at [723, 296] on div "eBay 1" at bounding box center [693, 291] width 112 height 14
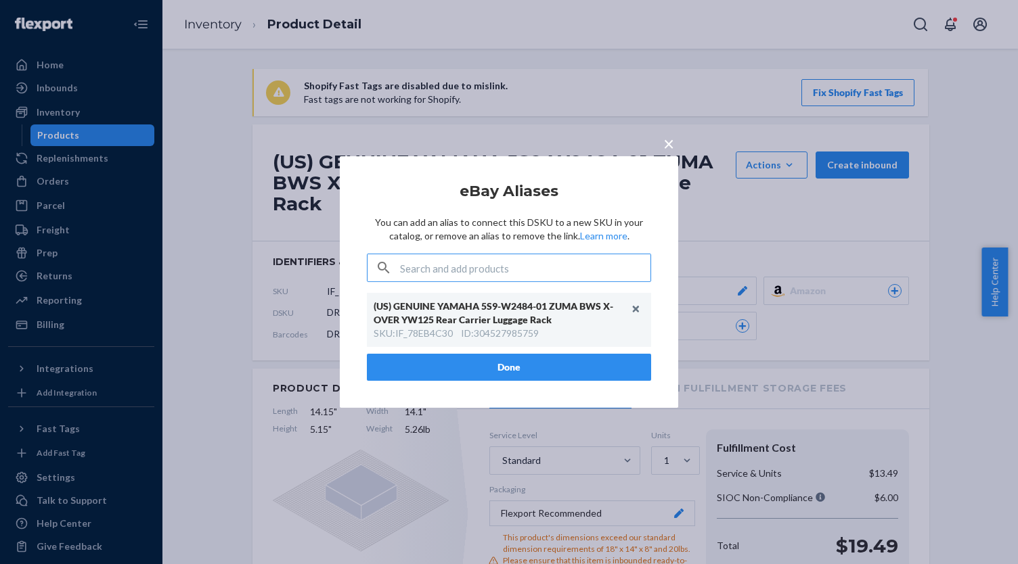
type input "IF_E8E5D26A-2-1-1"
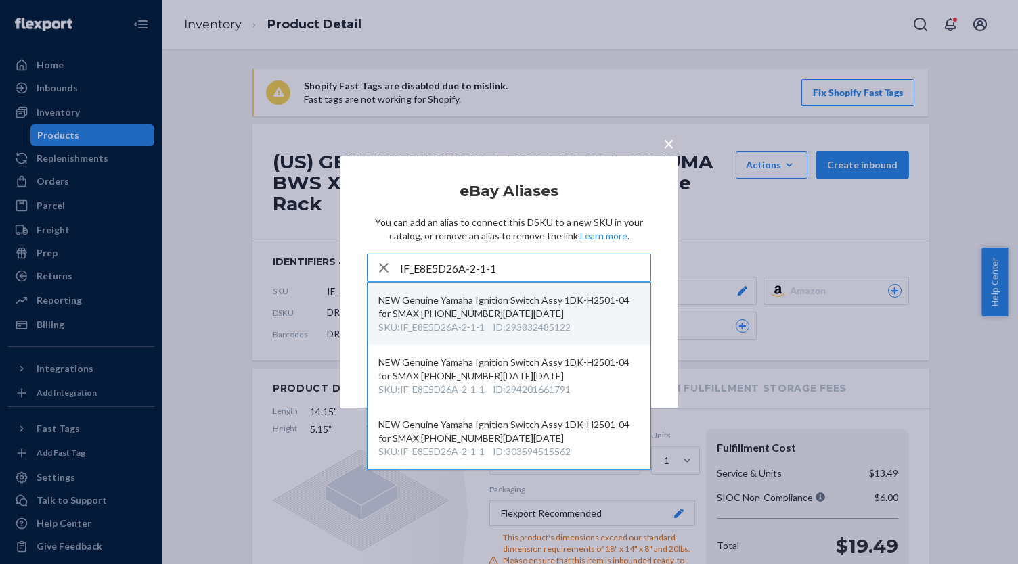
click at [557, 318] on div "NEW Genuine Yamaha Ignition Switch Assy 1DK-H2501-04 for SMAX [PHONE_NUMBER][DA…" at bounding box center [508, 307] width 261 height 27
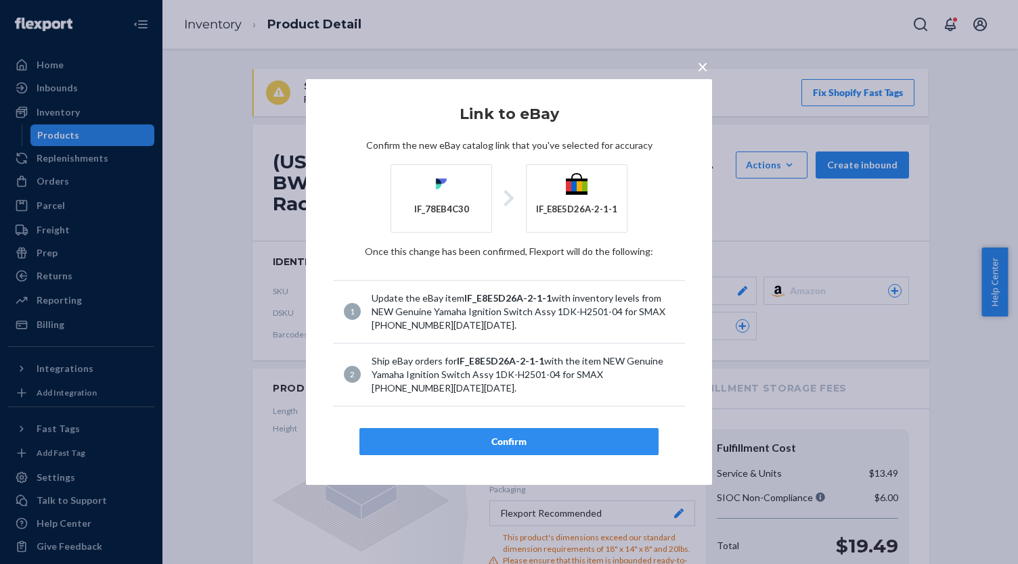
click at [528, 435] on div "Confirm" at bounding box center [509, 442] width 276 height 14
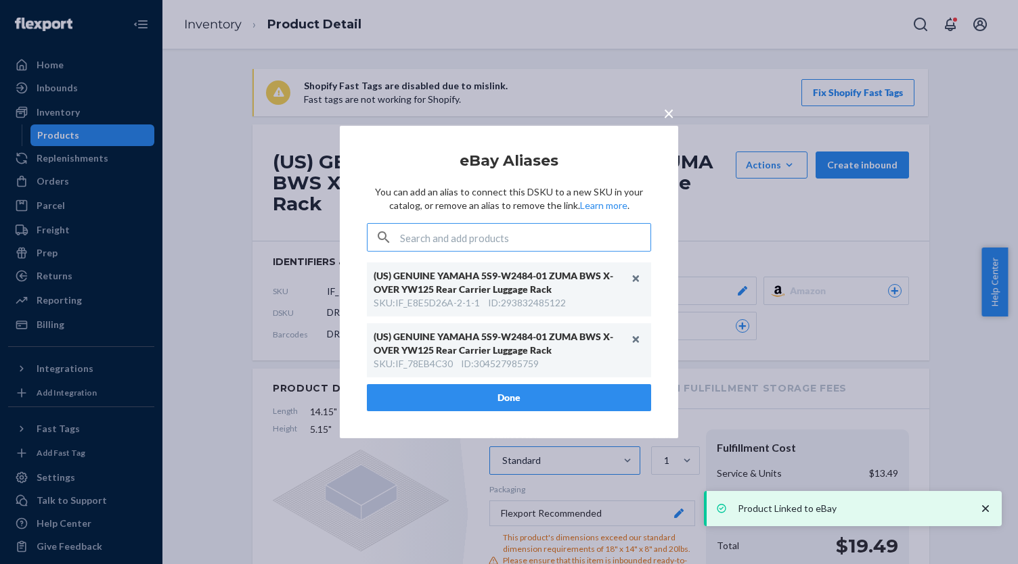
click at [513, 390] on button "Done" at bounding box center [509, 397] width 284 height 27
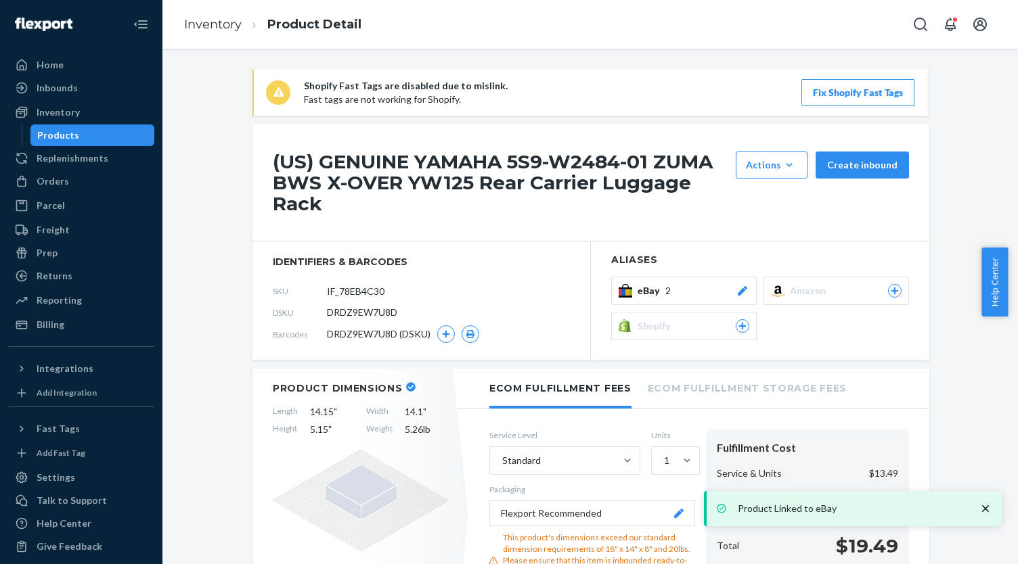
click at [122, 133] on div "Products" at bounding box center [93, 135] width 122 height 19
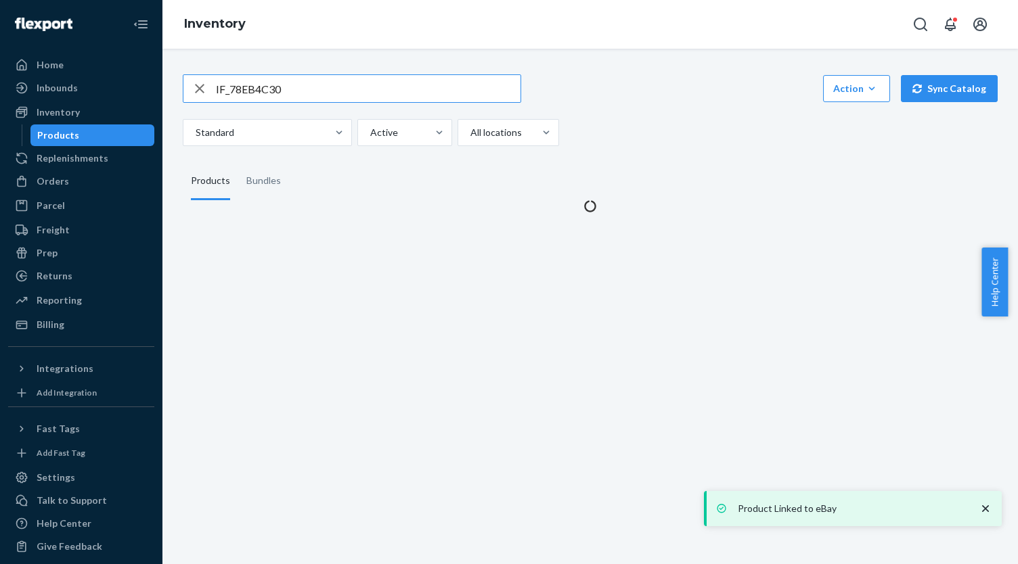
click at [346, 89] on input "IF_78EB4C30" at bounding box center [368, 88] width 305 height 27
type input "IF_EC26232C"
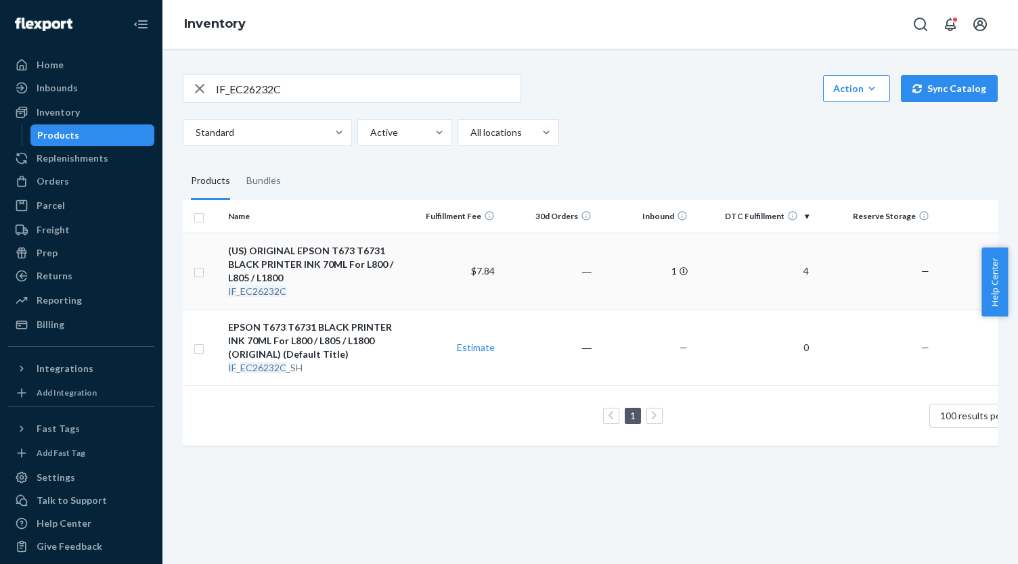
click at [319, 261] on div "(US) ORIGINAL EPSON T673 T6731 BLACK PRINTER INK 70ML For L800 / L805 / L1800" at bounding box center [313, 264] width 170 height 41
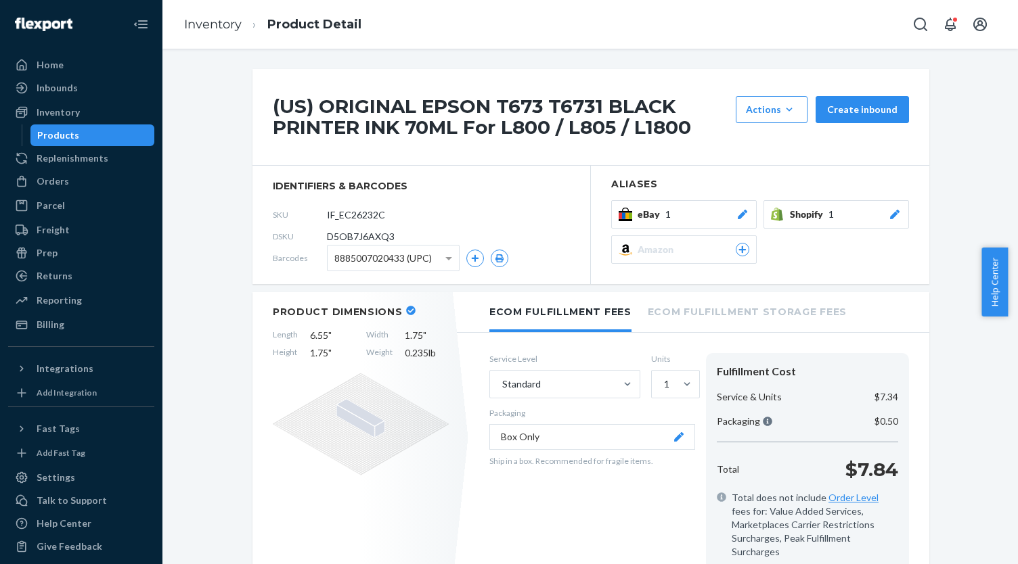
click at [713, 215] on div "eBay 1" at bounding box center [693, 215] width 112 height 14
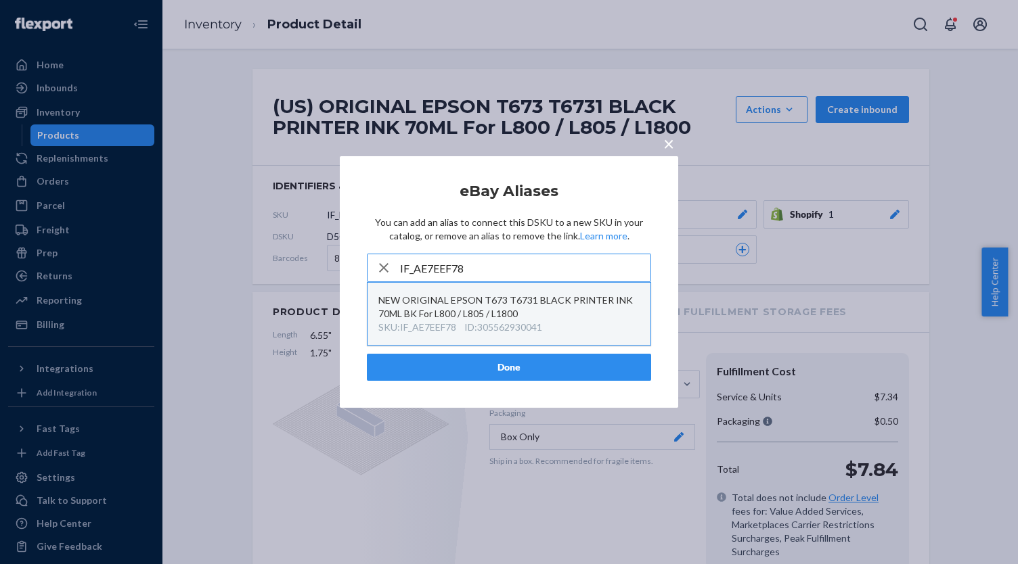
type input "IF_AE7EEF78"
click at [528, 308] on div "NEW ORIGINAL EPSON T673 T6731 BLACK PRINTER INK 70ML BK For L800 / L805 / L1800" at bounding box center [508, 307] width 261 height 27
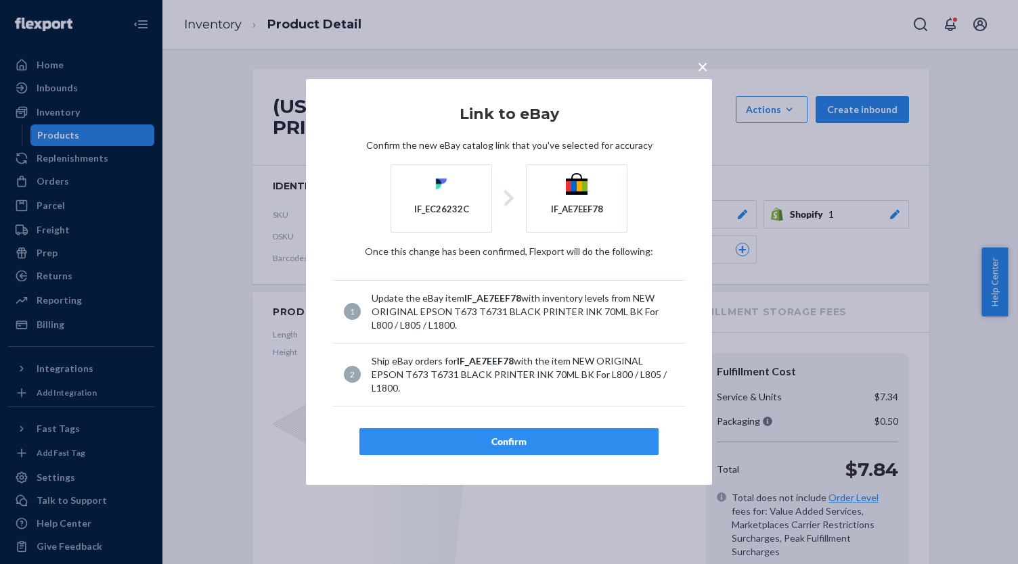
click at [534, 435] on div "Confirm" at bounding box center [509, 442] width 276 height 14
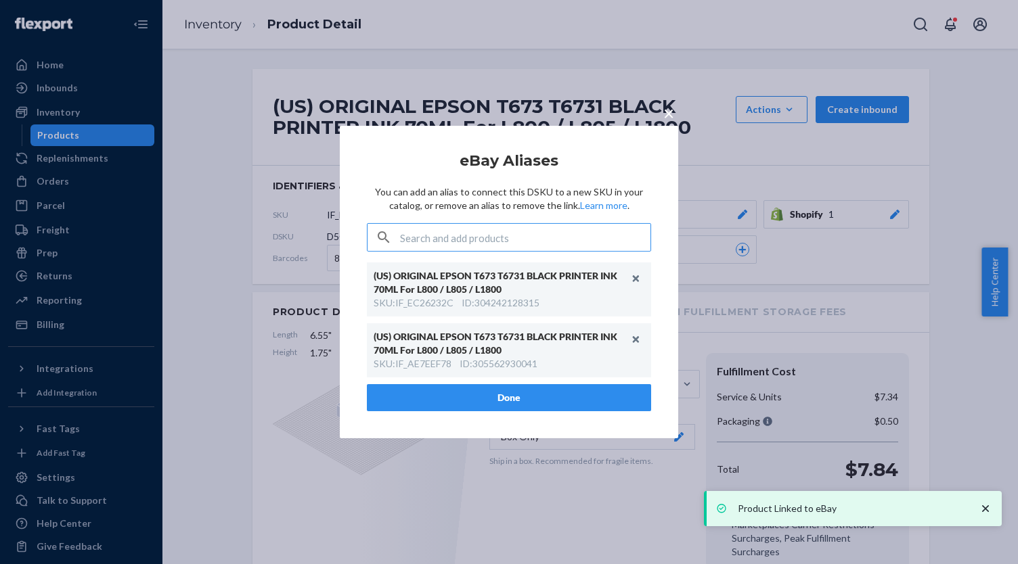
click at [443, 402] on button "Done" at bounding box center [509, 397] width 284 height 27
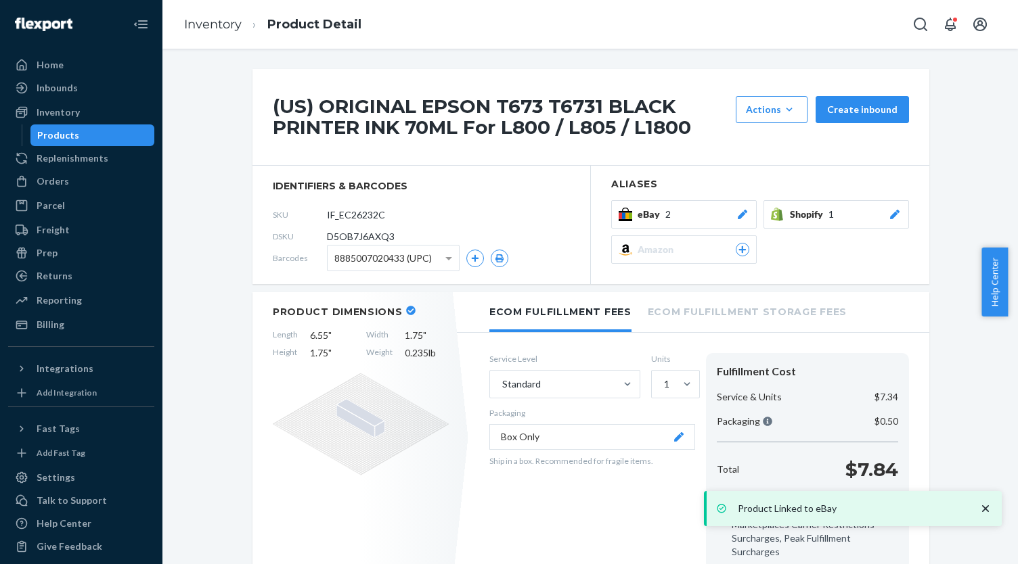
click at [81, 143] on div "Products" at bounding box center [93, 135] width 122 height 19
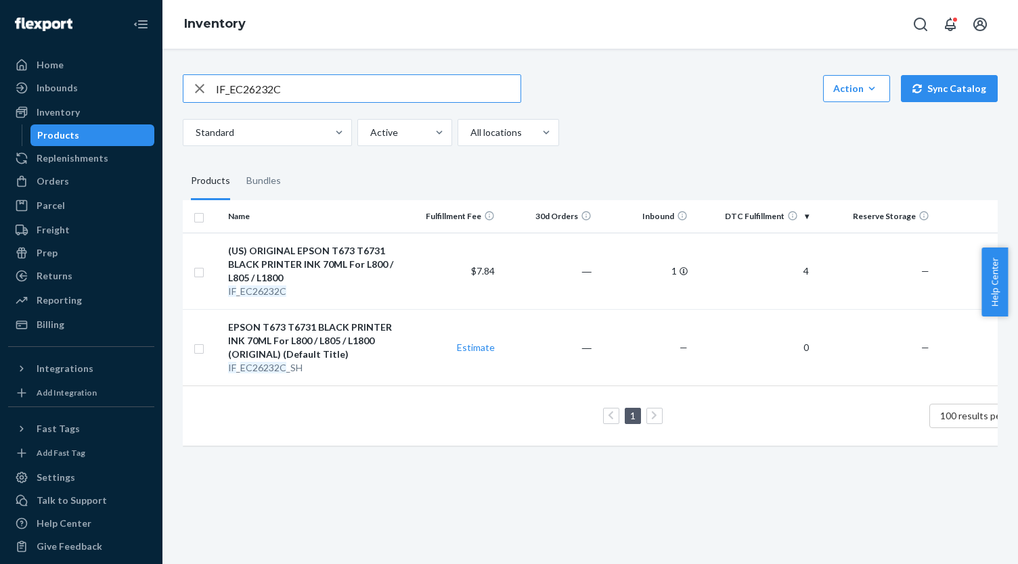
click at [273, 78] on input "IF_EC26232C" at bounding box center [368, 88] width 305 height 27
paste input "B7B2BE0B"
type input "IF_B7B2BE0B"
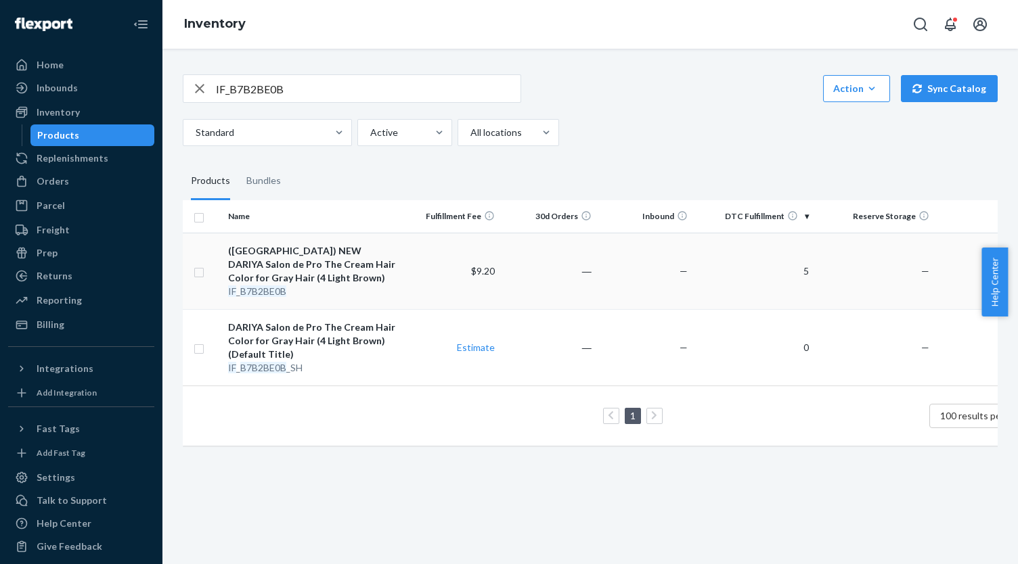
click at [360, 258] on div "([GEOGRAPHIC_DATA]) NEW ​DARIYA Salon de Pro The Cream Hair Color for Gray Hair…" at bounding box center [313, 264] width 170 height 41
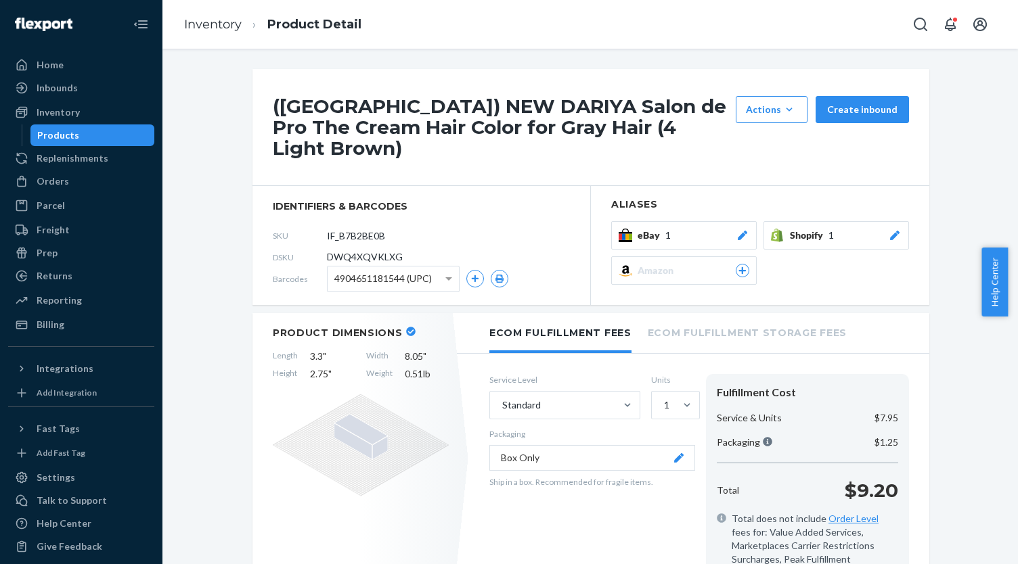
click at [715, 229] on div "eBay 1" at bounding box center [693, 236] width 112 height 14
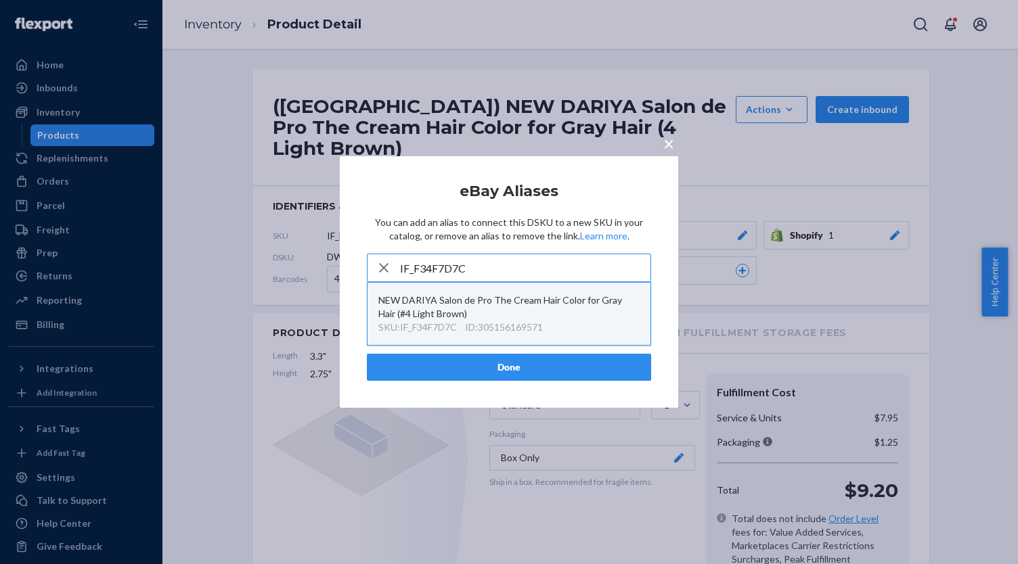
type input "IF_F34F7D7C"
click at [535, 311] on div "NEW DARIYA Salon de Pro The Cream Hair Color for Gray Hair (#4 Light Brown)" at bounding box center [508, 307] width 261 height 27
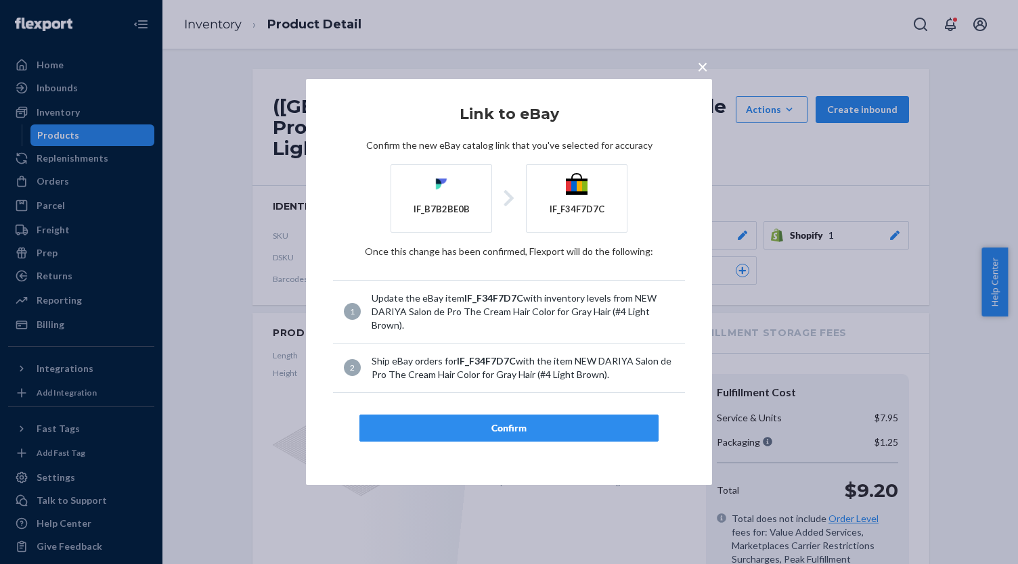
click at [537, 422] on div "Confirm" at bounding box center [509, 429] width 276 height 14
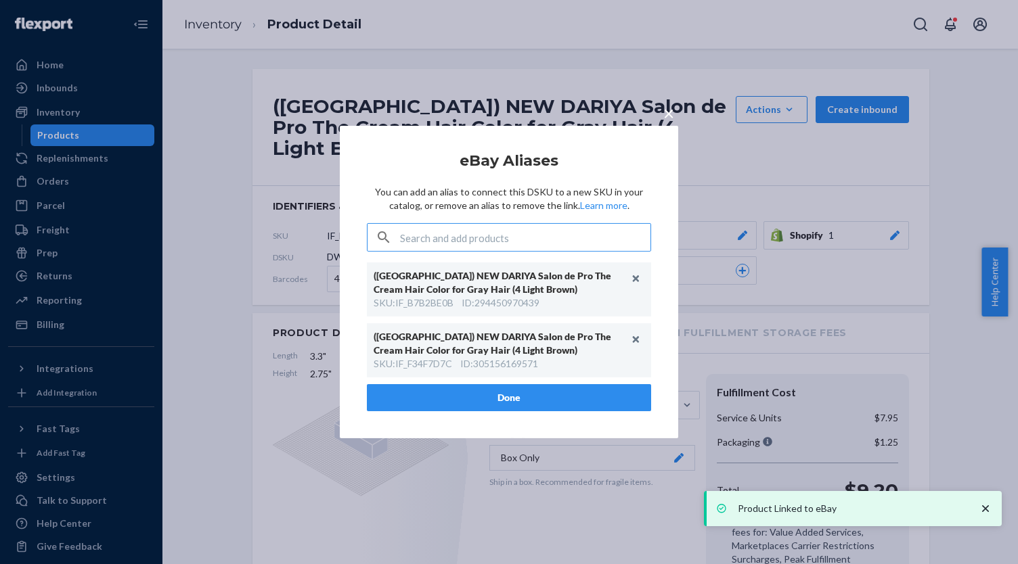
click at [556, 397] on button "Done" at bounding box center [509, 397] width 284 height 27
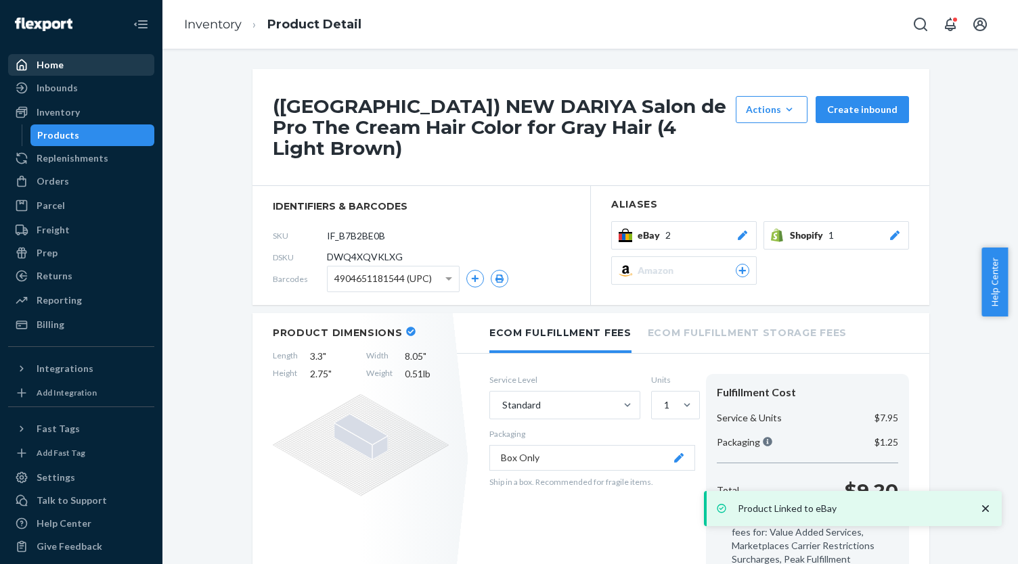
click at [73, 67] on div "Home" at bounding box center [80, 64] width 143 height 19
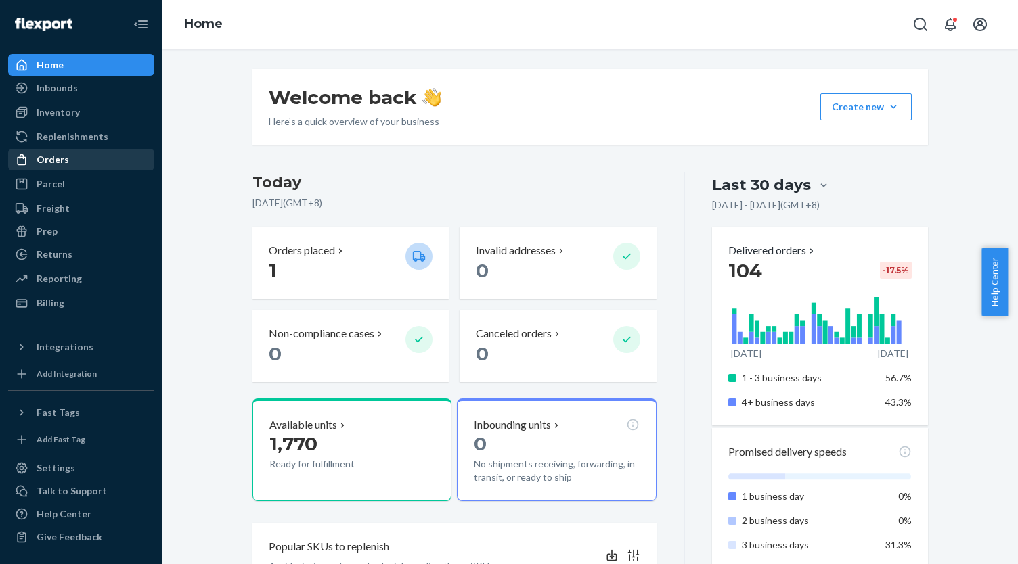
drag, startPoint x: 72, startPoint y: 164, endPoint x: 61, endPoint y: 152, distance: 16.3
click at [73, 165] on div "Orders" at bounding box center [80, 159] width 143 height 19
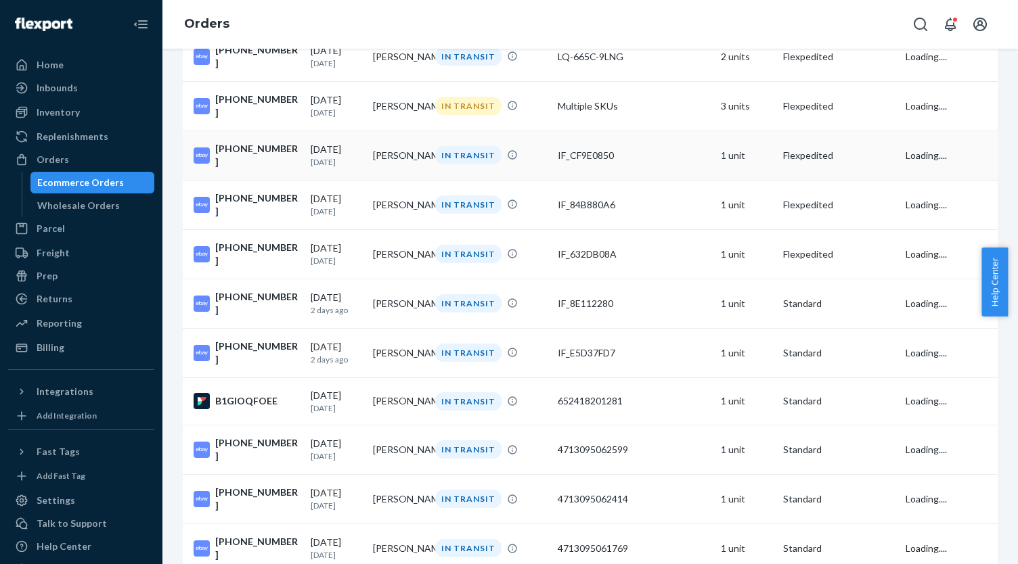
scroll to position [474, 0]
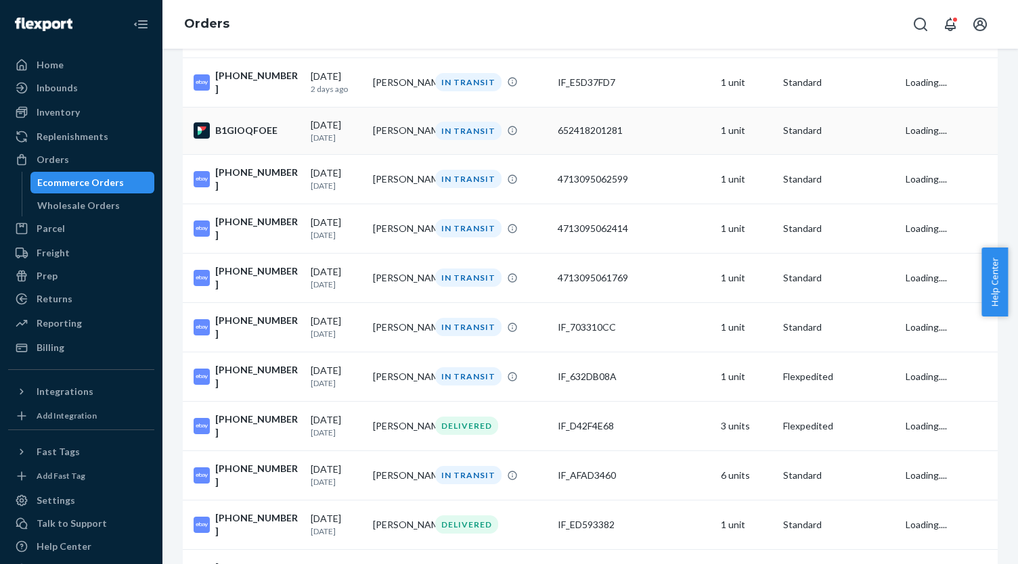
click at [378, 124] on td "[PERSON_NAME]" at bounding box center [398, 130] width 62 height 47
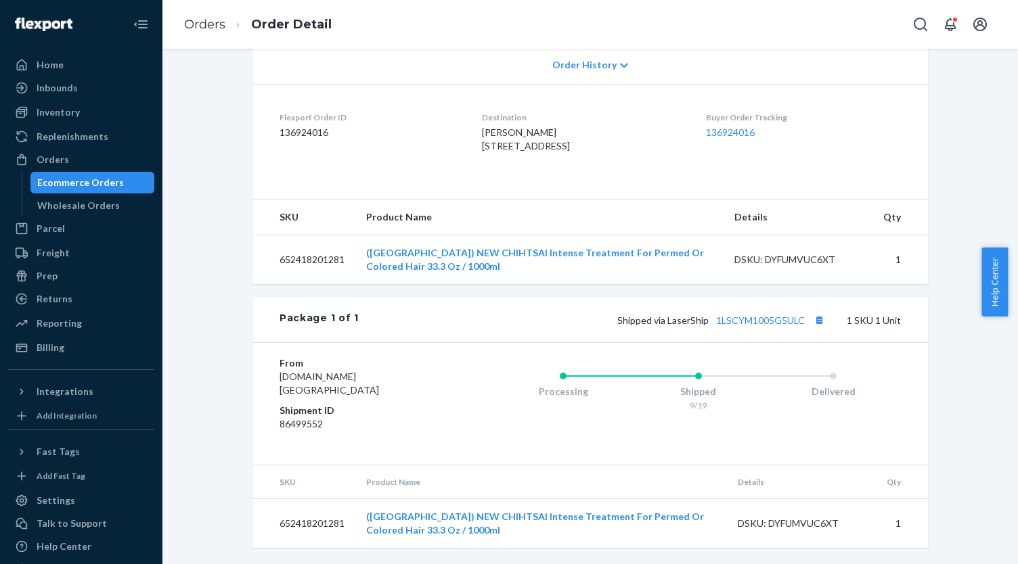
scroll to position [319, 0]
click at [813, 319] on button "Copy tracking number" at bounding box center [819, 320] width 18 height 18
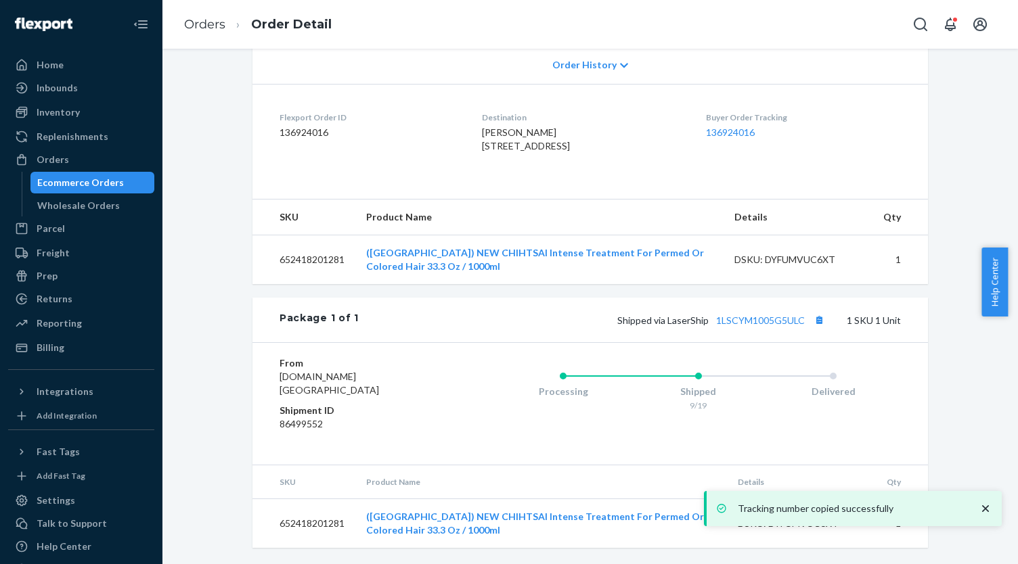
click at [72, 178] on div "Ecommerce Orders" at bounding box center [80, 183] width 87 height 14
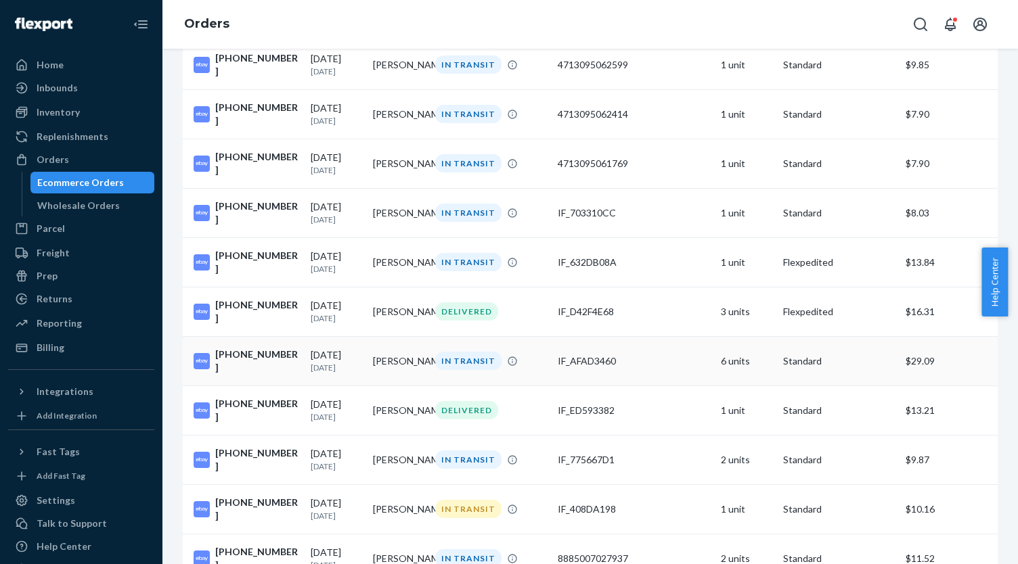
scroll to position [609, 0]
